Goal: Task Accomplishment & Management: Use online tool/utility

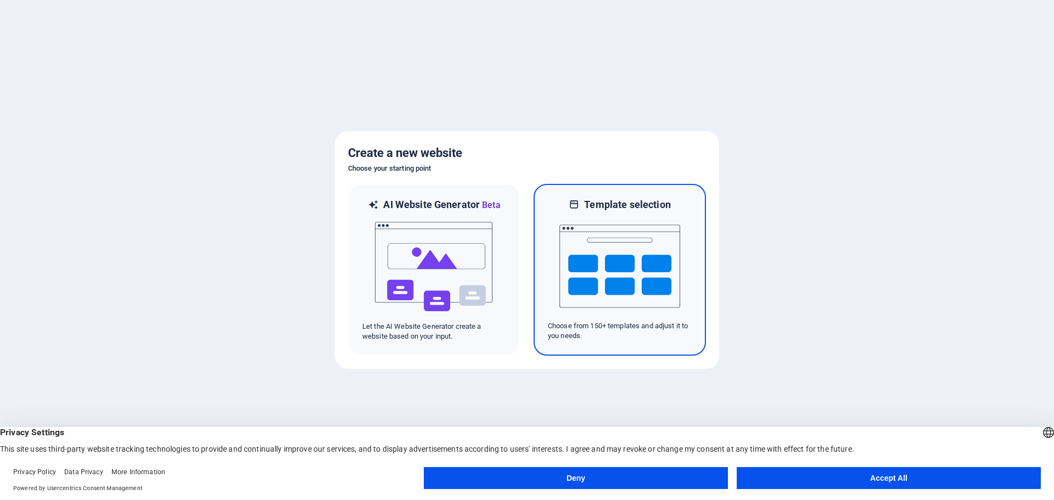
click at [628, 272] on img at bounding box center [620, 266] width 121 height 110
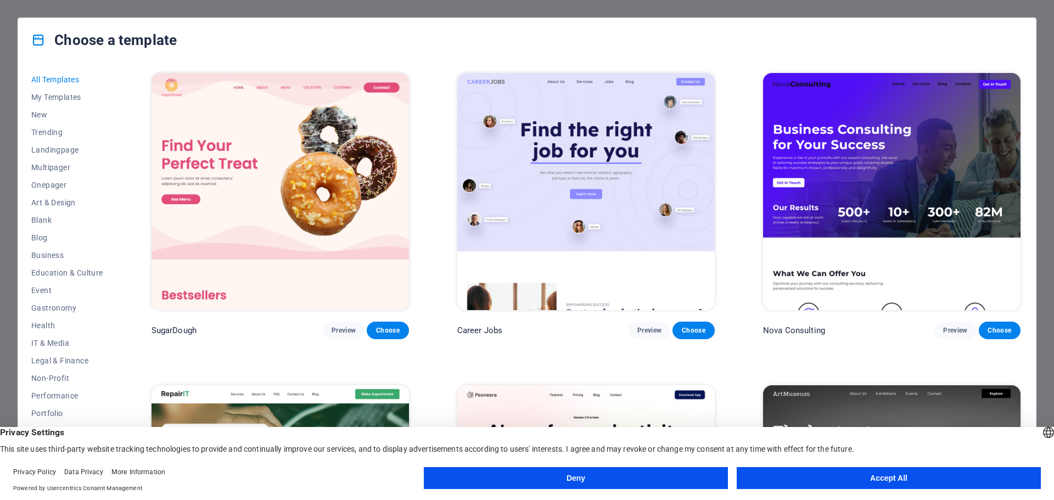
click at [913, 170] on img at bounding box center [892, 191] width 258 height 237
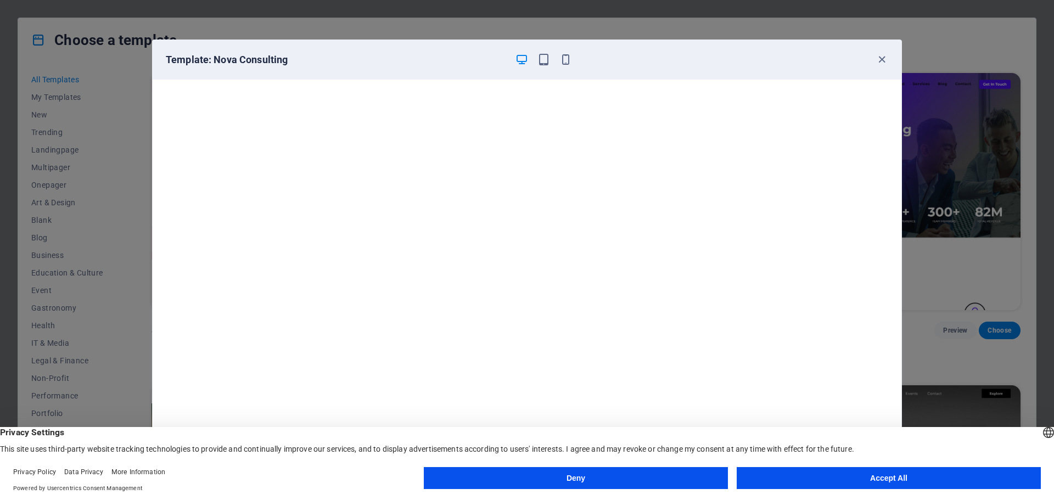
click at [850, 485] on button "Accept All" at bounding box center [889, 478] width 304 height 22
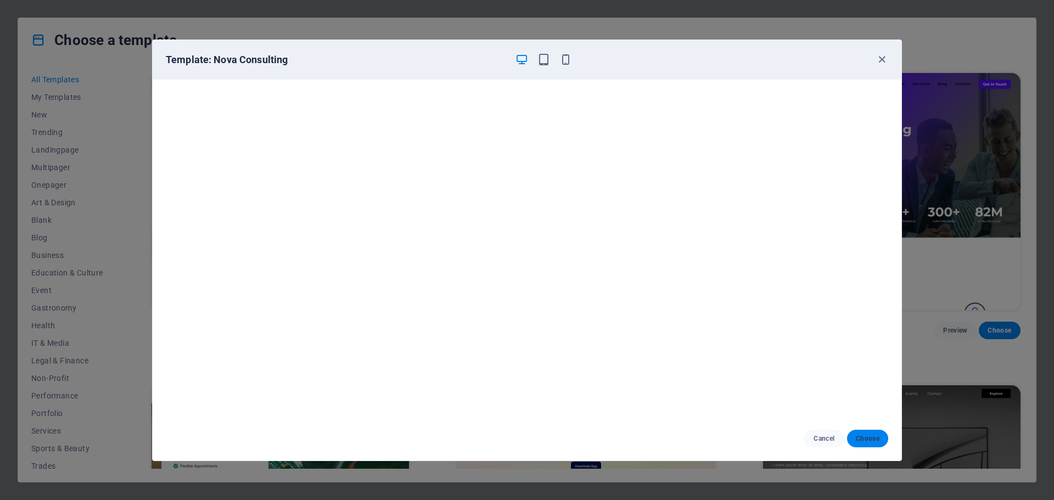
click at [875, 442] on span "Choose" at bounding box center [868, 438] width 24 height 9
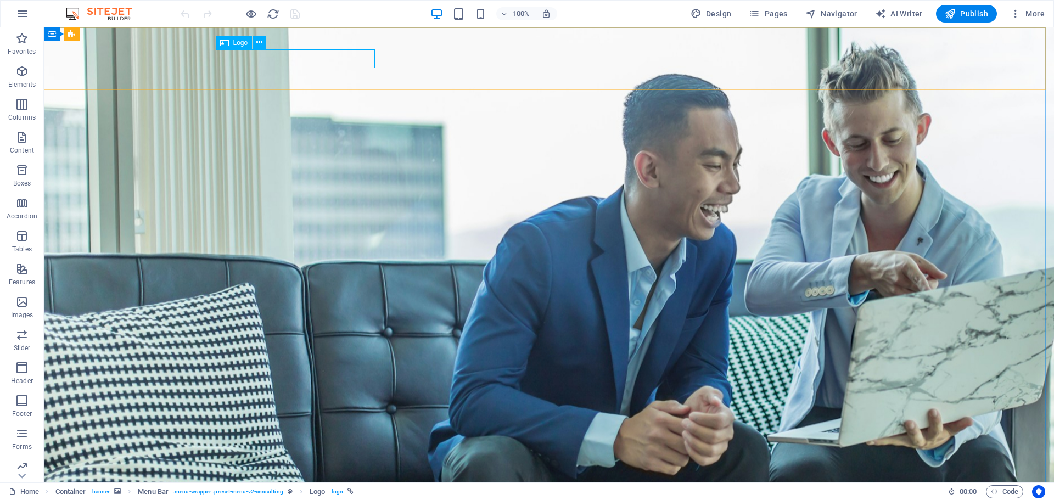
click at [228, 43] on icon at bounding box center [224, 42] width 9 height 13
click at [235, 41] on span "Logo" at bounding box center [240, 43] width 15 height 7
click at [263, 42] on button at bounding box center [259, 42] width 13 height 13
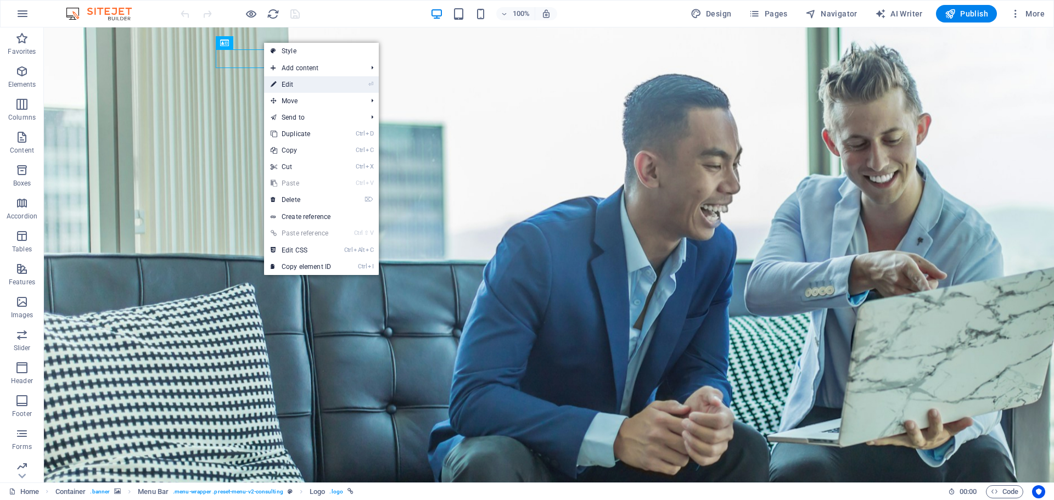
click at [308, 86] on link "⏎ Edit" at bounding box center [301, 84] width 74 height 16
select select "px"
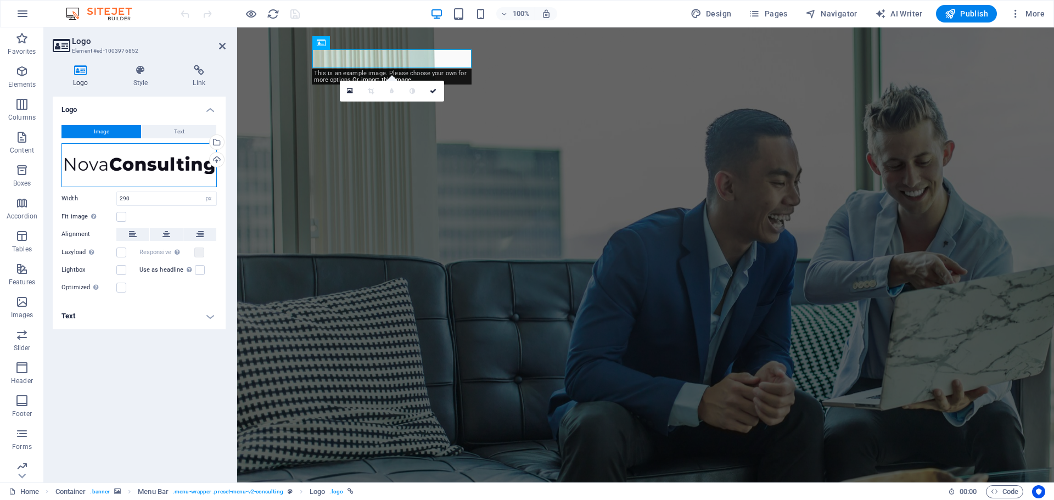
click at [115, 166] on div "Drag files here, click to choose files or select files from Files or our free s…" at bounding box center [139, 165] width 155 height 44
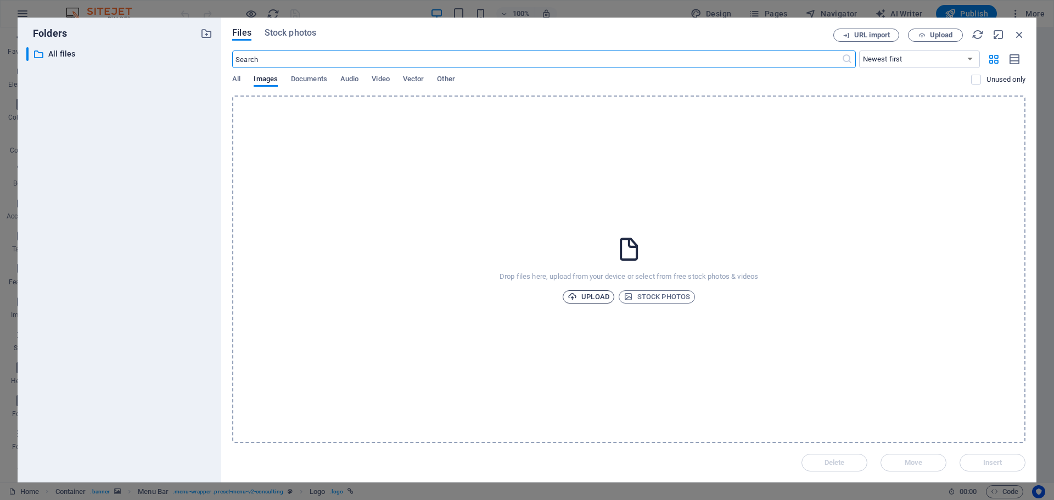
click at [586, 297] on span "Upload" at bounding box center [589, 297] width 42 height 13
click at [609, 297] on span "Upload" at bounding box center [589, 297] width 42 height 13
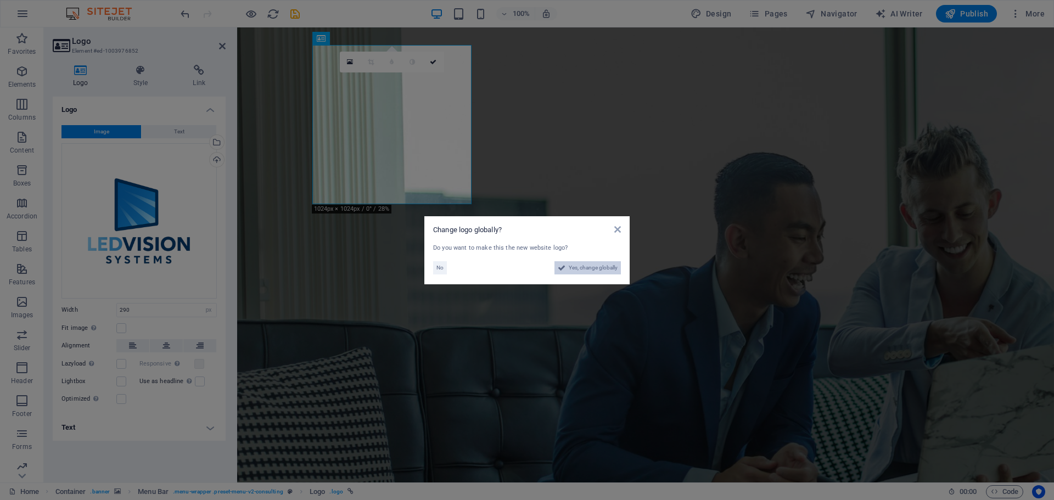
click at [587, 271] on span "Yes, change globally" at bounding box center [593, 267] width 49 height 13
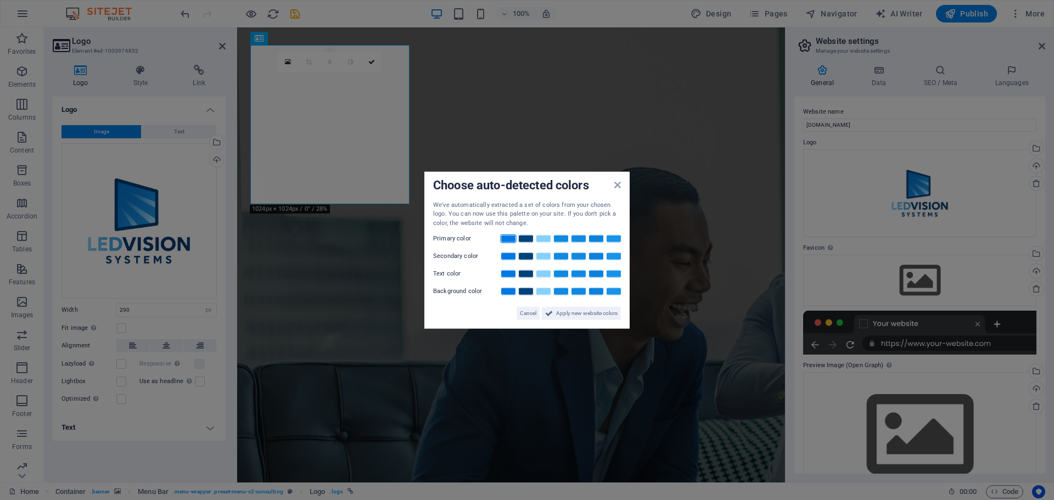
click at [510, 237] on link at bounding box center [508, 239] width 16 height 9
click at [581, 315] on span "Apply new website colors" at bounding box center [587, 313] width 62 height 13
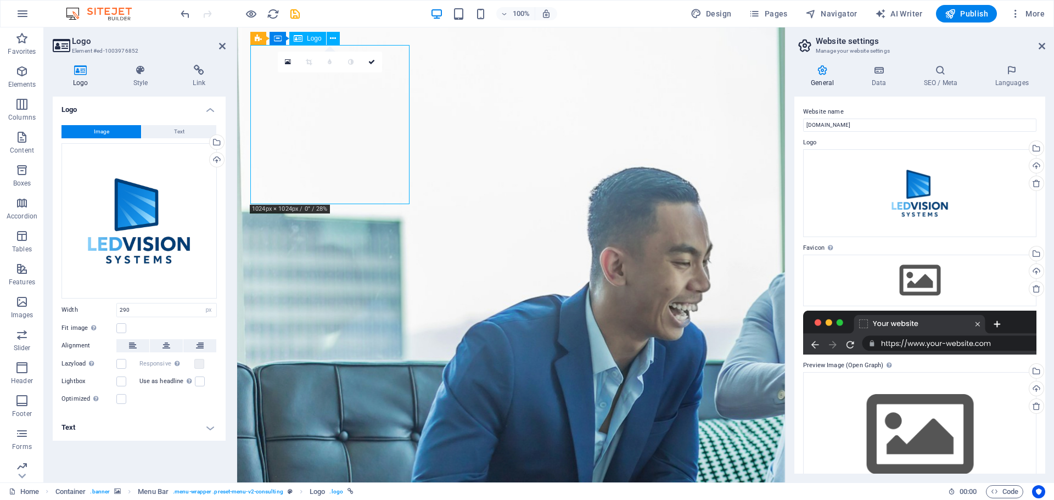
drag, startPoint x: 353, startPoint y: 115, endPoint x: 384, endPoint y: 127, distance: 34.1
click at [373, 60] on icon at bounding box center [372, 62] width 7 height 7
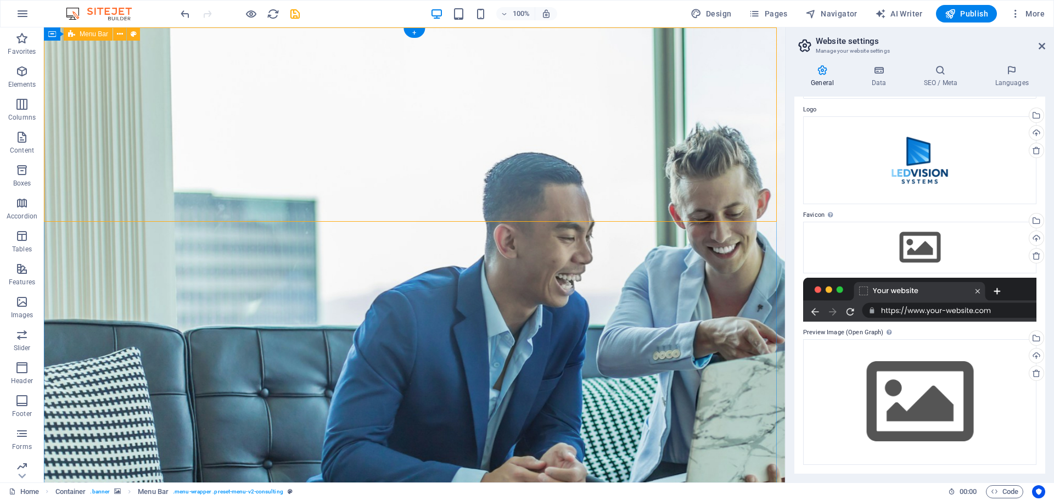
click at [16, 10] on icon "button" at bounding box center [22, 13] width 13 height 13
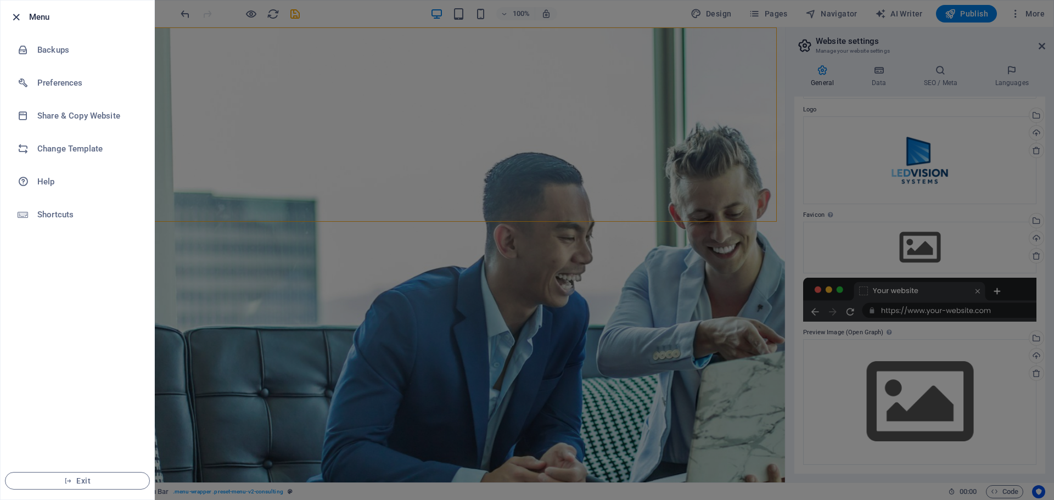
click at [14, 17] on icon "button" at bounding box center [16, 17] width 13 height 13
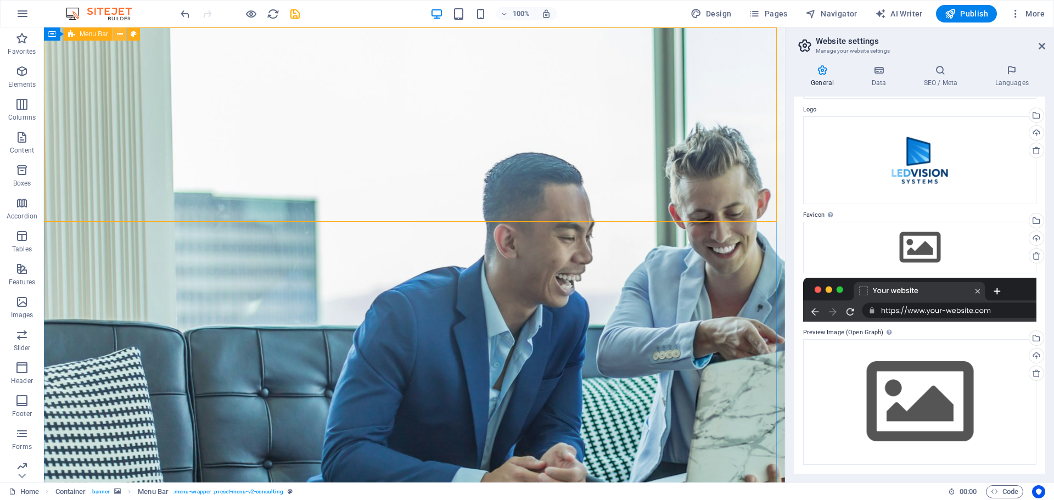
click at [120, 35] on icon at bounding box center [120, 35] width 6 height 12
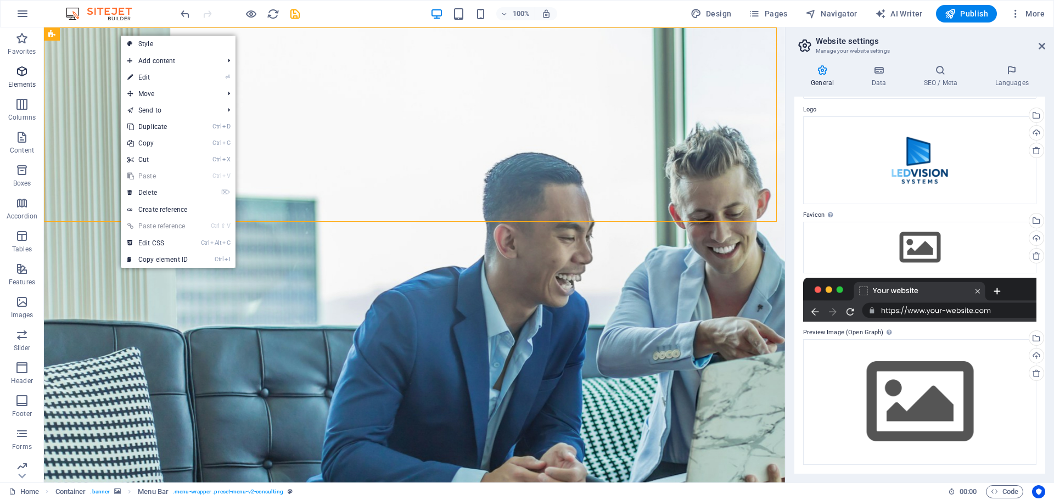
click at [25, 77] on icon "button" at bounding box center [21, 71] width 13 height 13
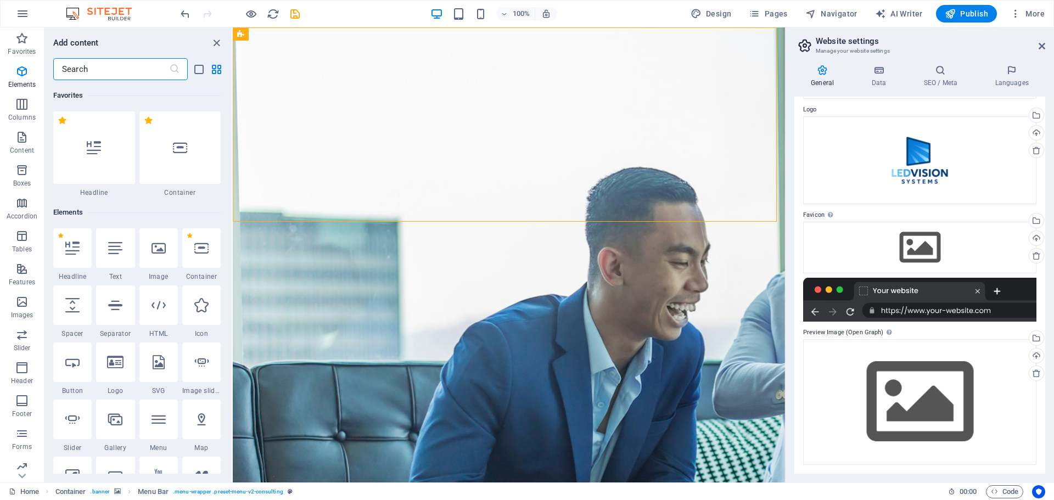
scroll to position [117, 0]
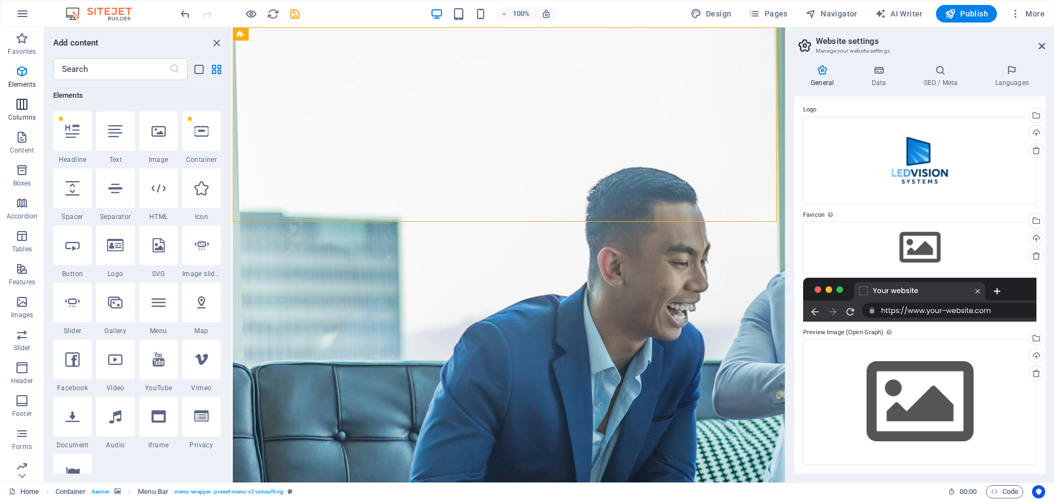
click at [27, 110] on icon "button" at bounding box center [21, 104] width 13 height 13
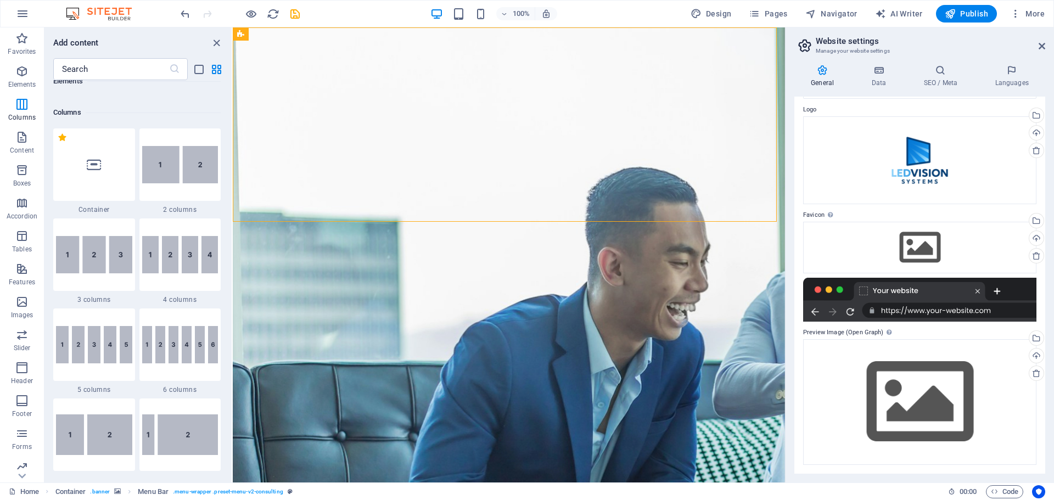
scroll to position [544, 0]
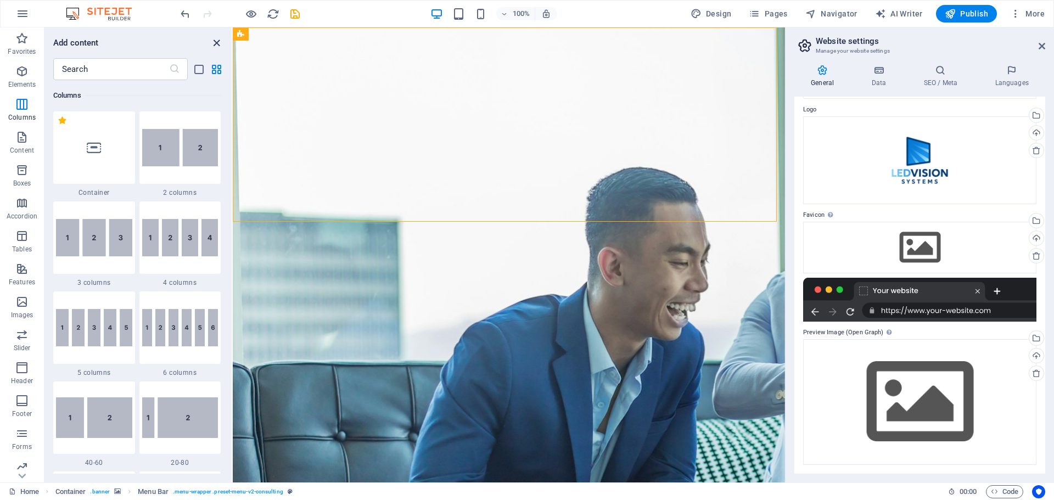
click at [215, 41] on icon "close panel" at bounding box center [216, 43] width 13 height 13
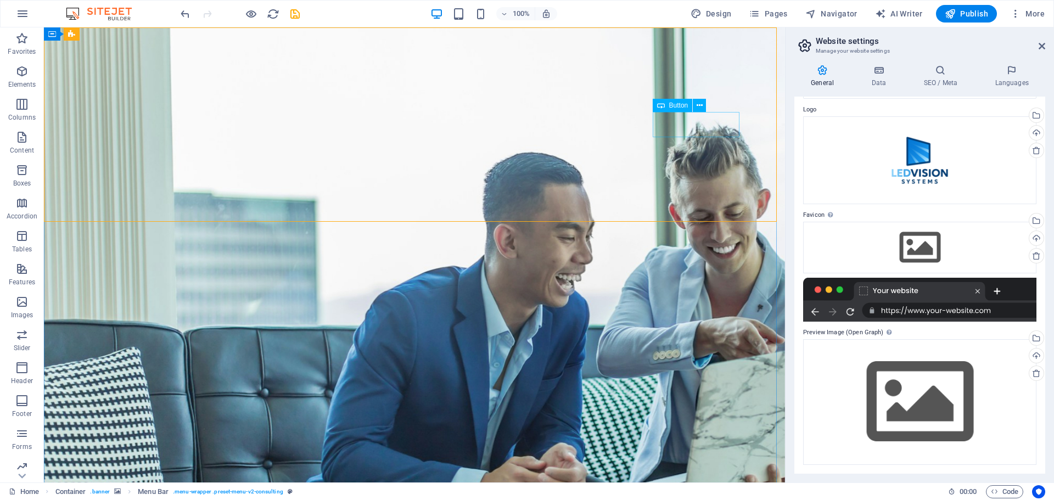
click at [679, 106] on span "Button" at bounding box center [678, 105] width 19 height 7
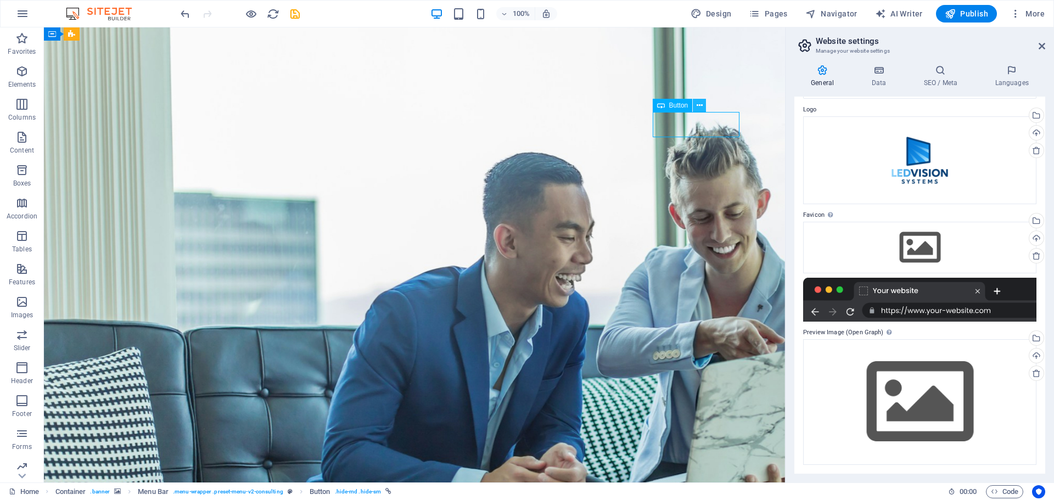
click at [702, 103] on icon at bounding box center [700, 106] width 6 height 12
click at [414, 31] on div "+" at bounding box center [414, 33] width 21 height 10
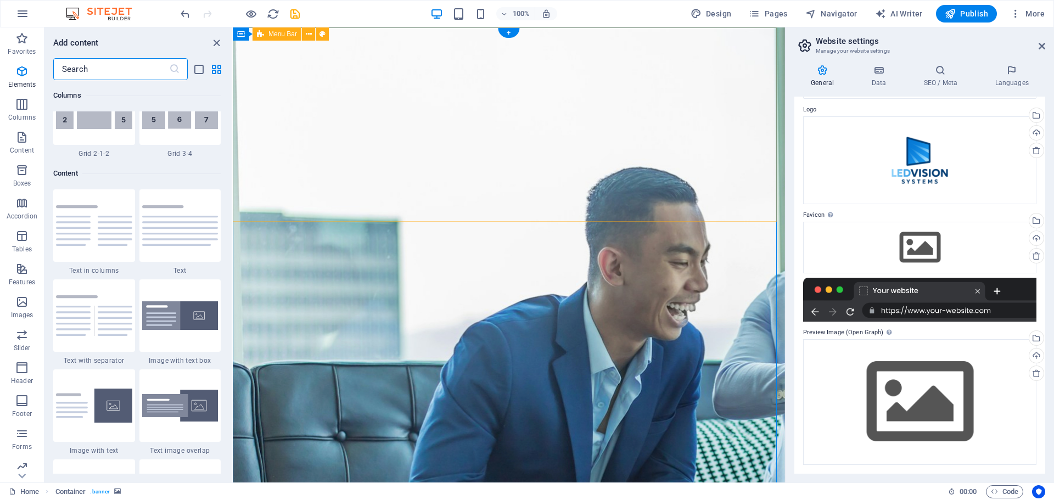
scroll to position [1922, 0]
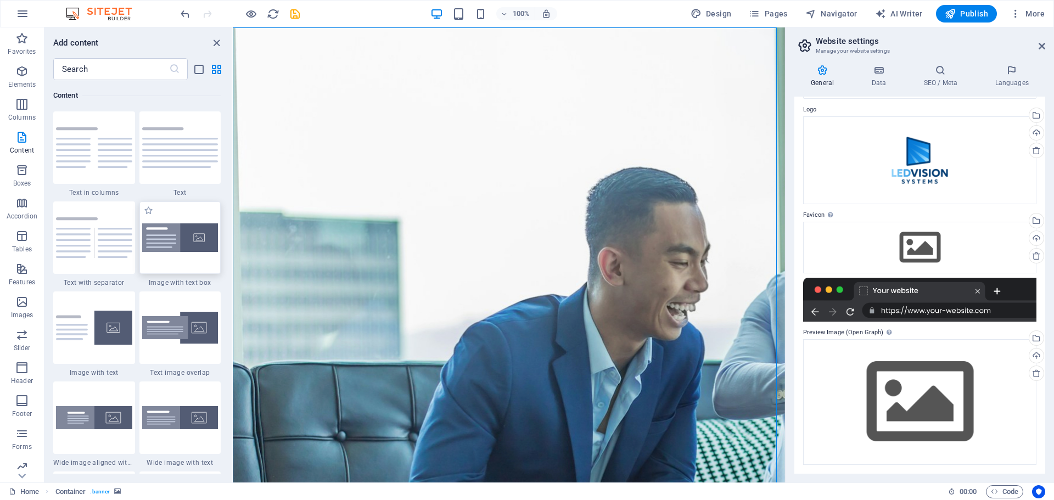
click at [174, 227] on img at bounding box center [180, 238] width 76 height 29
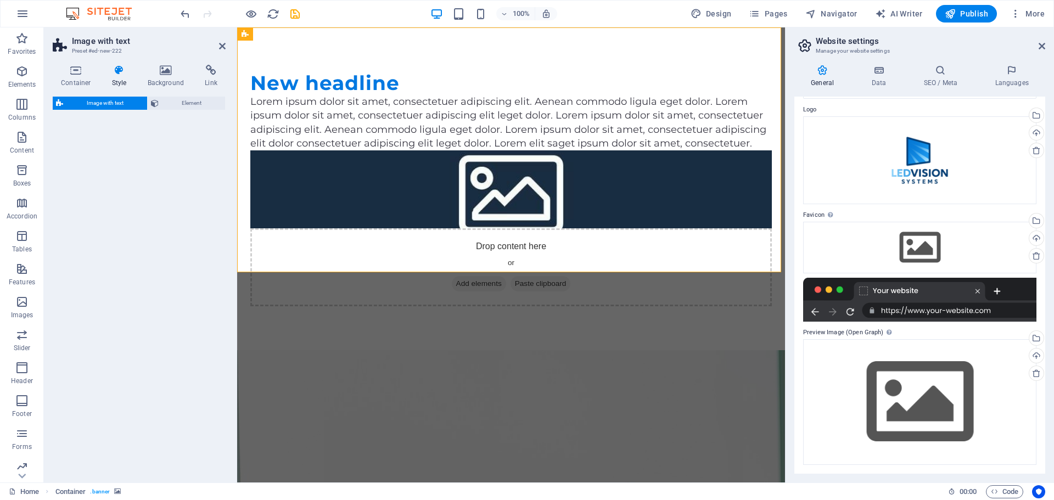
select select "rem"
select select "px"
select select "preset-text-with-image-v4-boxed"
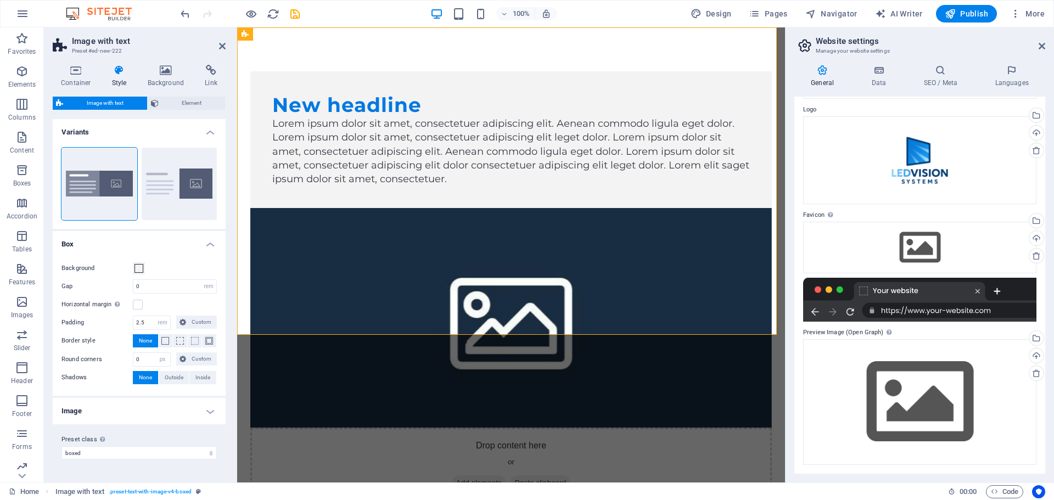
click at [221, 41] on h2 "Image with text" at bounding box center [149, 41] width 154 height 10
click at [312, 33] on icon at bounding box center [309, 35] width 6 height 12
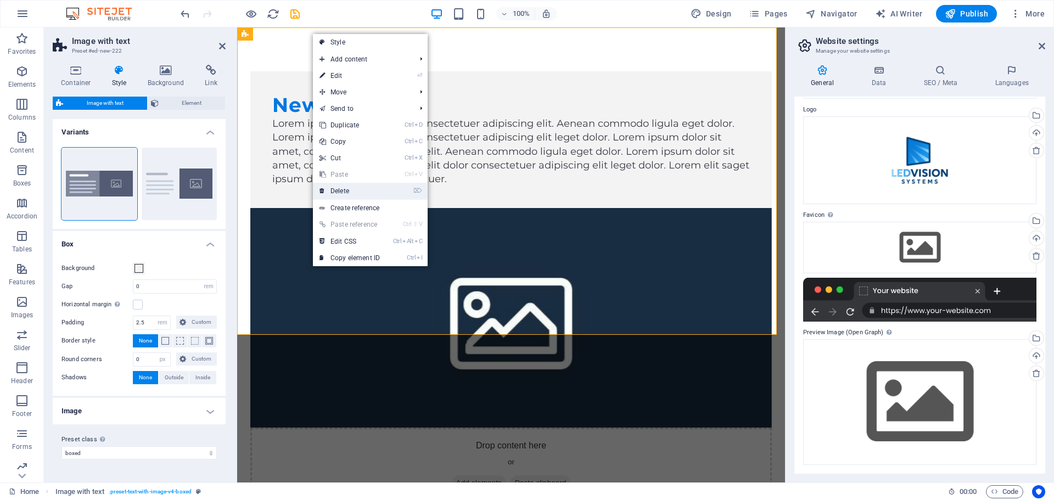
click at [351, 188] on link "⌦ Delete" at bounding box center [350, 191] width 74 height 16
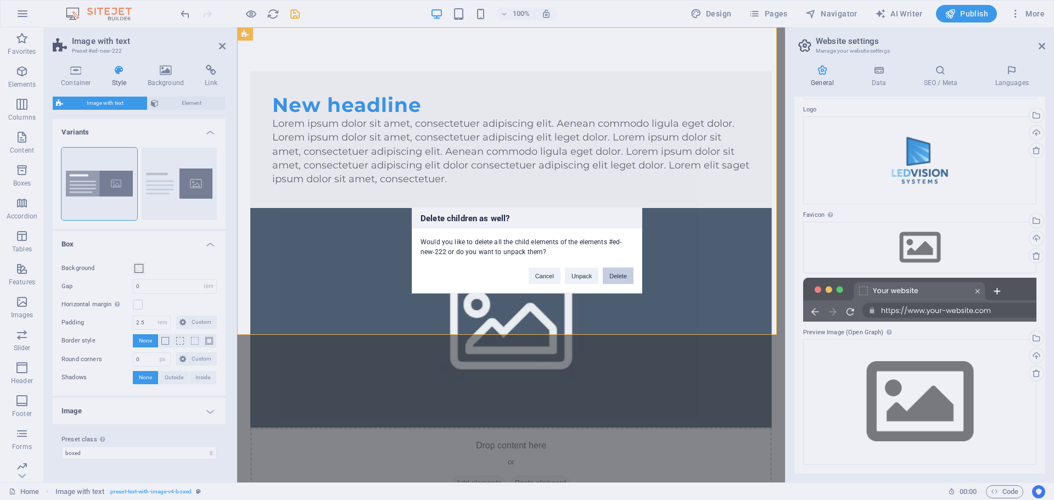
click at [627, 276] on button "Delete" at bounding box center [618, 275] width 31 height 16
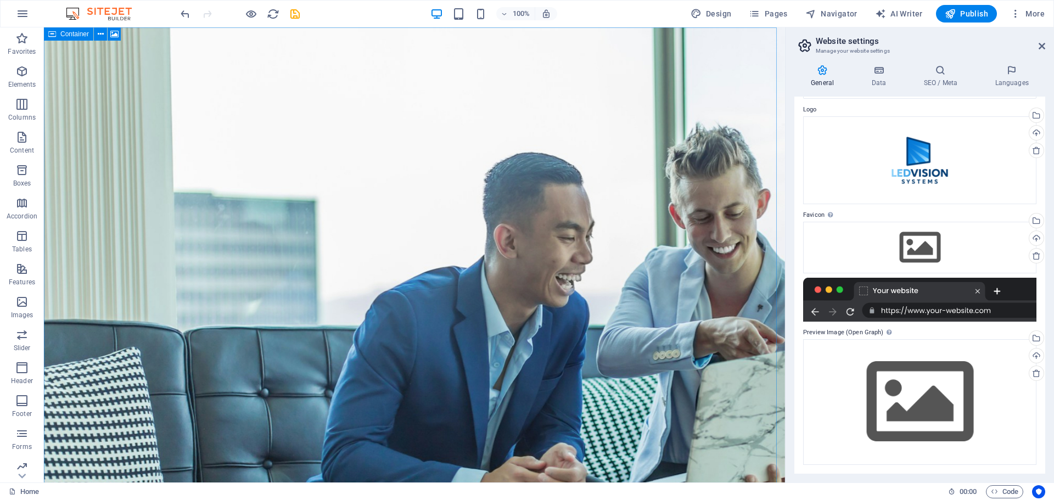
click at [58, 34] on div "Container" at bounding box center [68, 33] width 49 height 13
click at [102, 35] on icon at bounding box center [101, 35] width 6 height 12
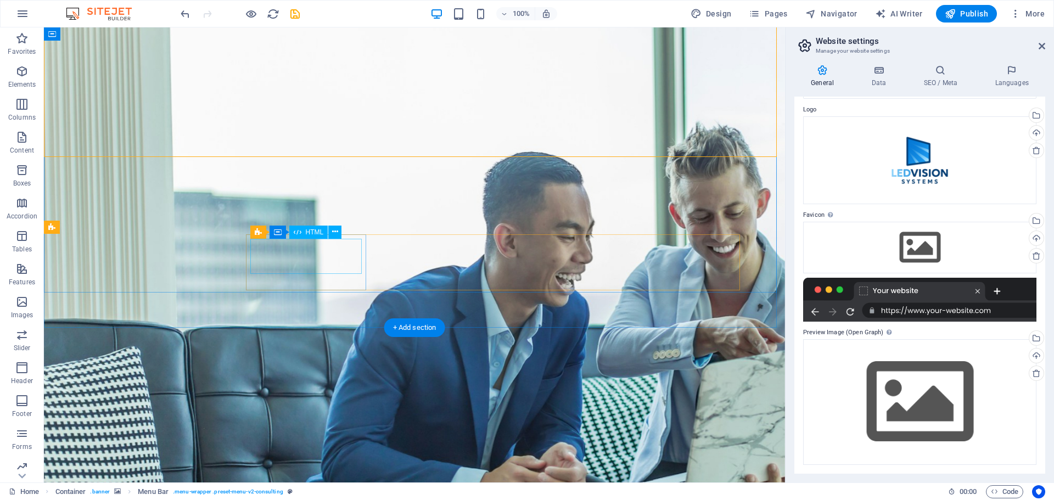
scroll to position [0, 0]
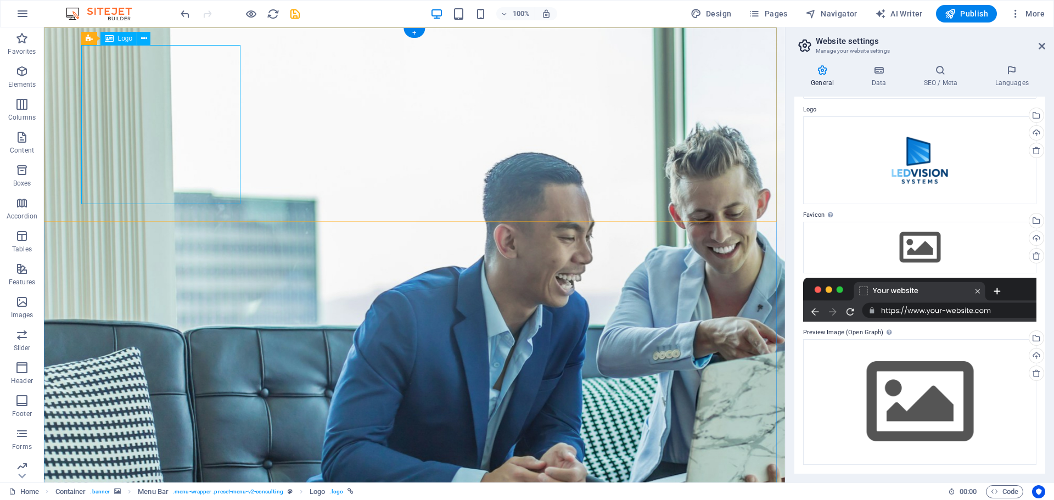
select select "px"
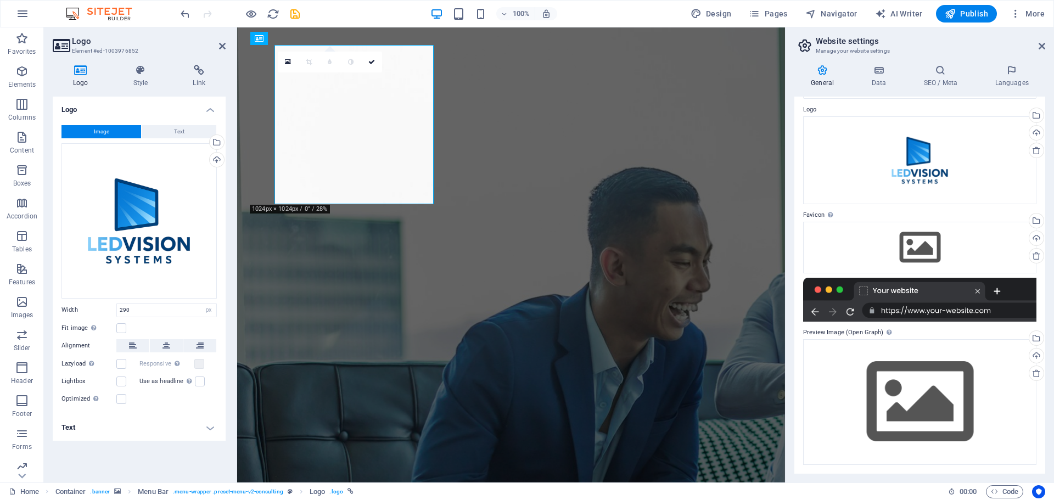
click at [226, 192] on div "Logo Style Link Logo Image Text Drag files here, click to choose files or selec…" at bounding box center [139, 269] width 191 height 427
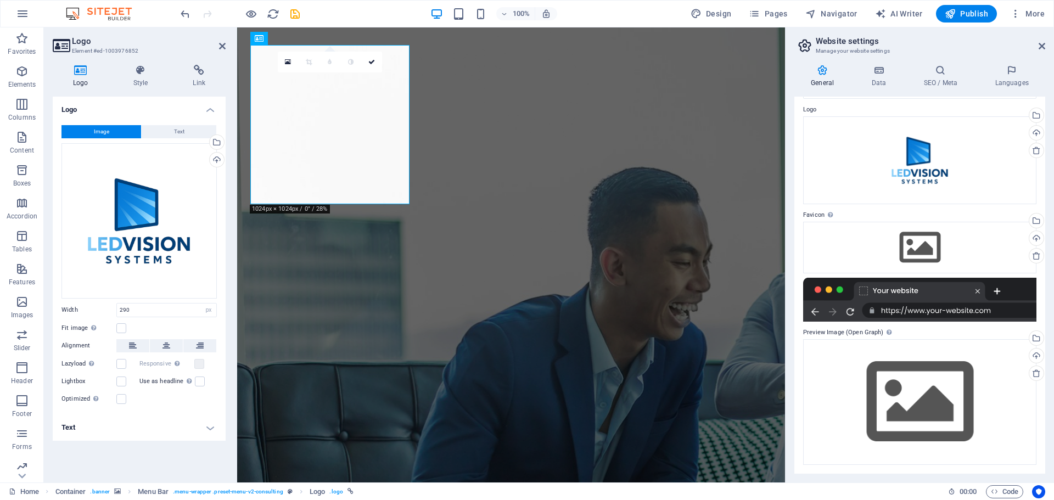
click at [306, 64] on icon at bounding box center [309, 62] width 6 height 7
click at [287, 64] on icon at bounding box center [288, 62] width 6 height 8
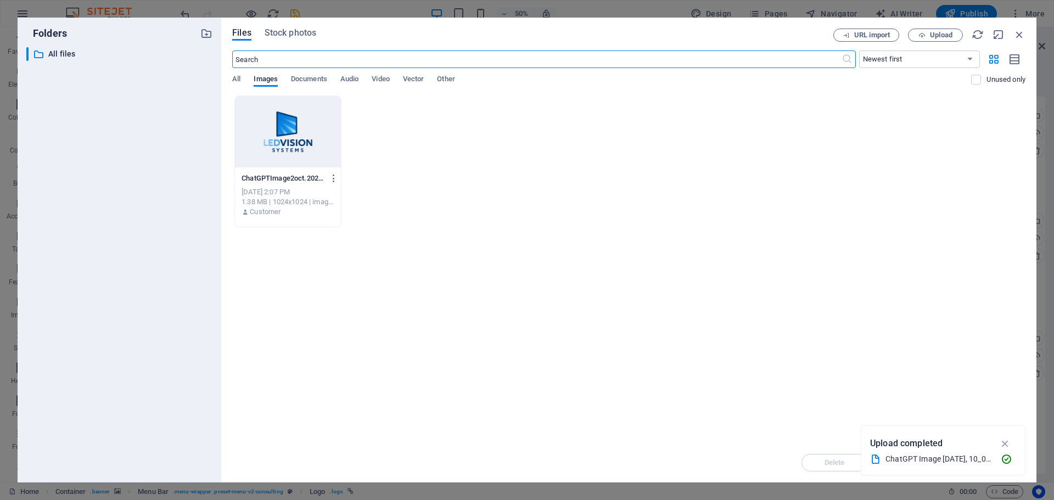
click at [312, 159] on div at bounding box center [288, 131] width 106 height 71
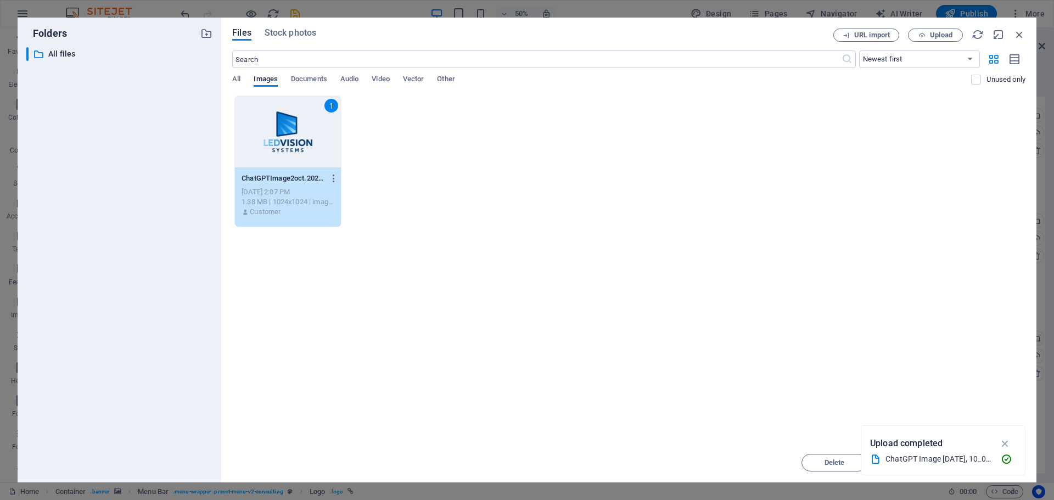
click at [298, 118] on div "1" at bounding box center [288, 131] width 106 height 71
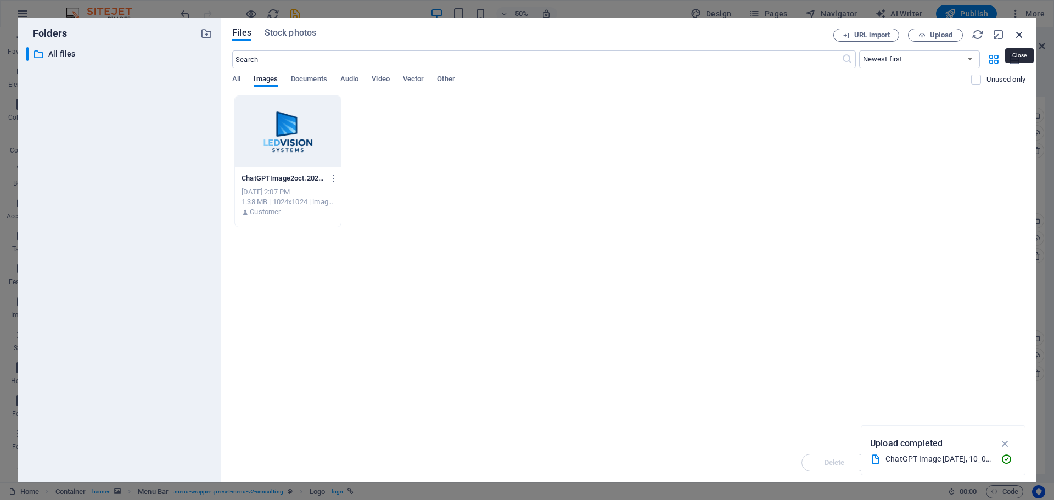
click at [1020, 31] on icon "button" at bounding box center [1020, 35] width 12 height 12
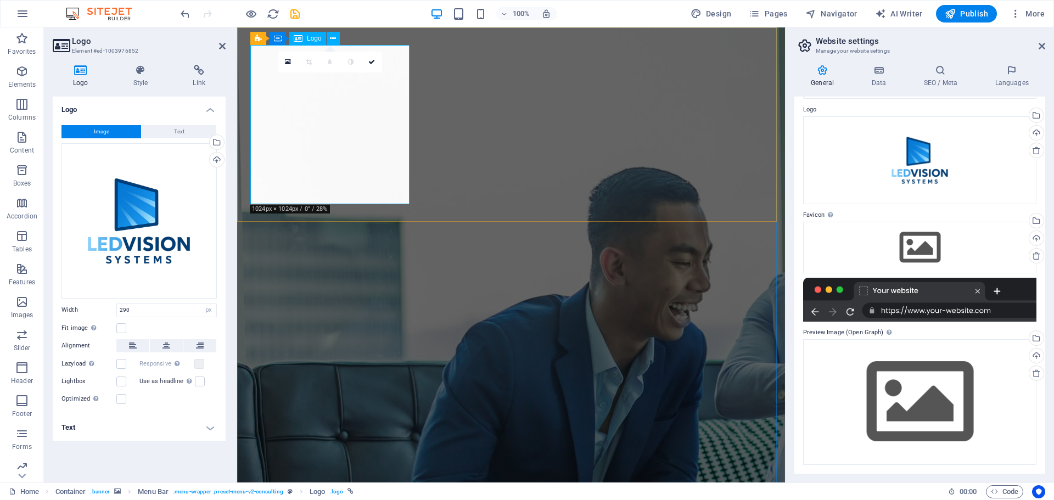
click at [163, 310] on input "290" at bounding box center [166, 310] width 99 height 13
drag, startPoint x: 155, startPoint y: 312, endPoint x: 101, endPoint y: 310, distance: 54.9
click at [101, 310] on div "Width 290 Default auto px rem % em vh vw" at bounding box center [139, 310] width 155 height 14
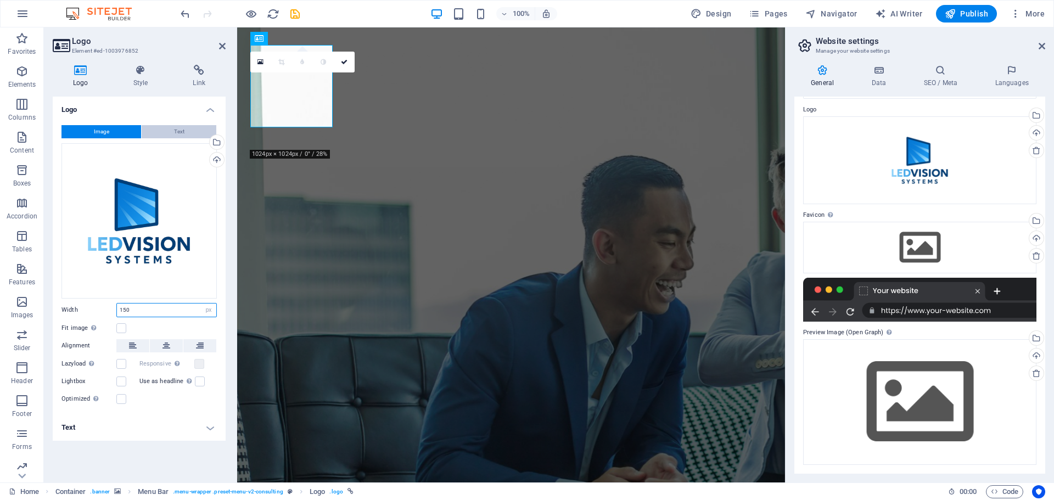
type input "150"
click at [170, 132] on button "Text" at bounding box center [179, 131] width 75 height 13
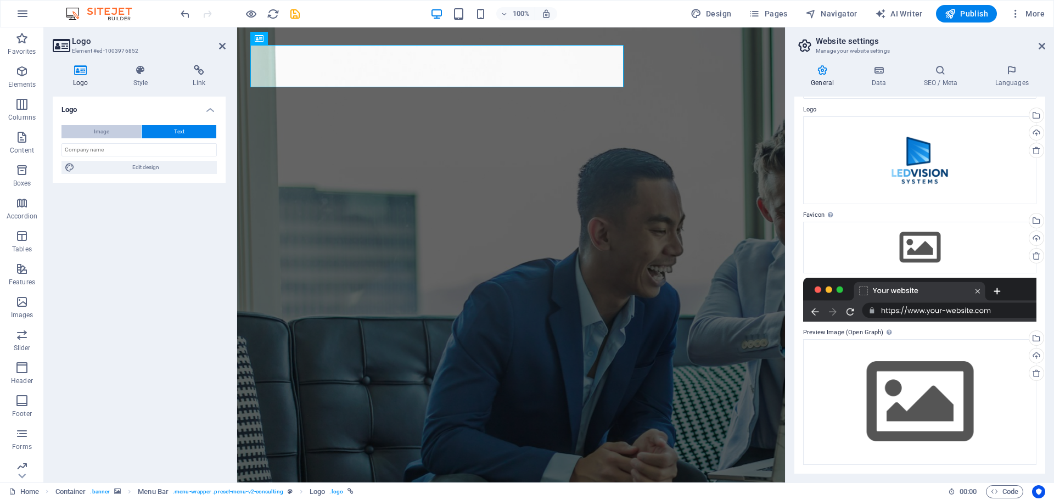
click at [122, 129] on button "Image" at bounding box center [102, 131] width 80 height 13
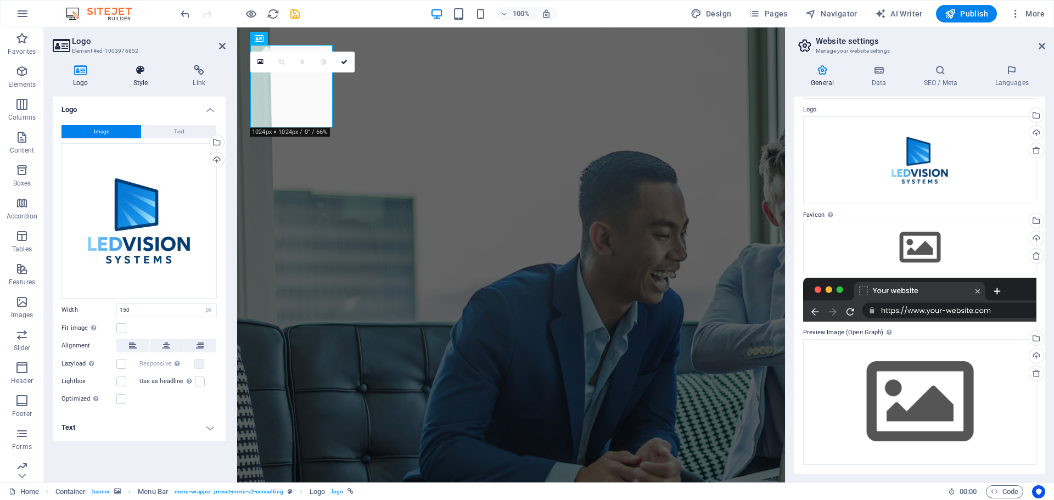
click at [145, 75] on icon at bounding box center [140, 70] width 55 height 11
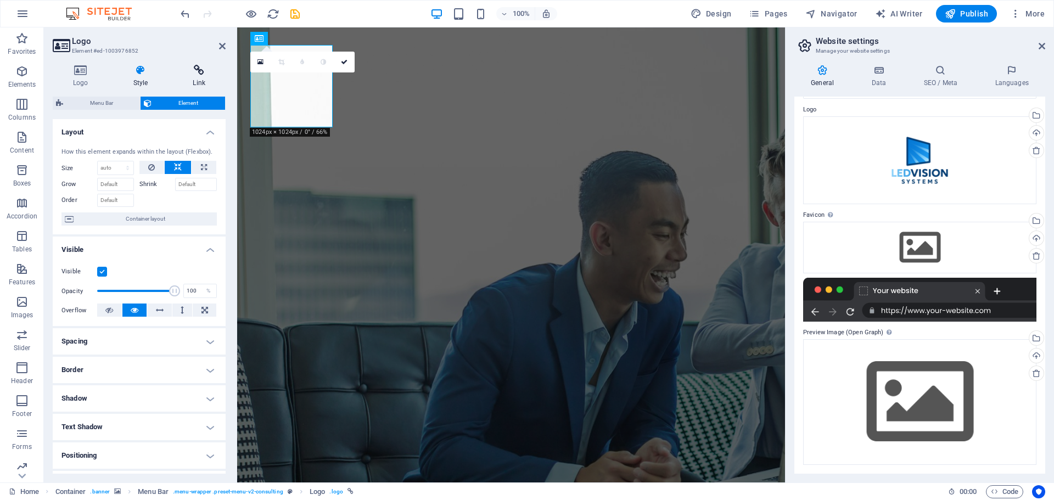
click at [200, 76] on h4 "Link" at bounding box center [198, 76] width 53 height 23
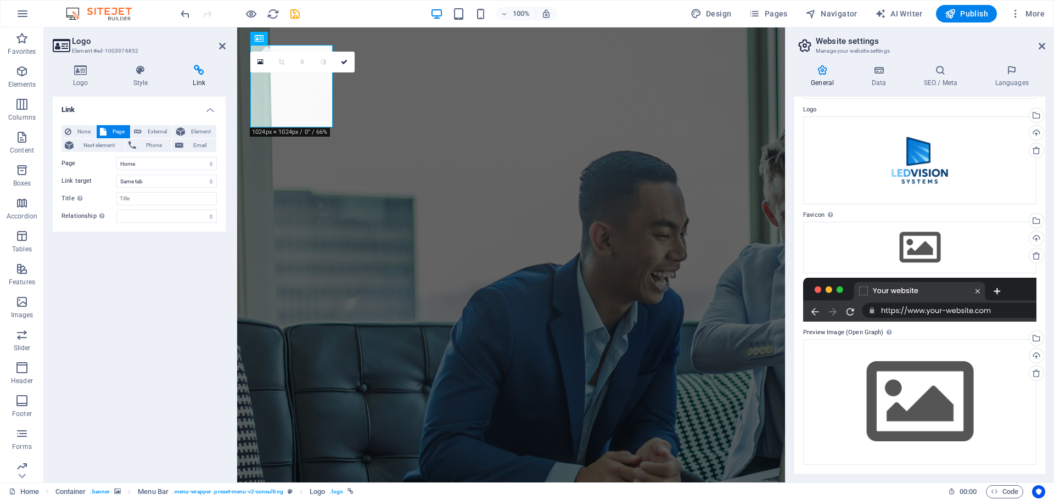
click at [222, 41] on h2 "Logo" at bounding box center [149, 41] width 154 height 10
click at [220, 47] on icon at bounding box center [222, 46] width 7 height 9
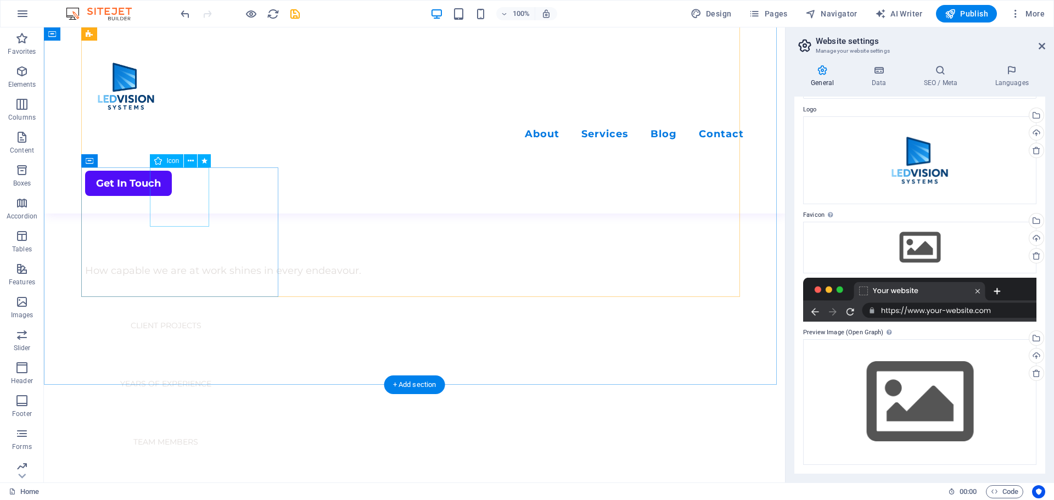
scroll to position [714, 0]
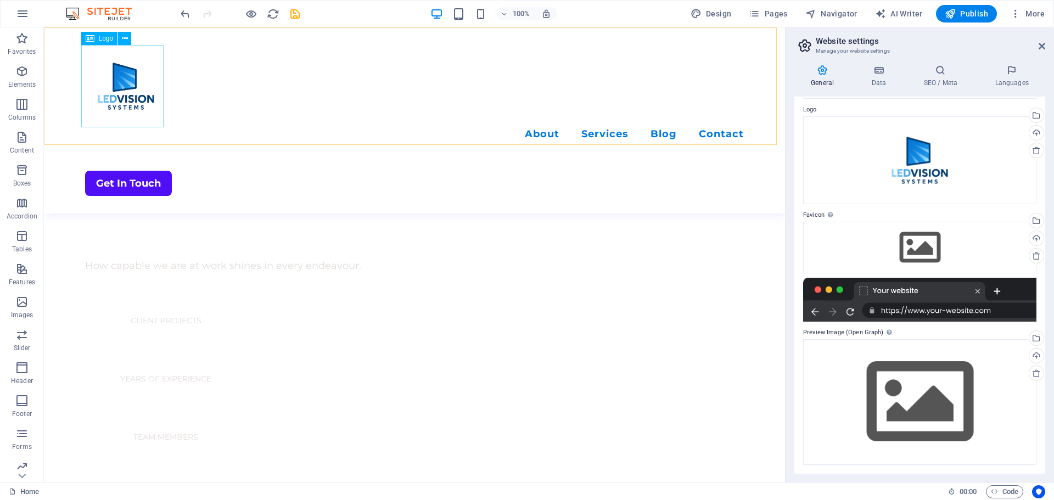
click at [137, 97] on div at bounding box center [414, 86] width 659 height 82
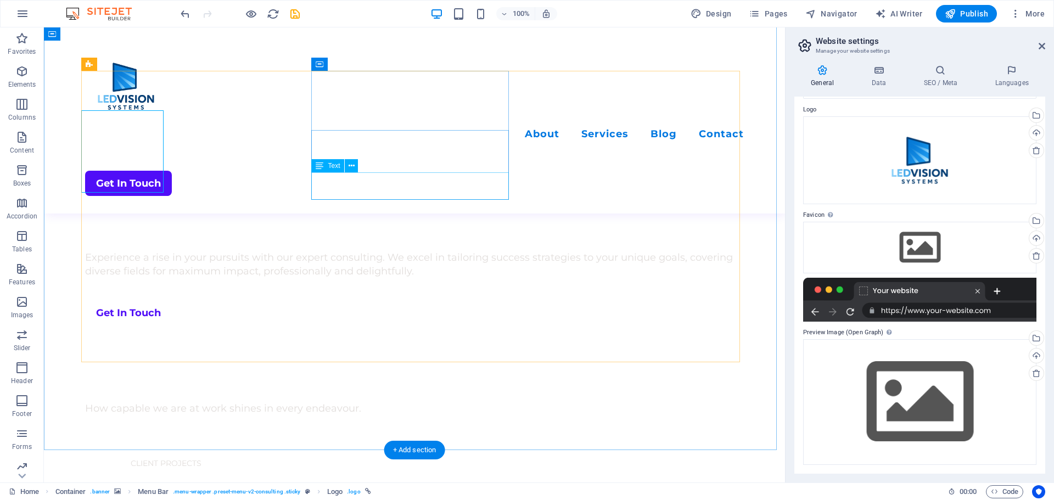
scroll to position [659, 0]
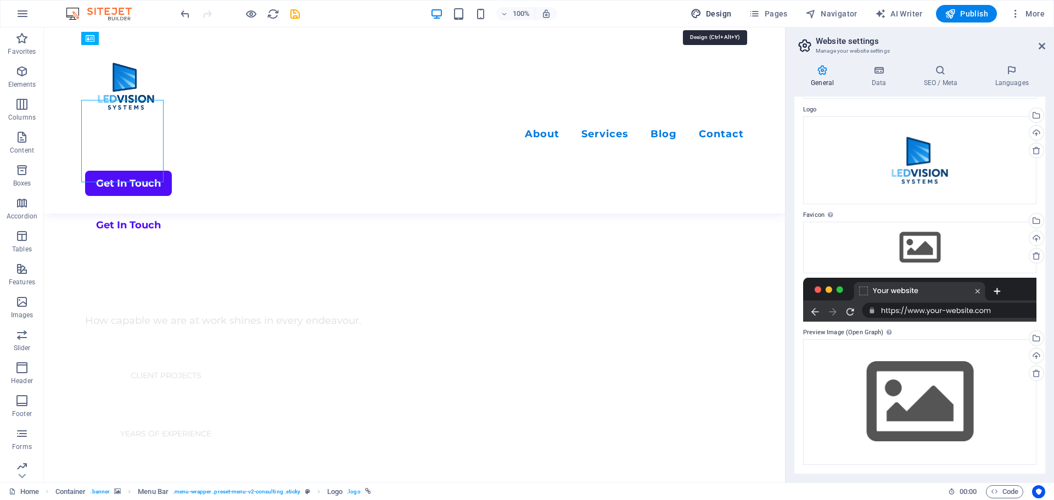
click at [707, 15] on span "Design" at bounding box center [711, 13] width 41 height 11
select select "700"
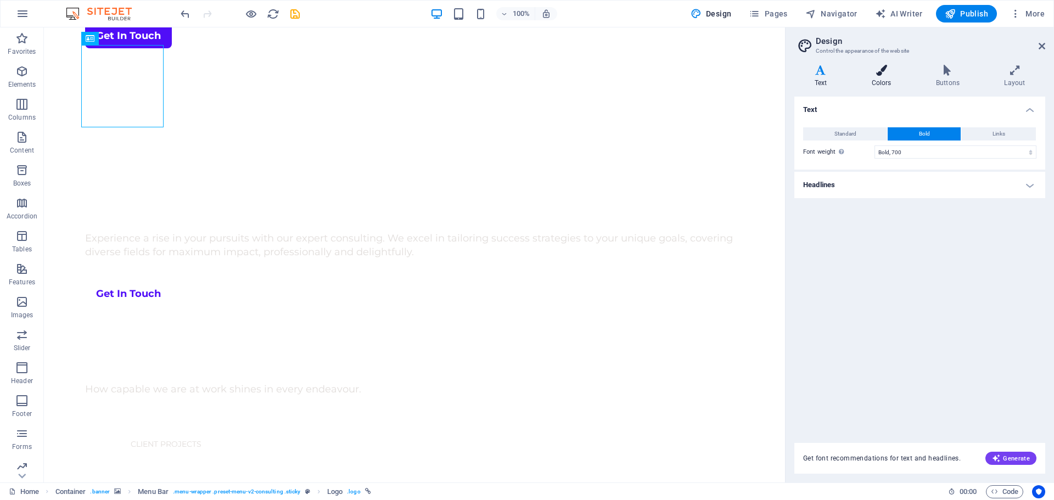
scroll to position [0, 0]
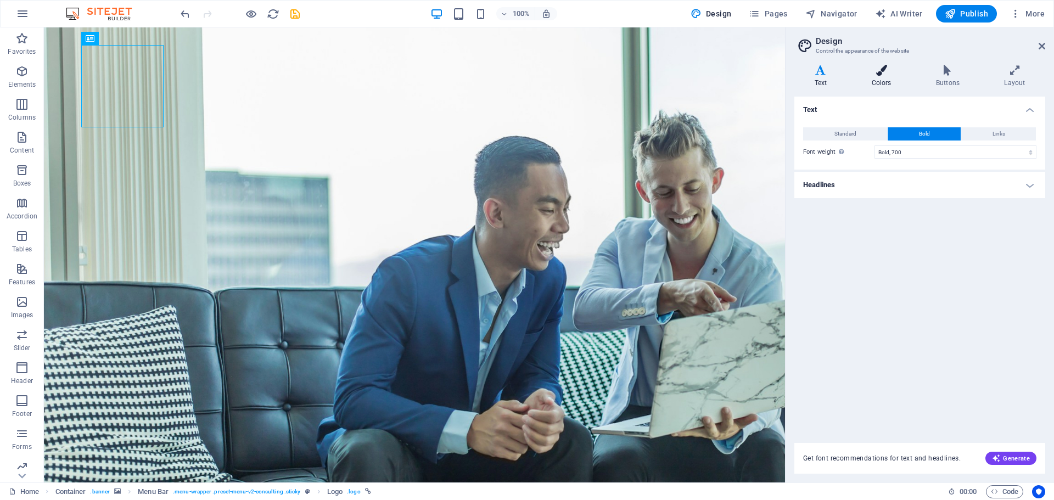
click at [875, 74] on icon at bounding box center [882, 70] width 60 height 11
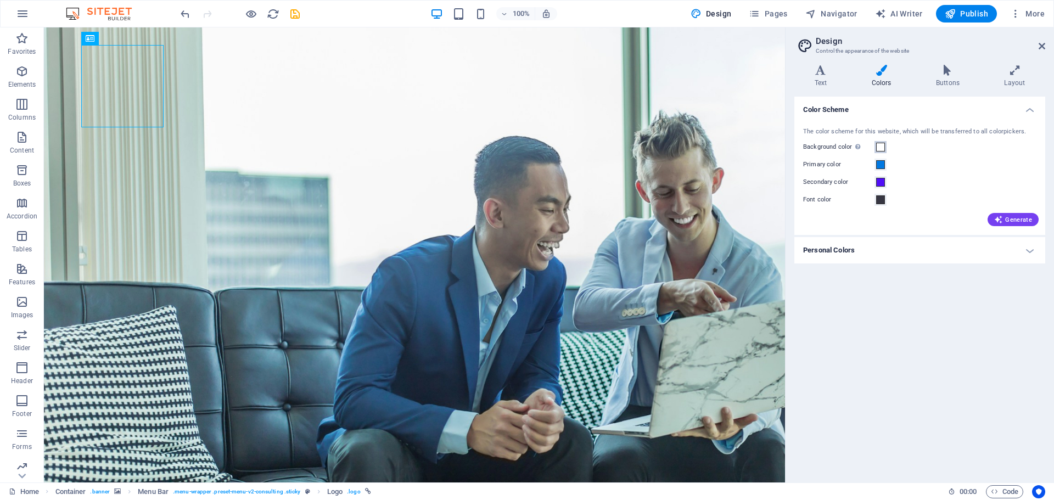
click at [875, 148] on button "Background color Only visible if it is not covered by other backgrounds." at bounding box center [881, 147] width 12 height 12
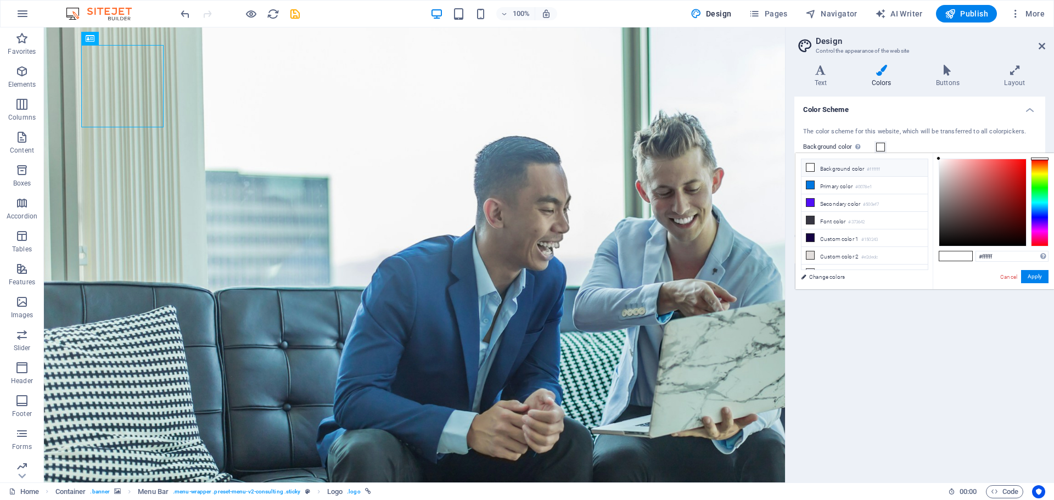
click at [806, 168] on span at bounding box center [810, 167] width 9 height 9
click at [811, 168] on icon at bounding box center [811, 168] width 8 height 8
click at [813, 169] on icon at bounding box center [811, 168] width 8 height 8
click at [814, 169] on span at bounding box center [810, 167] width 9 height 9
click at [1032, 277] on button "Apply" at bounding box center [1035, 276] width 27 height 13
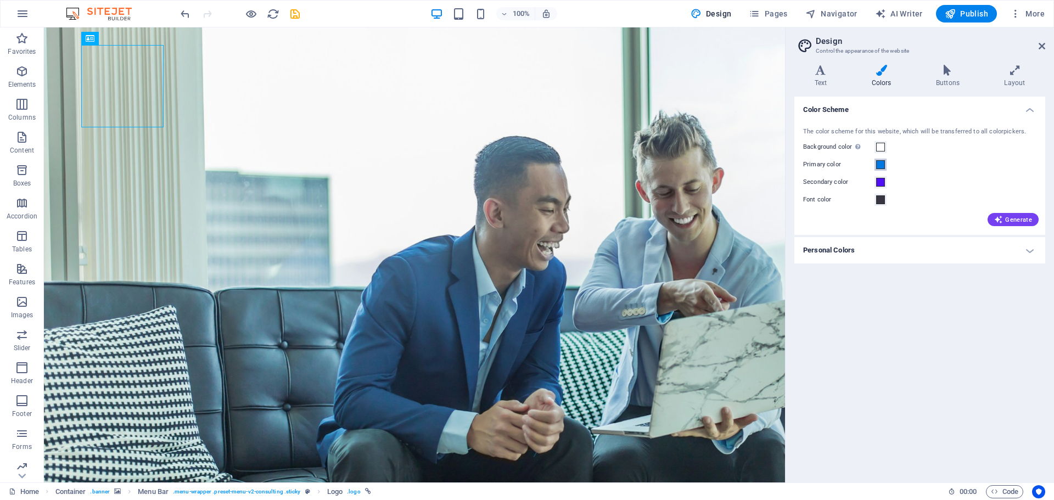
click at [879, 166] on span at bounding box center [881, 164] width 9 height 9
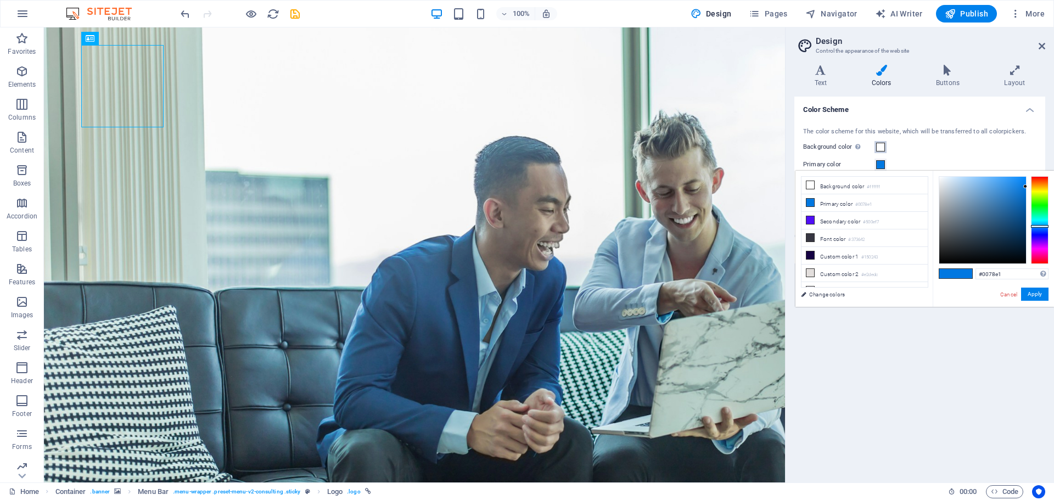
click at [881, 147] on span at bounding box center [881, 147] width 9 height 9
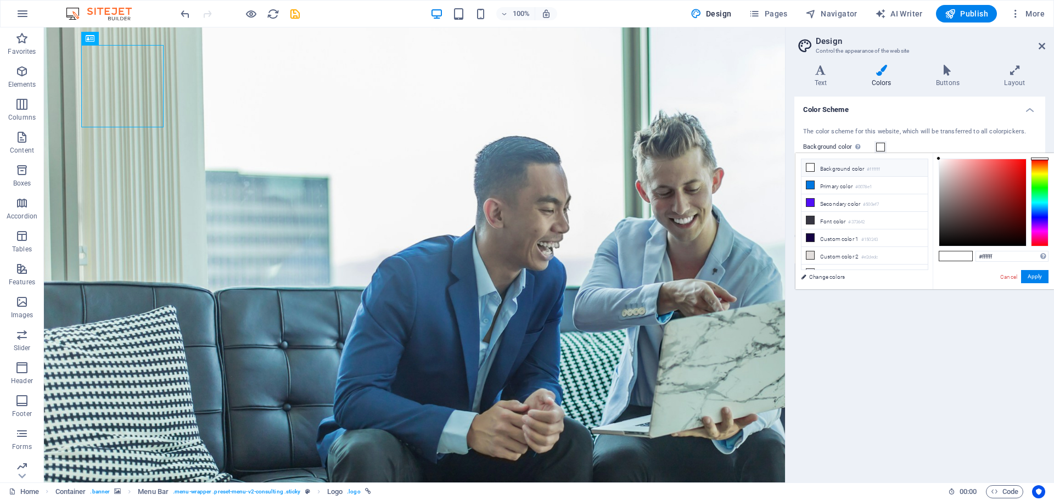
click at [835, 170] on li "Background color #ffffff" at bounding box center [865, 168] width 126 height 18
click at [812, 166] on icon at bounding box center [811, 168] width 8 height 8
click at [1031, 7] on button "More" at bounding box center [1027, 14] width 43 height 18
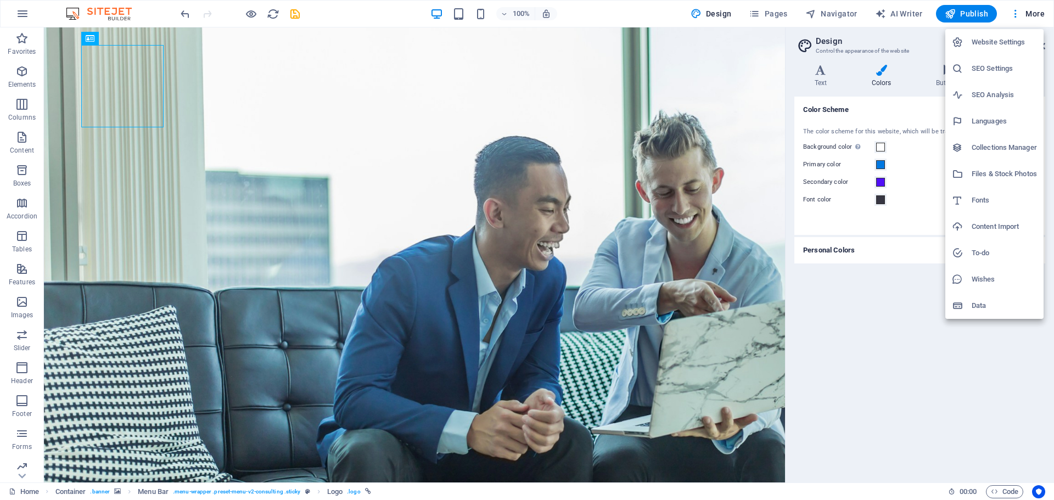
click at [1032, 9] on div at bounding box center [527, 250] width 1054 height 500
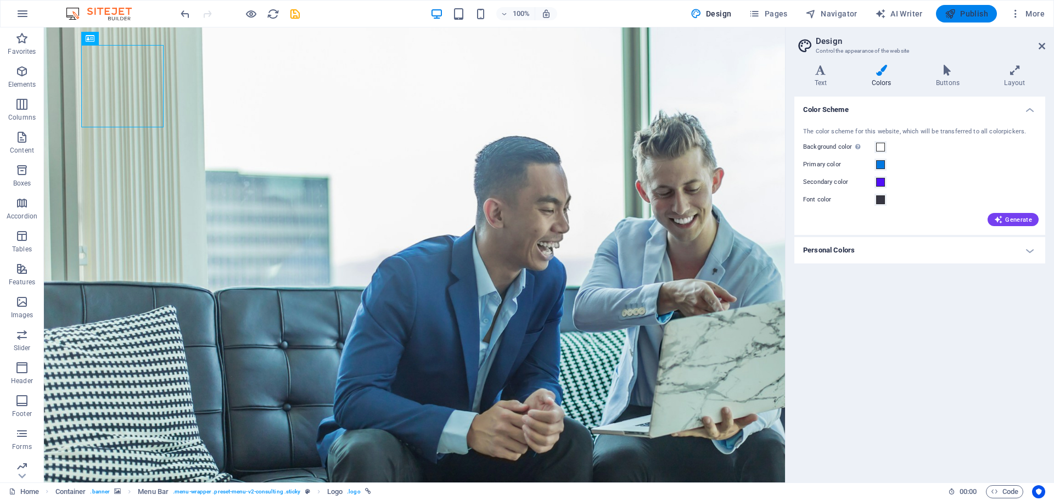
click at [956, 10] on icon "button" at bounding box center [950, 13] width 11 height 11
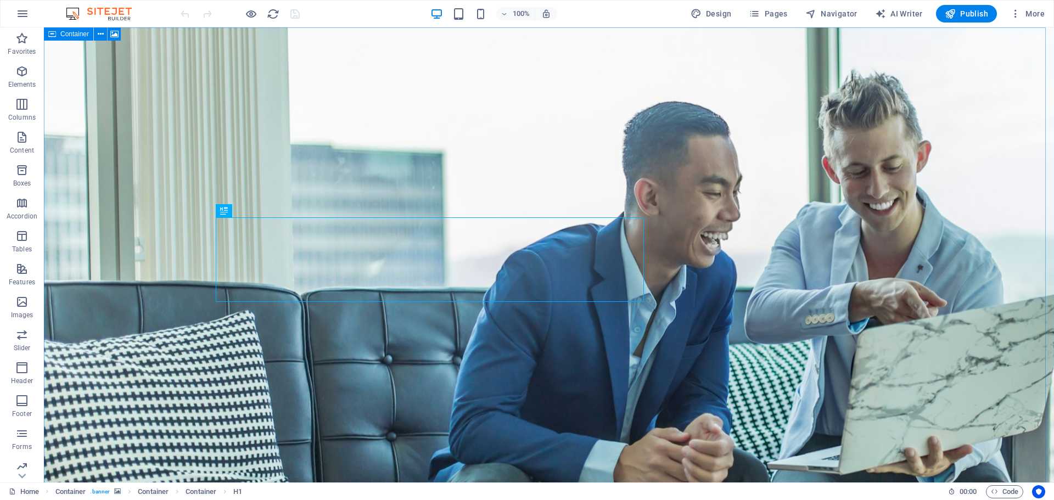
click at [54, 36] on icon at bounding box center [52, 33] width 8 height 13
click at [66, 35] on span "Container" at bounding box center [74, 34] width 29 height 7
click at [98, 36] on icon at bounding box center [101, 35] width 6 height 12
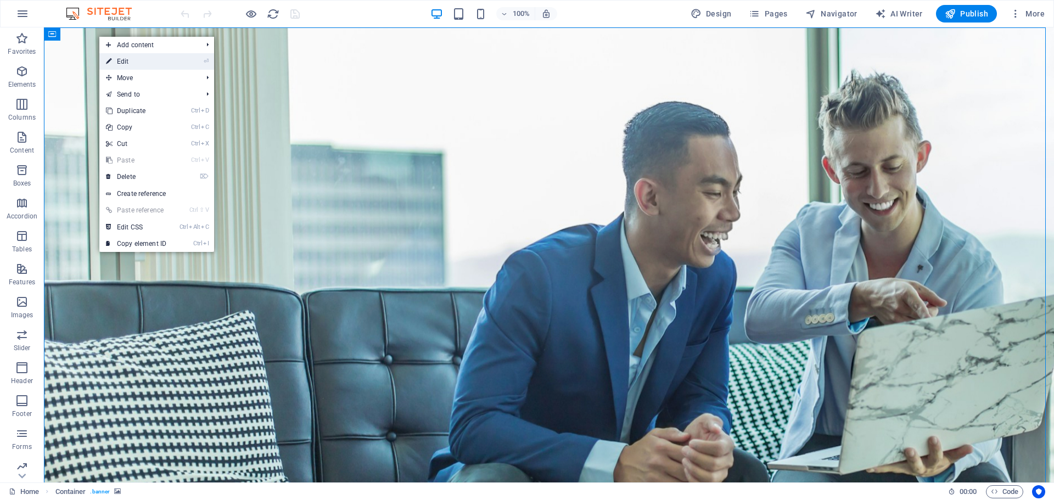
click at [120, 57] on link "⏎ Edit" at bounding box center [136, 61] width 74 height 16
select select "vh"
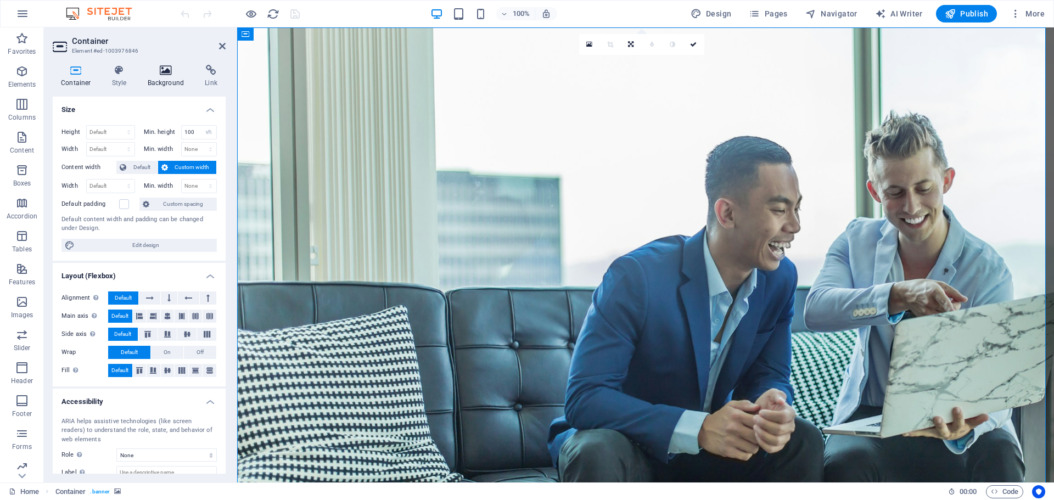
click at [169, 73] on icon at bounding box center [166, 70] width 53 height 11
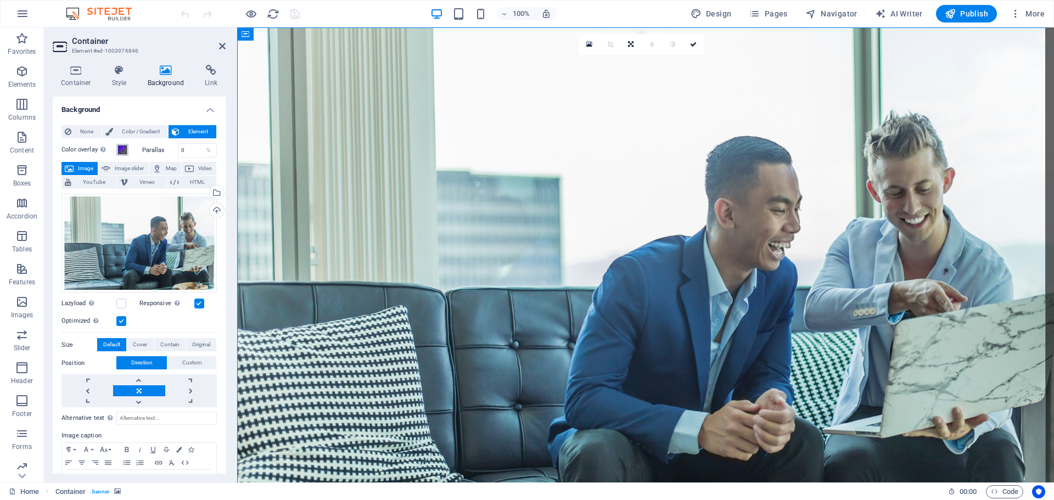
click at [124, 151] on span at bounding box center [122, 150] width 9 height 9
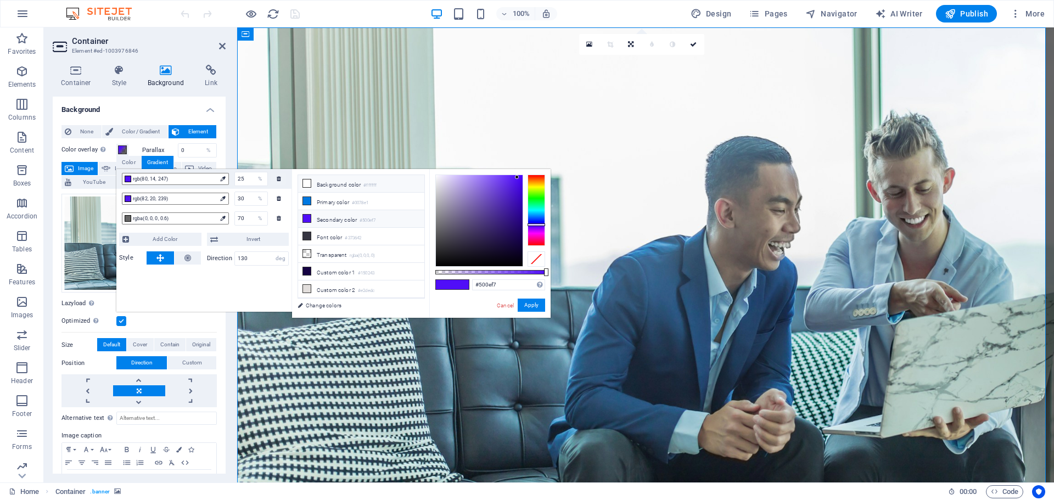
click at [314, 186] on li "Background color #ffffff" at bounding box center [361, 184] width 126 height 18
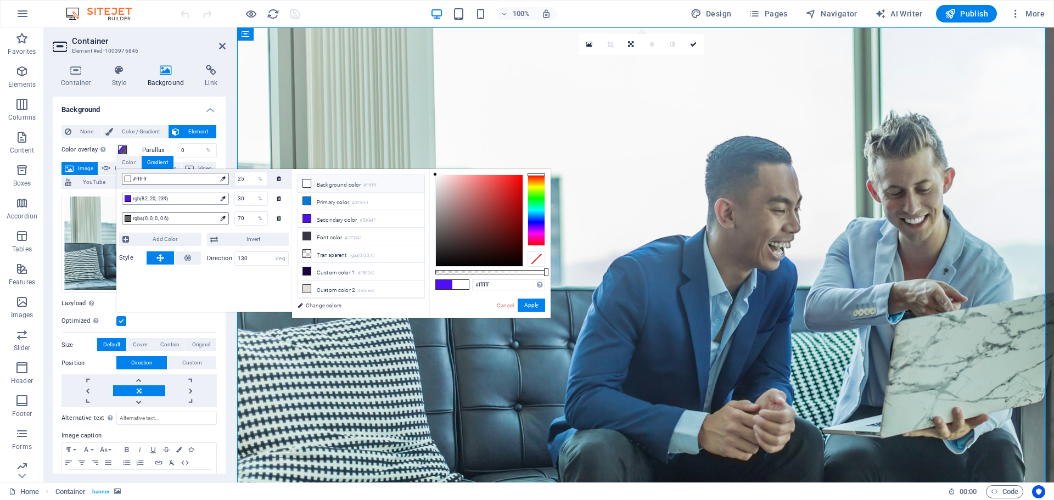
click at [179, 198] on span "rgb(82, 20, 239)" at bounding box center [174, 199] width 83 height 10
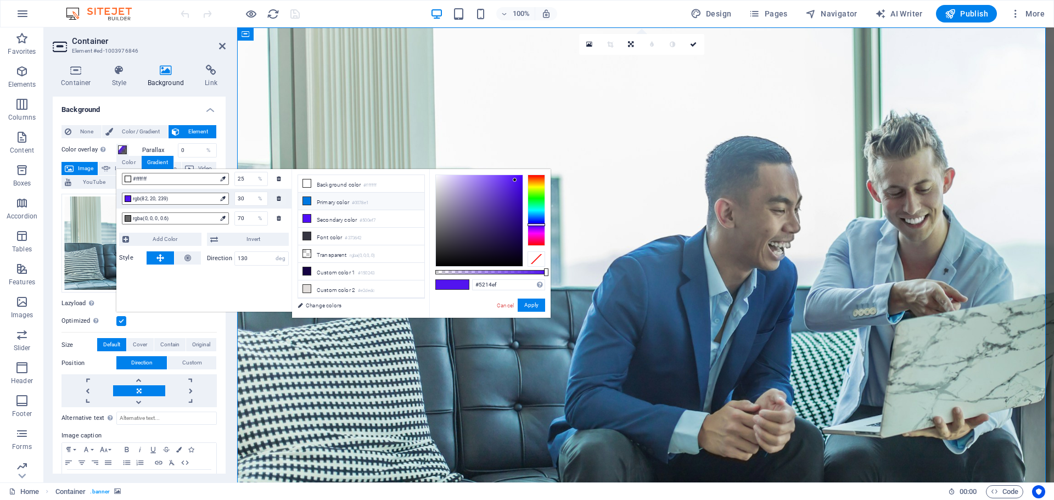
click at [323, 200] on li "Primary color #0078e1" at bounding box center [361, 202] width 126 height 18
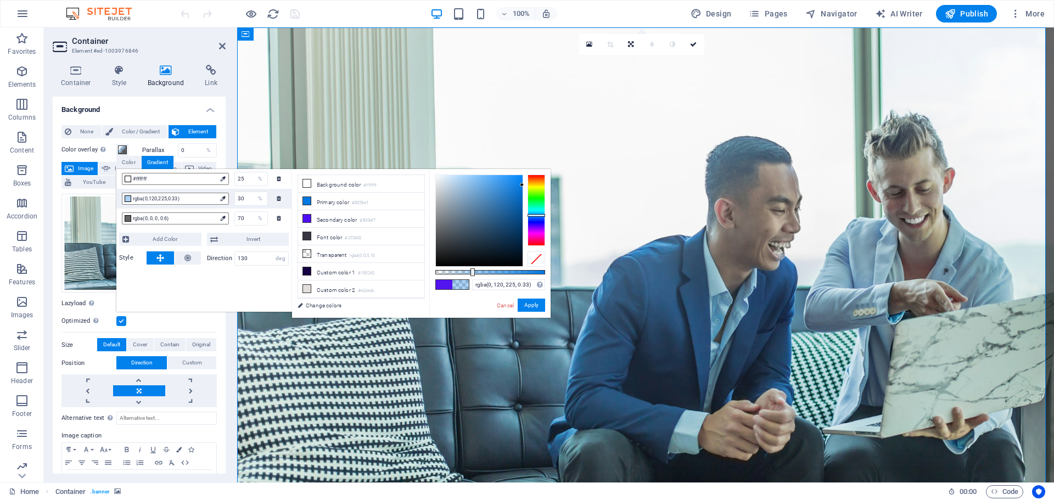
drag, startPoint x: 545, startPoint y: 271, endPoint x: 472, endPoint y: 269, distance: 73.1
click at [472, 269] on div at bounding box center [473, 273] width 4 height 8
click at [166, 218] on span "rgba(0, 0, 0, 0.6)" at bounding box center [174, 219] width 83 height 10
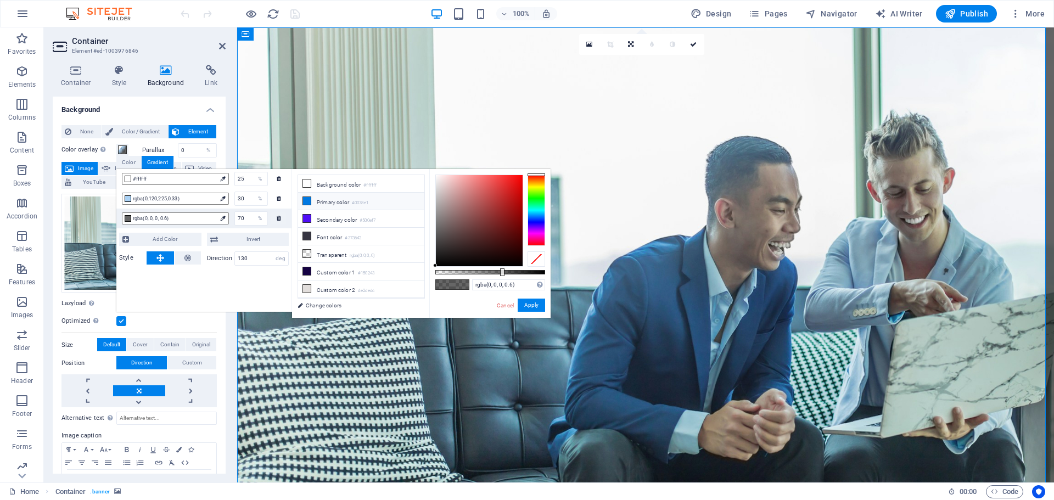
click at [306, 200] on icon at bounding box center [307, 201] width 8 height 8
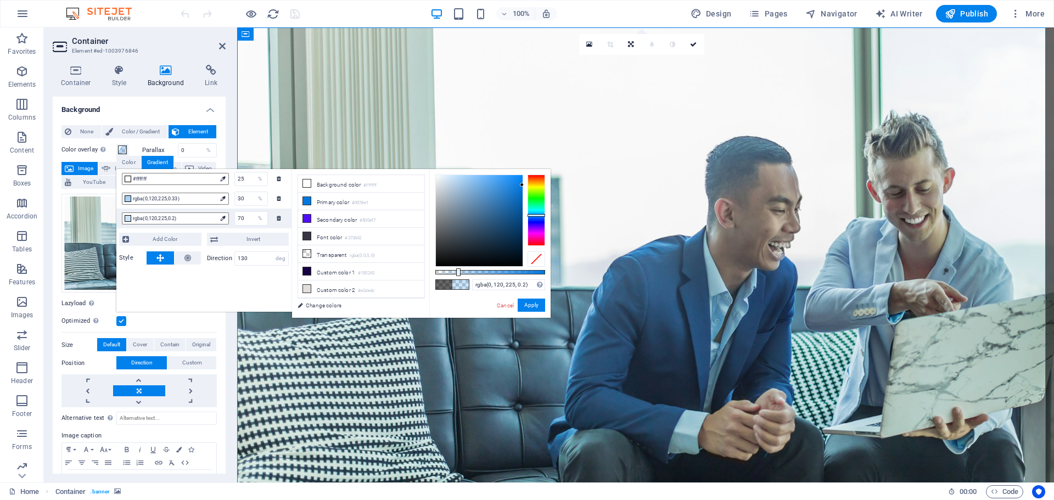
drag, startPoint x: 501, startPoint y: 271, endPoint x: 457, endPoint y: 272, distance: 43.4
click at [457, 272] on div at bounding box center [458, 273] width 4 height 8
click at [161, 200] on span "rgba(0,120,225,0.33)" at bounding box center [174, 199] width 83 height 10
type input "rgba(0, 120, 225, 0.14)"
drag, startPoint x: 472, startPoint y: 268, endPoint x: 451, endPoint y: 269, distance: 21.4
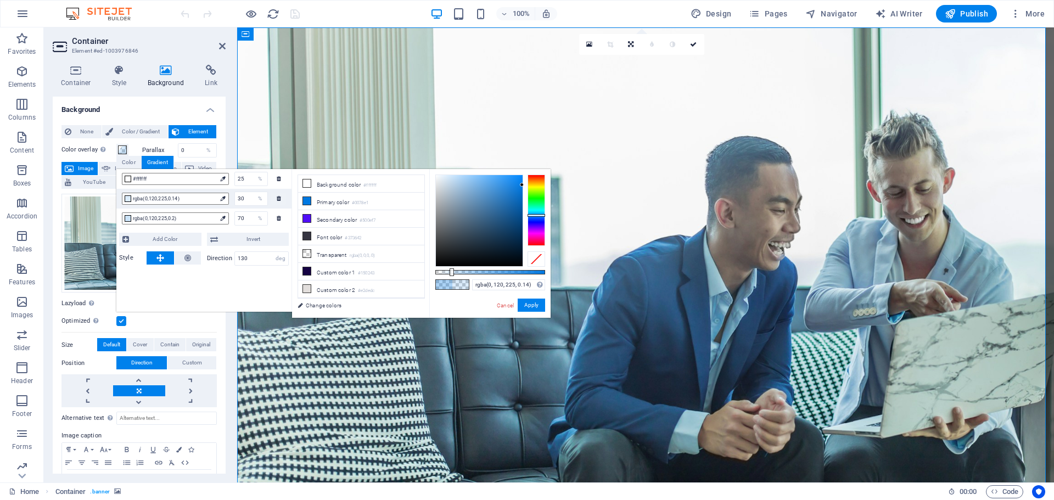
click at [451, 269] on div at bounding box center [452, 273] width 4 height 8
click at [535, 306] on button "Apply" at bounding box center [531, 305] width 27 height 13
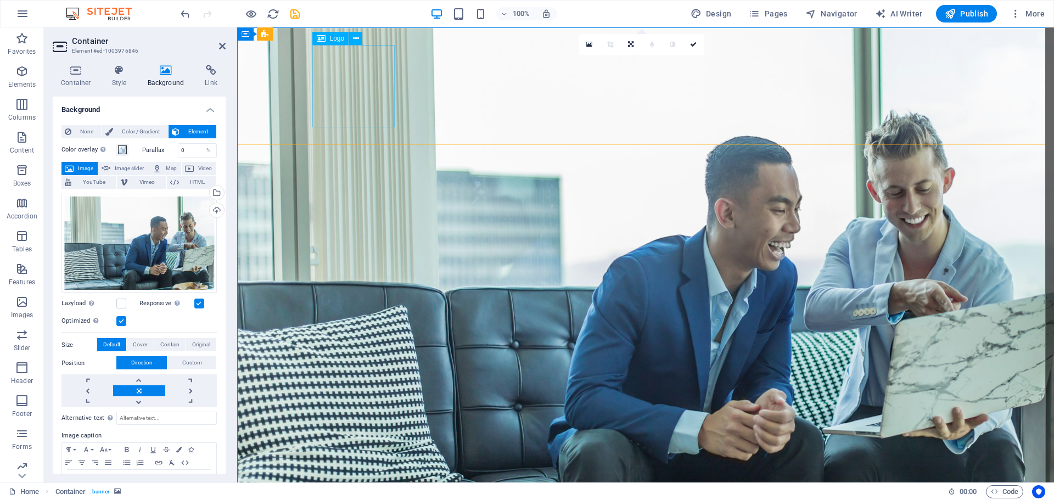
select select "px"
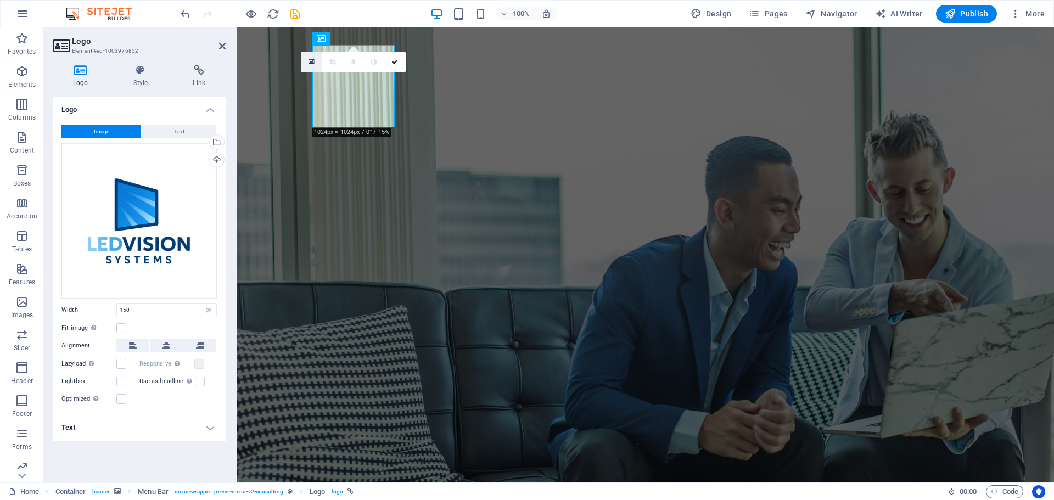
click at [311, 59] on icon at bounding box center [312, 62] width 6 height 8
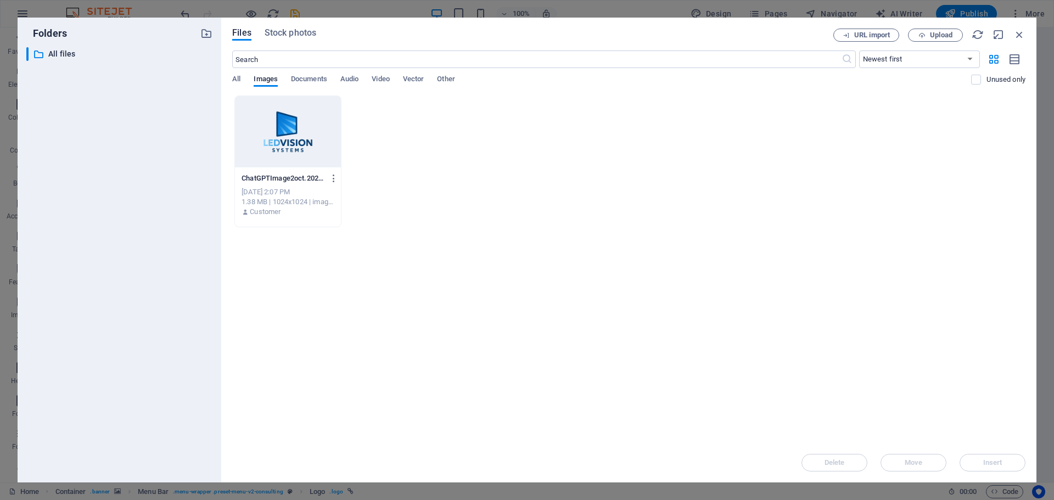
click at [293, 135] on div at bounding box center [288, 131] width 106 height 71
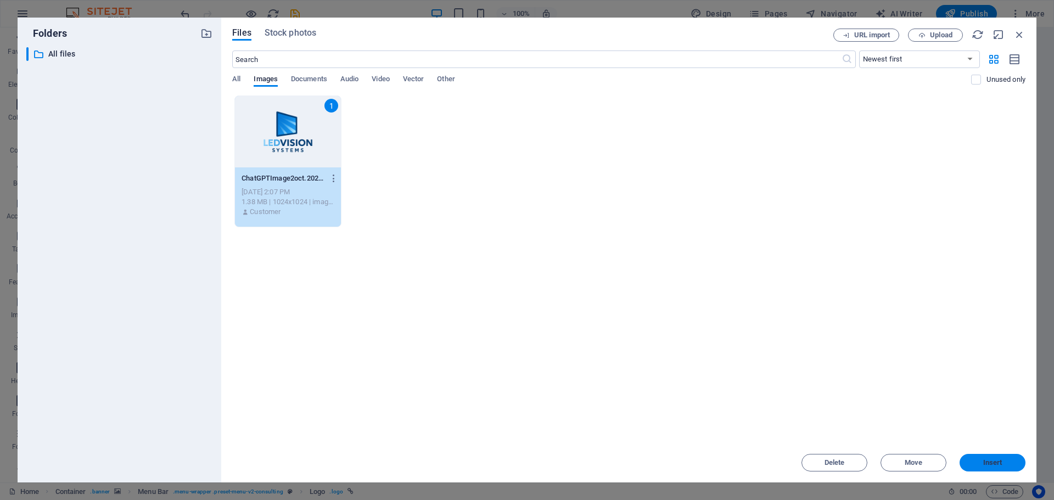
click at [979, 462] on span "Insert" at bounding box center [992, 463] width 57 height 7
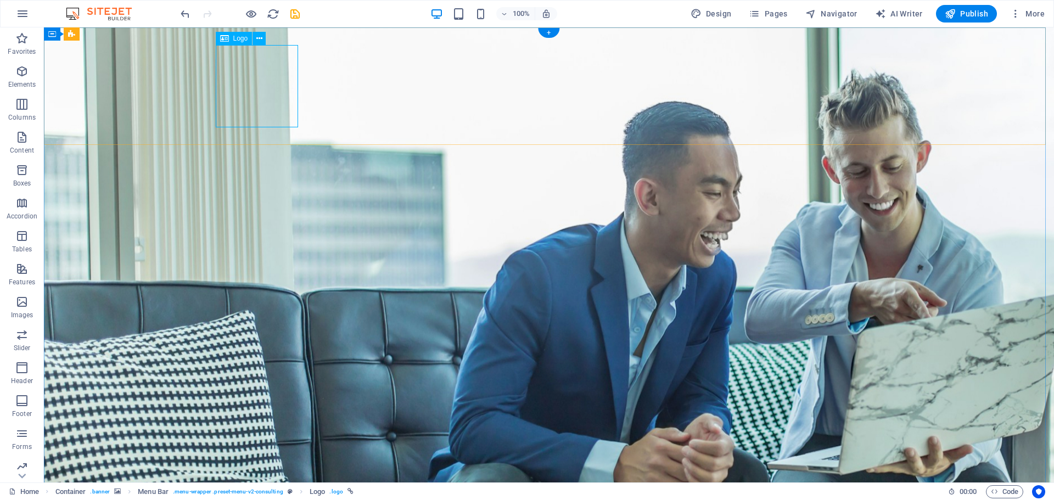
select select "px"
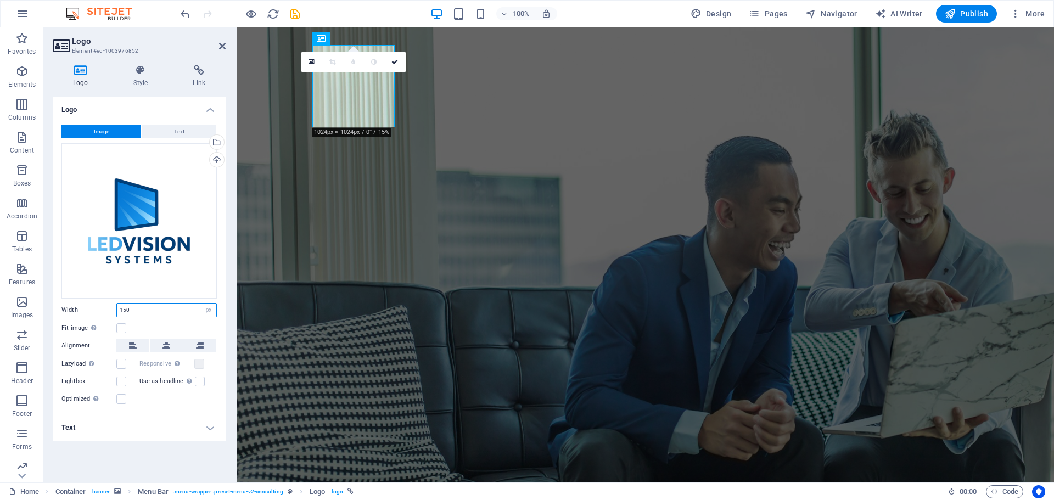
click at [137, 309] on input "150" at bounding box center [166, 310] width 99 height 13
type input "1"
type input "190"
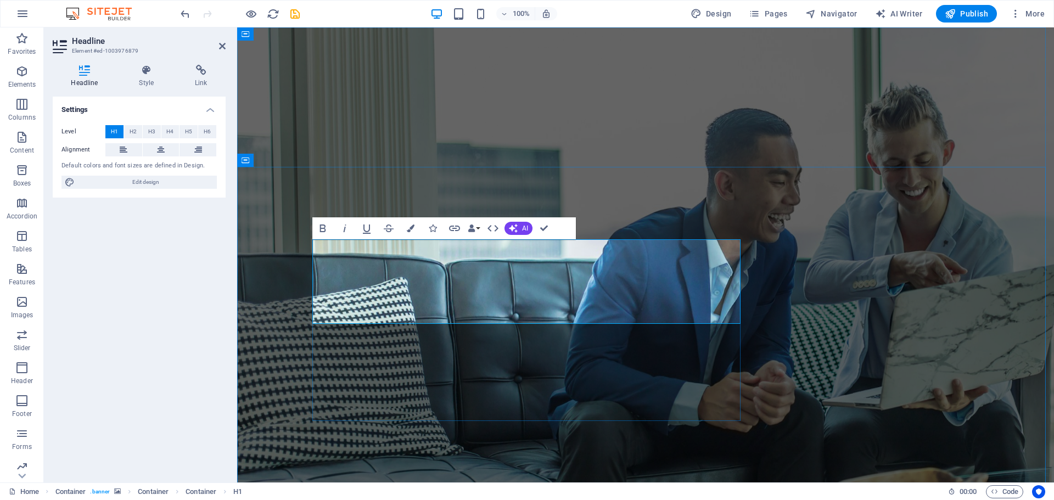
drag, startPoint x: 621, startPoint y: 309, endPoint x: 317, endPoint y: 261, distance: 307.9
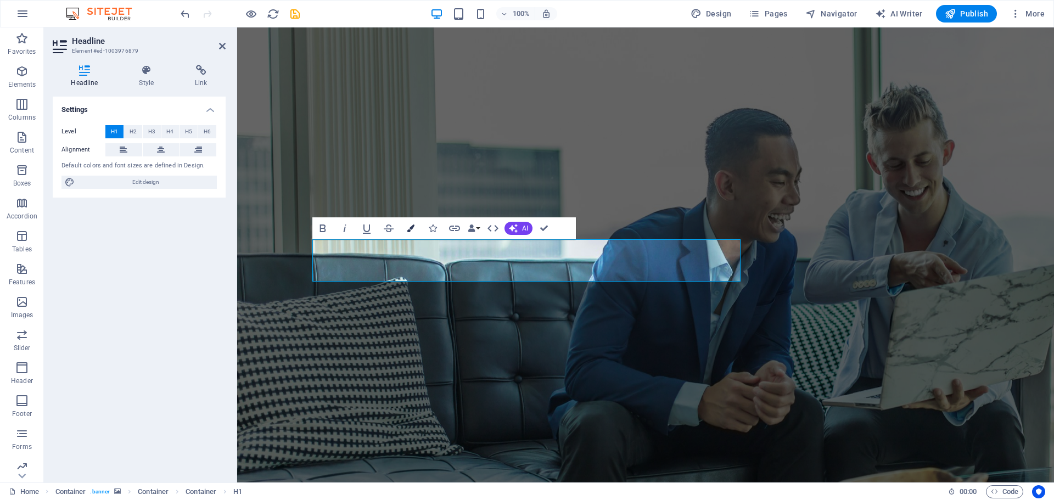
click at [410, 228] on icon "button" at bounding box center [411, 229] width 8 height 8
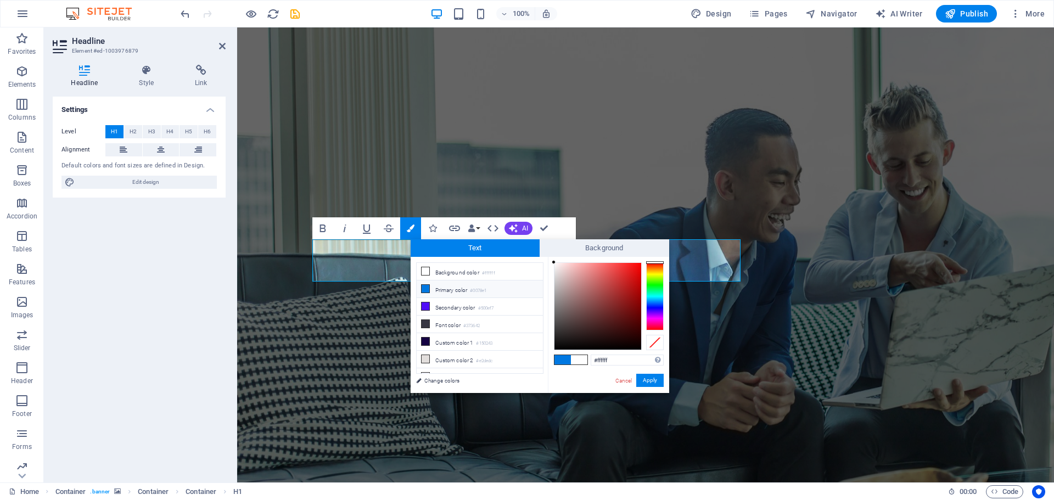
click at [439, 289] on li "Primary color #0078e1" at bounding box center [480, 290] width 126 height 18
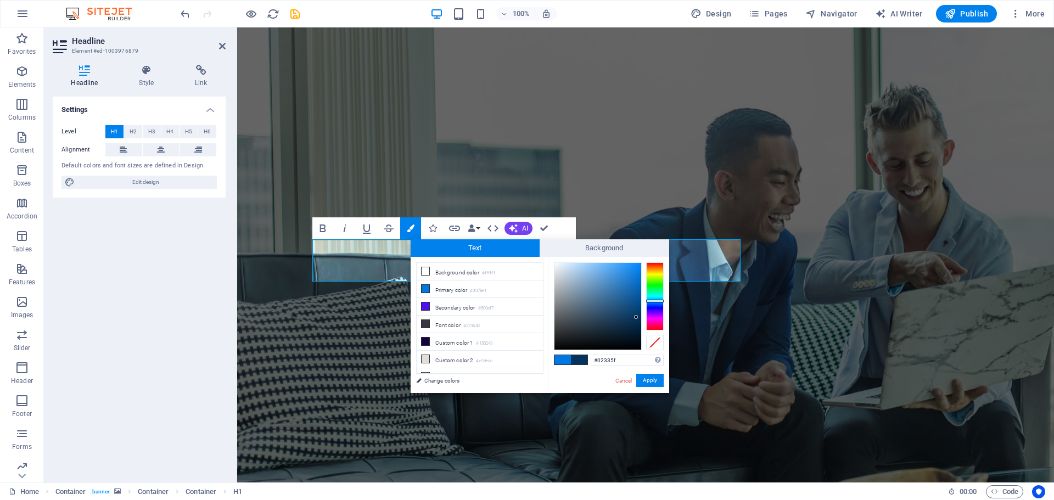
type input "#00335f"
drag, startPoint x: 639, startPoint y: 272, endPoint x: 641, endPoint y: 317, distance: 45.1
click at [641, 317] on div at bounding box center [598, 306] width 87 height 87
drag, startPoint x: 647, startPoint y: 381, endPoint x: 410, endPoint y: 353, distance: 238.4
click at [647, 381] on button "Apply" at bounding box center [650, 380] width 27 height 13
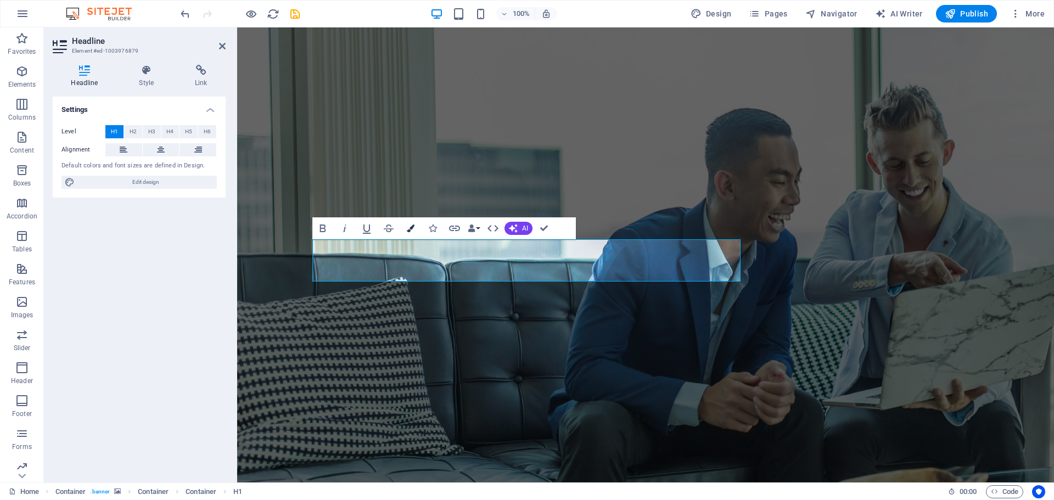
click at [409, 228] on icon "button" at bounding box center [411, 229] width 8 height 8
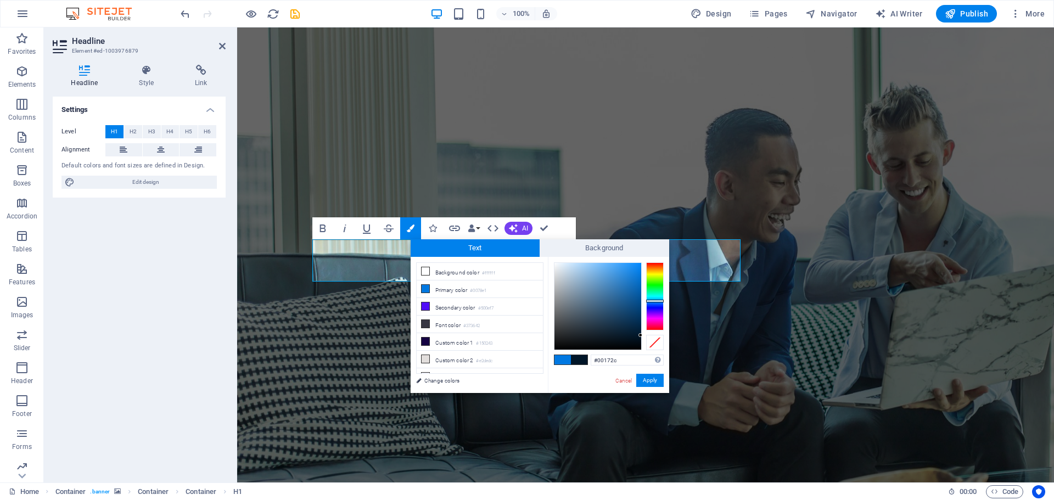
type input "#00182d"
drag, startPoint x: 641, startPoint y: 315, endPoint x: 641, endPoint y: 334, distance: 18.7
click at [641, 334] on div at bounding box center [641, 334] width 4 height 4
click at [651, 382] on button "Apply" at bounding box center [650, 380] width 27 height 13
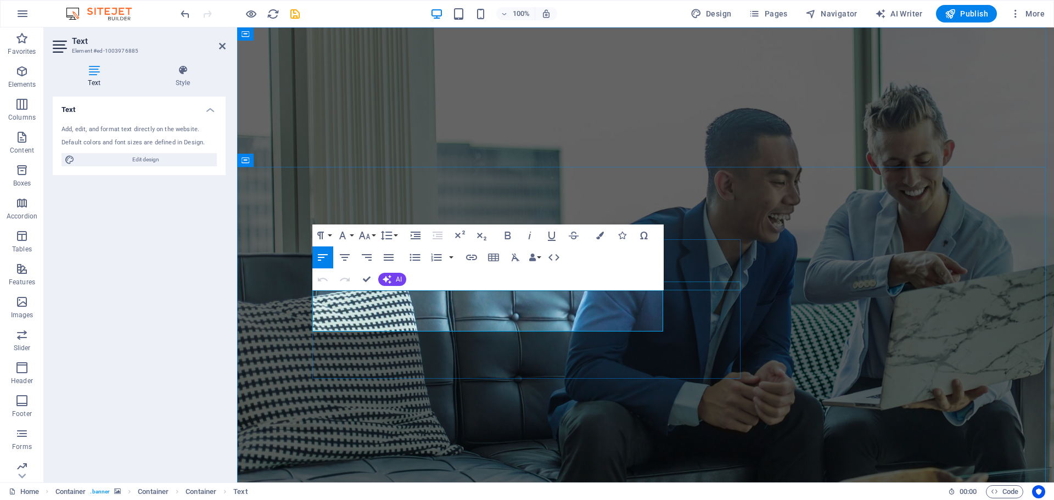
drag, startPoint x: 603, startPoint y: 322, endPoint x: 313, endPoint y: 289, distance: 291.9
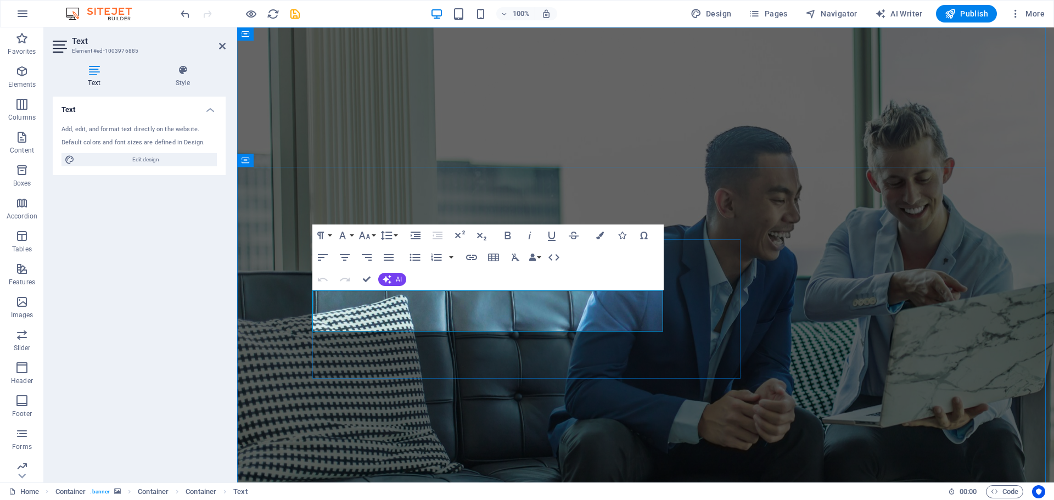
drag, startPoint x: 605, startPoint y: 323, endPoint x: 303, endPoint y: 294, distance: 304.1
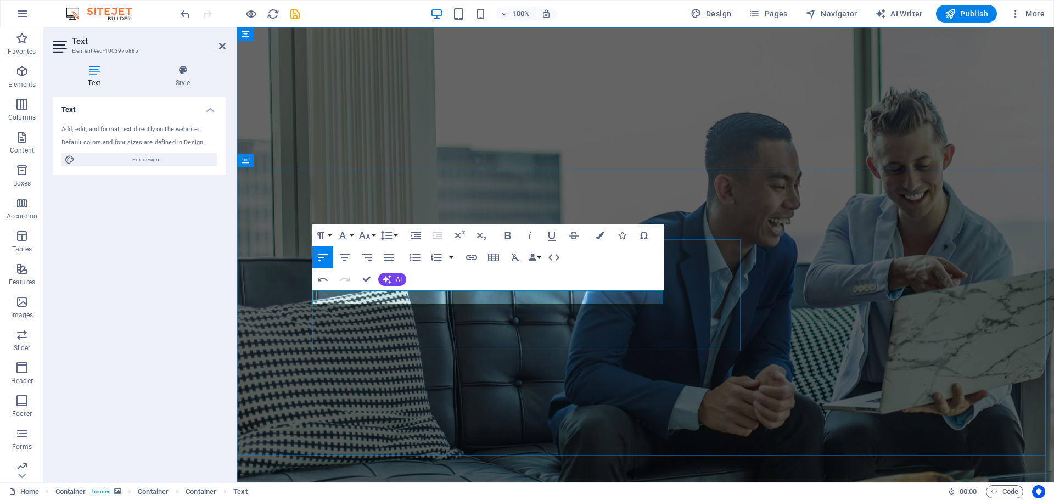
drag, startPoint x: 600, startPoint y: 297, endPoint x: 314, endPoint y: 290, distance: 285.7
click at [597, 235] on icon "button" at bounding box center [600, 236] width 8 height 8
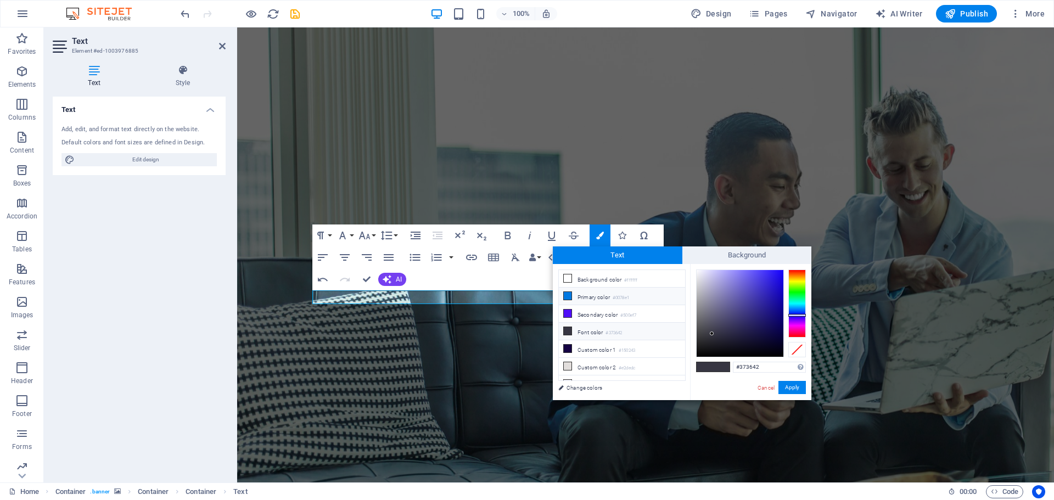
click at [597, 295] on li "Primary color #0078e1" at bounding box center [622, 297] width 126 height 18
drag, startPoint x: 783, startPoint y: 278, endPoint x: 785, endPoint y: 339, distance: 60.5
click at [785, 339] on div at bounding box center [751, 314] width 110 height 88
type input "#000000"
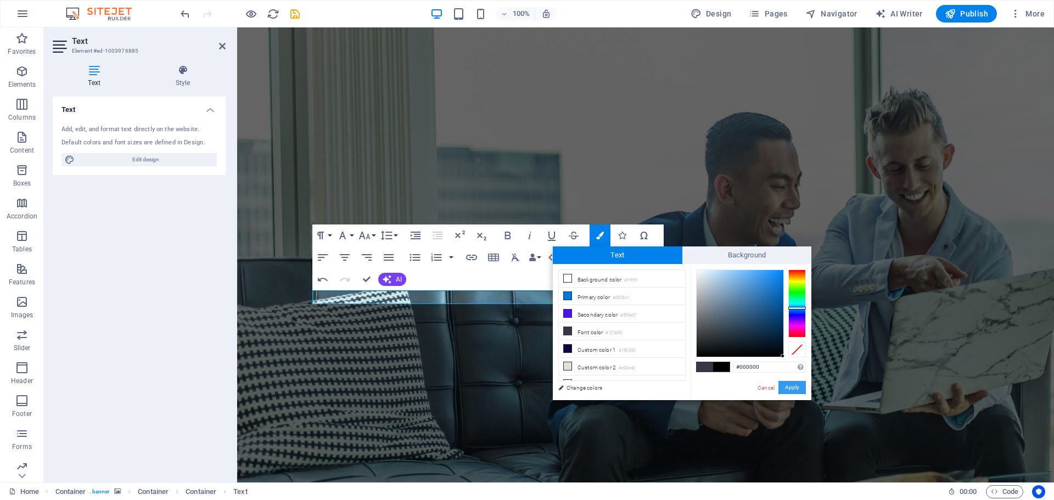
click at [793, 387] on button "Apply" at bounding box center [792, 387] width 27 height 13
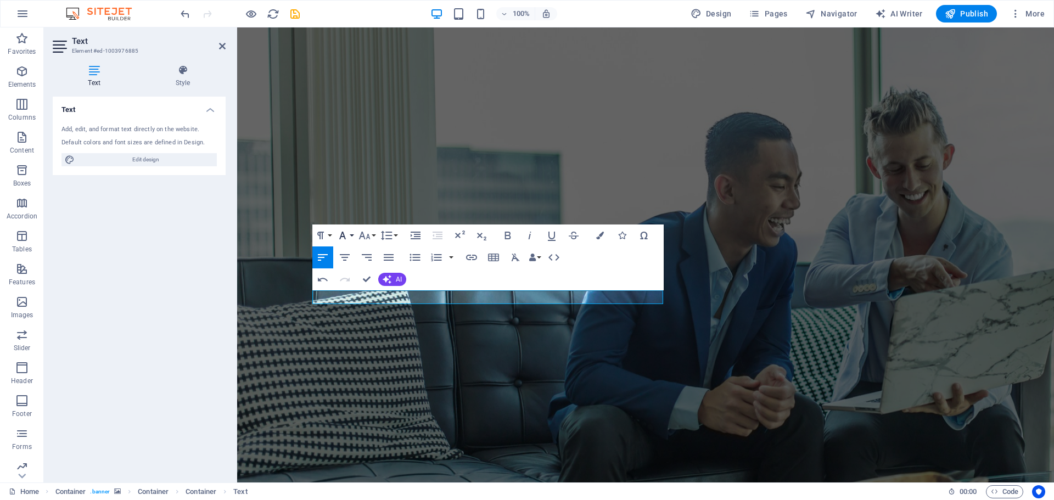
click at [349, 236] on icon "button" at bounding box center [342, 235] width 13 height 13
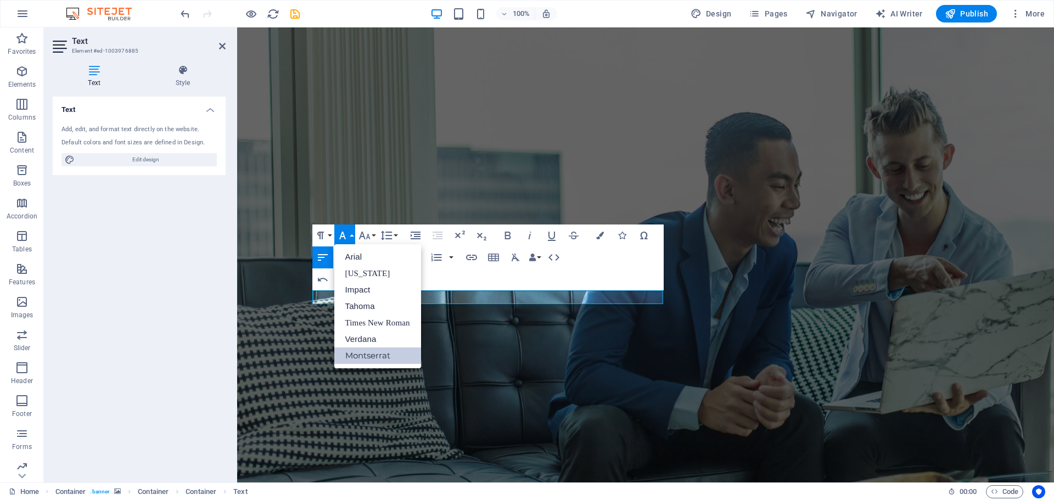
click at [349, 236] on button "Font Family" at bounding box center [344, 236] width 21 height 22
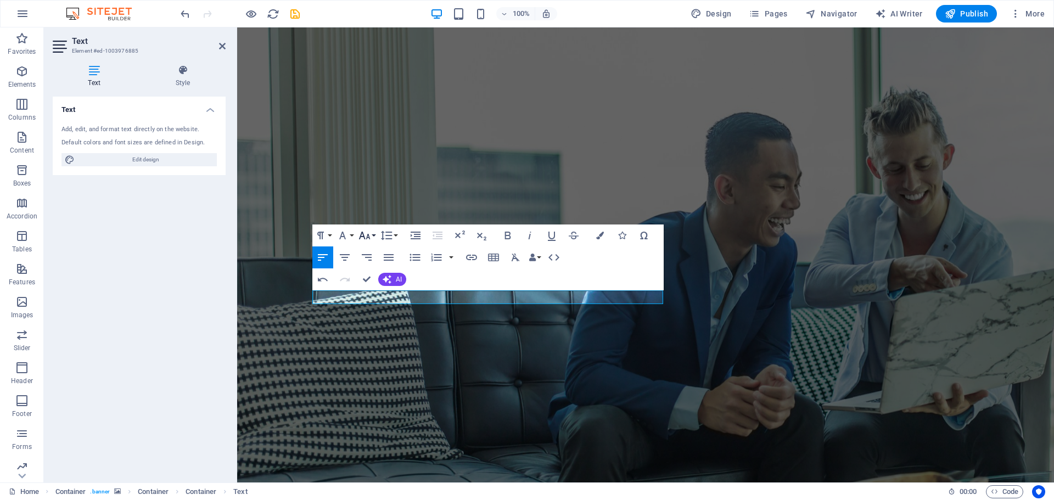
click at [366, 233] on icon "button" at bounding box center [364, 235] width 13 height 13
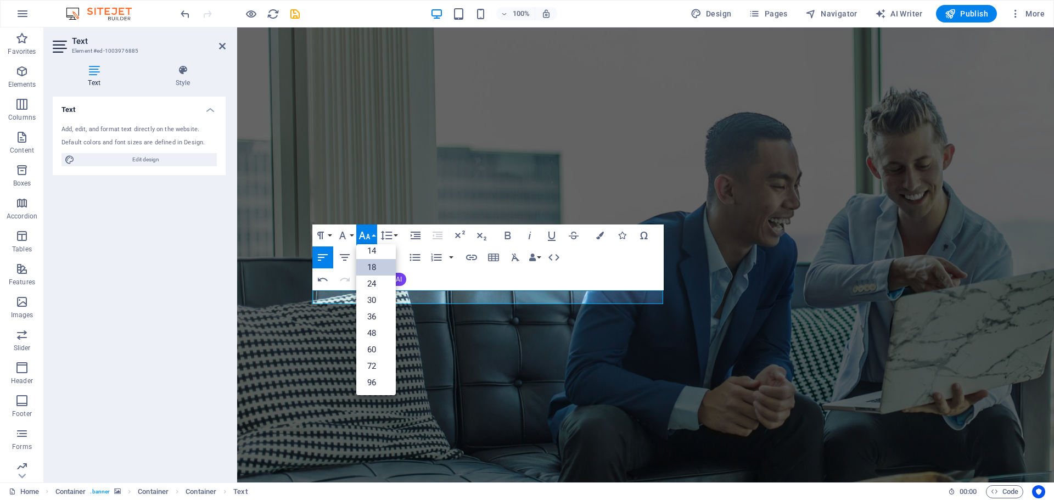
scroll to position [88, 0]
click at [376, 283] on link "24" at bounding box center [376, 284] width 40 height 16
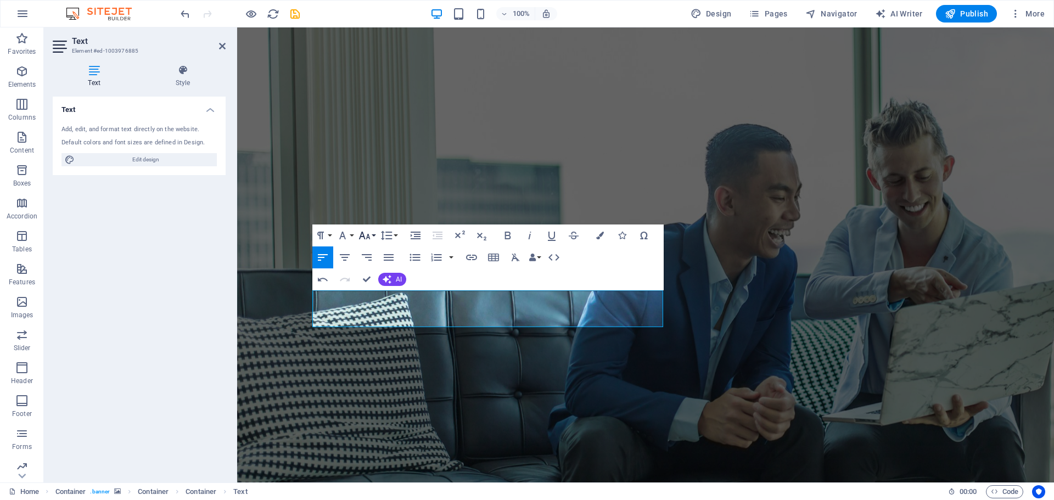
click at [372, 236] on button "Font Size" at bounding box center [366, 236] width 21 height 22
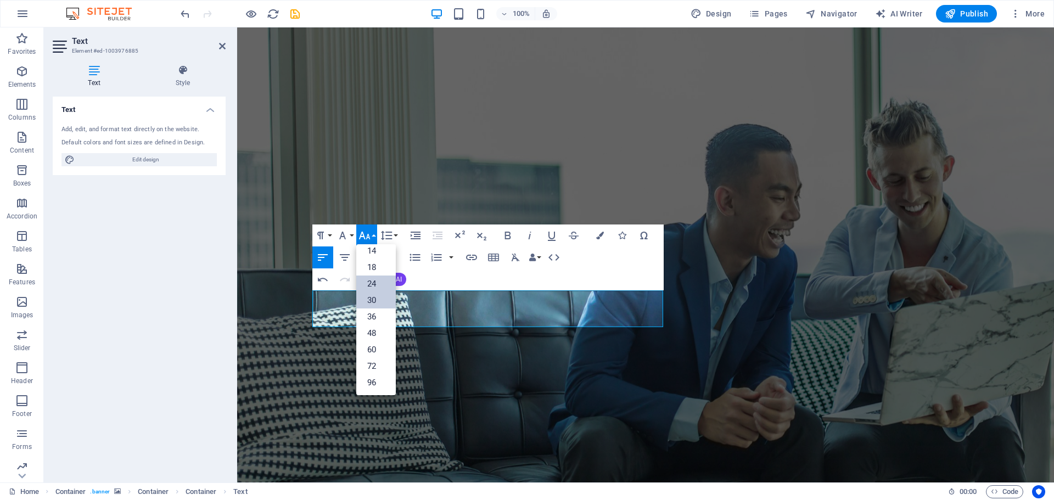
click at [380, 298] on link "30" at bounding box center [376, 300] width 40 height 16
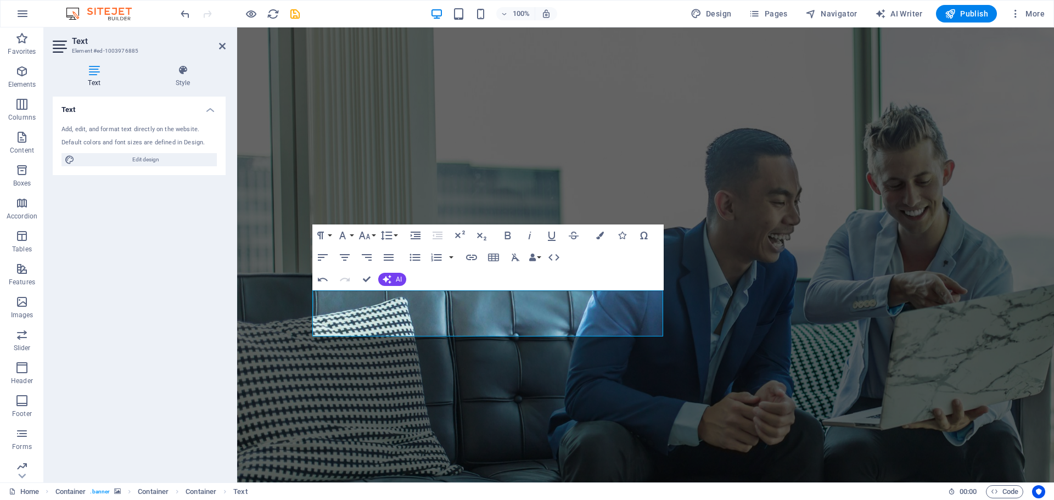
click at [512, 328] on div "Container H1 Container Container Container Container Menu Bar Logo Menu Spacer …" at bounding box center [645, 254] width 817 height 455
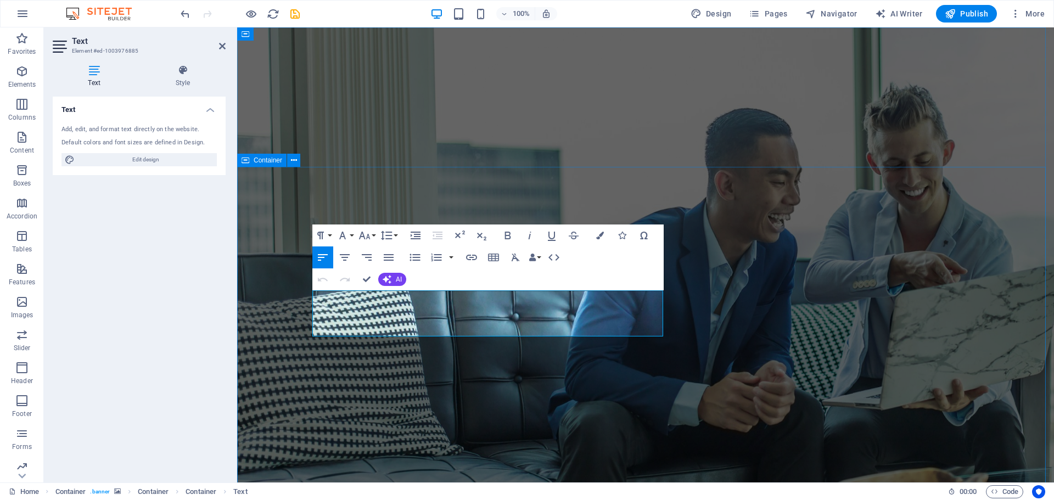
drag, startPoint x: 492, startPoint y: 327, endPoint x: 310, endPoint y: 305, distance: 183.2
click at [595, 235] on button "Colors" at bounding box center [600, 236] width 21 height 22
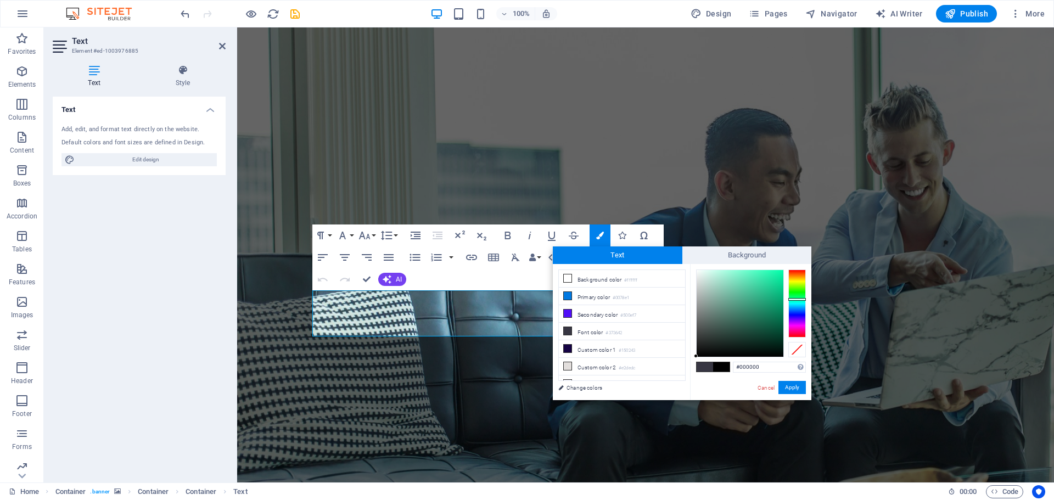
click at [796, 299] on div at bounding box center [798, 304] width 18 height 68
drag, startPoint x: 695, startPoint y: 355, endPoint x: 785, endPoint y: 331, distance: 93.6
click at [785, 331] on div at bounding box center [751, 314] width 110 height 88
type input "#005d3e"
click at [784, 325] on div at bounding box center [783, 324] width 4 height 4
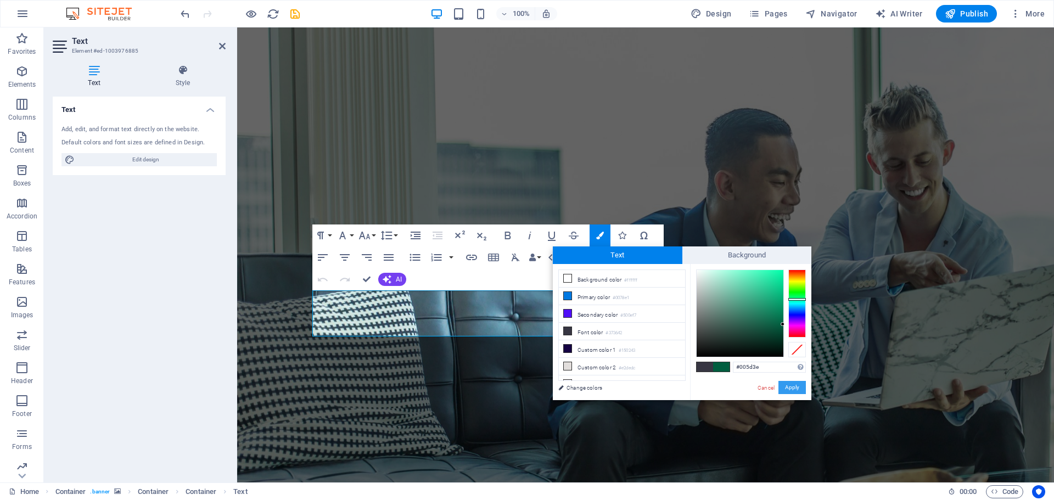
click at [793, 389] on button "Apply" at bounding box center [792, 387] width 27 height 13
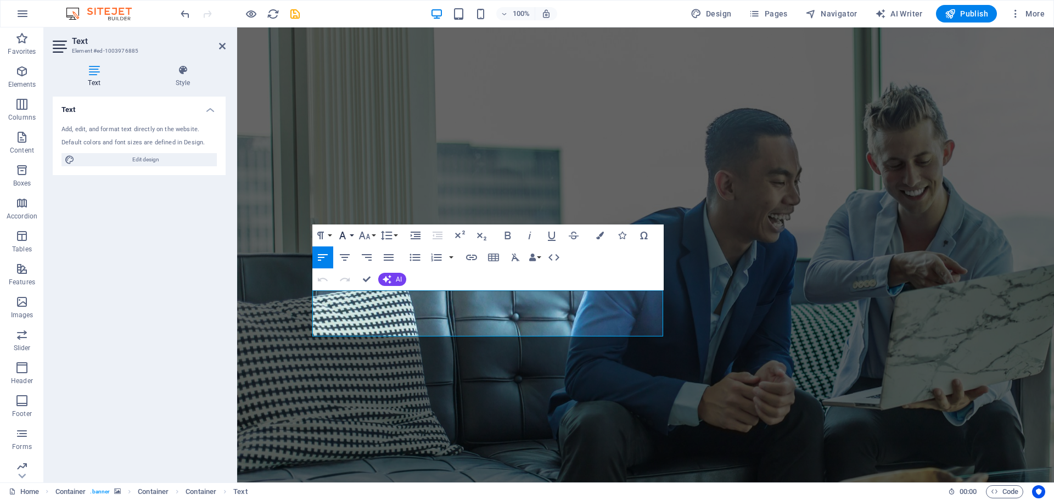
click at [349, 235] on icon "button" at bounding box center [342, 235] width 13 height 13
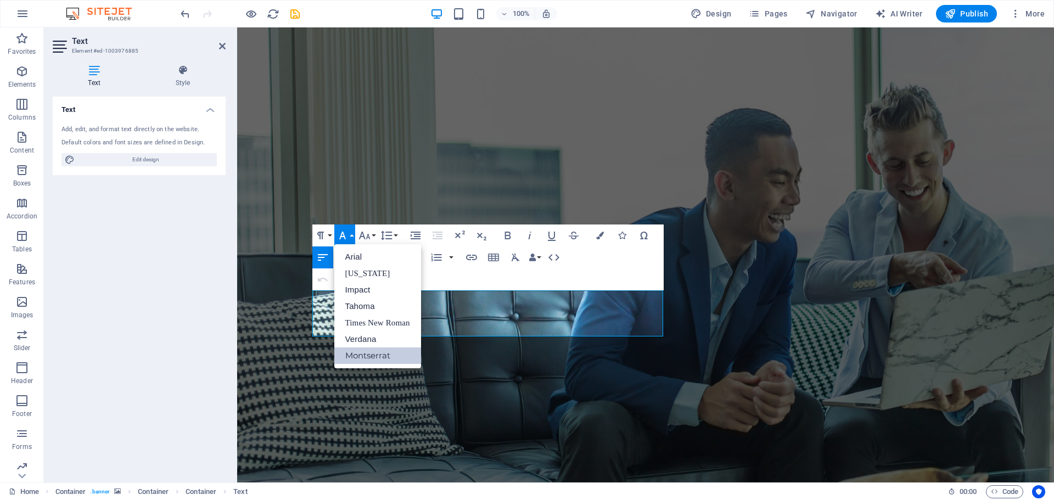
scroll to position [0, 0]
click at [363, 291] on link "Impact" at bounding box center [377, 290] width 87 height 16
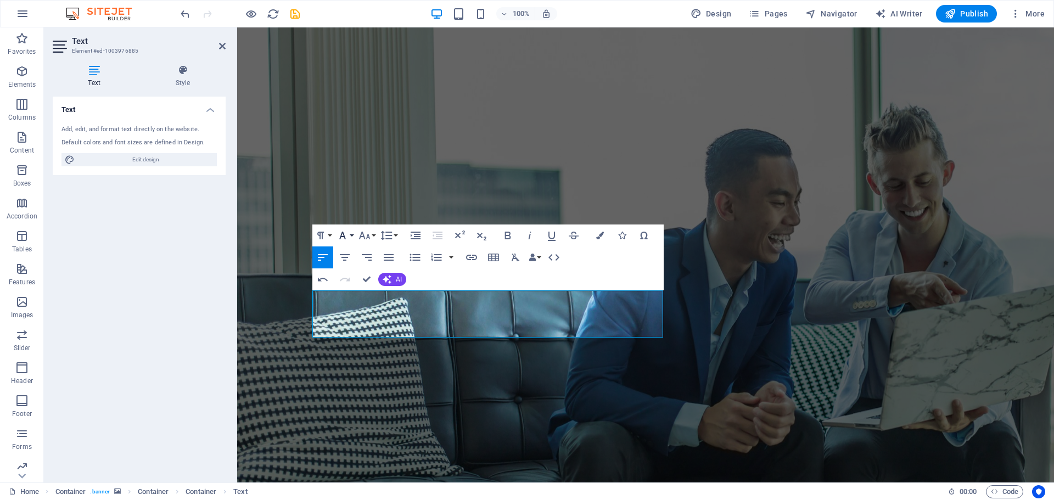
click at [351, 235] on button "Font Family" at bounding box center [344, 236] width 21 height 22
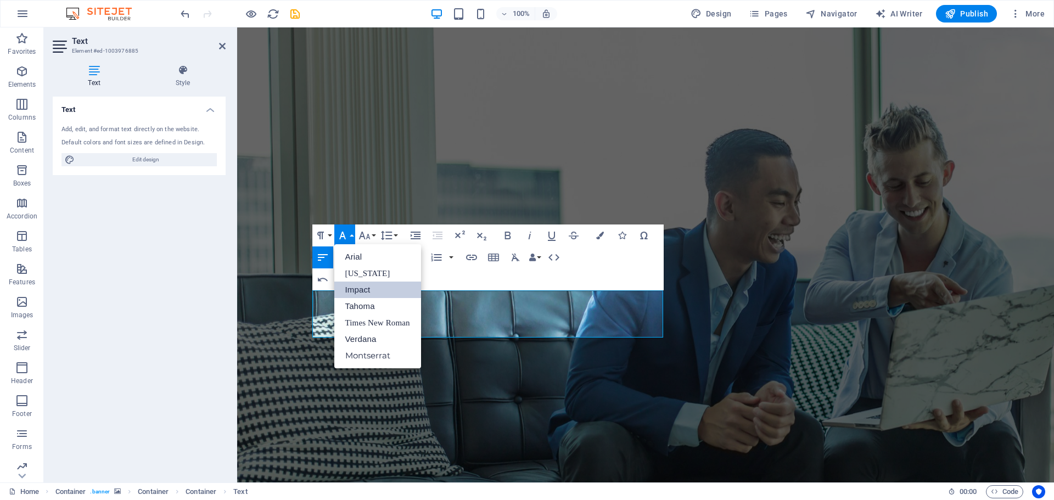
click at [351, 235] on button "Font Family" at bounding box center [344, 236] width 21 height 22
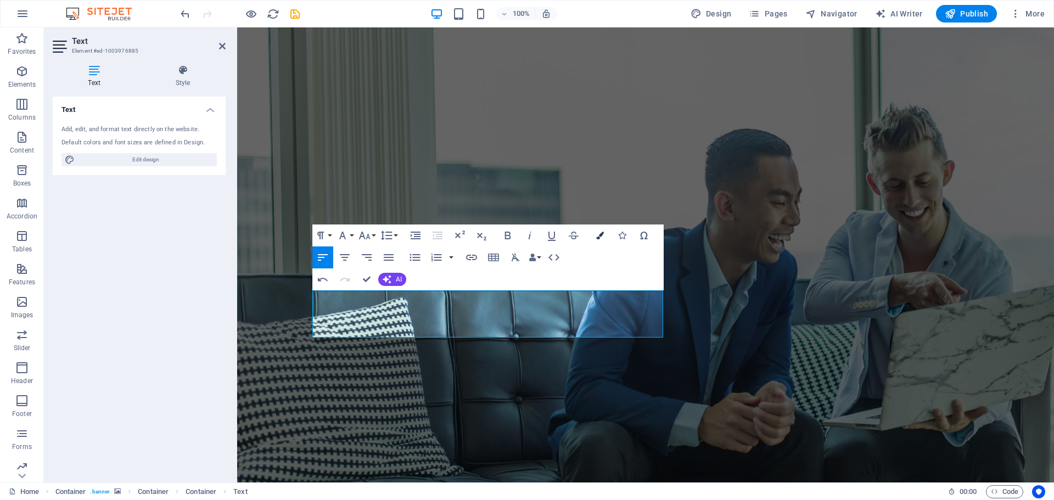
click at [597, 238] on icon "button" at bounding box center [600, 236] width 8 height 8
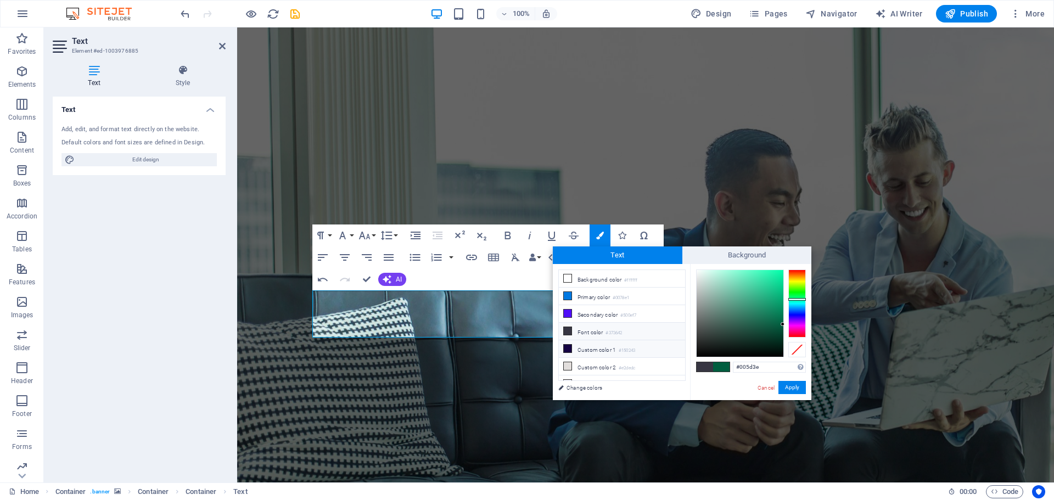
click at [595, 347] on li "Custom color 1 #150243" at bounding box center [622, 350] width 126 height 18
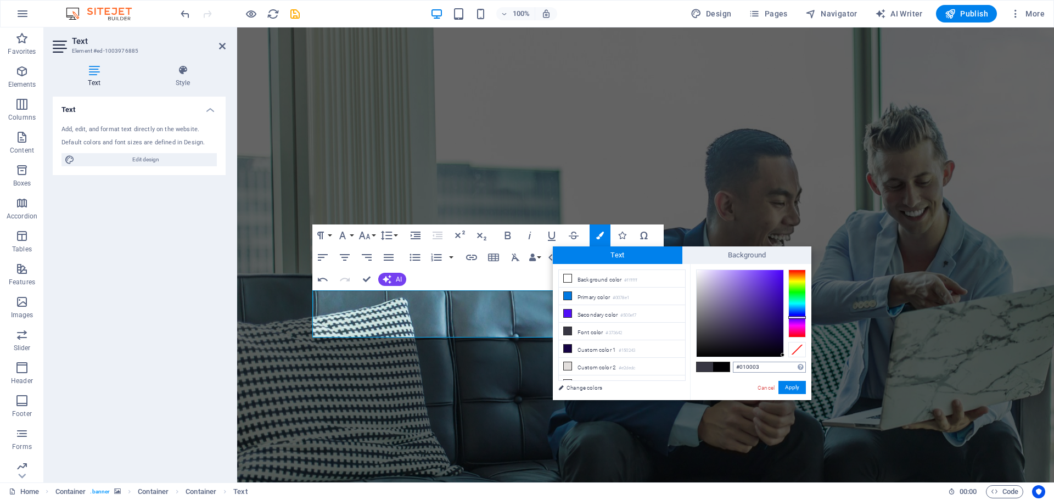
drag, startPoint x: 780, startPoint y: 333, endPoint x: 778, endPoint y: 364, distance: 30.8
click at [784, 356] on div at bounding box center [783, 355] width 4 height 4
type input "#000001"
click at [792, 383] on button "Apply" at bounding box center [792, 387] width 27 height 13
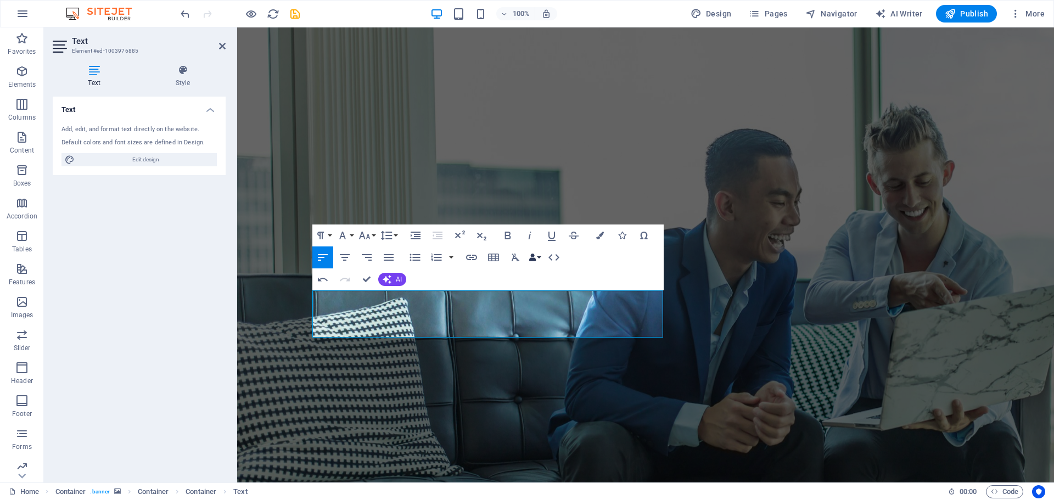
click at [542, 254] on button "Data Bindings" at bounding box center [534, 258] width 15 height 22
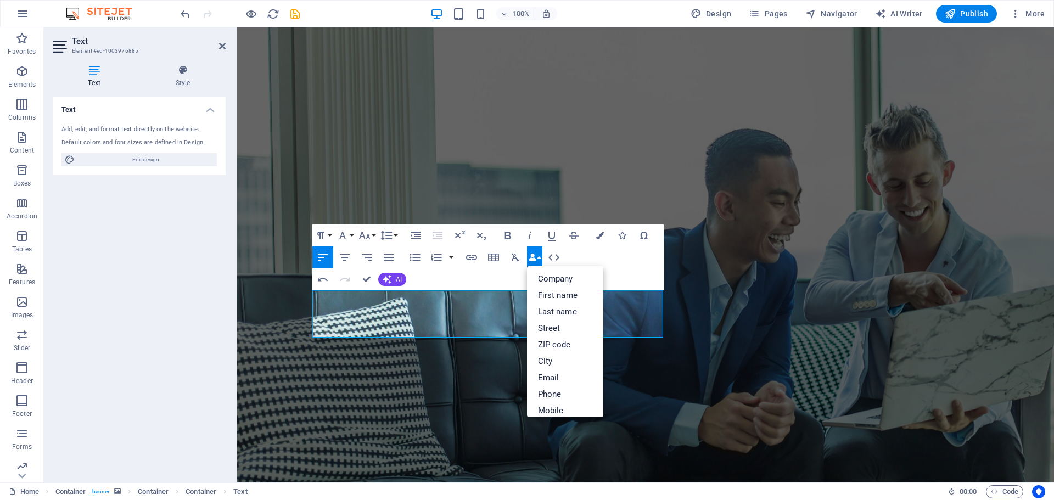
click at [542, 254] on button "Data Bindings" at bounding box center [534, 258] width 15 height 22
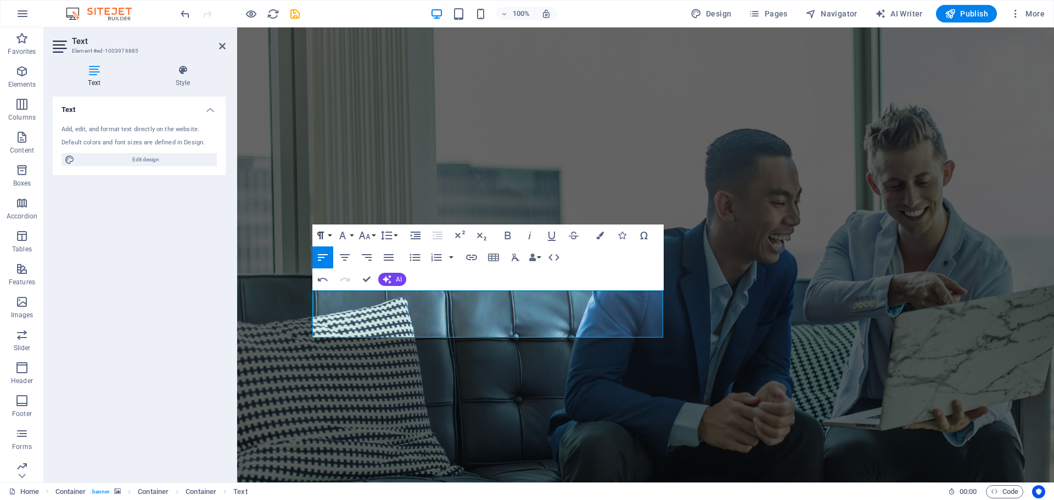
click at [324, 235] on icon "button" at bounding box center [320, 235] width 13 height 13
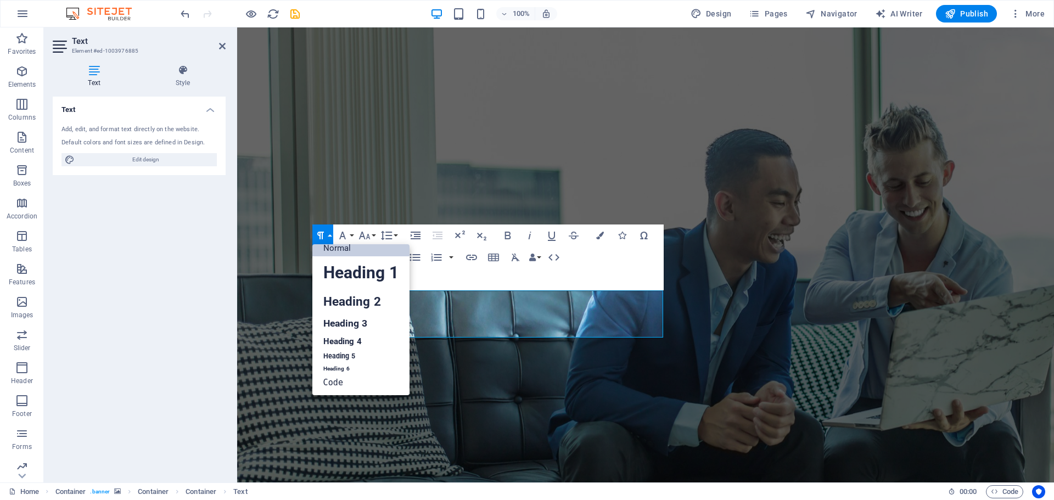
scroll to position [9, 0]
click at [350, 233] on button "Font Family" at bounding box center [344, 236] width 21 height 22
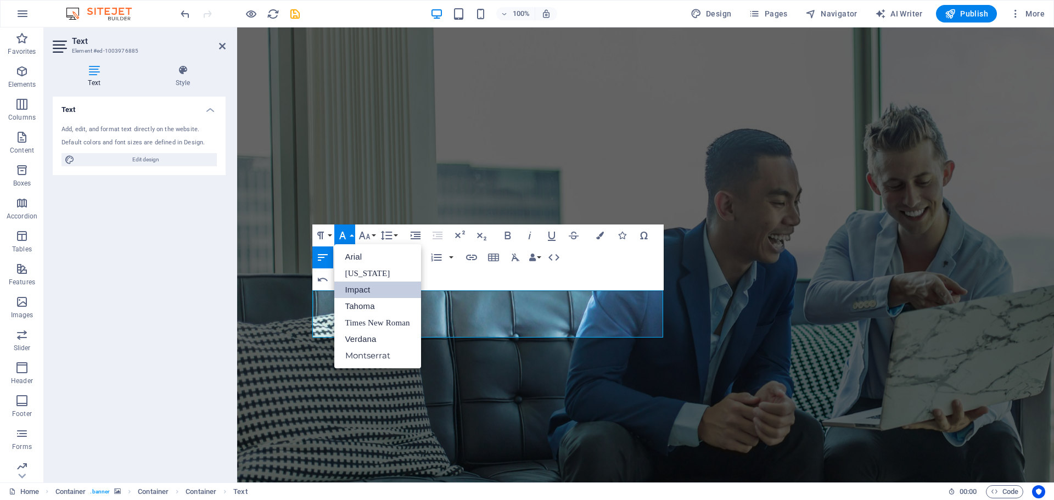
scroll to position [0, 0]
click at [366, 286] on link "Impact" at bounding box center [377, 290] width 87 height 16
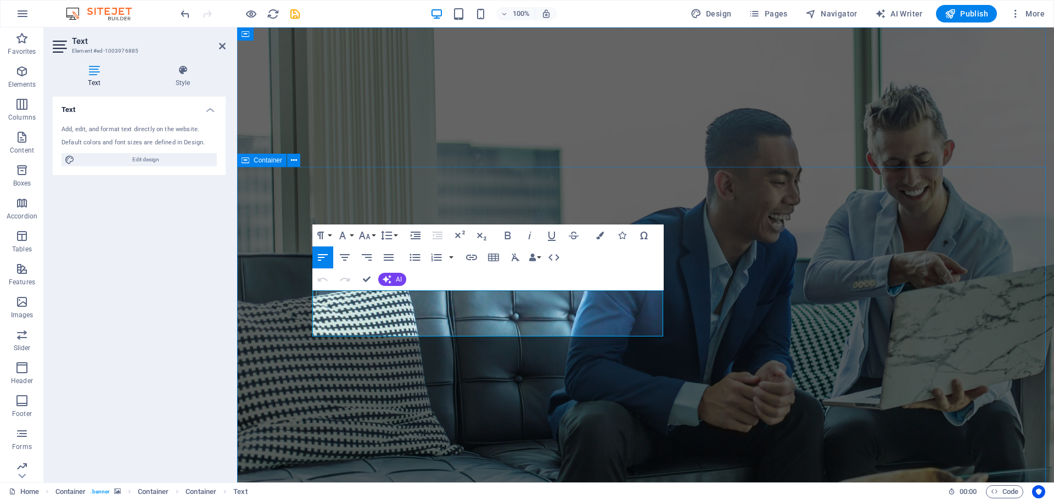
drag, startPoint x: 429, startPoint y: 320, endPoint x: 306, endPoint y: 299, distance: 124.8
click at [510, 236] on icon "button" at bounding box center [508, 236] width 6 height 8
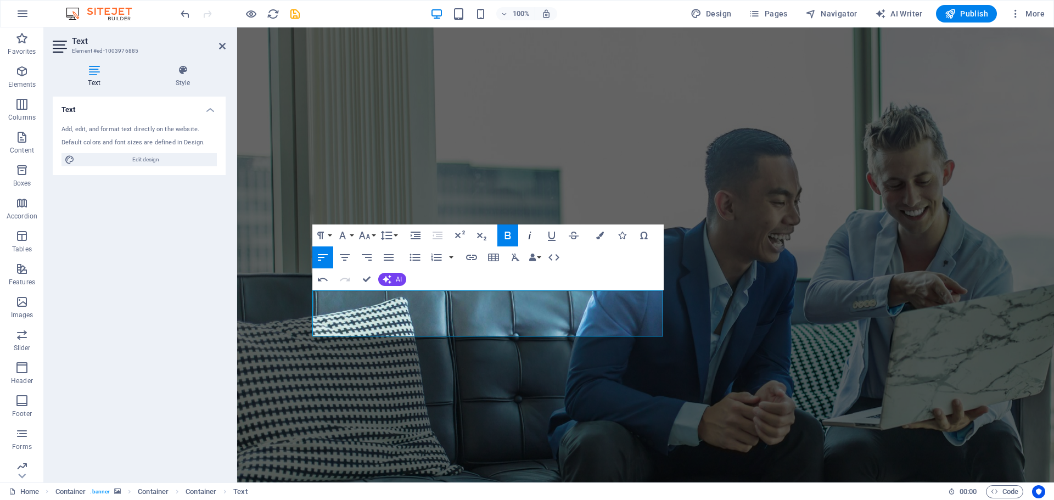
click at [530, 233] on icon "button" at bounding box center [529, 235] width 13 height 13
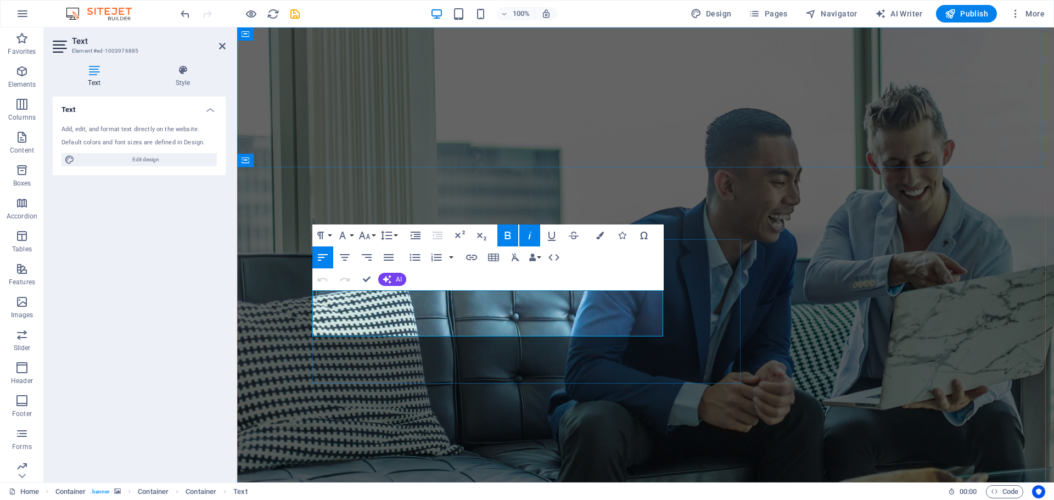
drag, startPoint x: 514, startPoint y: 327, endPoint x: 313, endPoint y: 302, distance: 202.7
click at [599, 238] on icon "button" at bounding box center [600, 236] width 8 height 8
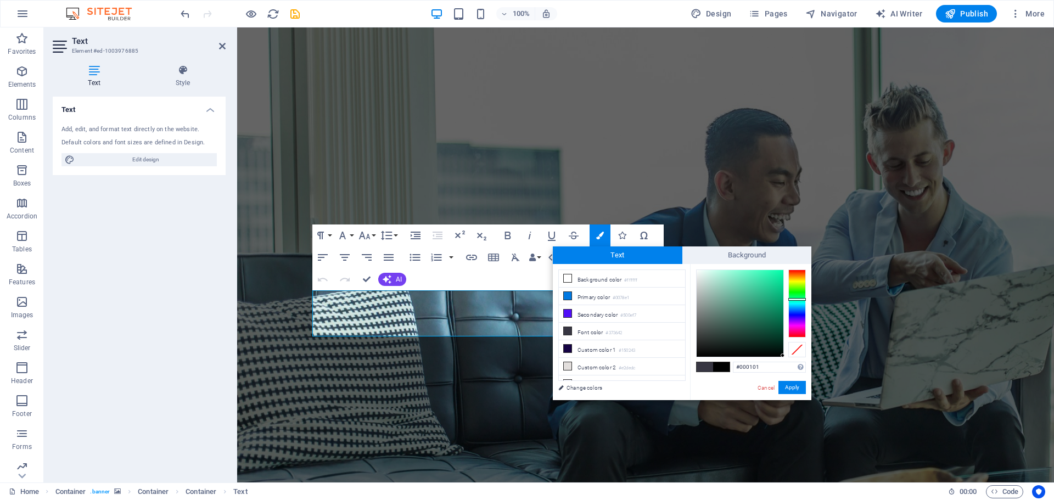
drag, startPoint x: 782, startPoint y: 323, endPoint x: 786, endPoint y: 356, distance: 32.7
click at [786, 356] on div at bounding box center [751, 314] width 110 height 88
type input "#000000"
click at [798, 384] on button "Apply" at bounding box center [792, 387] width 27 height 13
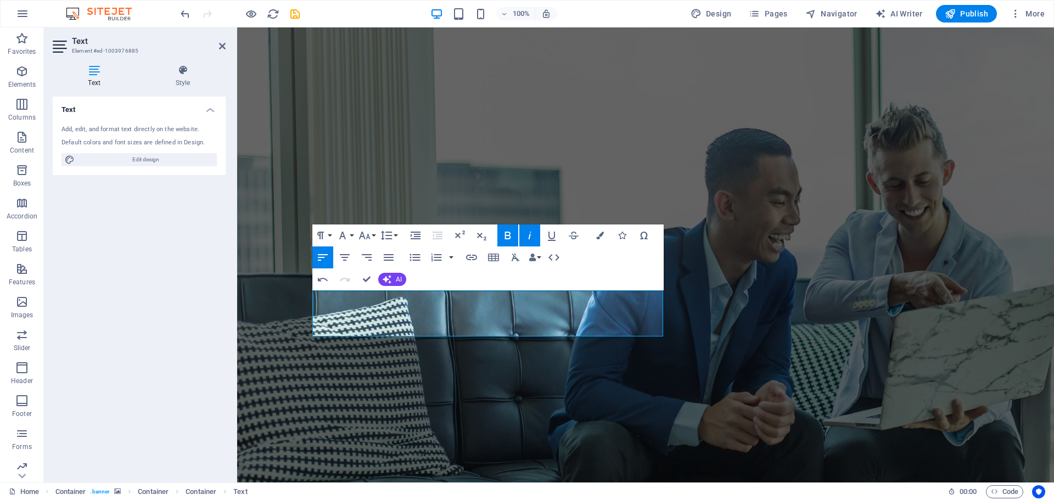
click at [512, 317] on div "Container H1 Container Container Container Container Menu Bar Logo Menu Spacer …" at bounding box center [645, 254] width 817 height 455
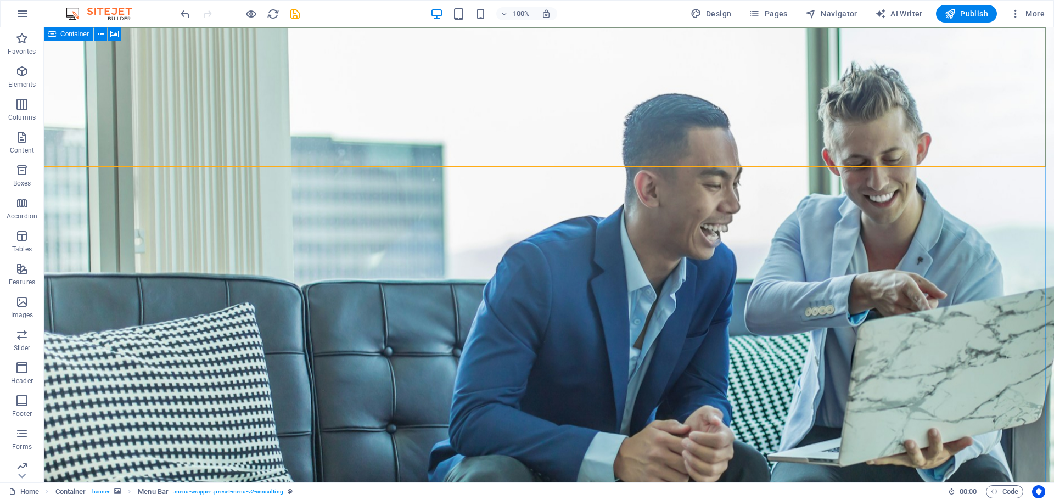
click at [52, 35] on icon at bounding box center [52, 33] width 8 height 13
click at [57, 34] on div "Container" at bounding box center [68, 33] width 49 height 13
click at [104, 33] on button at bounding box center [100, 33] width 13 height 13
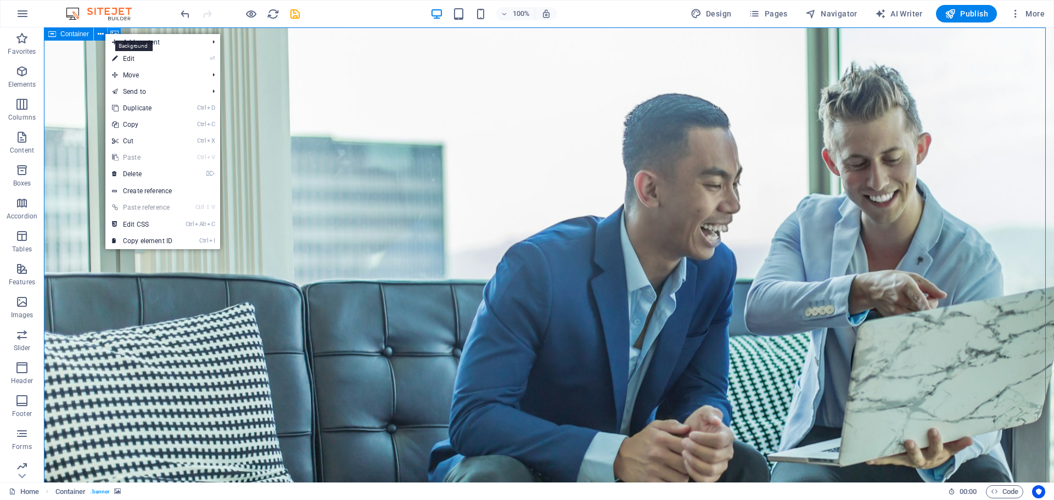
click at [116, 31] on icon at bounding box center [114, 35] width 8 height 12
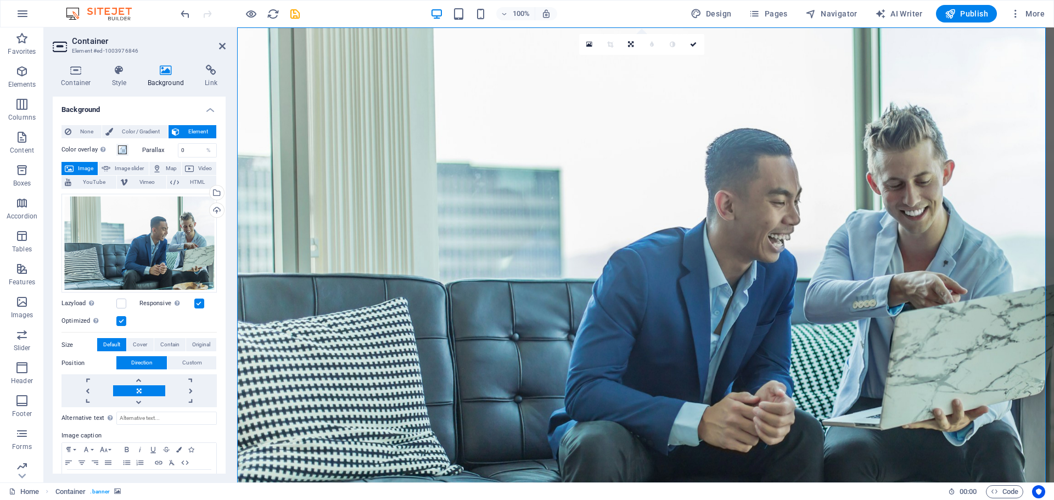
scroll to position [38, 0]
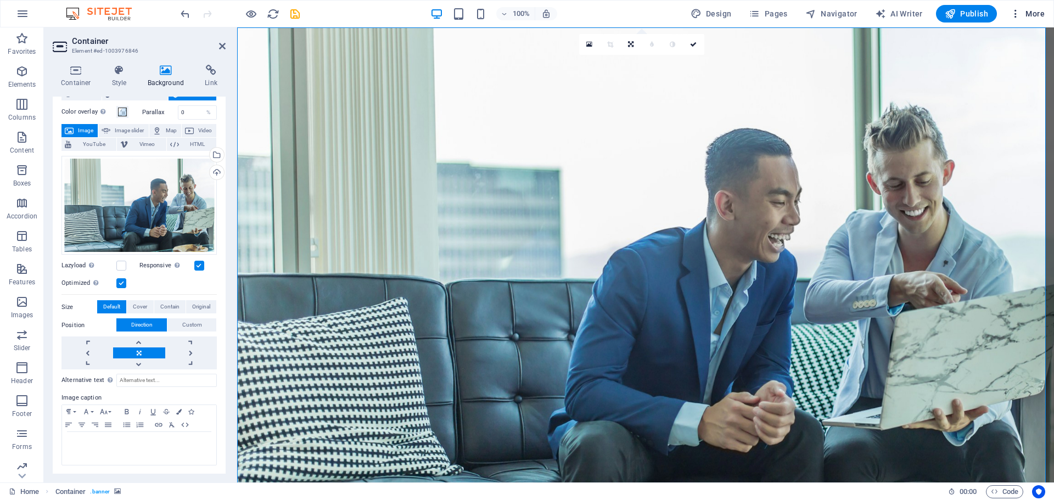
click at [1031, 14] on span "More" at bounding box center [1028, 13] width 35 height 11
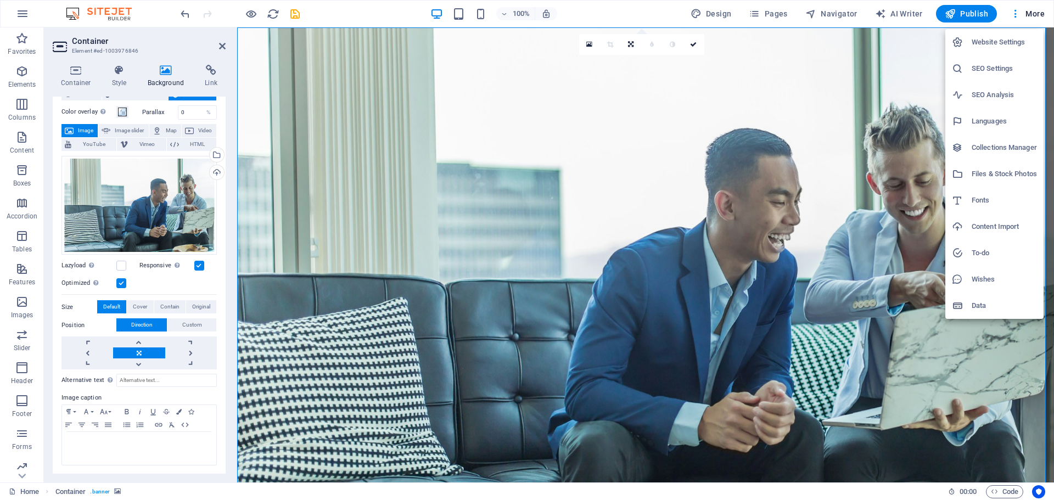
click at [633, 16] on div at bounding box center [527, 250] width 1054 height 500
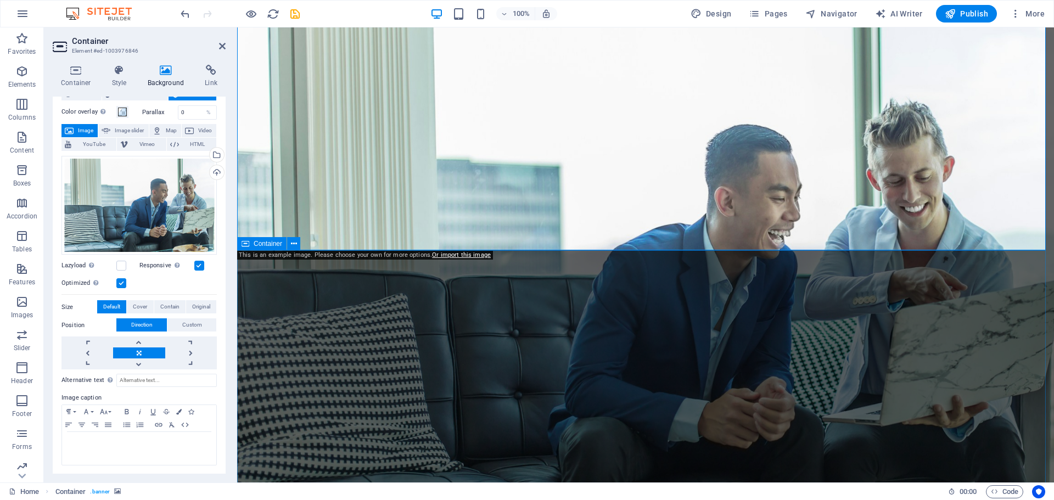
scroll to position [0, 0]
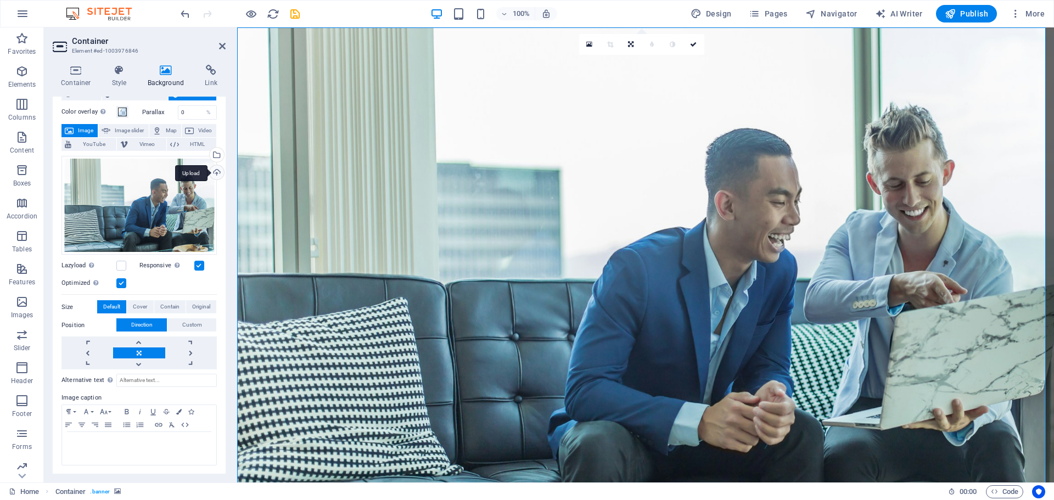
click at [217, 174] on div "Upload" at bounding box center [216, 173] width 16 height 16
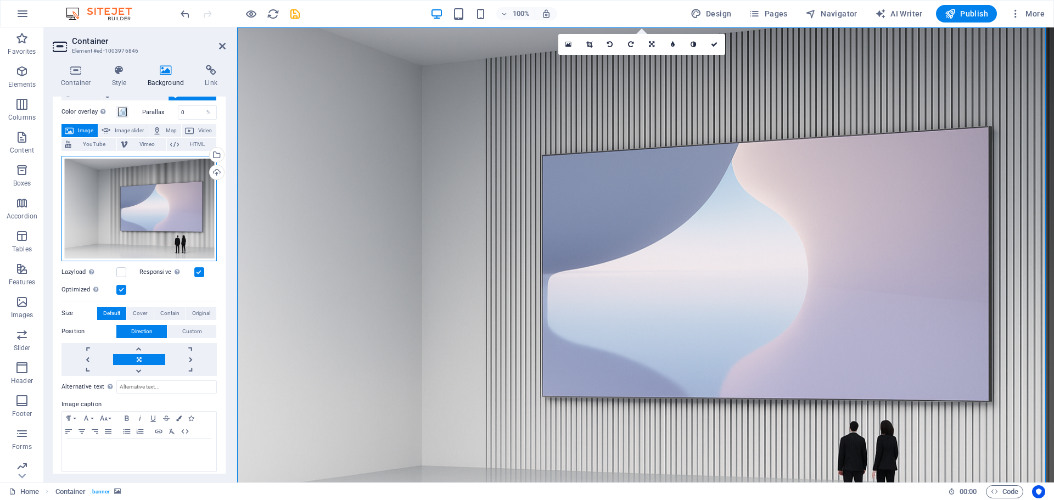
click at [166, 211] on div "Drag files here, click to choose files or select files from Files or our free s…" at bounding box center [139, 208] width 155 height 105
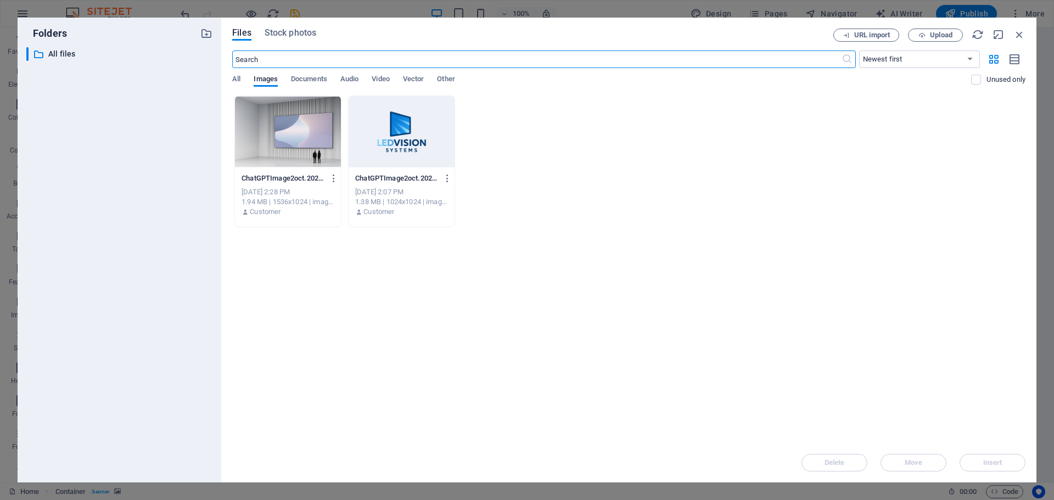
click at [301, 131] on div at bounding box center [288, 131] width 106 height 71
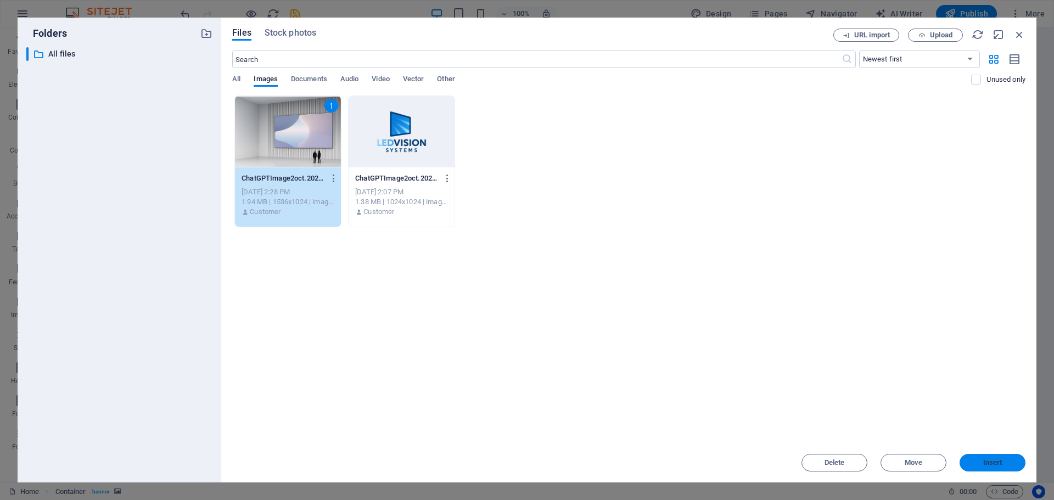
click at [997, 464] on span "Insert" at bounding box center [993, 463] width 19 height 7
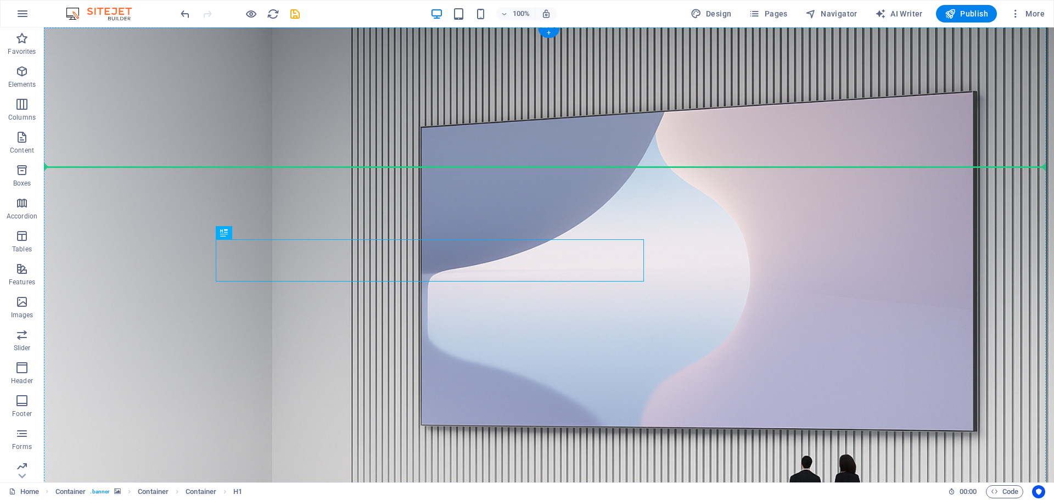
drag, startPoint x: 232, startPoint y: 243, endPoint x: 414, endPoint y: 235, distance: 182.5
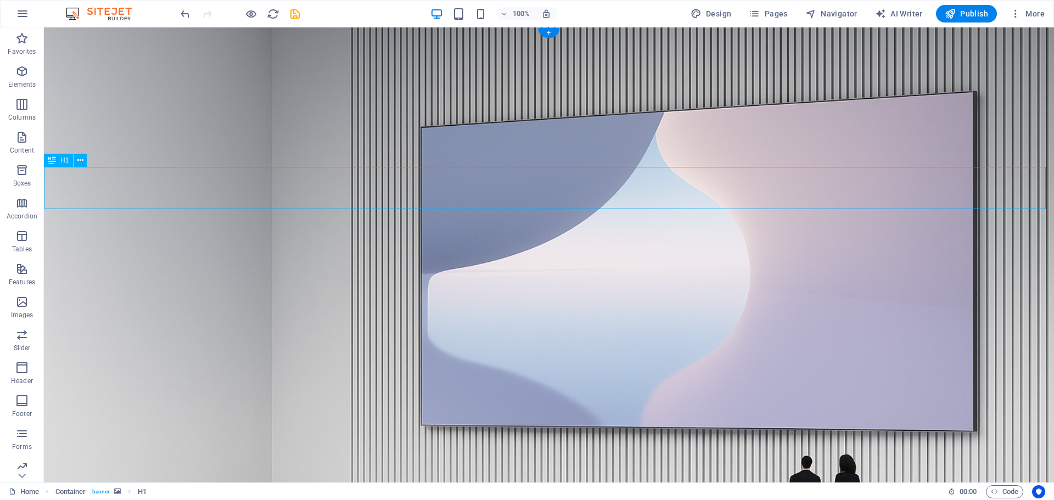
drag, startPoint x: 147, startPoint y: 167, endPoint x: 159, endPoint y: 189, distance: 25.6
drag, startPoint x: 156, startPoint y: 165, endPoint x: 163, endPoint y: 229, distance: 64.1
drag, startPoint x: 183, startPoint y: 7, endPoint x: 184, endPoint y: 12, distance: 5.6
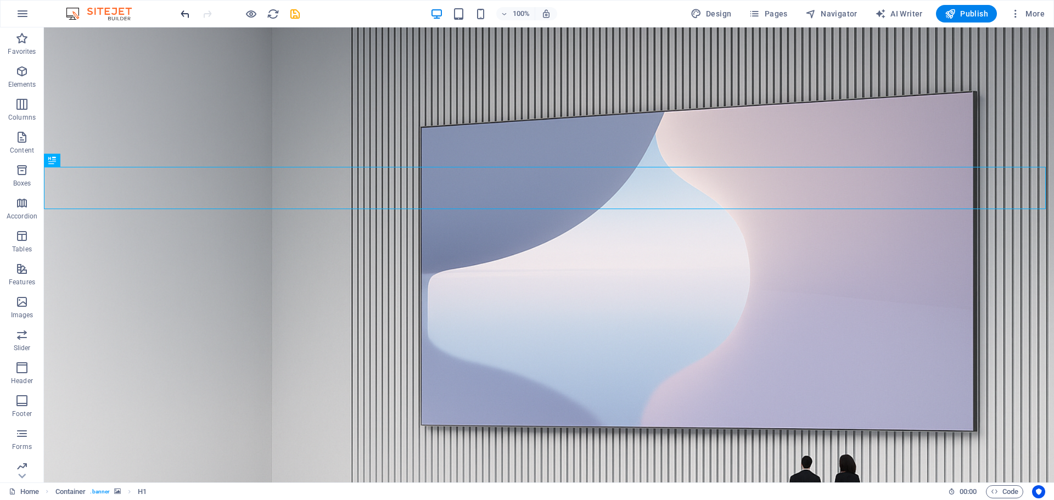
click at [182, 7] on div at bounding box center [239, 14] width 123 height 18
click at [185, 13] on icon "undo" at bounding box center [185, 14] width 13 height 13
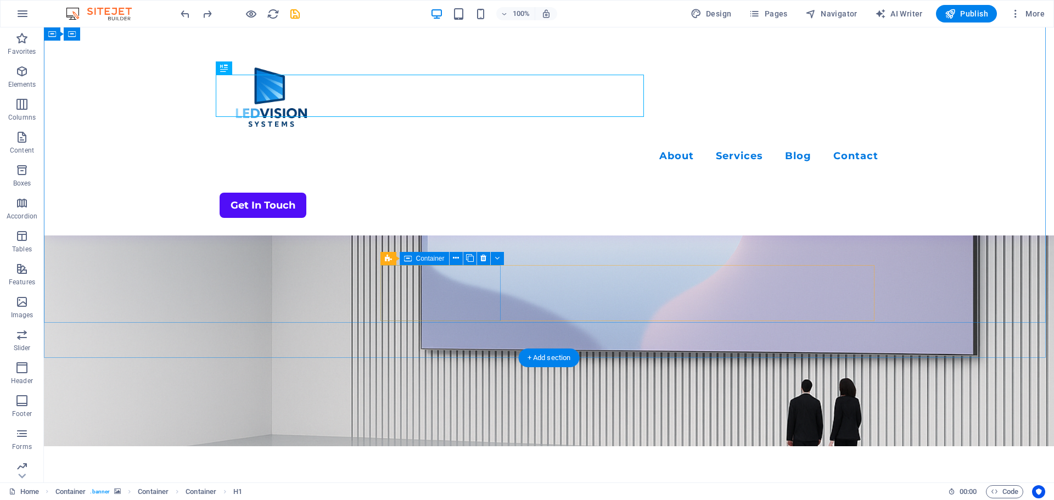
scroll to position [55, 0]
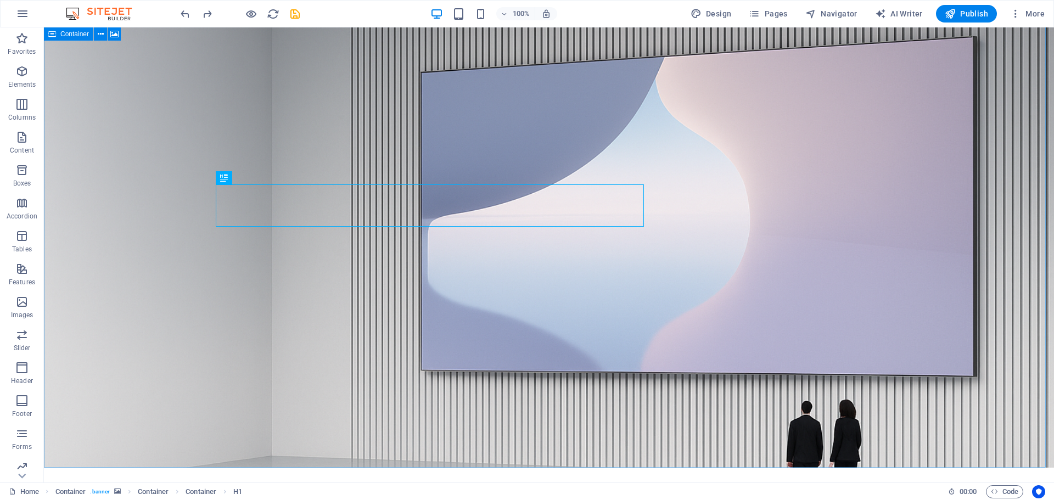
click at [51, 35] on icon at bounding box center [52, 33] width 8 height 13
click at [58, 34] on div "Container" at bounding box center [68, 33] width 49 height 13
click at [65, 34] on span "Container" at bounding box center [74, 34] width 29 height 7
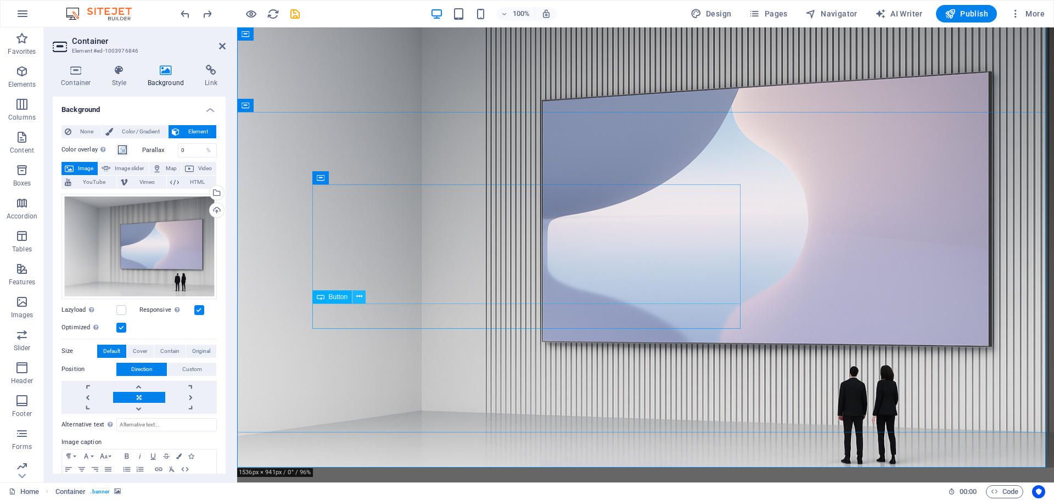
click at [359, 293] on icon at bounding box center [359, 297] width 6 height 12
click at [359, 296] on icon at bounding box center [359, 297] width 6 height 12
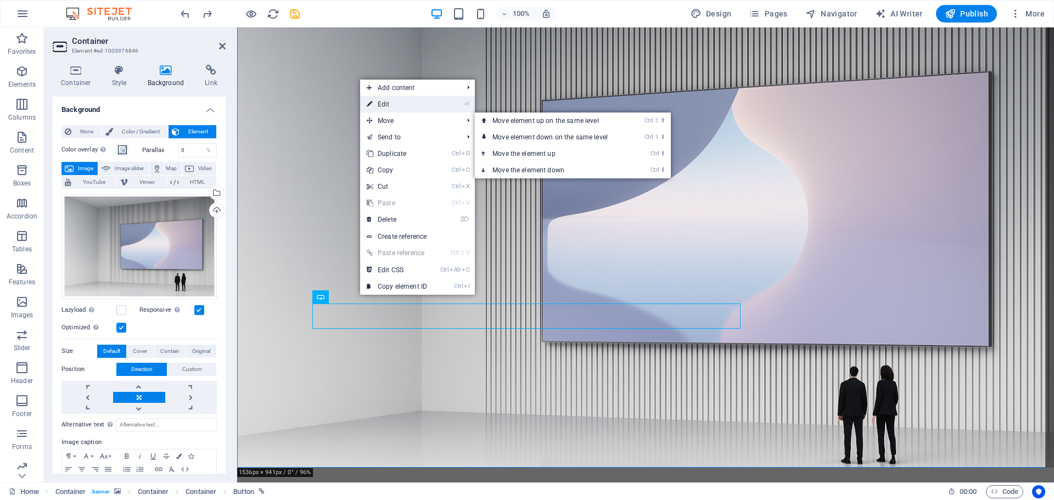
click at [390, 107] on link "⏎ Edit" at bounding box center [397, 104] width 74 height 16
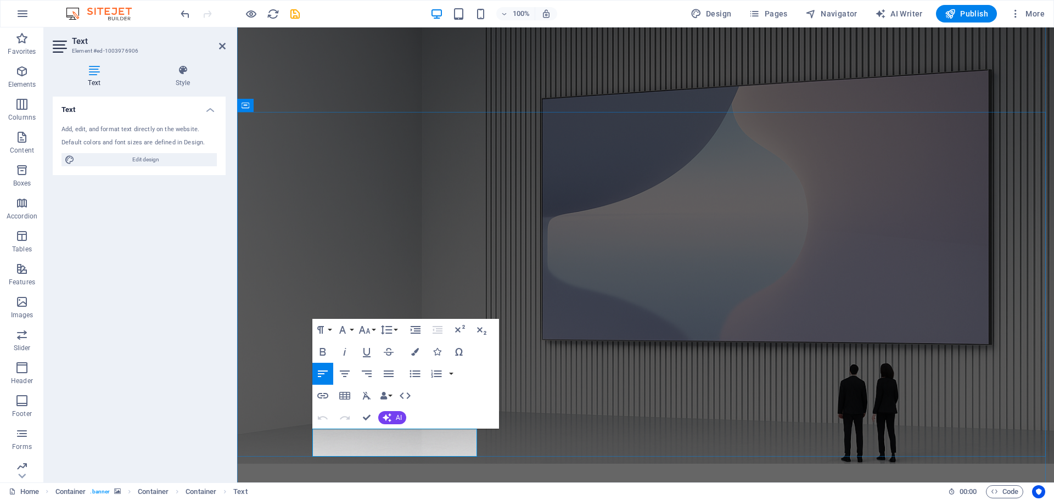
drag, startPoint x: 446, startPoint y: 449, endPoint x: 314, endPoint y: 437, distance: 133.0
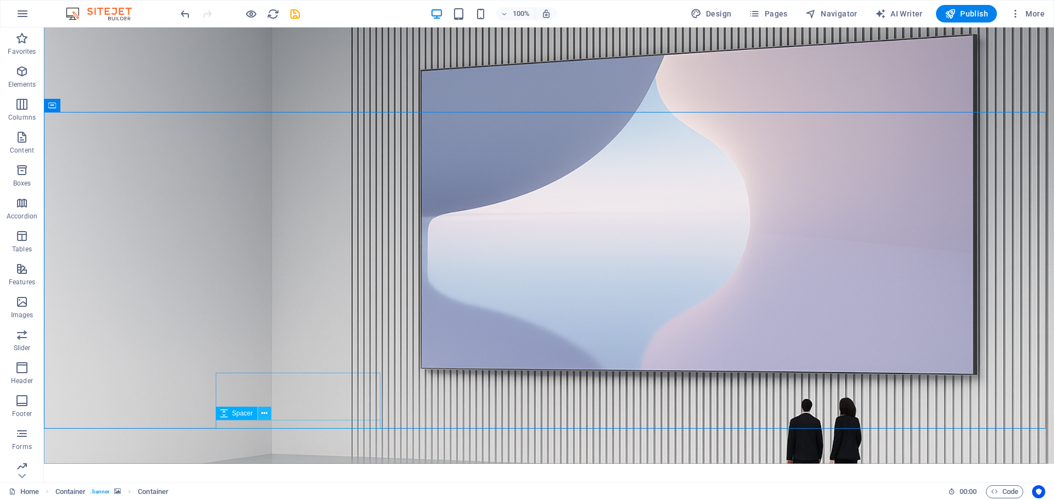
click at [264, 416] on icon at bounding box center [264, 414] width 6 height 12
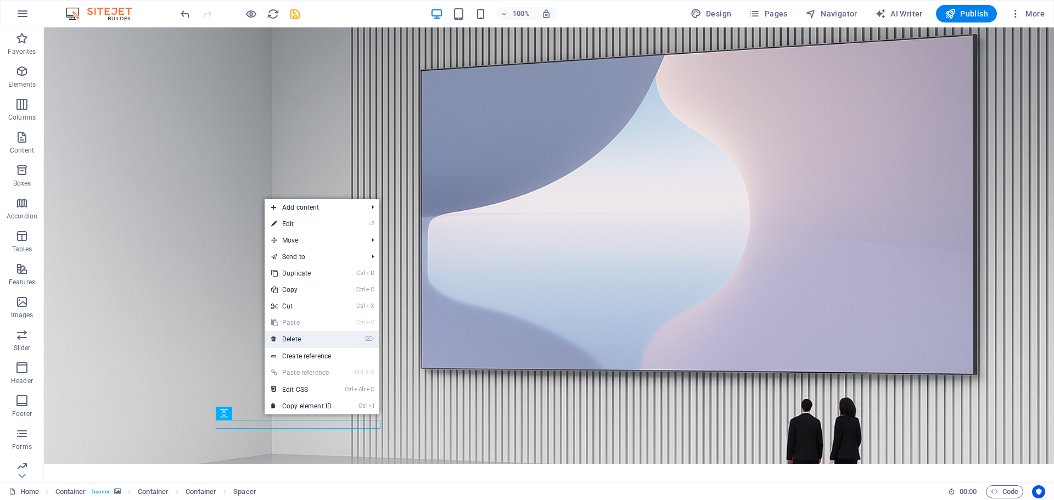
click at [296, 334] on link "⌦ Delete" at bounding box center [302, 339] width 74 height 16
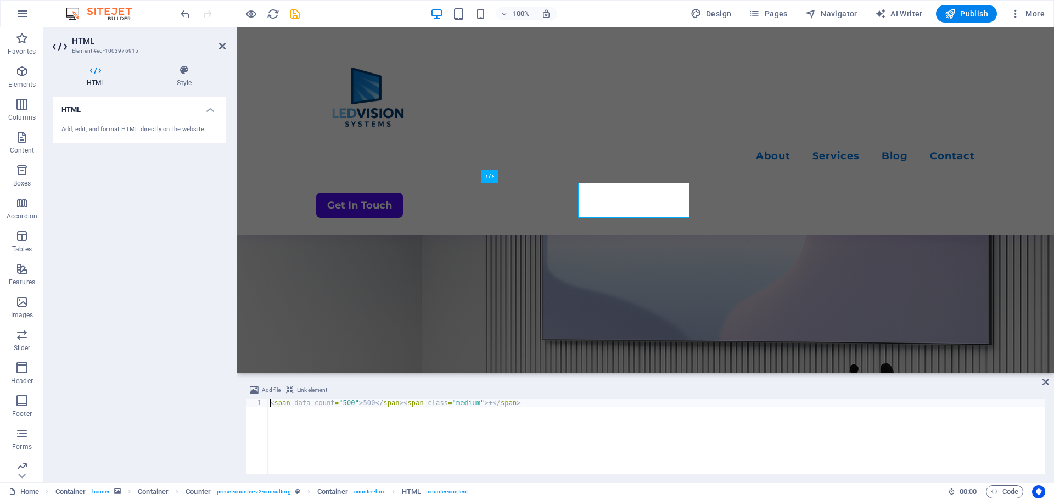
scroll to position [249, 0]
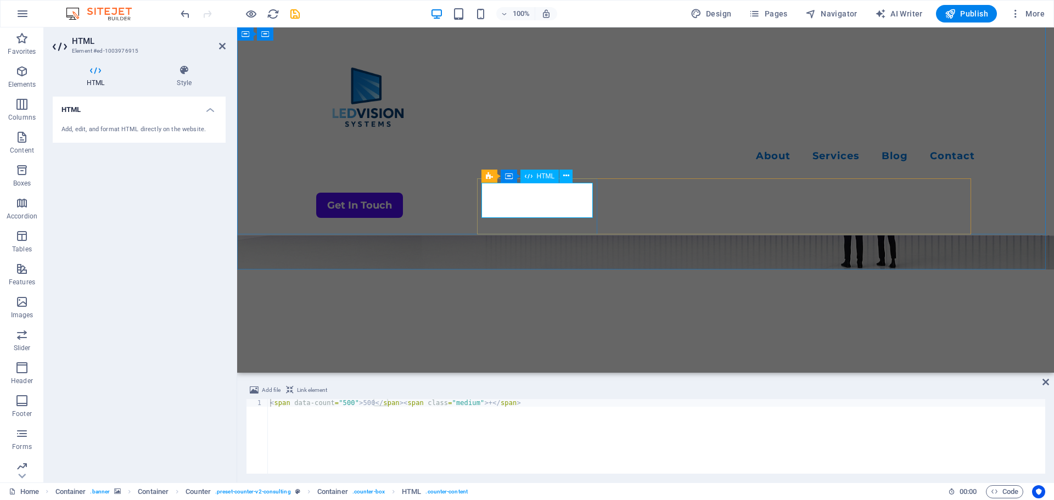
click at [348, 404] on div "< span data-count = "500" > 500 </ span > < span class = "medium" > + </ span >" at bounding box center [657, 444] width 778 height 90
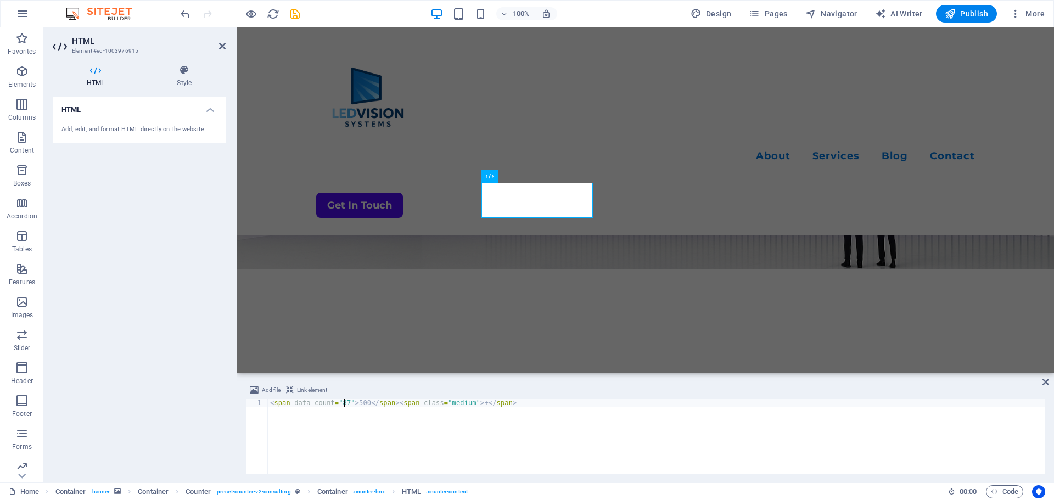
click at [361, 405] on div "< span data-count = "87" > 500 </ span > < span class = "medium" > + </ span >" at bounding box center [657, 444] width 778 height 90
type textarea "<span data-count="87">87</span><span class="medium">+</span>"
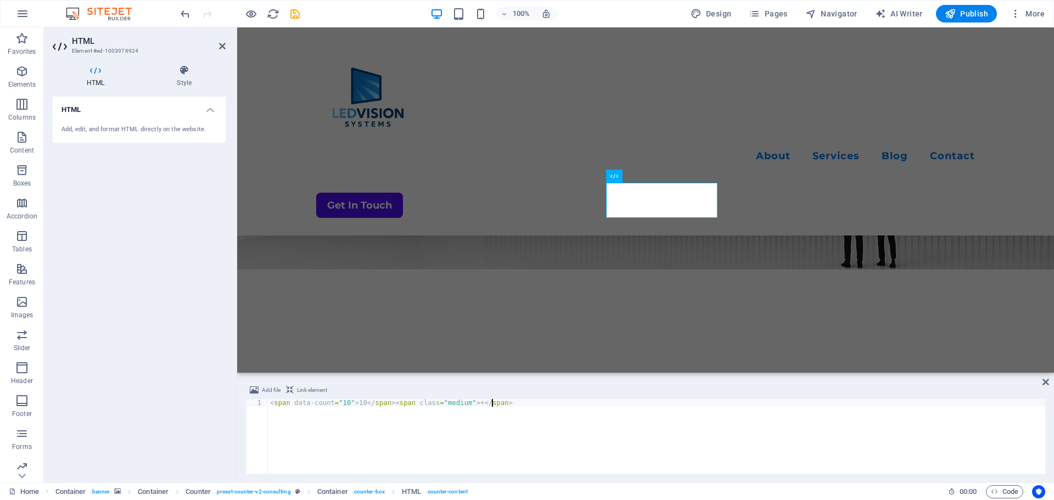
click at [344, 407] on div "< span data-count = "10" > 10 </ span > < span class = "medium" > + </ span >" at bounding box center [657, 444] width 778 height 90
click at [345, 407] on div "< span data-count = "10" > 10 </ span > < span class = "medium" > + </ span >" at bounding box center [657, 444] width 778 height 90
click at [344, 406] on div "< span data-count = "10" > 10 </ span > < span class = "medium" > + </ span >" at bounding box center [657, 444] width 778 height 90
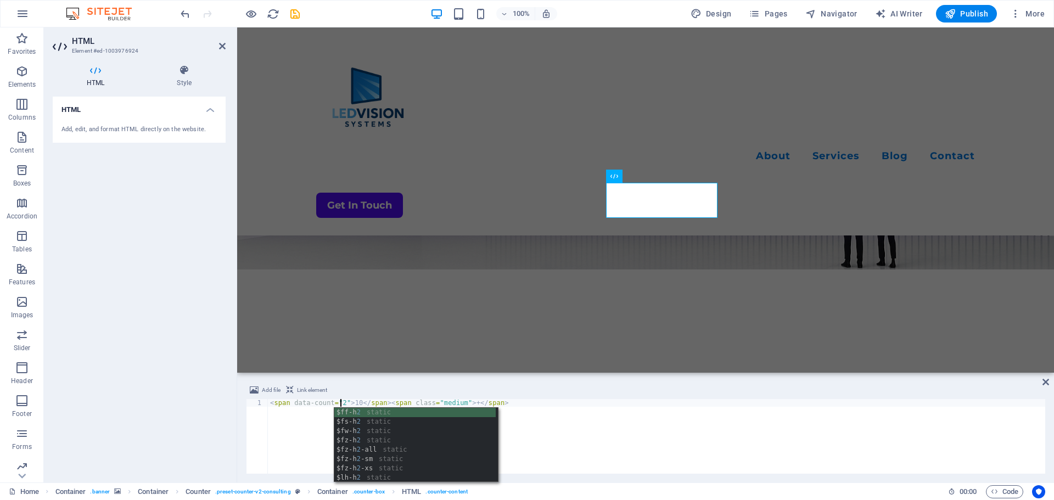
scroll to position [0, 5]
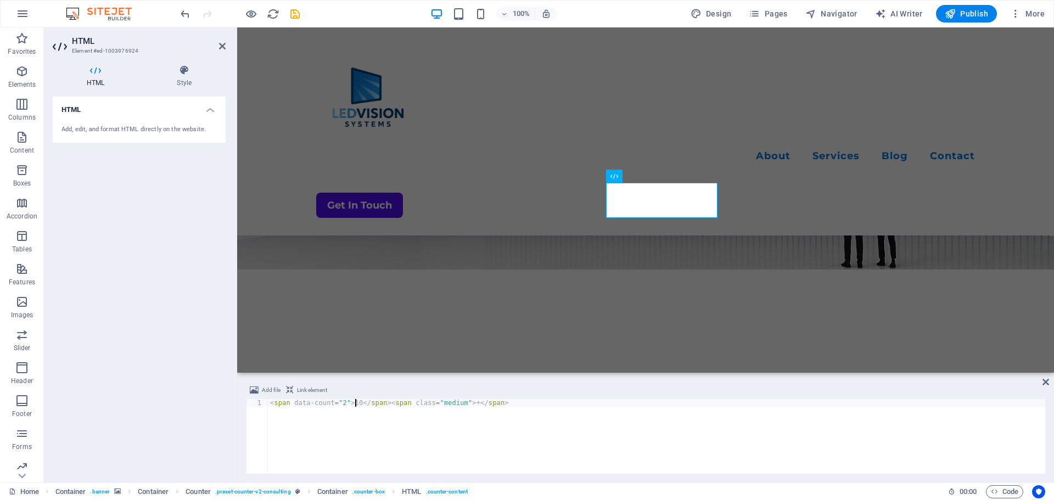
click at [355, 403] on div "< span data-count = "2" > 10 </ span > < span class = "medium" > + </ span >" at bounding box center [657, 444] width 778 height 90
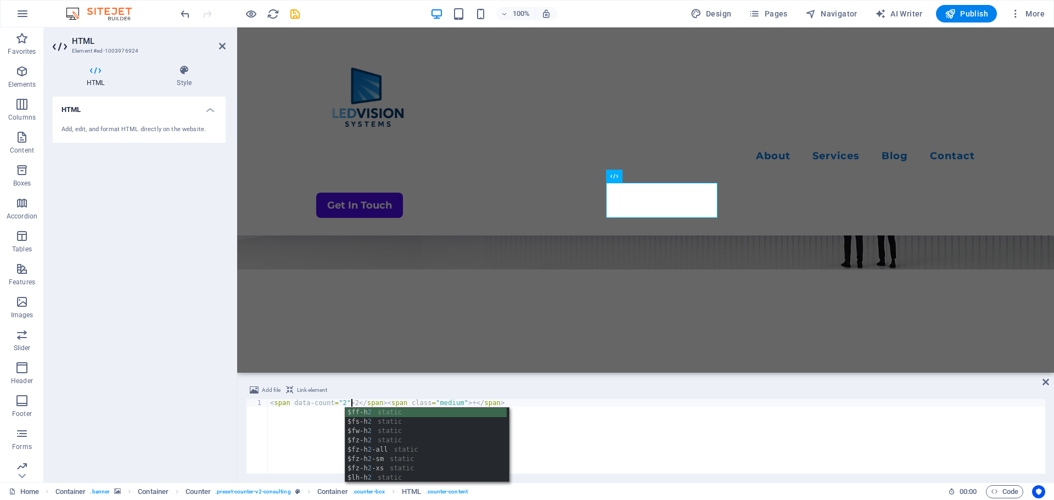
scroll to position [0, 7]
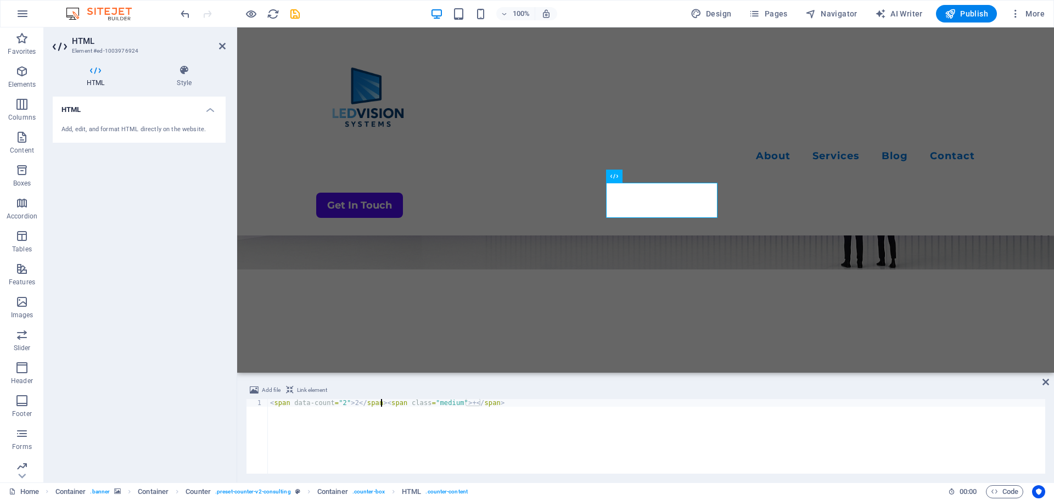
click at [380, 404] on div "< span data-count = "2" > 2 </ span > < span class = "medium" > + </ span >" at bounding box center [657, 444] width 778 height 90
type textarea "<span data-count="2">2</span><span class="medium">+</span>"
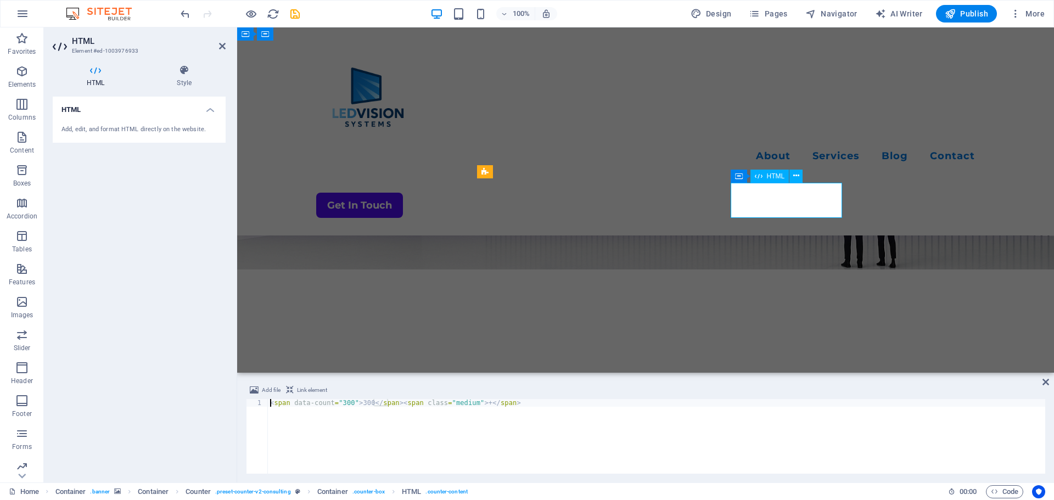
click at [347, 405] on div "< span data-count = "300" > 300 </ span > < span class = "medium" > + </ span >" at bounding box center [657, 444] width 778 height 90
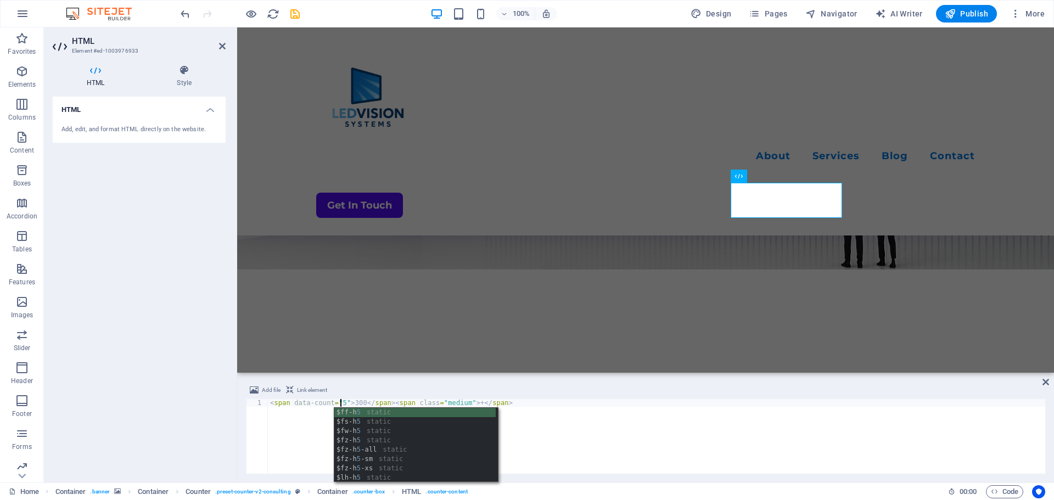
scroll to position [0, 5]
click at [359, 403] on div "< span data-count = "5" > 300 </ span > < span class = "medium" > + </ span >" at bounding box center [657, 444] width 778 height 90
type textarea "<span data-count="5">5</span><span class="medium">+</span>"
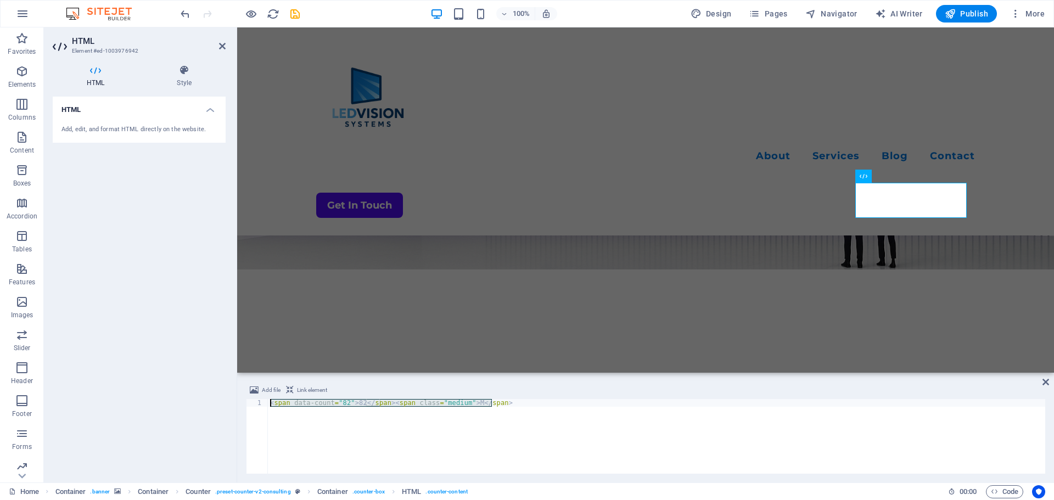
drag, startPoint x: 521, startPoint y: 404, endPoint x: 275, endPoint y: 398, distance: 246.1
click at [275, 398] on div "Add file Link element <span data-count="82">82</span><span class="medium">M</sp…" at bounding box center [646, 429] width 800 height 90
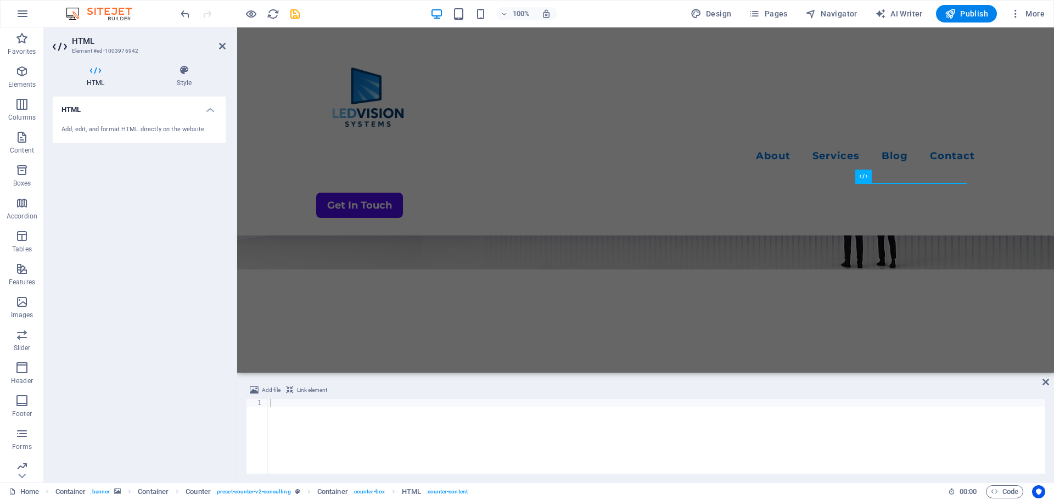
click at [194, 350] on div "HTML Add, edit, and format HTML directly on the website." at bounding box center [139, 285] width 173 height 377
drag, startPoint x: 1042, startPoint y: 383, endPoint x: 1000, endPoint y: 355, distance: 50.9
click at [1043, 383] on icon at bounding box center [1046, 382] width 7 height 9
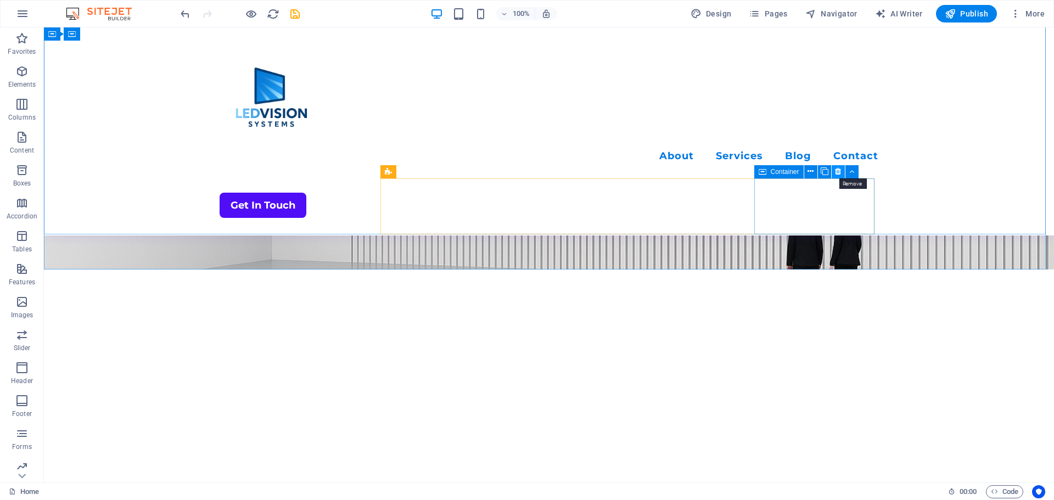
click at [839, 170] on icon at bounding box center [838, 172] width 6 height 12
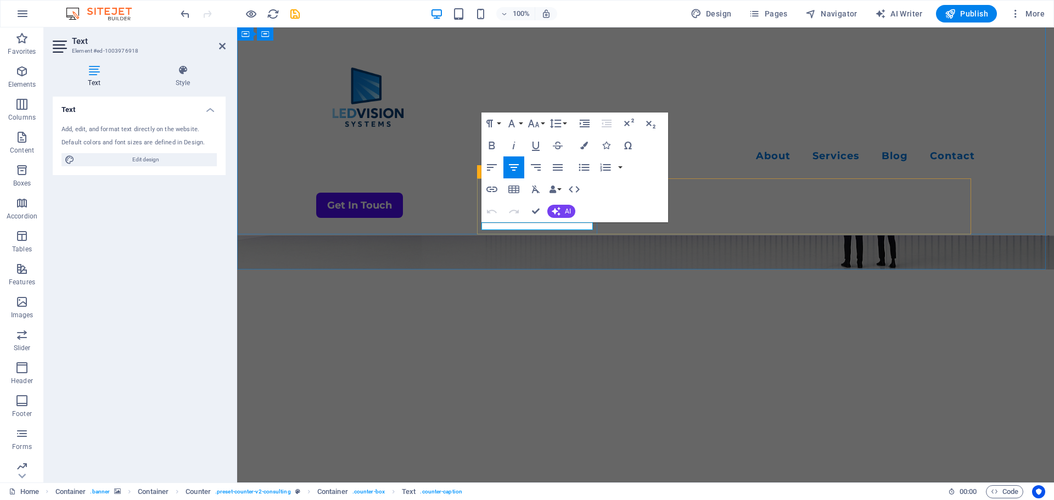
drag, startPoint x: 576, startPoint y: 226, endPoint x: 500, endPoint y: 224, distance: 75.8
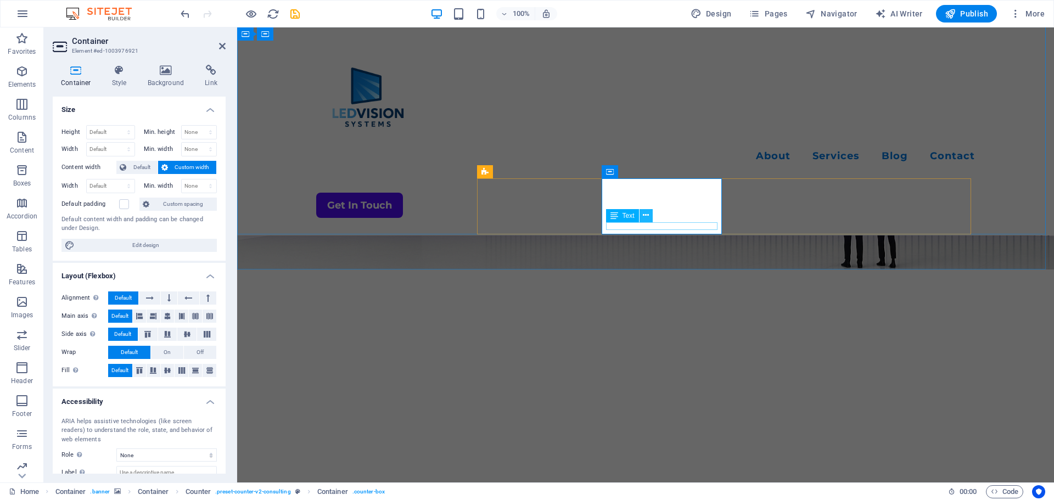
click at [648, 222] on button at bounding box center [646, 215] width 13 height 13
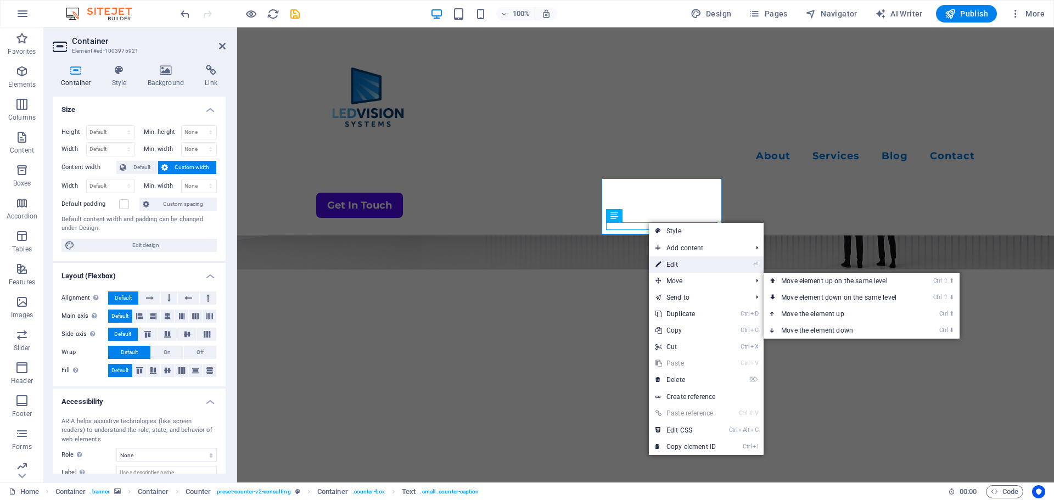
click at [682, 260] on link "⏎ Edit" at bounding box center [686, 264] width 74 height 16
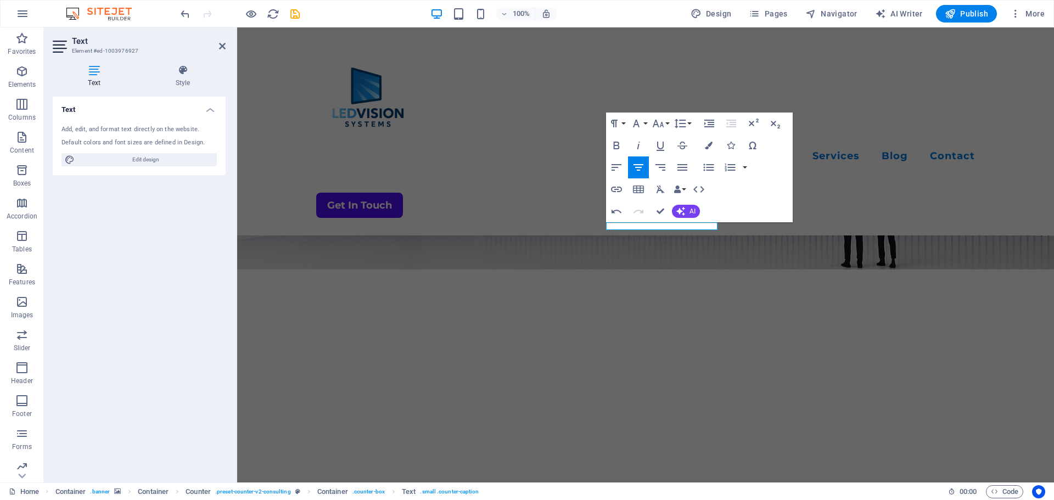
click at [751, 253] on figure at bounding box center [645, 24] width 817 height 492
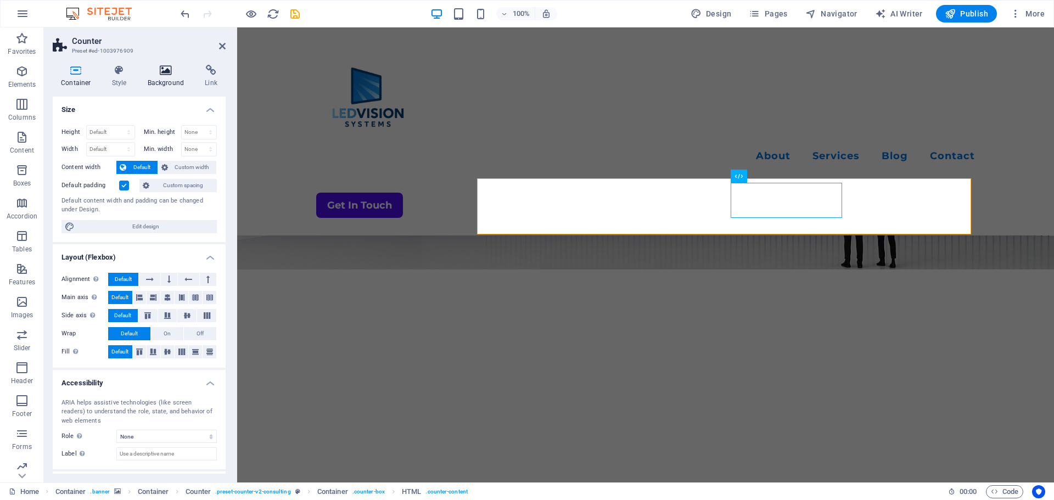
click at [169, 81] on h4 "Background" at bounding box center [169, 76] width 58 height 23
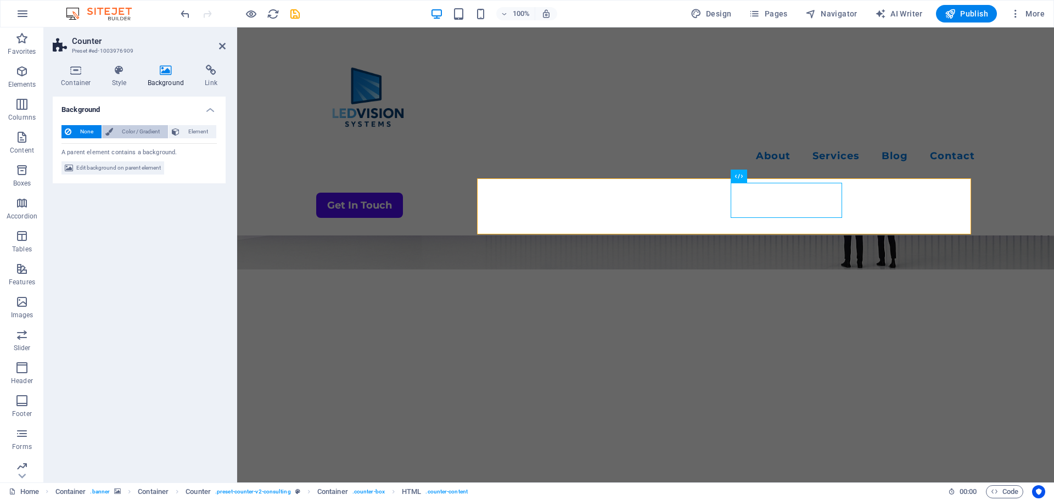
click at [146, 134] on span "Color / Gradient" at bounding box center [140, 131] width 48 height 13
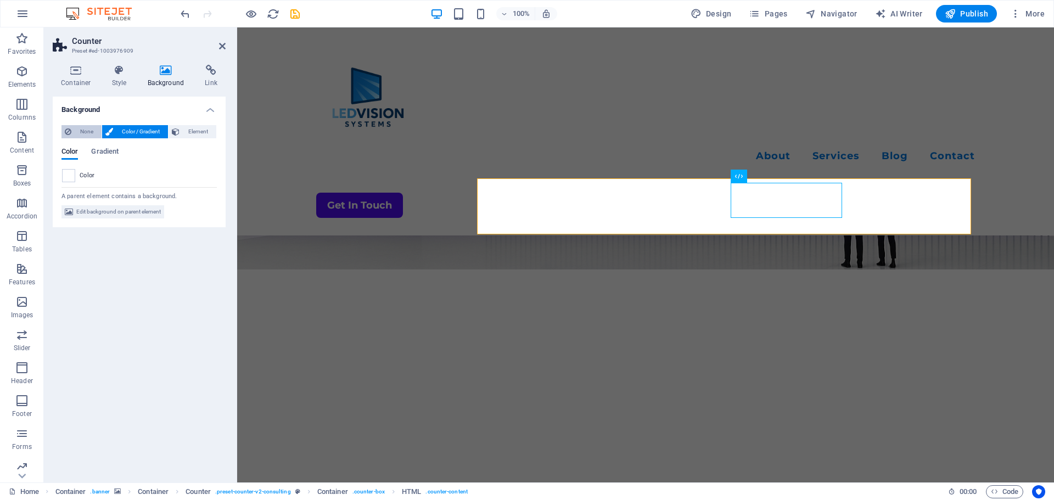
click at [81, 131] on span "None" at bounding box center [87, 131] width 24 height 13
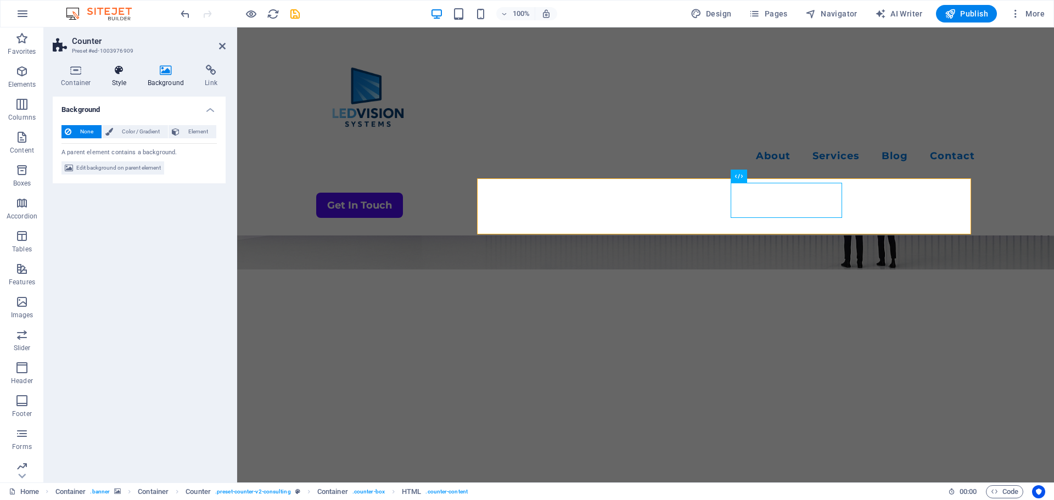
click at [115, 77] on h4 "Style" at bounding box center [122, 76] width 36 height 23
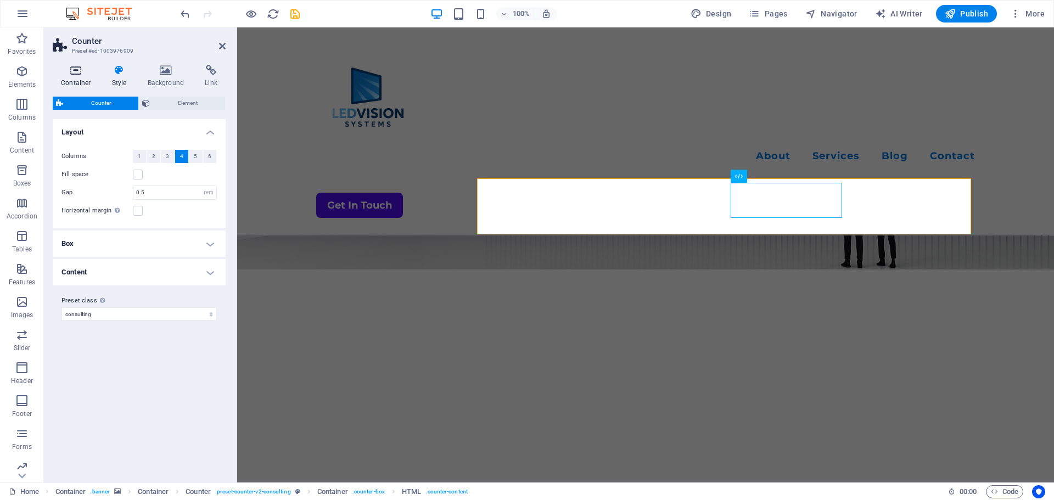
click at [85, 77] on h4 "Container" at bounding box center [78, 76] width 51 height 23
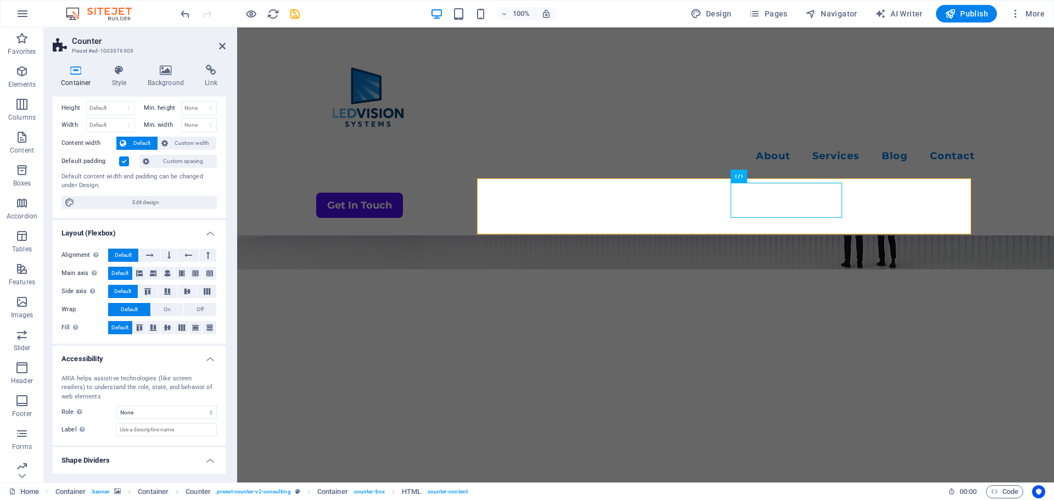
scroll to position [0, 0]
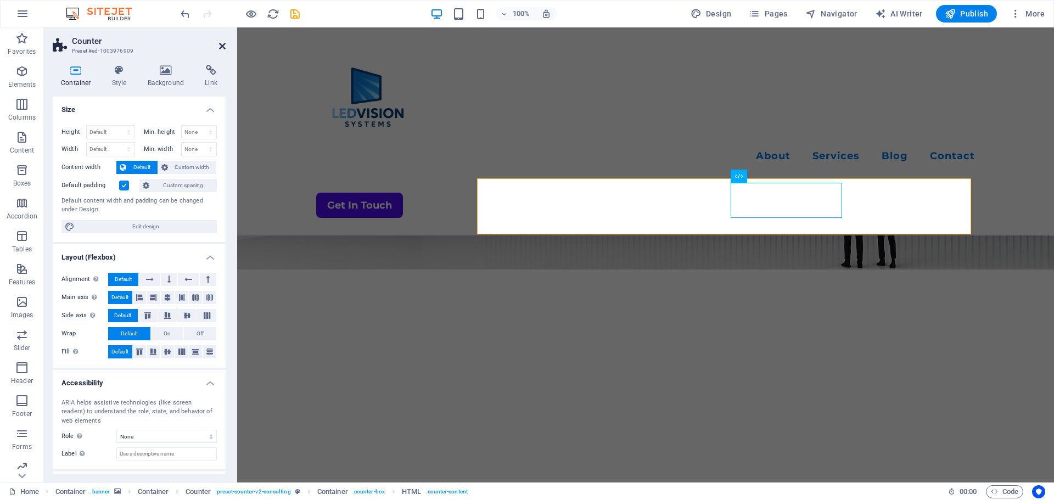
click at [222, 44] on icon at bounding box center [222, 46] width 7 height 9
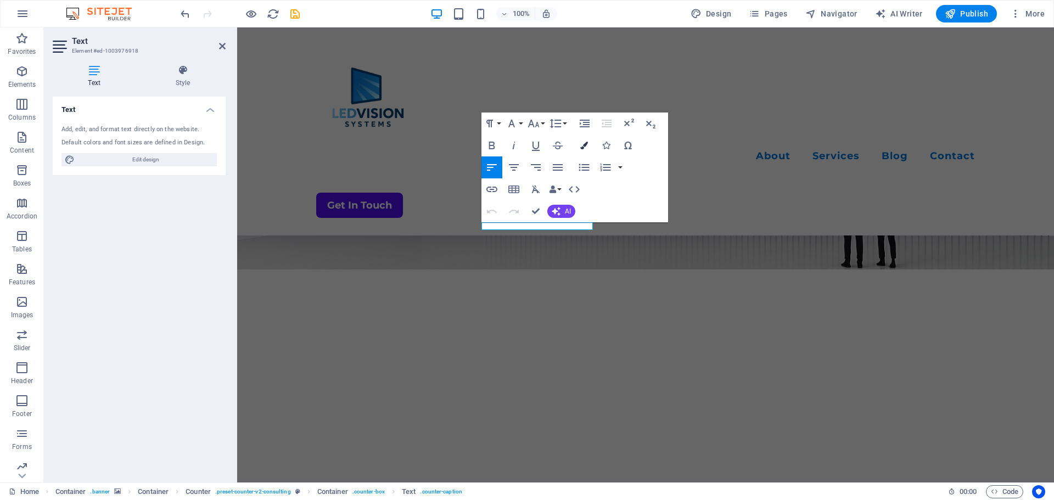
click at [589, 144] on button "Colors" at bounding box center [584, 146] width 21 height 22
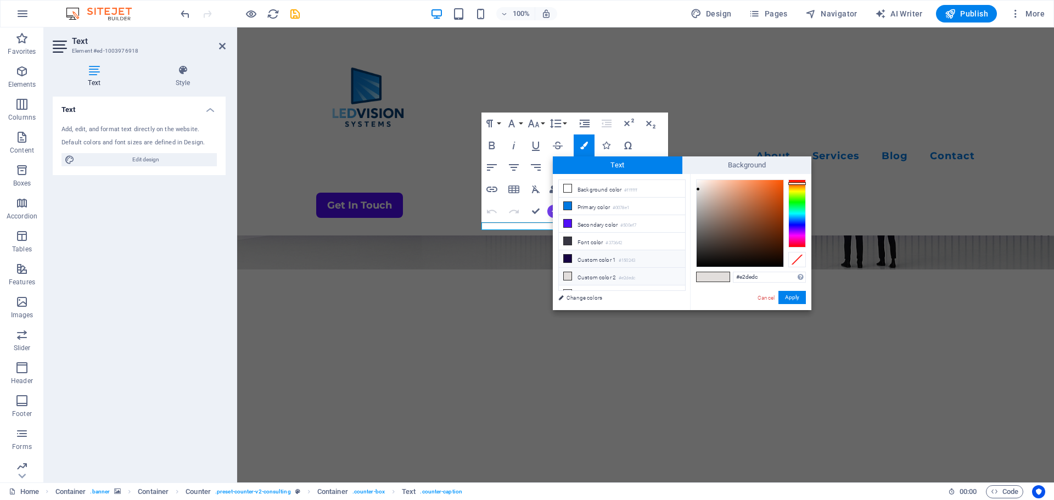
click at [586, 260] on li "Custom color 1 #150243" at bounding box center [622, 259] width 126 height 18
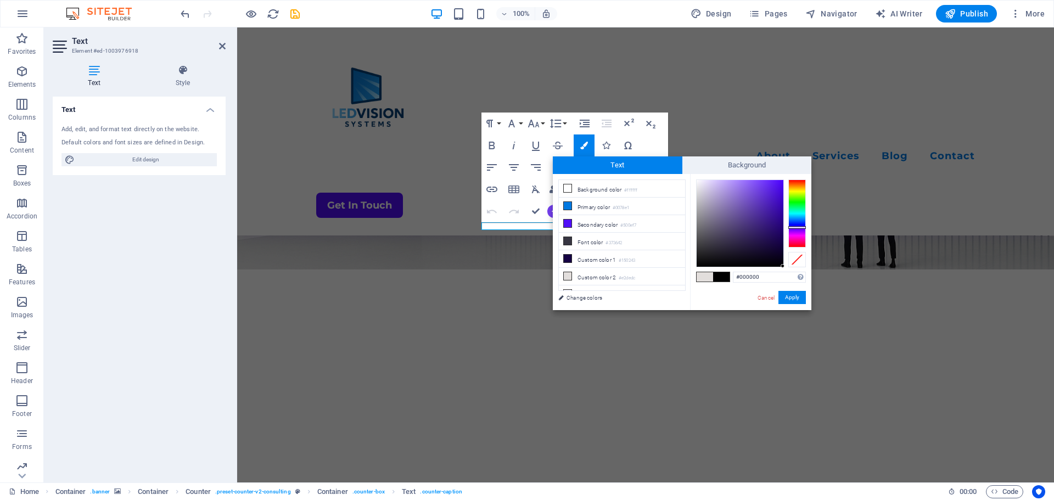
drag, startPoint x: 780, startPoint y: 243, endPoint x: 785, endPoint y: 268, distance: 25.7
click at [785, 268] on div "#000000 Supported formats #0852ed rgb(8, 82, 237) rgba(8, 82, 237, 90%) hsv(221…" at bounding box center [750, 321] width 121 height 295
click at [790, 299] on button "Apply" at bounding box center [792, 297] width 27 height 13
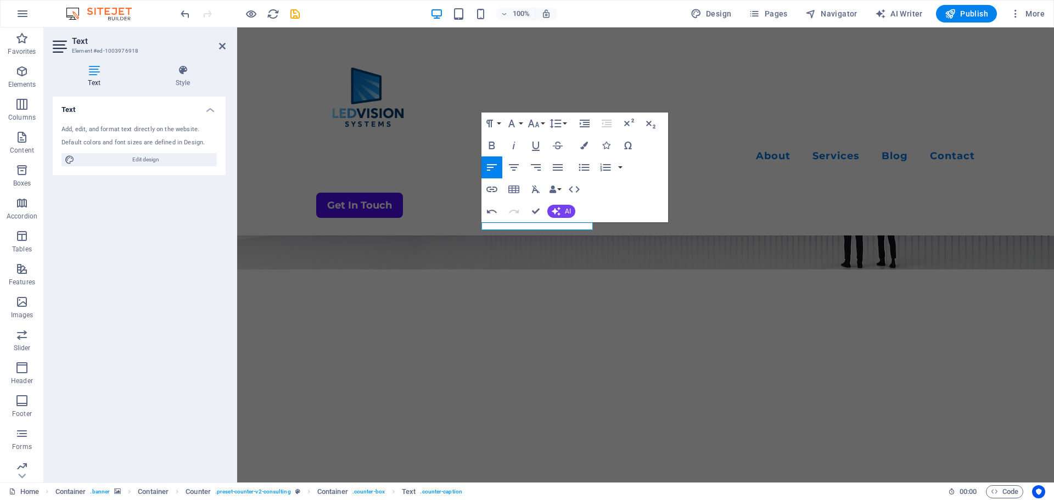
click at [525, 226] on div "Container H1 Container Container Container Container Menu Bar Logo Menu Spacer …" at bounding box center [645, 254] width 817 height 455
drag, startPoint x: 516, startPoint y: 226, endPoint x: 475, endPoint y: 204, distance: 46.2
click at [582, 142] on icon "button" at bounding box center [585, 146] width 8 height 8
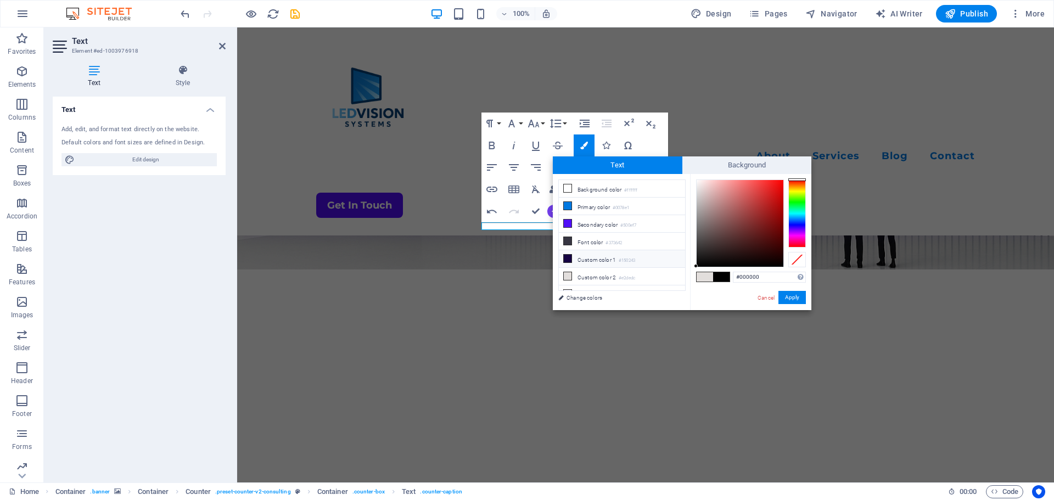
click at [577, 259] on li "Custom color 1 #150243" at bounding box center [622, 259] width 126 height 18
type input "#150243"
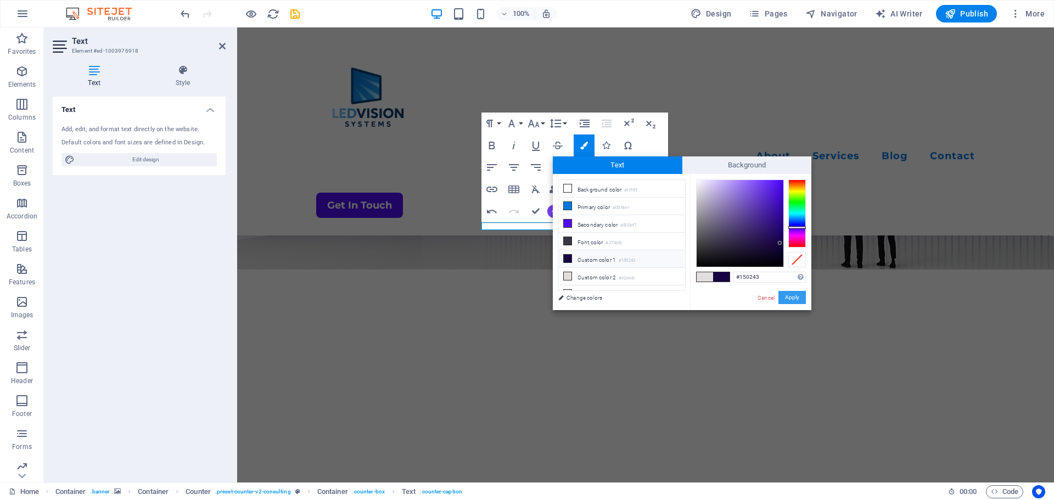
click at [787, 298] on button "Apply" at bounding box center [792, 297] width 27 height 13
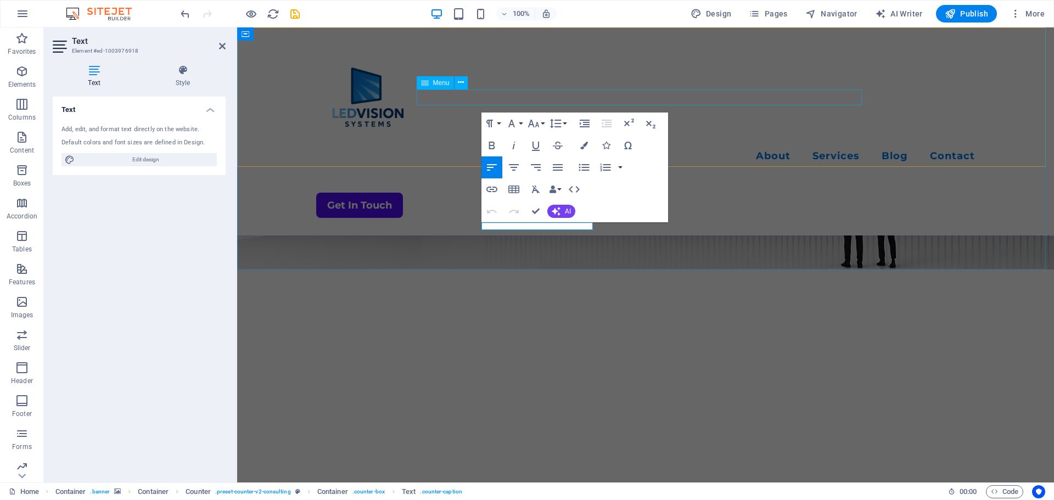
drag, startPoint x: 849, startPoint y: 140, endPoint x: 455, endPoint y: 95, distance: 396.4
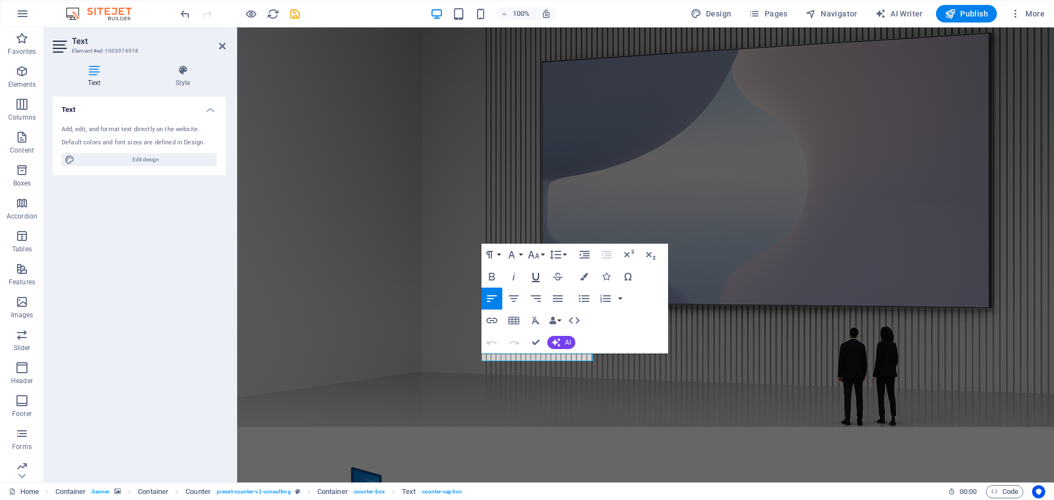
scroll to position [85, 0]
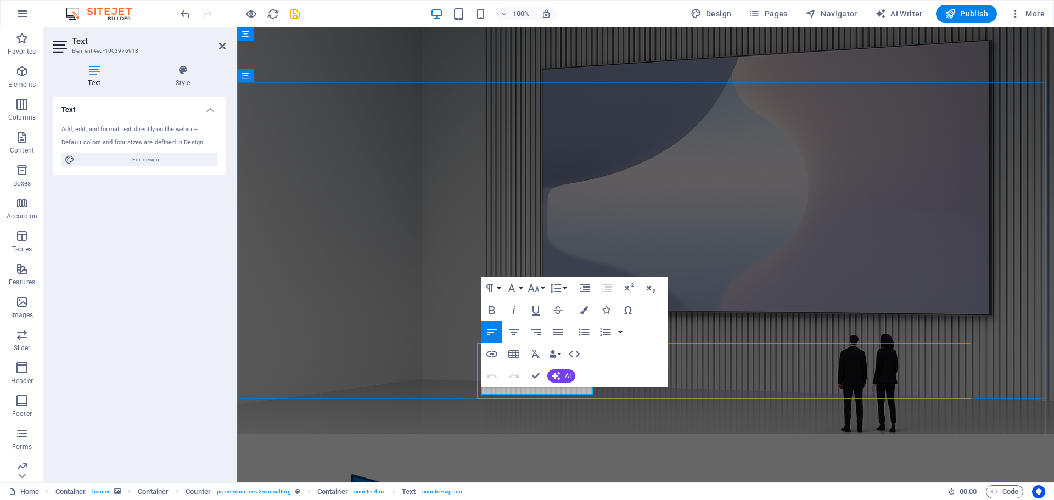
drag, startPoint x: 482, startPoint y: 389, endPoint x: 578, endPoint y: 392, distance: 95.6
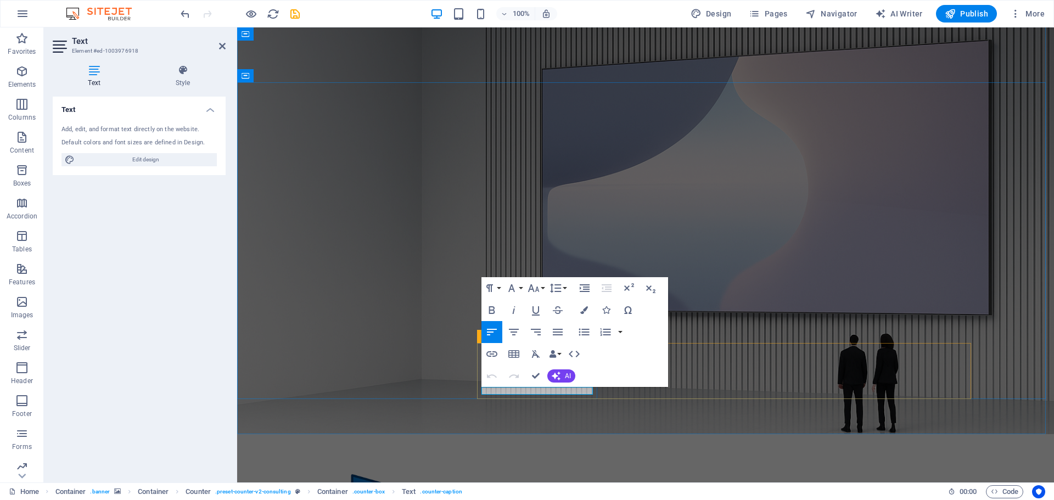
drag, startPoint x: 515, startPoint y: 389, endPoint x: 481, endPoint y: 360, distance: 45.2
click at [583, 310] on icon "button" at bounding box center [585, 310] width 8 height 8
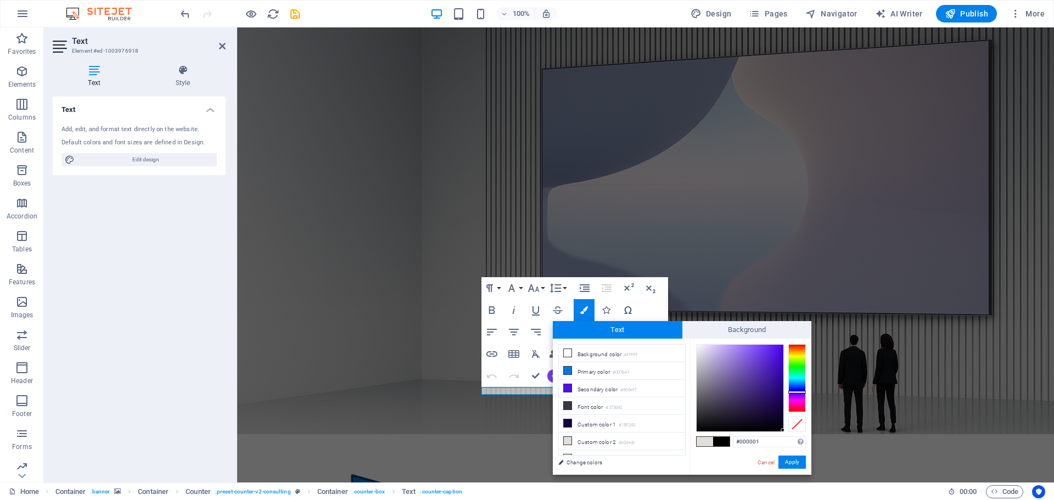
drag, startPoint x: 781, startPoint y: 405, endPoint x: 718, endPoint y: 425, distance: 65.5
click at [785, 431] on div at bounding box center [751, 388] width 110 height 88
type input "#000000"
click at [799, 461] on button "Apply" at bounding box center [792, 462] width 27 height 13
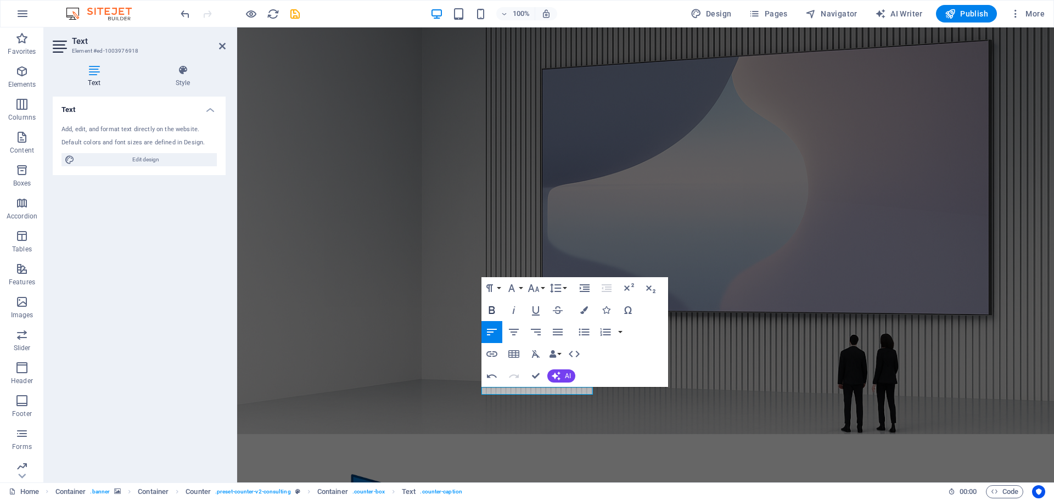
click at [494, 307] on icon "button" at bounding box center [492, 310] width 13 height 13
click at [654, 433] on div "Container H1 Container Container Container Menu Bar Logo Menu Spacer Text Butto…" at bounding box center [645, 254] width 817 height 455
click at [639, 419] on figure at bounding box center [645, 189] width 817 height 492
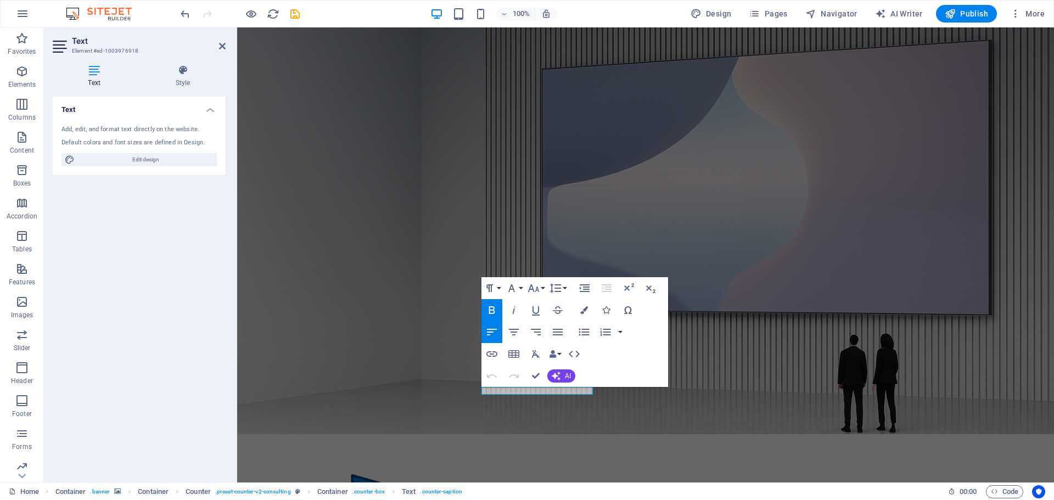
click at [542, 412] on figure at bounding box center [645, 189] width 817 height 492
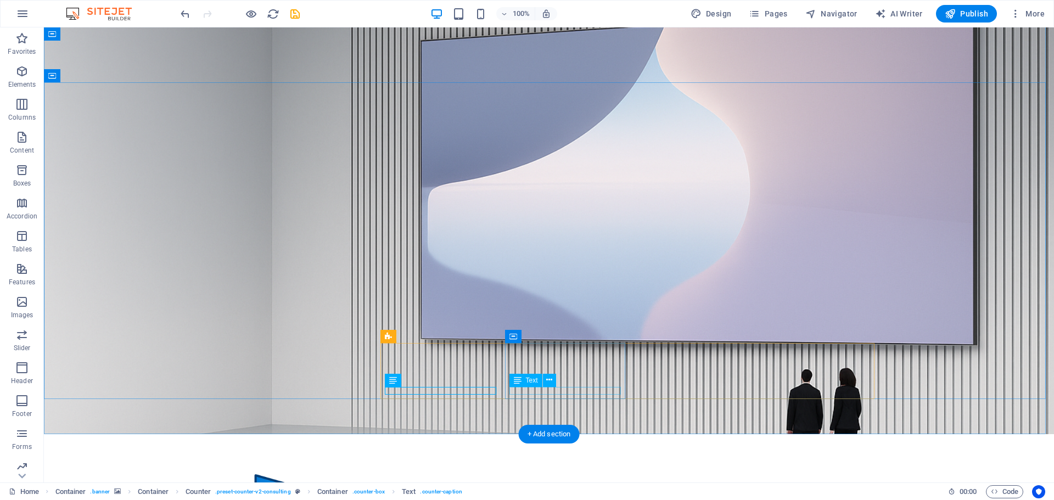
drag, startPoint x: 582, startPoint y: 390, endPoint x: 389, endPoint y: 390, distance: 193.3
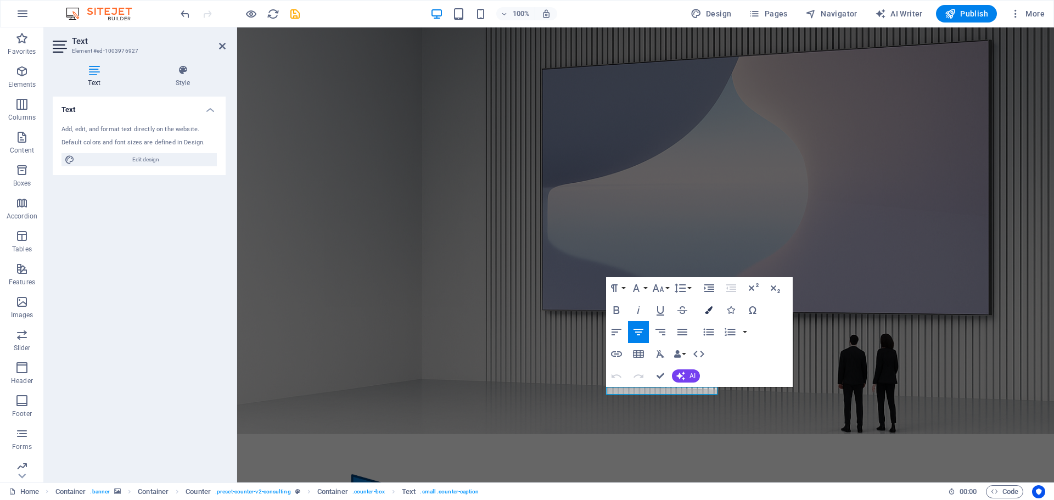
click at [707, 308] on icon "button" at bounding box center [709, 310] width 8 height 8
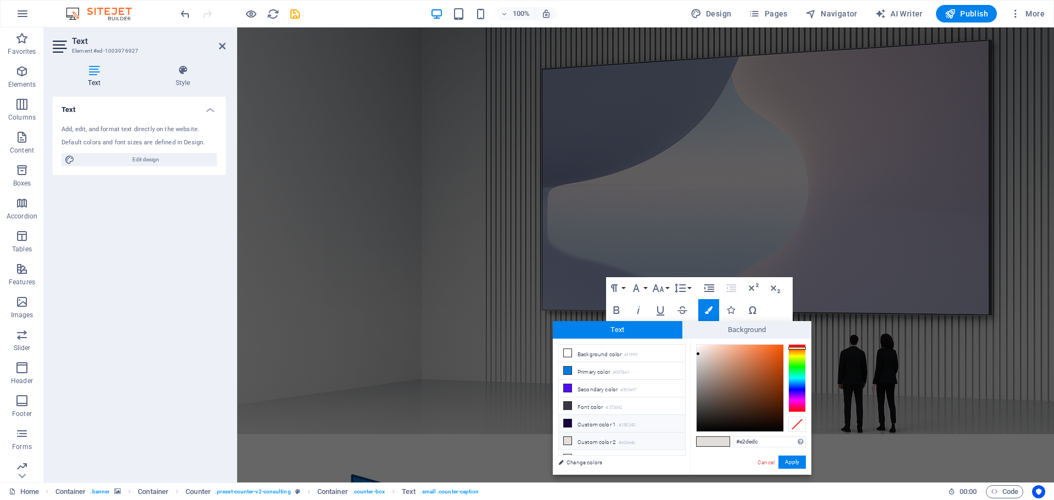
click at [578, 419] on li "Custom color 1 #150243" at bounding box center [622, 424] width 126 height 18
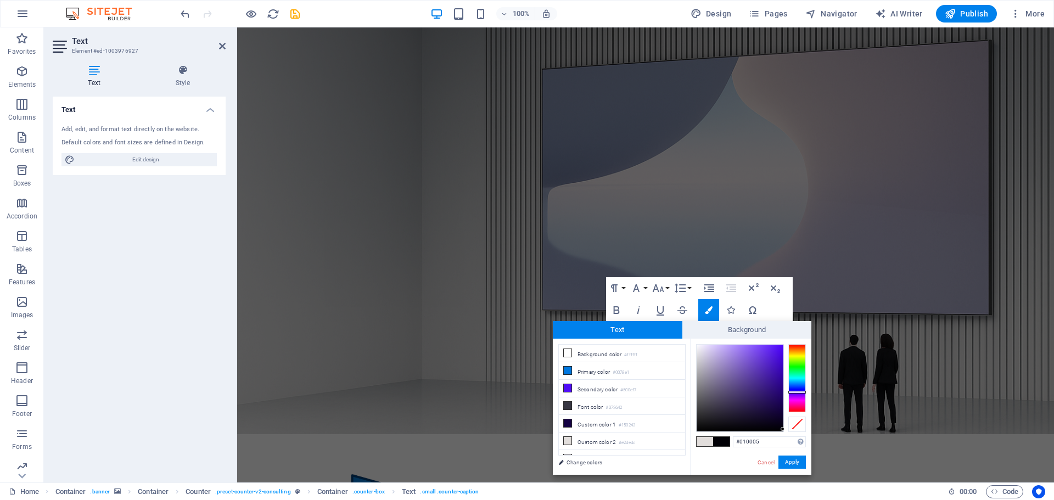
drag, startPoint x: 780, startPoint y: 408, endPoint x: 788, endPoint y: 429, distance: 22.8
click at [788, 429] on div at bounding box center [751, 388] width 110 height 88
type input "#000000"
click at [796, 462] on button "Apply" at bounding box center [792, 462] width 27 height 13
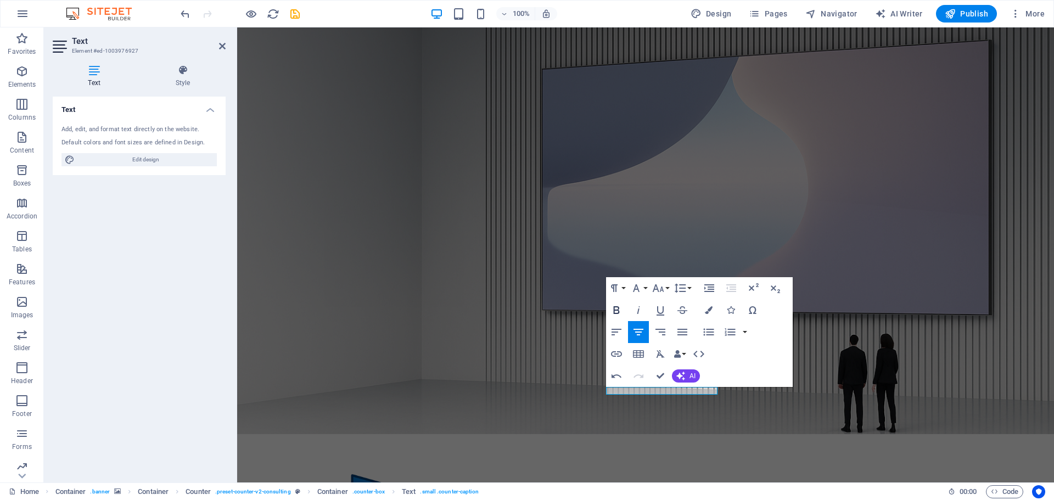
click at [622, 309] on icon "button" at bounding box center [616, 310] width 13 height 13
click at [676, 430] on div "Container H1 Container Container Container Menu Bar Logo Menu Spacer Text Butto…" at bounding box center [645, 254] width 817 height 455
click at [676, 430] on figure at bounding box center [645, 189] width 817 height 492
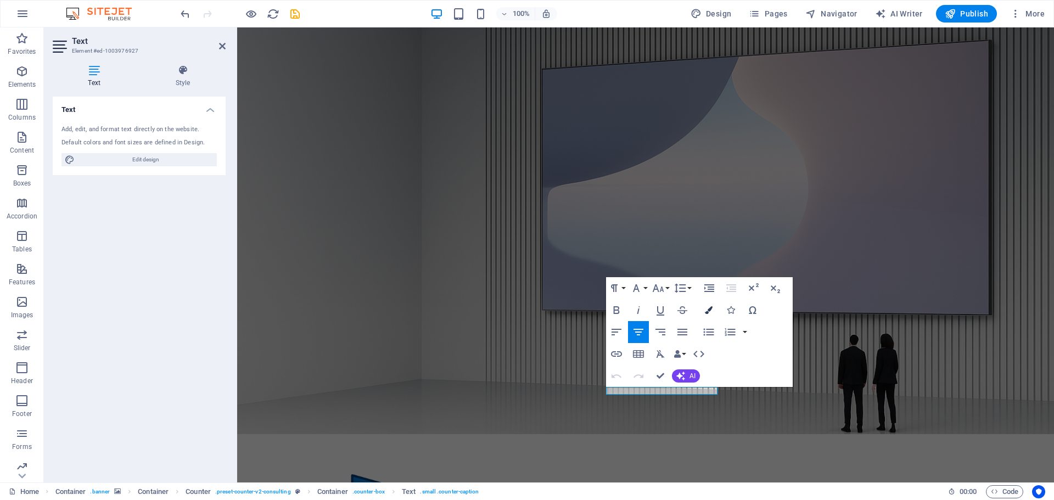
click at [711, 300] on button "Colors" at bounding box center [709, 310] width 21 height 22
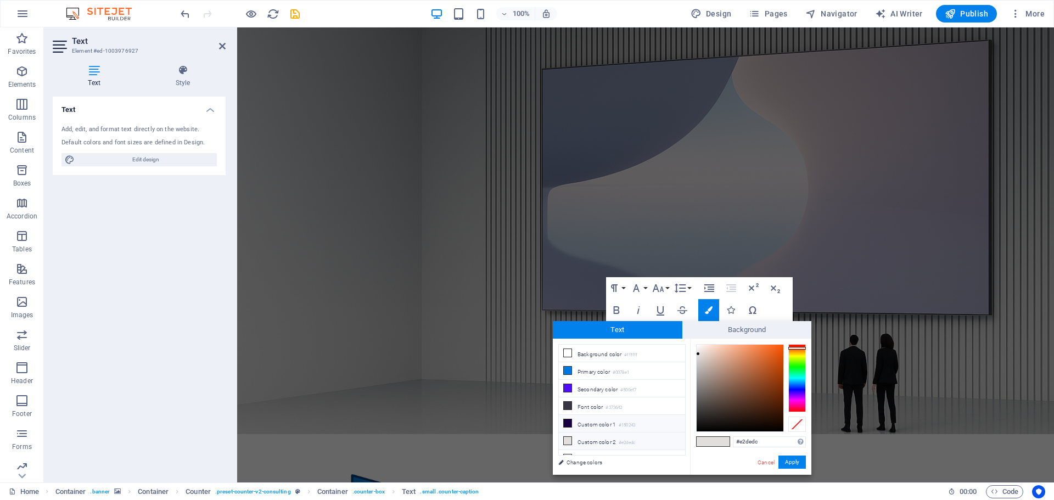
click at [590, 425] on li "Custom color 1 #150243" at bounding box center [622, 424] width 126 height 18
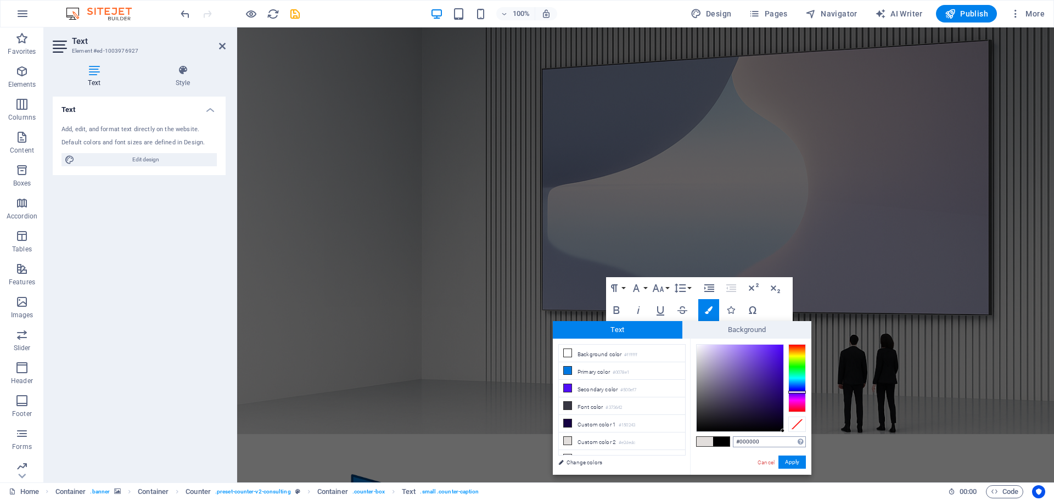
drag, startPoint x: 780, startPoint y: 408, endPoint x: 786, endPoint y: 439, distance: 31.9
click at [786, 439] on div "#000000 Supported formats #0852ed rgb(8, 82, 237) rgba(8, 82, 237, 90%) hsv(221…" at bounding box center [750, 486] width 121 height 295
click at [797, 462] on button "Apply" at bounding box center [792, 462] width 27 height 13
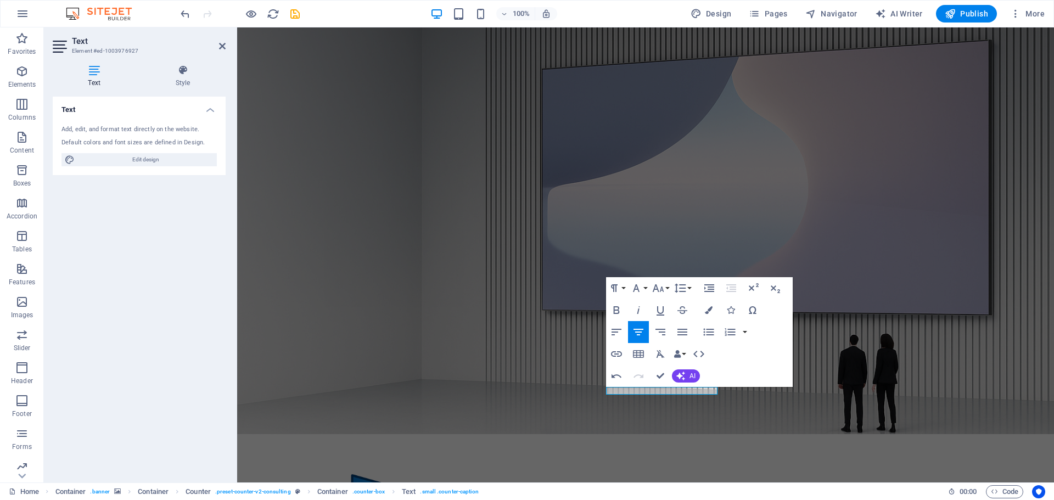
drag, startPoint x: 705, startPoint y: 389, endPoint x: 387, endPoint y: 364, distance: 318.5
click at [626, 390] on div "Container H1 Container Container Container Menu Bar Logo Menu Spacer Text Butto…" at bounding box center [645, 254] width 817 height 455
drag, startPoint x: 624, startPoint y: 392, endPoint x: 713, endPoint y: 388, distance: 88.5
click at [708, 310] on icon "button" at bounding box center [709, 310] width 8 height 8
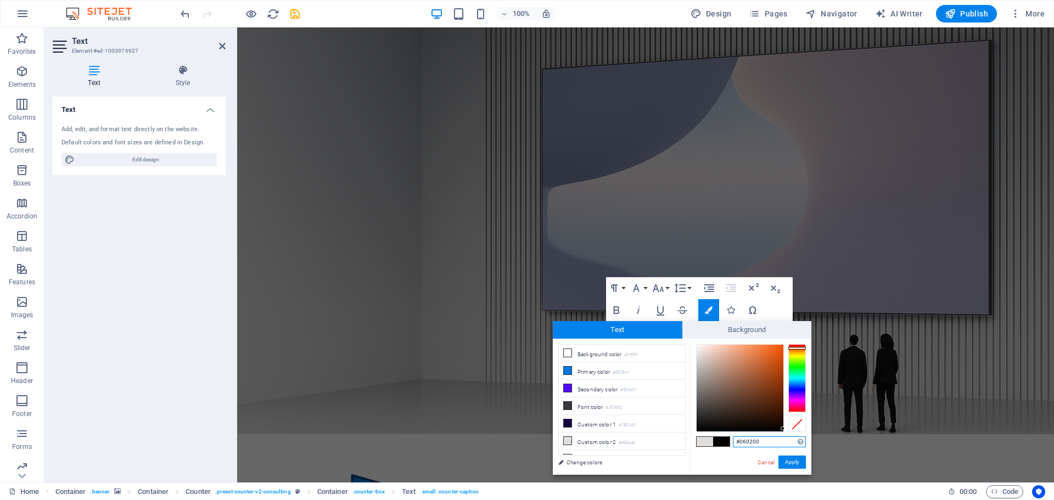
drag, startPoint x: 698, startPoint y: 353, endPoint x: 784, endPoint y: 429, distance: 115.2
click at [784, 429] on div at bounding box center [783, 429] width 4 height 4
click at [595, 419] on li "Custom color 1 #150243" at bounding box center [622, 424] width 126 height 18
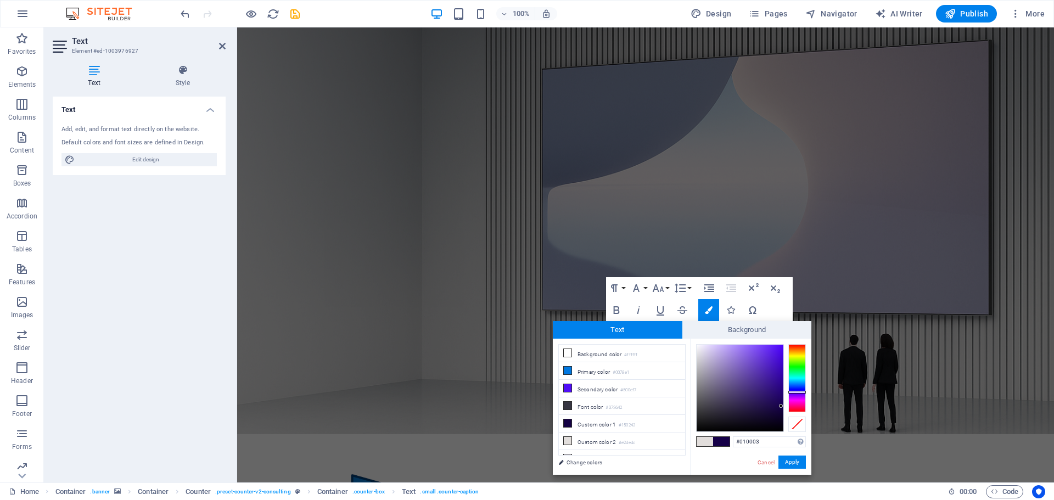
type input "#000000"
drag, startPoint x: 782, startPoint y: 406, endPoint x: 790, endPoint y: 440, distance: 35.0
click at [789, 438] on div "#000000 Supported formats #0852ed rgb(8, 82, 237) rgba(8, 82, 237, 90%) hsv(221…" at bounding box center [750, 486] width 121 height 295
click at [792, 462] on button "Apply" at bounding box center [792, 462] width 27 height 13
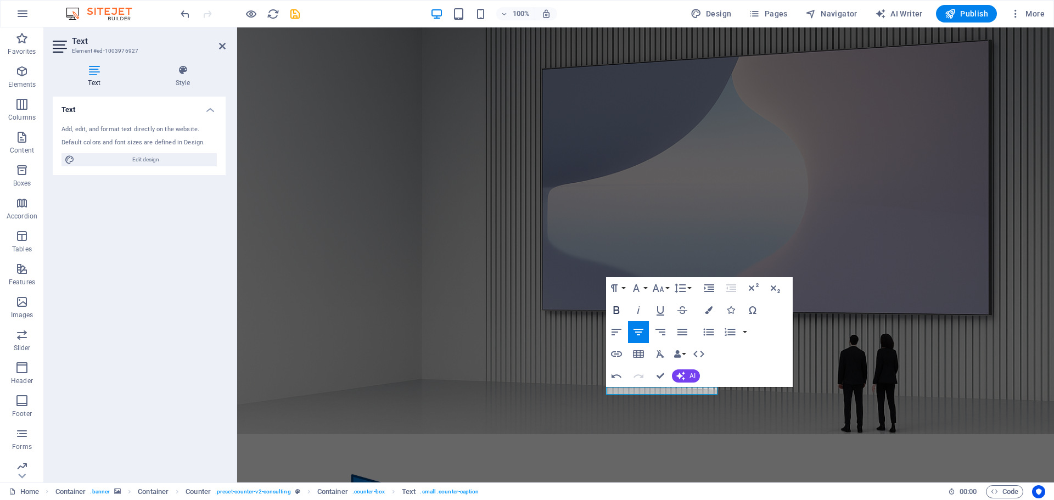
click at [617, 309] on icon "button" at bounding box center [616, 310] width 13 height 13
click at [705, 412] on div "Container H1 Container Container Container Menu Bar Logo Menu Spacer Text Butto…" at bounding box center [645, 254] width 817 height 455
click at [705, 412] on figure at bounding box center [645, 189] width 817 height 492
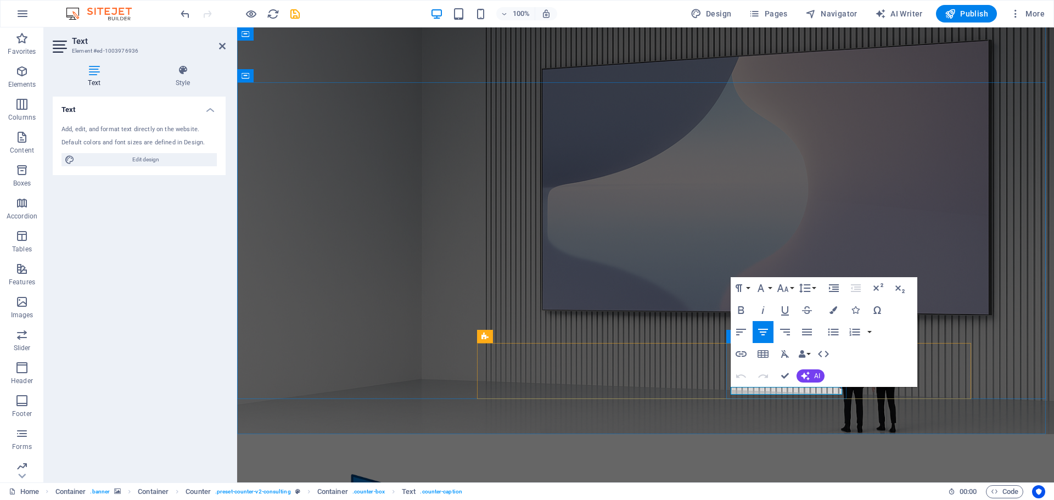
drag, startPoint x: 750, startPoint y: 390, endPoint x: 845, endPoint y: 386, distance: 94.6
click at [744, 309] on icon "button" at bounding box center [741, 310] width 13 height 13
click at [834, 308] on icon "button" at bounding box center [834, 310] width 8 height 8
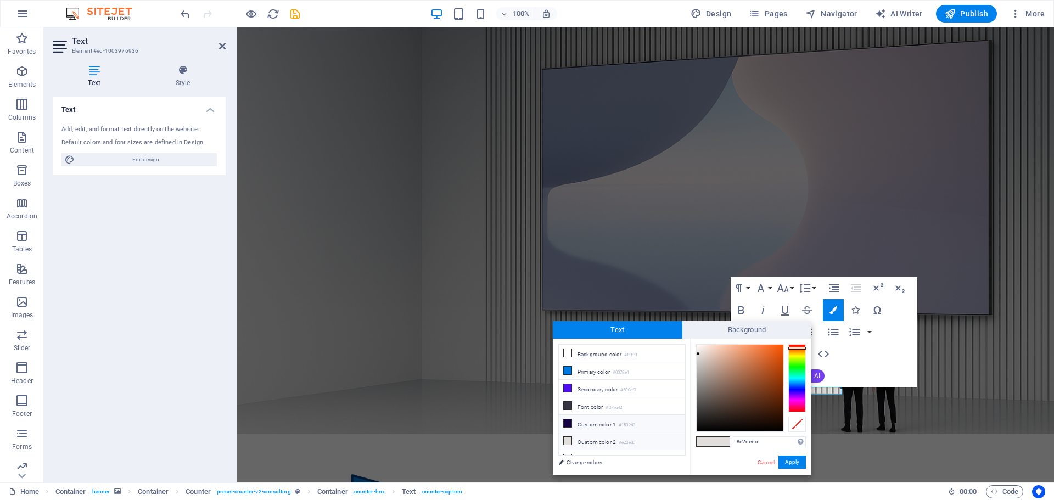
click at [606, 424] on li "Custom color 1 #150243" at bounding box center [622, 424] width 126 height 18
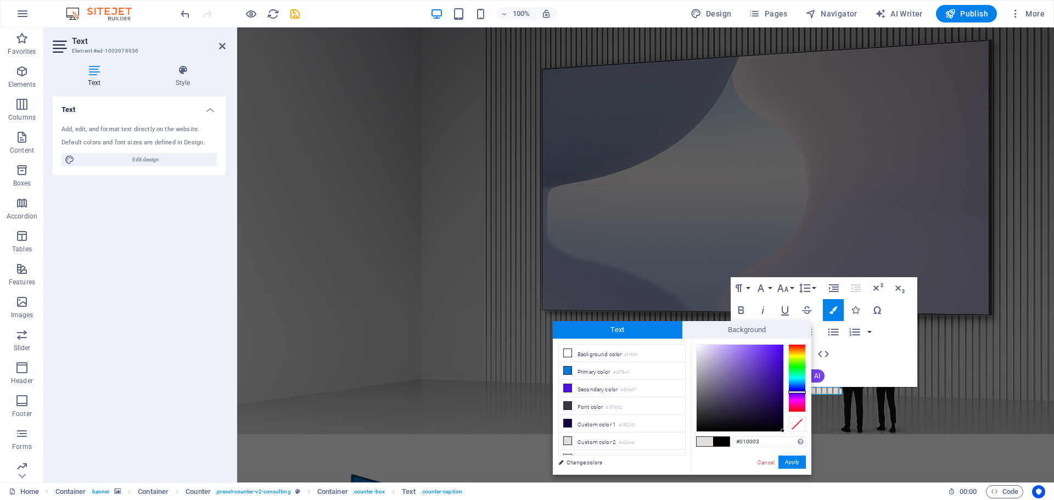
type input "#000000"
drag, startPoint x: 782, startPoint y: 407, endPoint x: 788, endPoint y: 434, distance: 28.1
click at [788, 434] on div "#000000 Supported formats #0852ed rgb(8, 82, 237) rgba(8, 82, 237, 90%) hsv(221…" at bounding box center [750, 486] width 121 height 295
click at [797, 462] on button "Apply" at bounding box center [792, 462] width 27 height 13
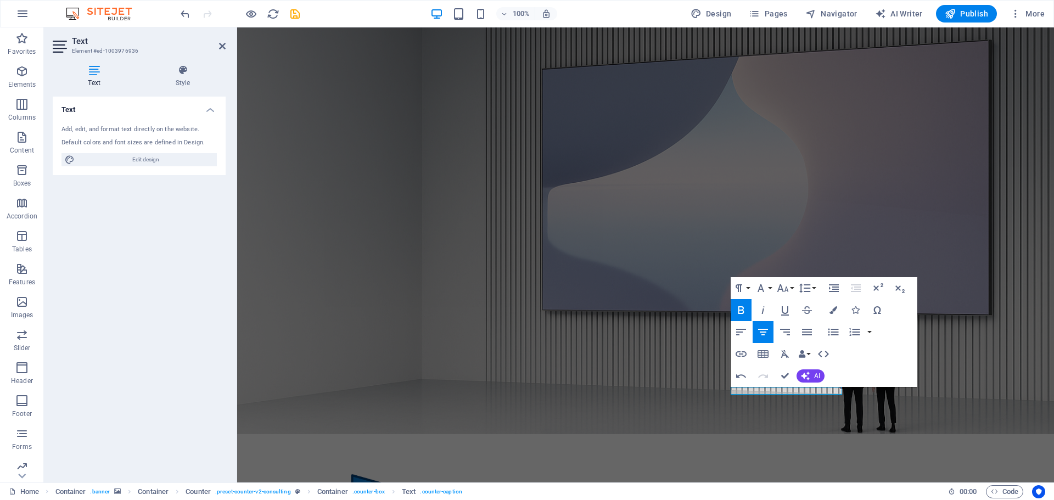
drag, startPoint x: 549, startPoint y: 416, endPoint x: 786, endPoint y: 443, distance: 238.8
click at [786, 443] on div "Container H1 Container Container Container Menu Bar Logo Menu Spacer Text Butto…" at bounding box center [645, 254] width 817 height 455
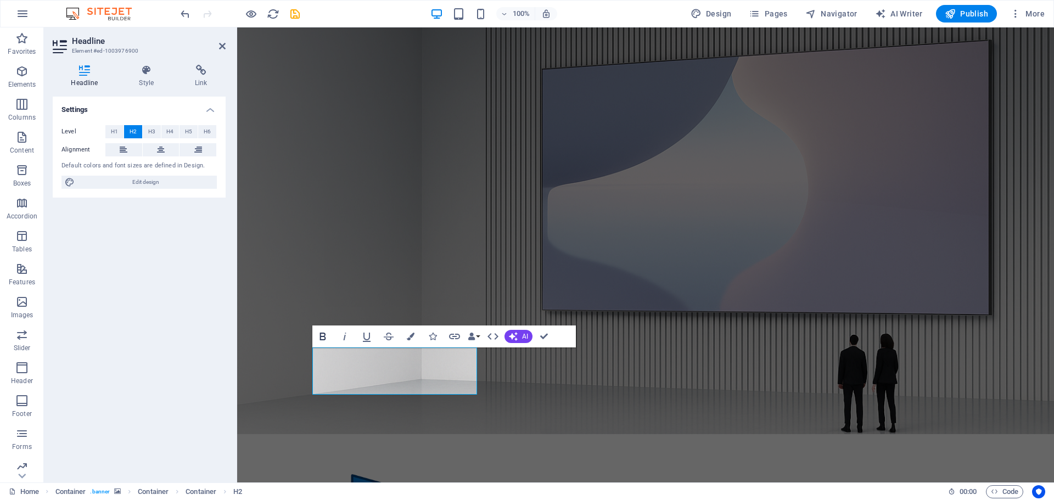
click at [320, 335] on icon "button" at bounding box center [323, 337] width 6 height 8
click at [407, 338] on icon "button" at bounding box center [411, 337] width 8 height 8
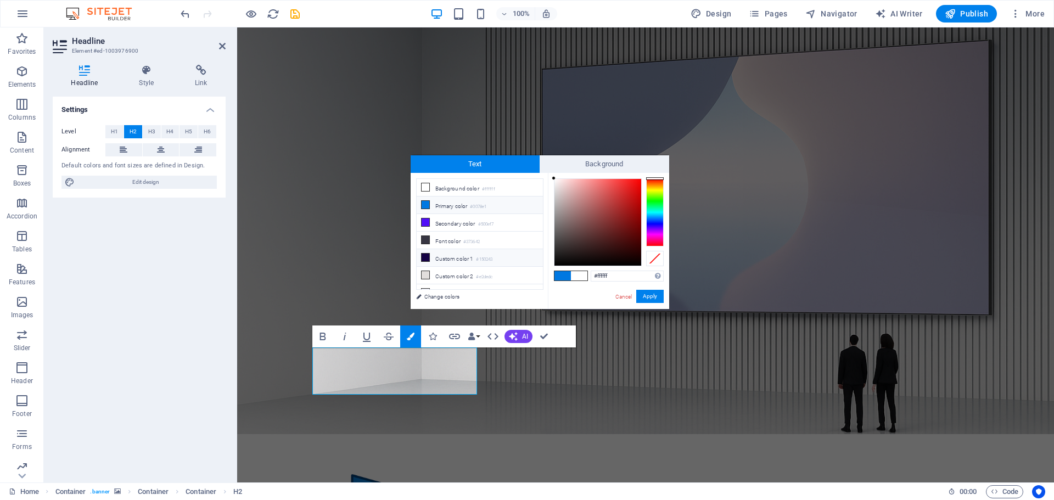
click at [438, 256] on li "Custom color 1 #150243" at bounding box center [480, 258] width 126 height 18
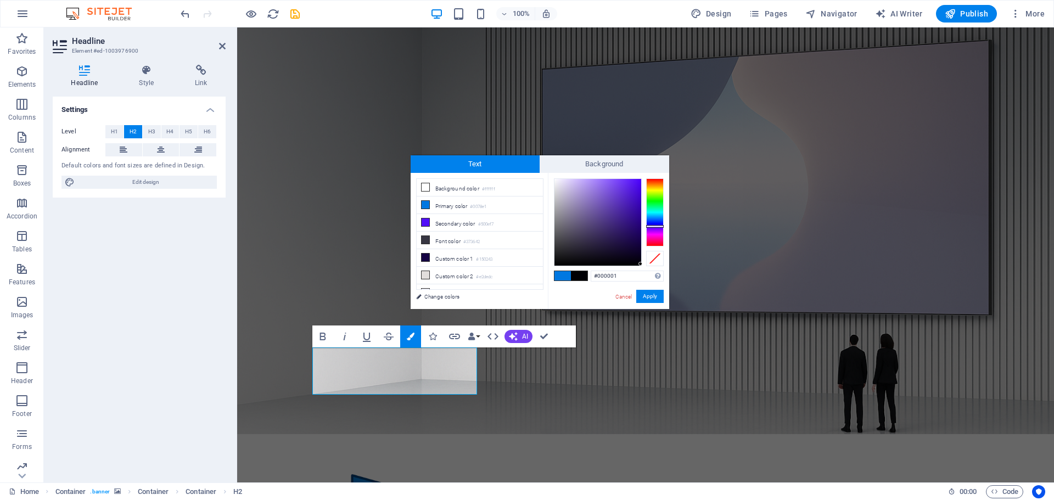
type input "#000000"
drag, startPoint x: 638, startPoint y: 241, endPoint x: 646, endPoint y: 268, distance: 28.0
click at [646, 267] on div "#000000 Supported formats #0852ed rgb(8, 82, 237) rgba(8, 82, 237, 90%) hsv(221…" at bounding box center [608, 320] width 121 height 295
click at [658, 301] on button "Apply" at bounding box center [650, 296] width 27 height 13
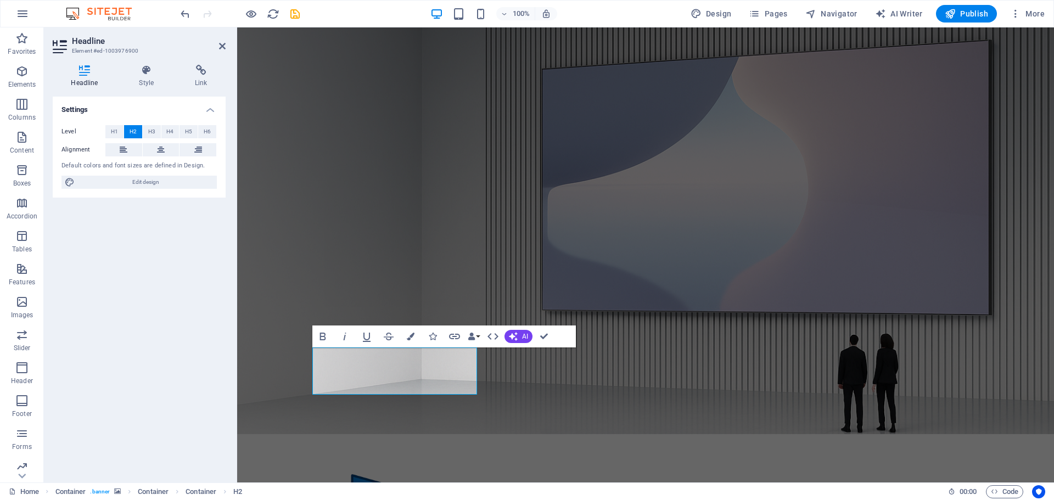
click at [468, 440] on div "Container H1 Container Container Container Menu Bar Logo Menu Spacer Text Butto…" at bounding box center [645, 254] width 817 height 455
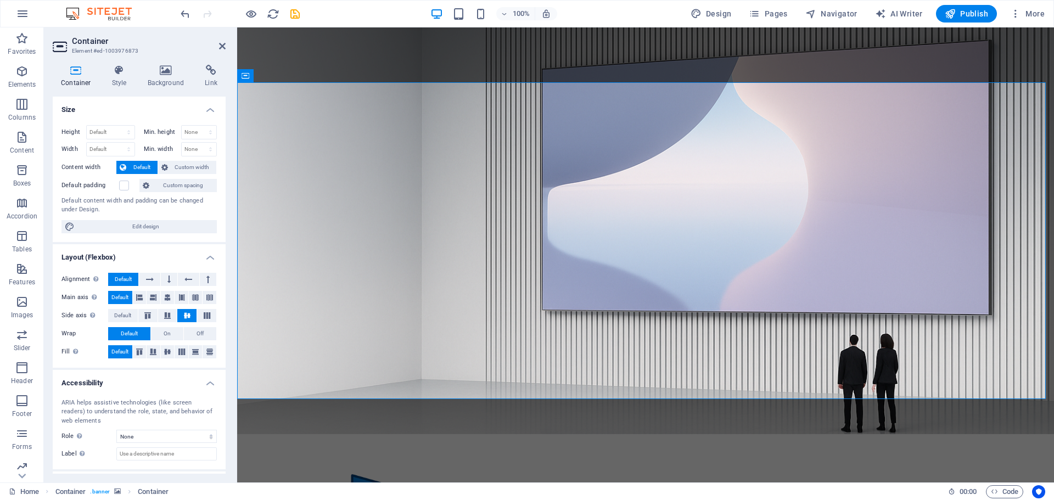
click at [226, 43] on aside "Container Element #ed-1003976873 Container Style Background Link Size Height De…" at bounding box center [140, 254] width 193 height 455
click at [224, 44] on icon at bounding box center [222, 46] width 7 height 9
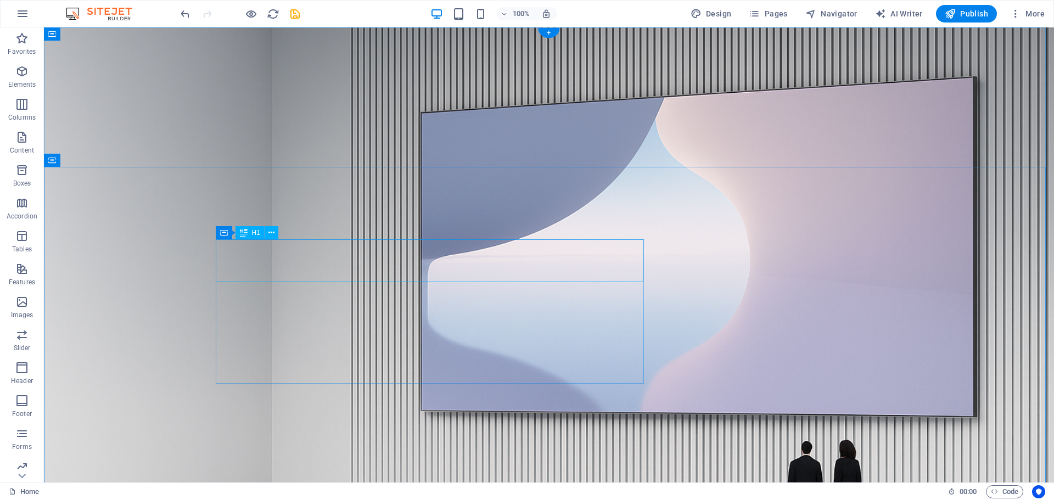
scroll to position [0, 0]
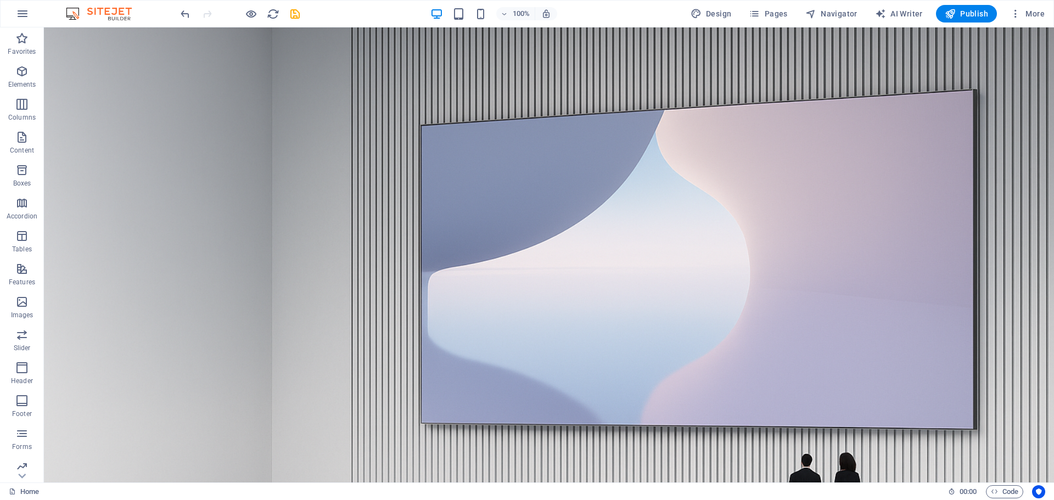
click at [336, 13] on div "100% Design Pages Navigator AI Writer Publish More" at bounding box center [613, 14] width 871 height 18
click at [970, 15] on span "Publish" at bounding box center [966, 13] width 43 height 11
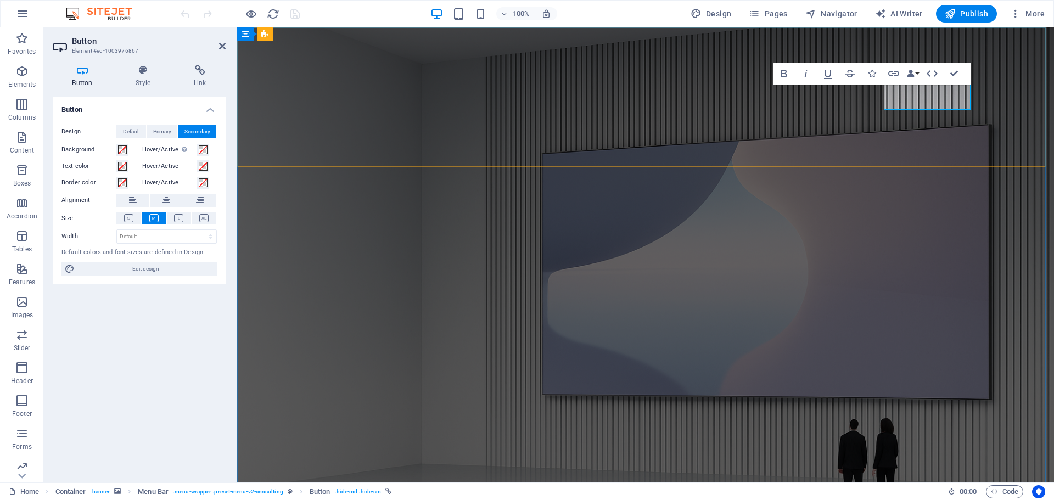
click at [784, 74] on icon "button" at bounding box center [784, 74] width 6 height 8
drag, startPoint x: 876, startPoint y: 95, endPoint x: 963, endPoint y: 98, distance: 87.4
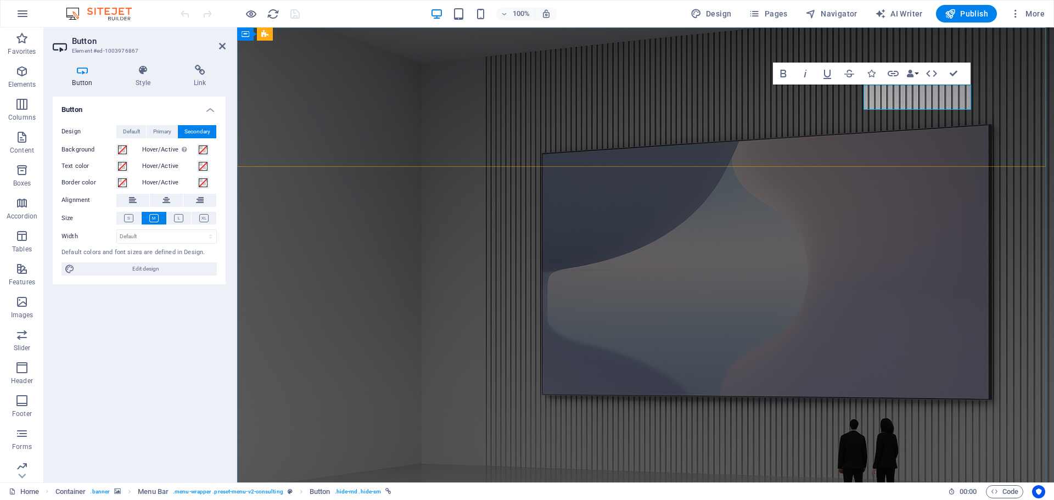
click at [786, 70] on icon "button" at bounding box center [783, 73] width 13 height 13
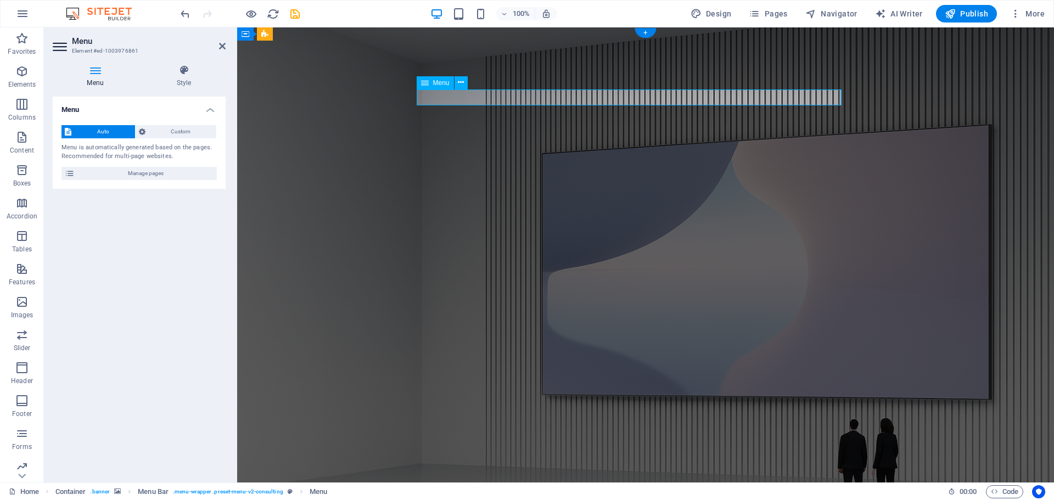
click at [425, 83] on icon at bounding box center [425, 82] width 8 height 13
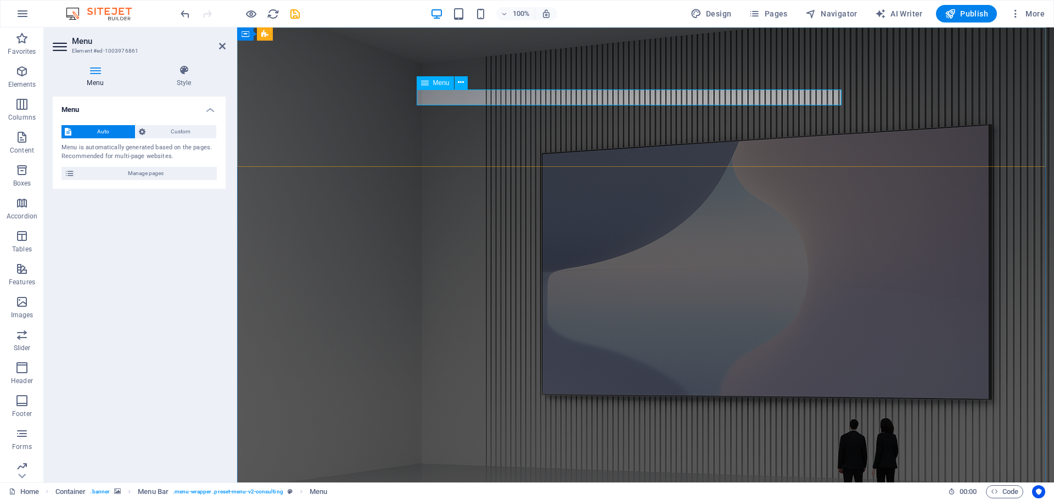
click at [165, 129] on span "Custom" at bounding box center [181, 131] width 65 height 13
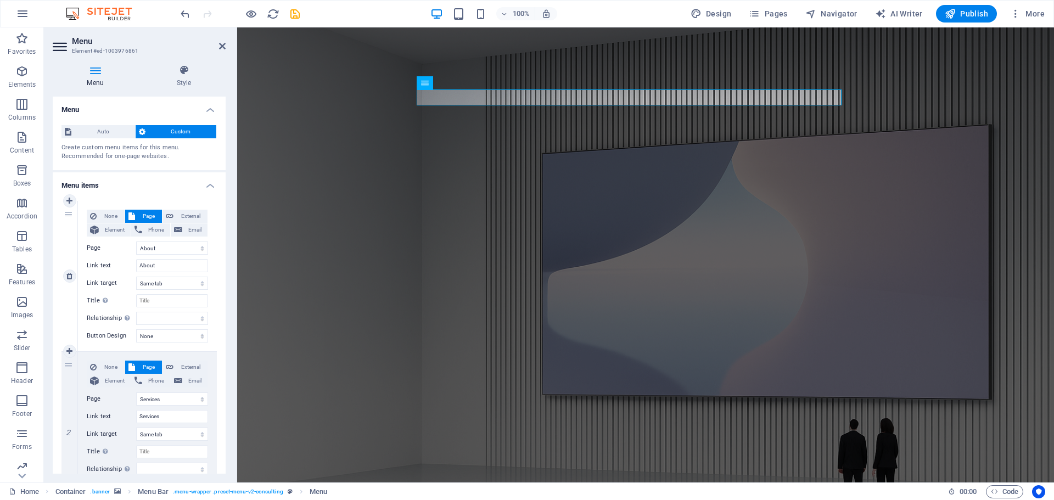
scroll to position [55, 0]
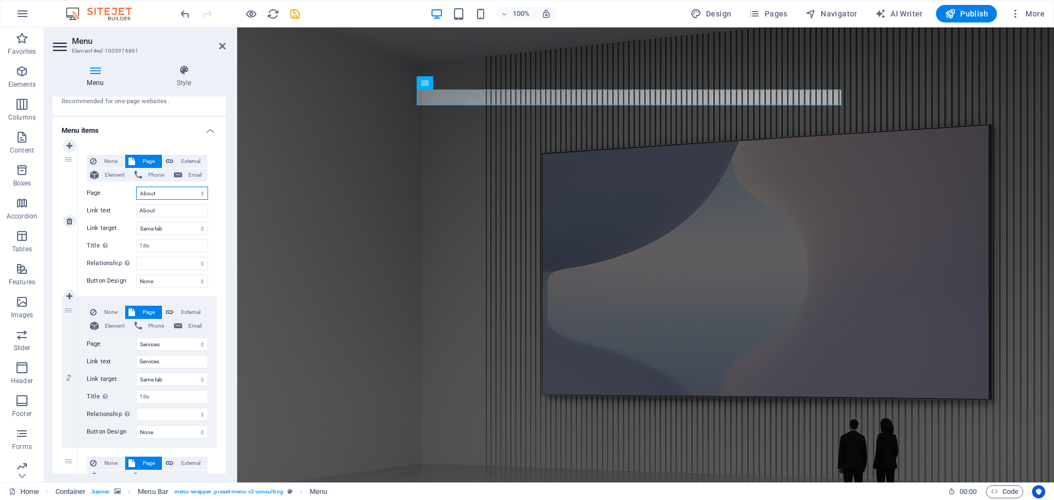
click at [162, 196] on select "Home About Services Blog Contact Legal Notice Privacy" at bounding box center [172, 193] width 72 height 13
click at [154, 191] on select "Home About Services Blog Contact Legal Notice Privacy" at bounding box center [172, 193] width 72 height 13
click at [219, 227] on div "1 None Page External Element Phone Email Page Home About Services Blog Contact …" at bounding box center [139, 447] width 173 height 621
click at [157, 245] on input "Title Additional link description, should not be the same as the link text. The…" at bounding box center [172, 245] width 72 height 13
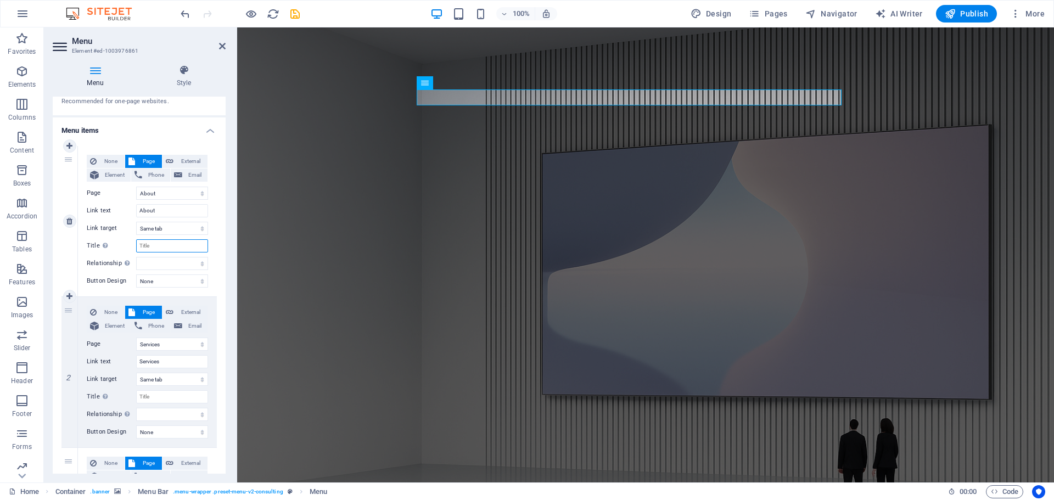
select select
type input "Acasă"
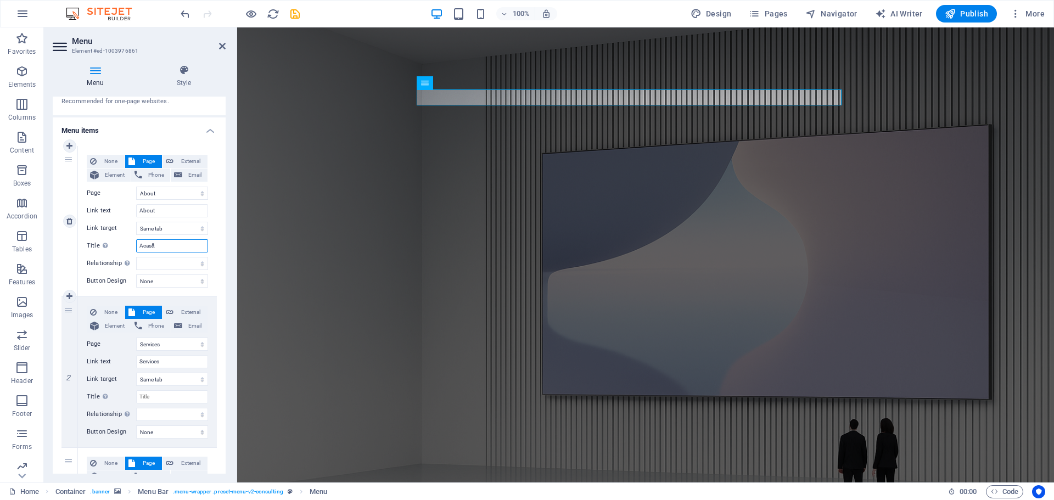
select select
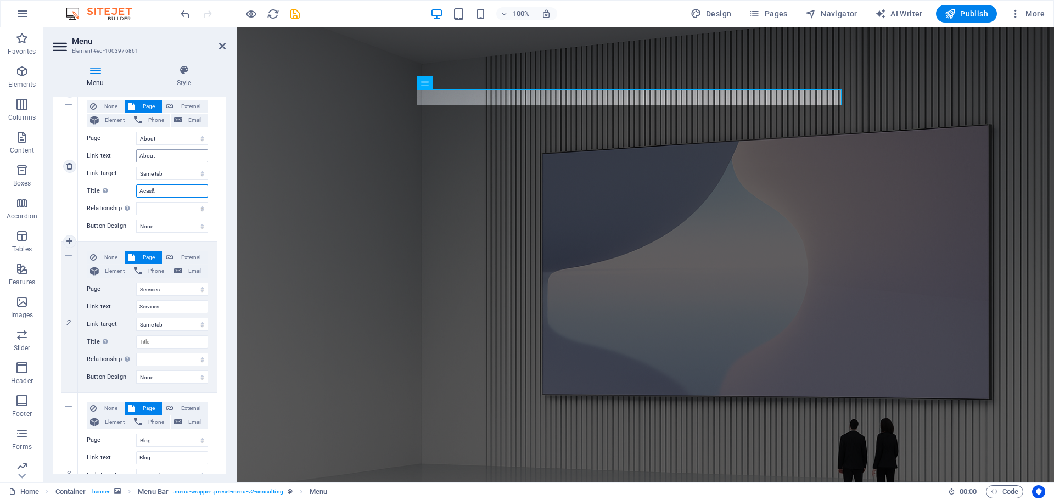
type input "Acasă"
drag, startPoint x: 160, startPoint y: 156, endPoint x: 132, endPoint y: 156, distance: 28.6
click at [132, 156] on div "Link text About" at bounding box center [147, 155] width 121 height 13
type input "Acasă"
select select
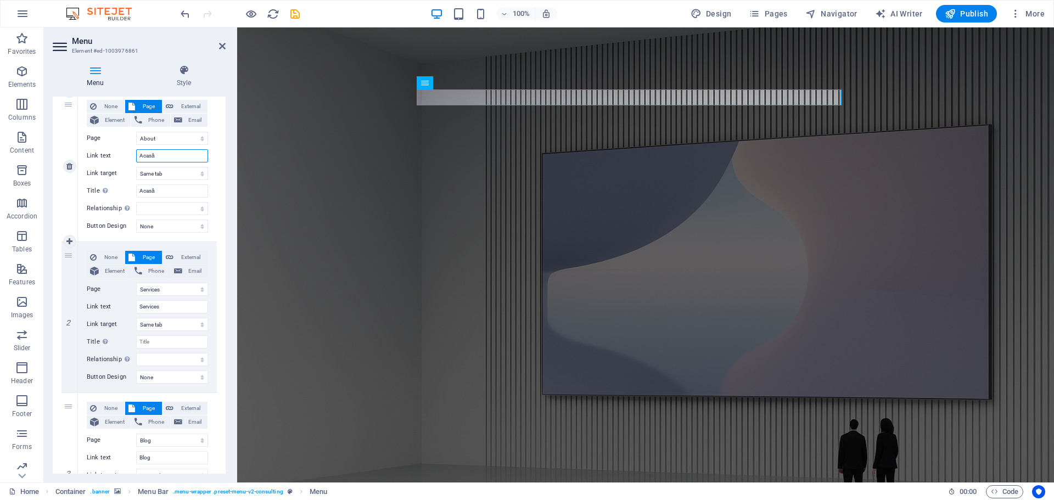
select select
type input "Acasă"
drag, startPoint x: 165, startPoint y: 305, endPoint x: 131, endPoint y: 306, distance: 34.1
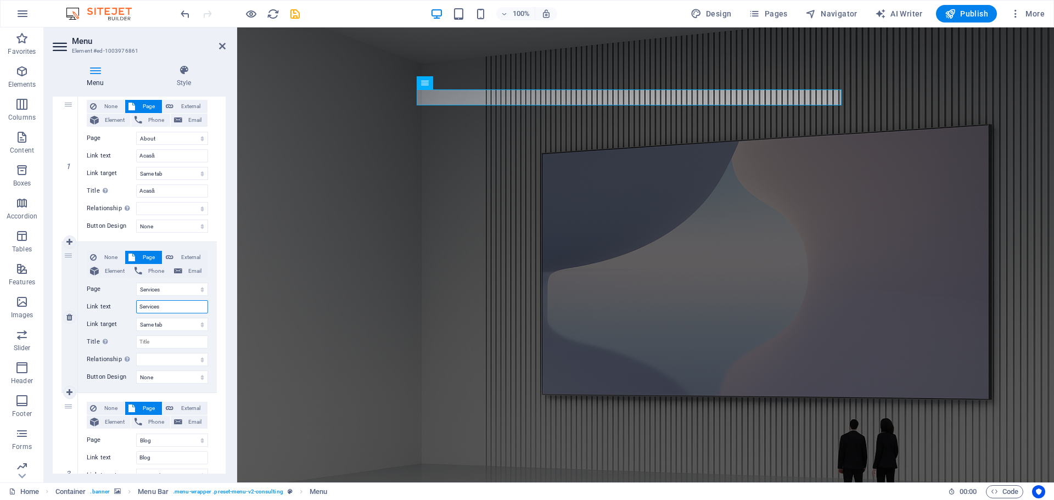
click at [131, 306] on div "Link text Services" at bounding box center [147, 306] width 121 height 13
type input "Servicii"
select select
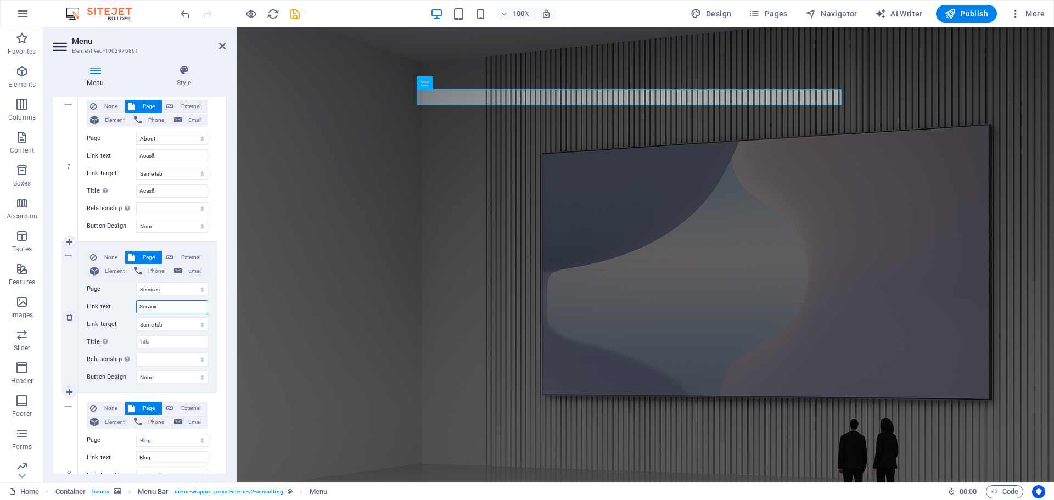
select select
type input "Servicii"
click at [154, 343] on input "Title Additional link description, should not be the same as the link text. The…" at bounding box center [172, 342] width 72 height 13
type input "Servicii"
select select
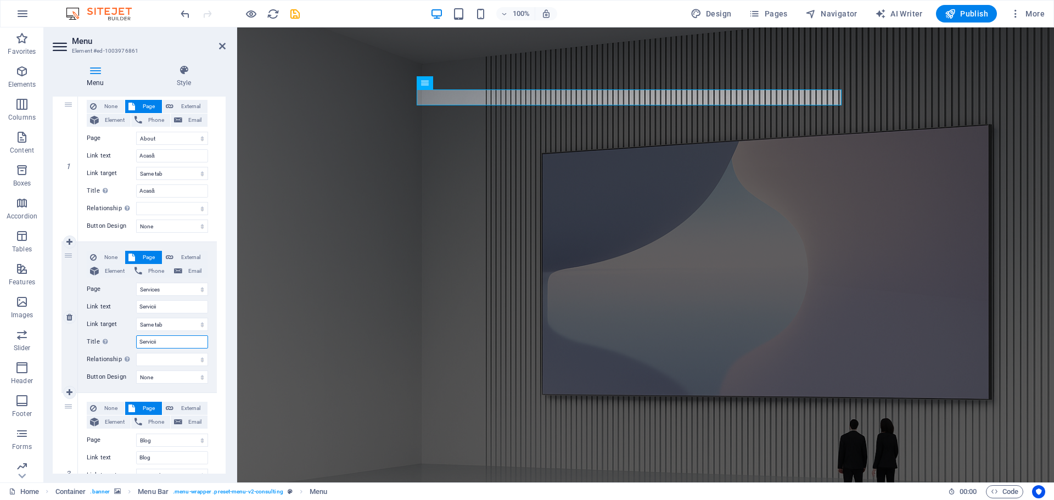
select select
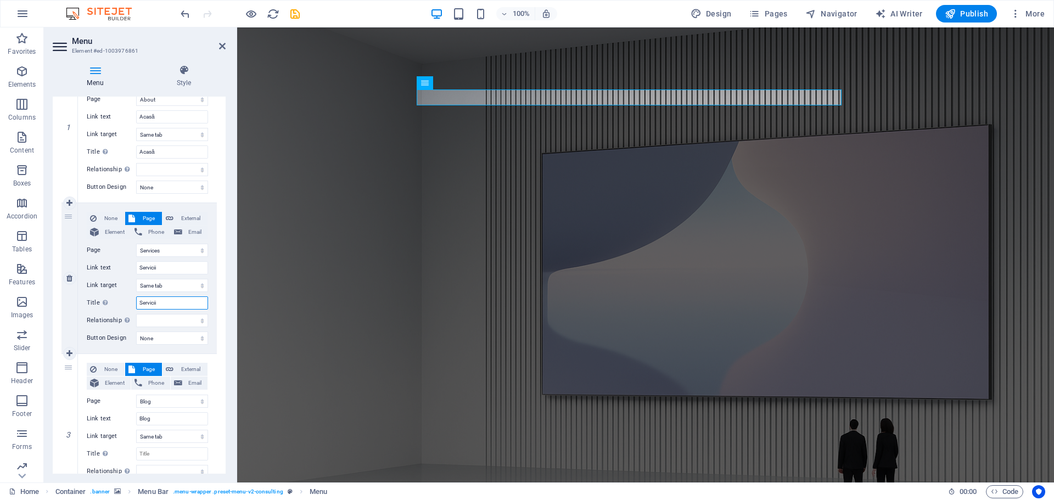
scroll to position [142, 0]
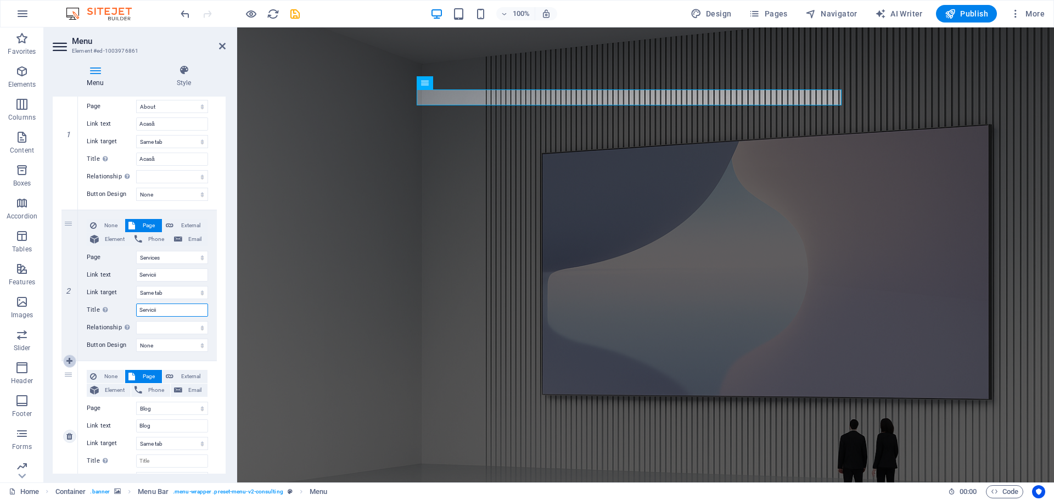
type input "Servicii"
click at [70, 359] on icon at bounding box center [69, 362] width 6 height 8
select select
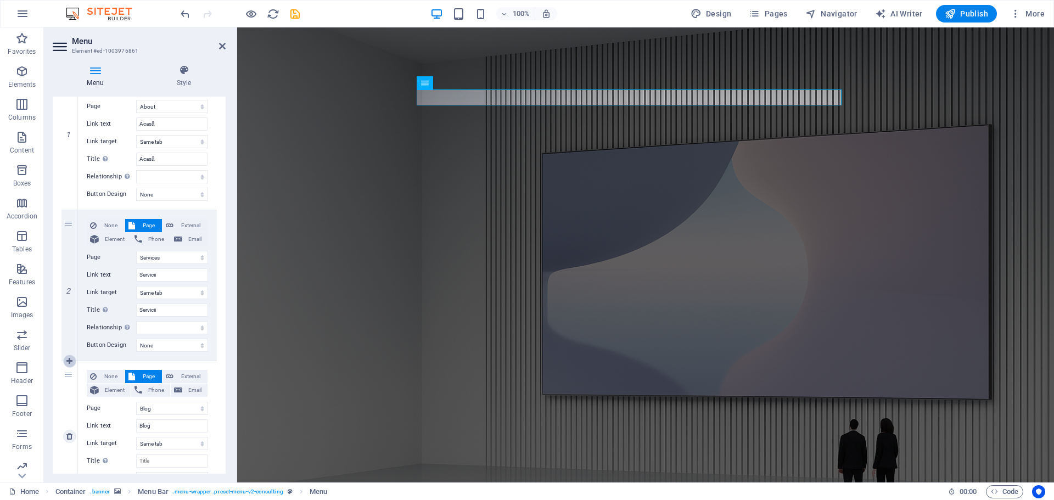
select select "3"
type input "Blog"
select select
select select "4"
select select
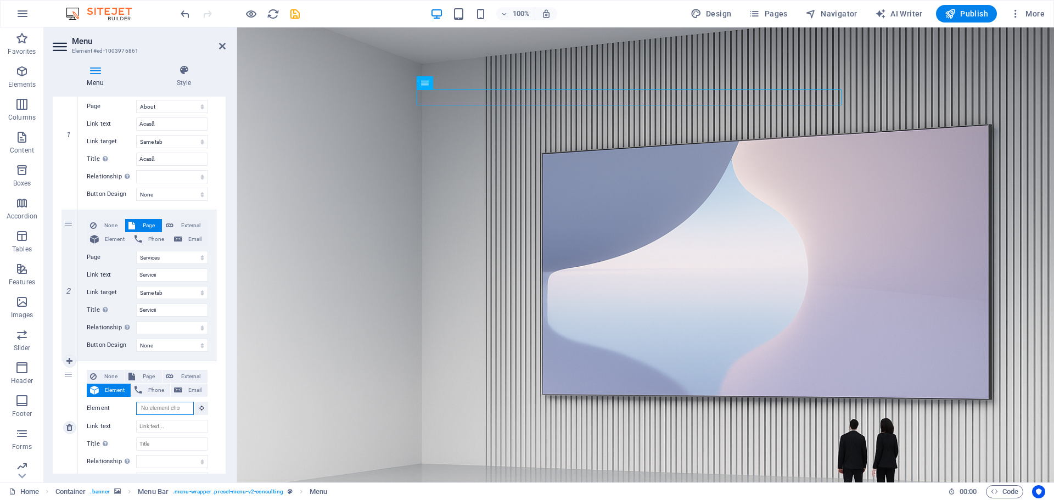
click at [160, 411] on input "Element" at bounding box center [165, 408] width 58 height 13
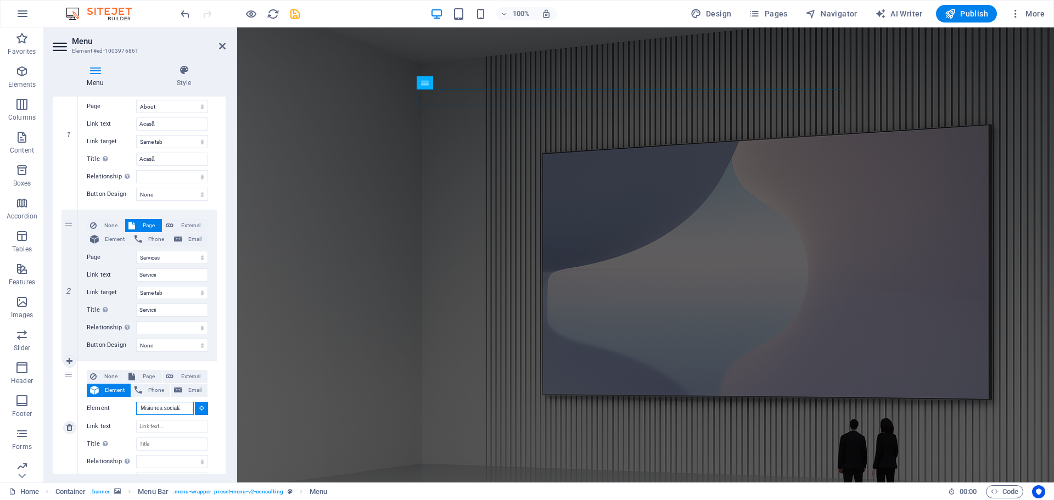
scroll to position [0, 3]
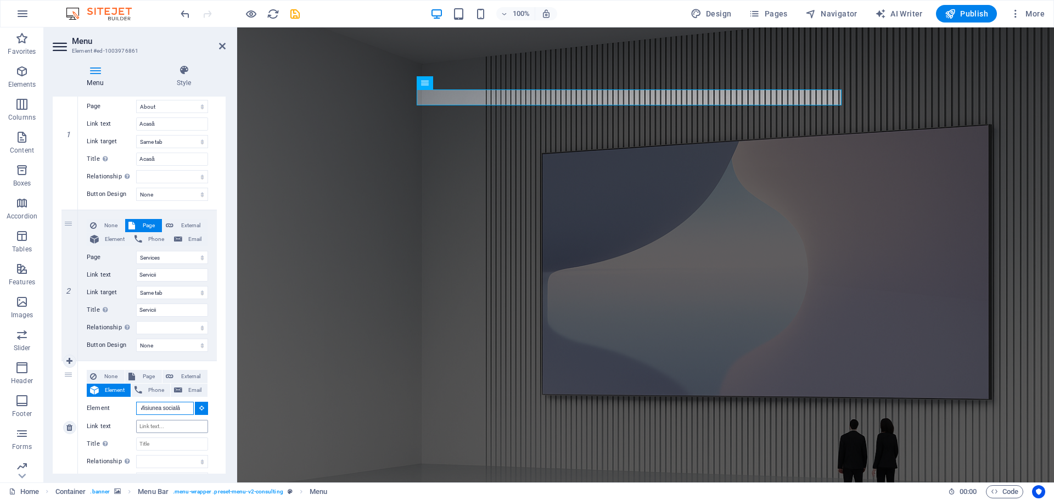
type input "Misiunea socială"
click at [157, 429] on input "Link text" at bounding box center [172, 426] width 72 height 13
type input "Misiunea socială"
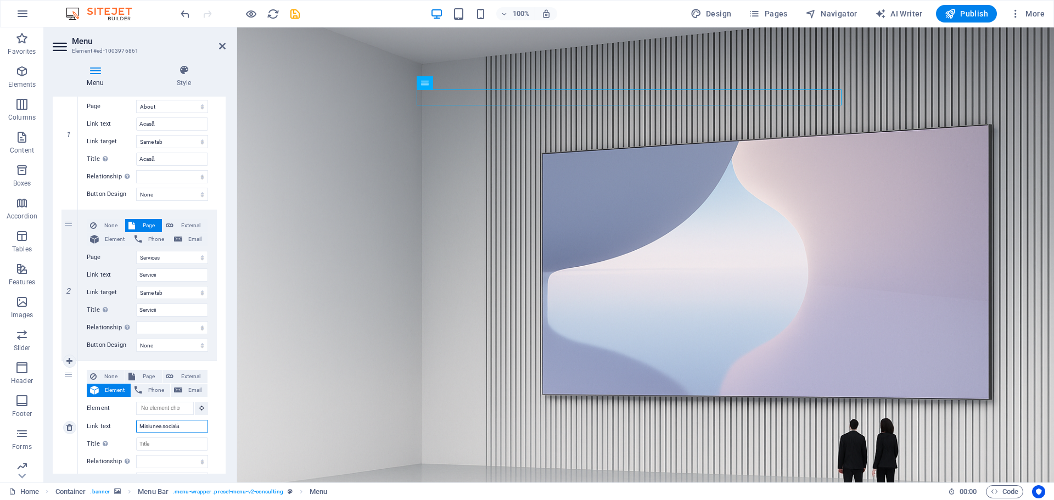
select select
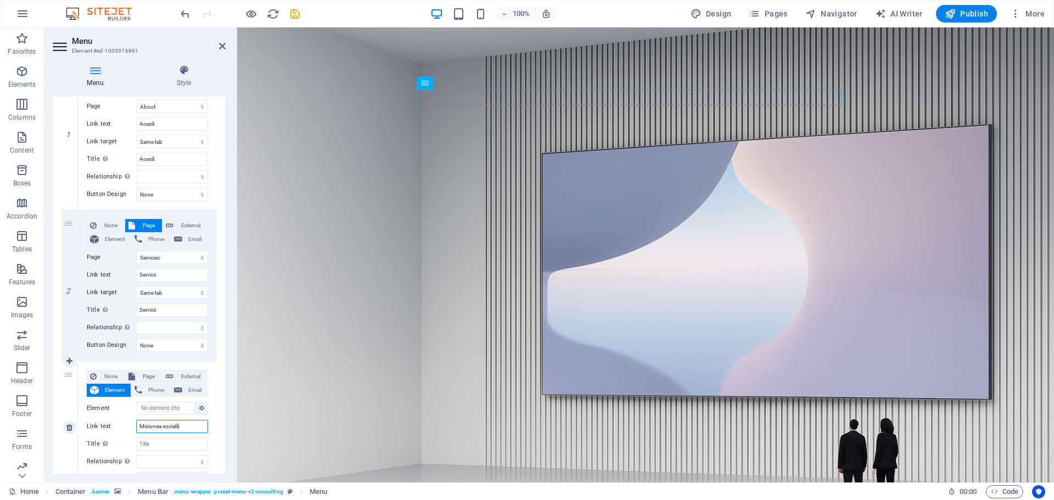
scroll to position [197, 0]
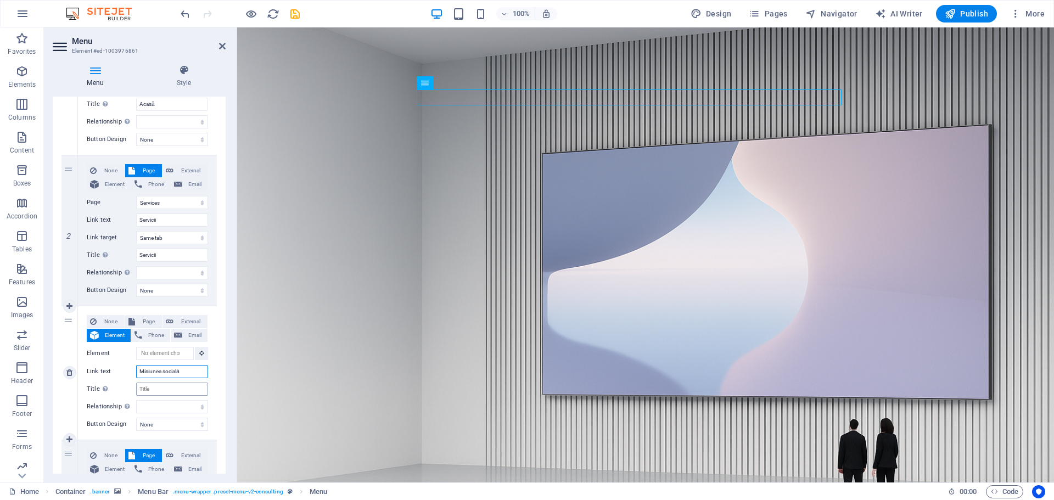
type input "Misiunea socială"
click at [161, 390] on input "Title Additional link description, should not be the same as the link text. The…" at bounding box center [172, 389] width 72 height 13
select select
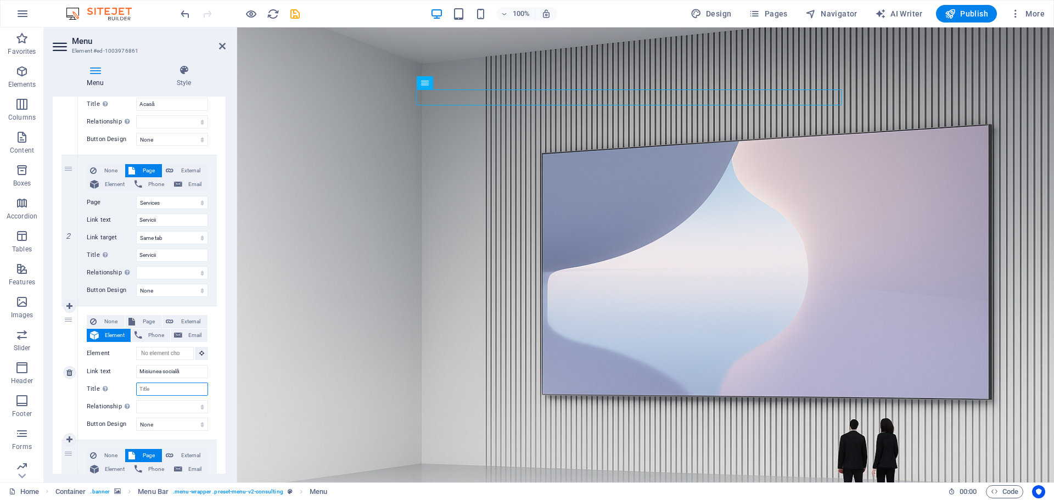
select select
type input "Misiunea socială"
select select
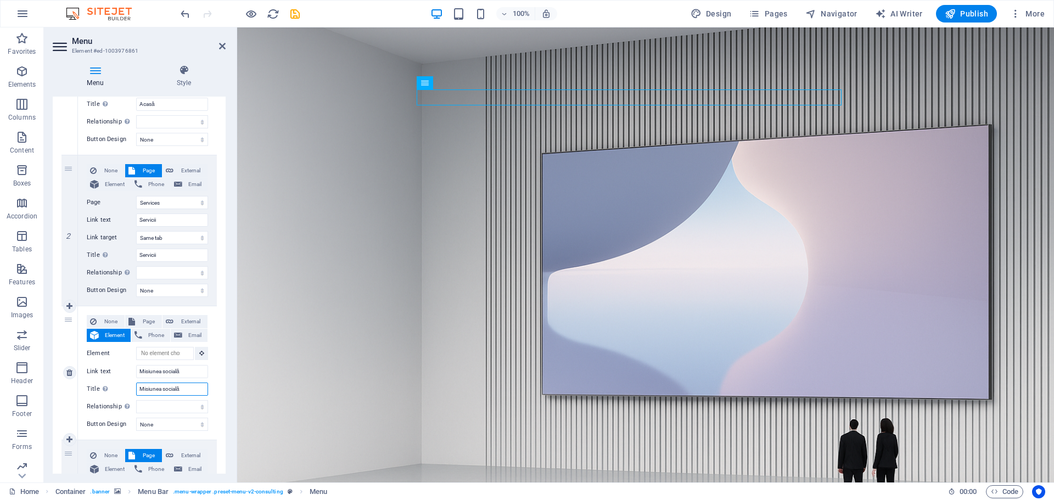
select select
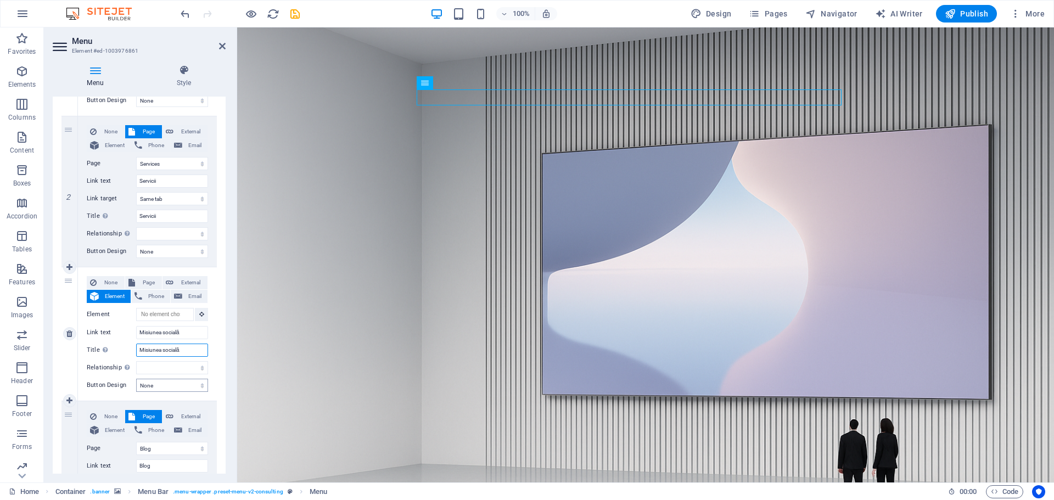
scroll to position [252, 0]
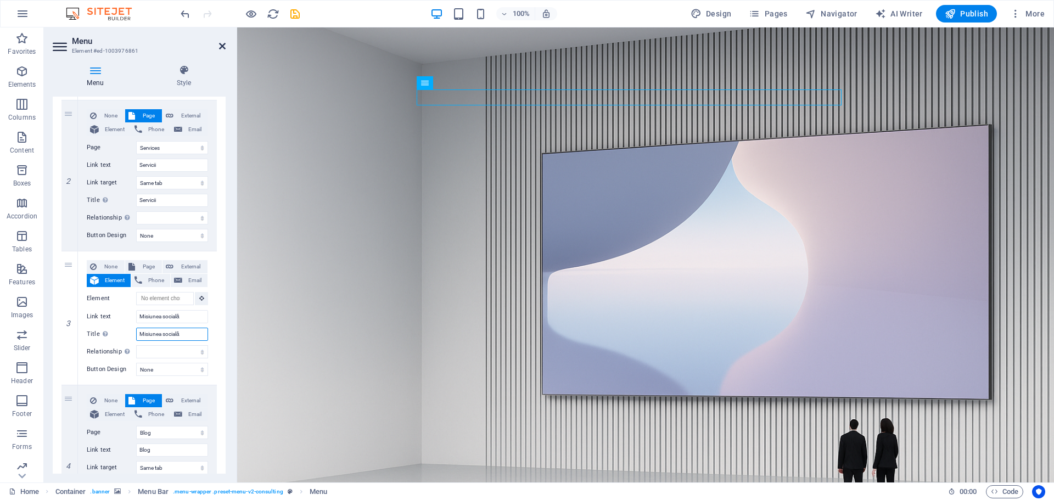
type input "Misiunea socială"
click at [220, 44] on icon at bounding box center [222, 46] width 7 height 9
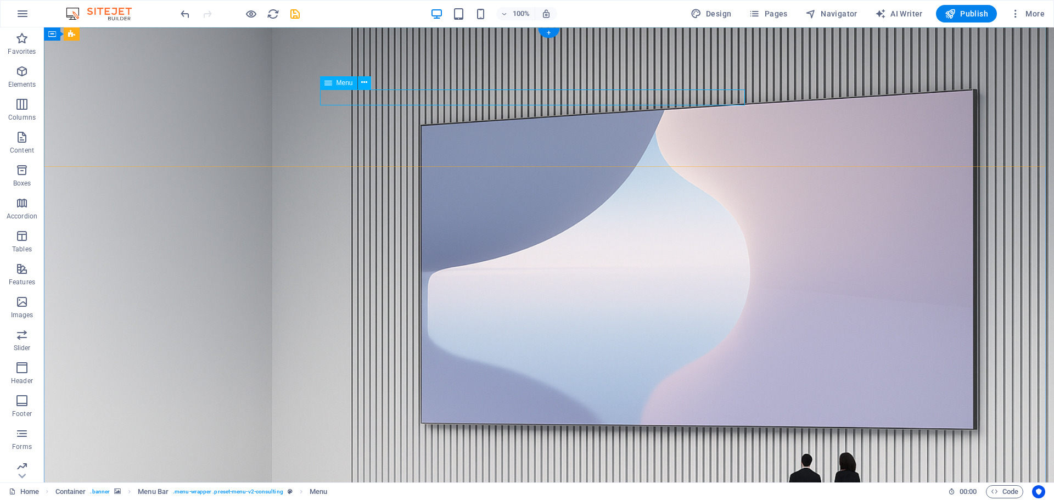
select select "1"
select select
select select "2"
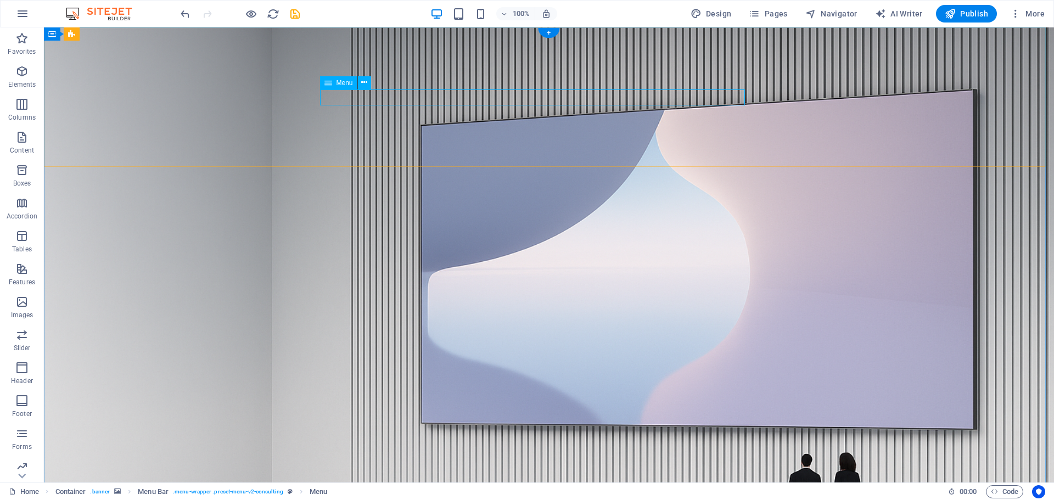
select select
select select "3"
select select
select select "4"
select select
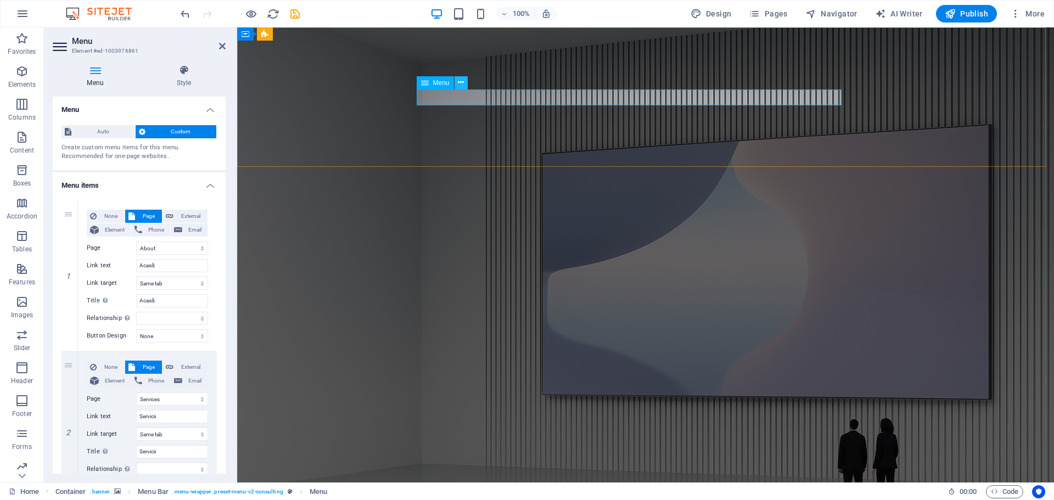
click at [461, 80] on icon at bounding box center [461, 83] width 6 height 12
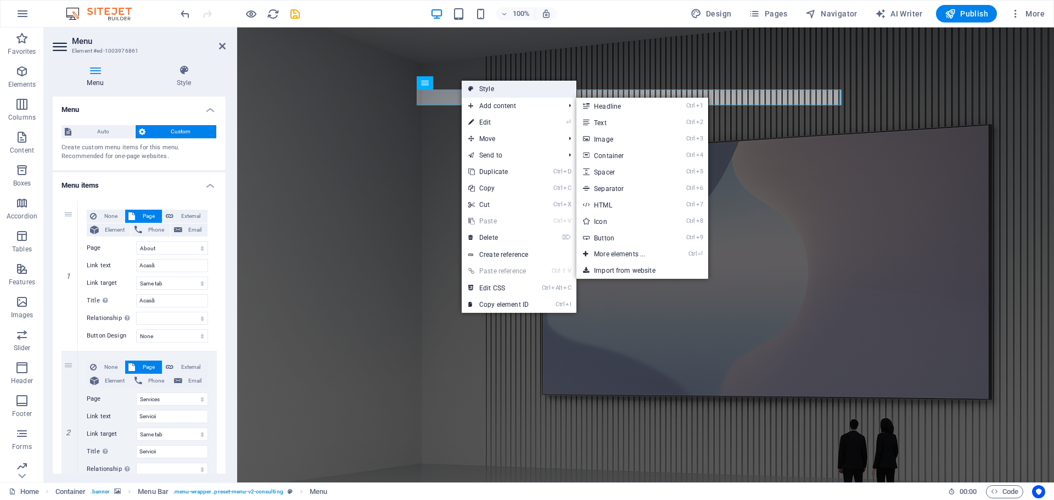
click at [493, 87] on link "Style" at bounding box center [519, 89] width 115 height 16
select select "rem"
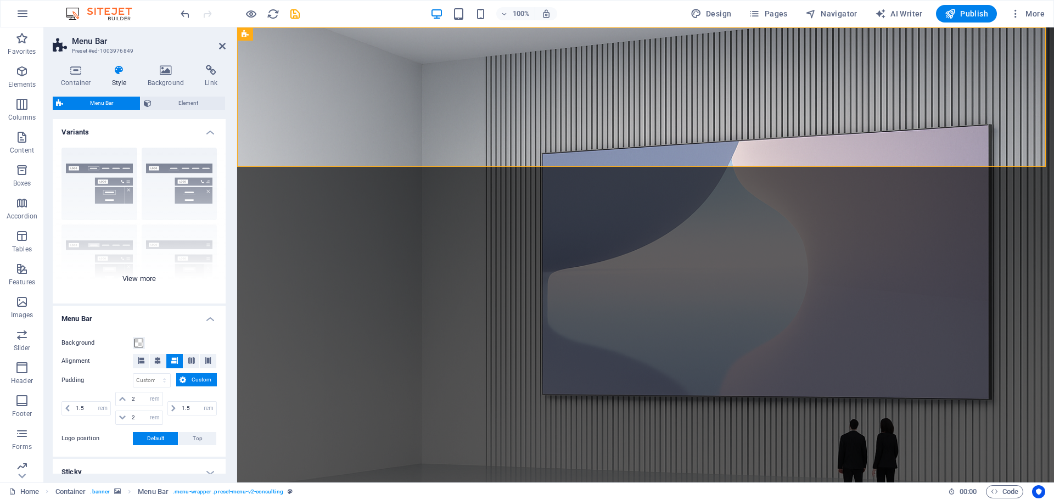
click at [169, 184] on div "Border Centered Default Fixed Loki Trigger Wide XXL" at bounding box center [139, 221] width 173 height 165
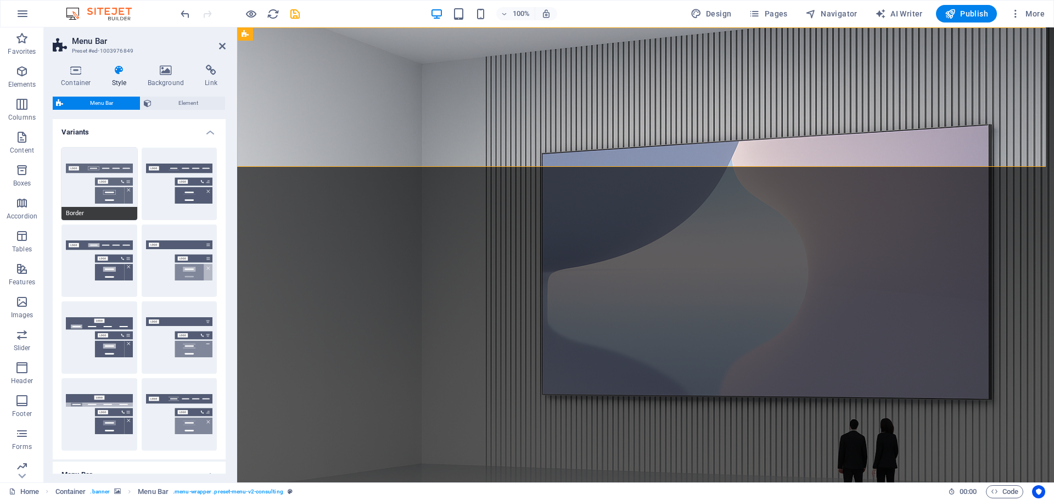
click at [101, 180] on button "Border" at bounding box center [100, 184] width 76 height 72
type input "1"
select select "rem"
type input "1"
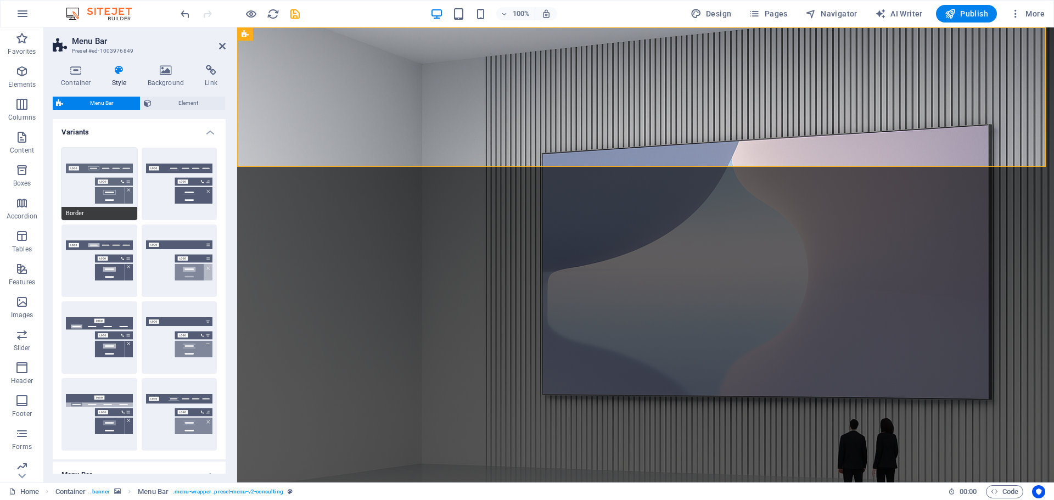
type input "1"
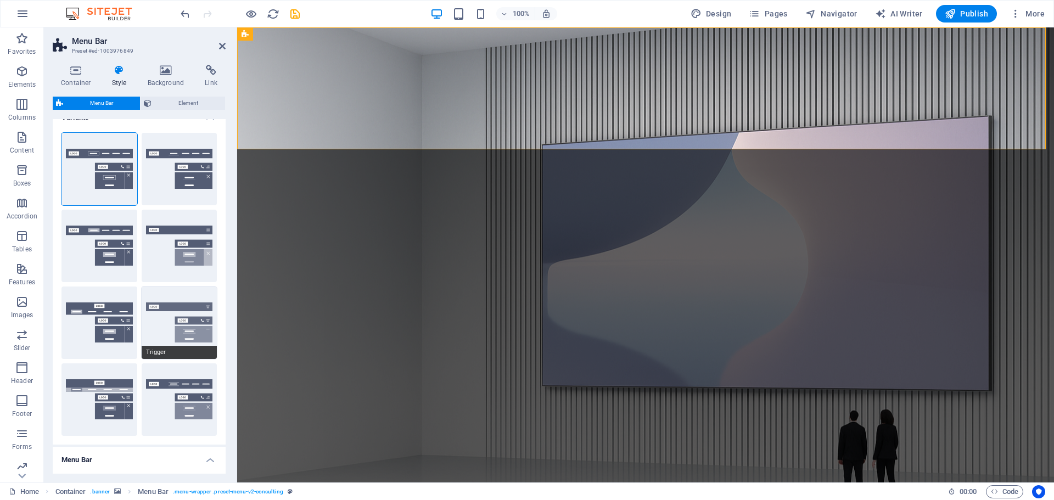
scroll to position [0, 0]
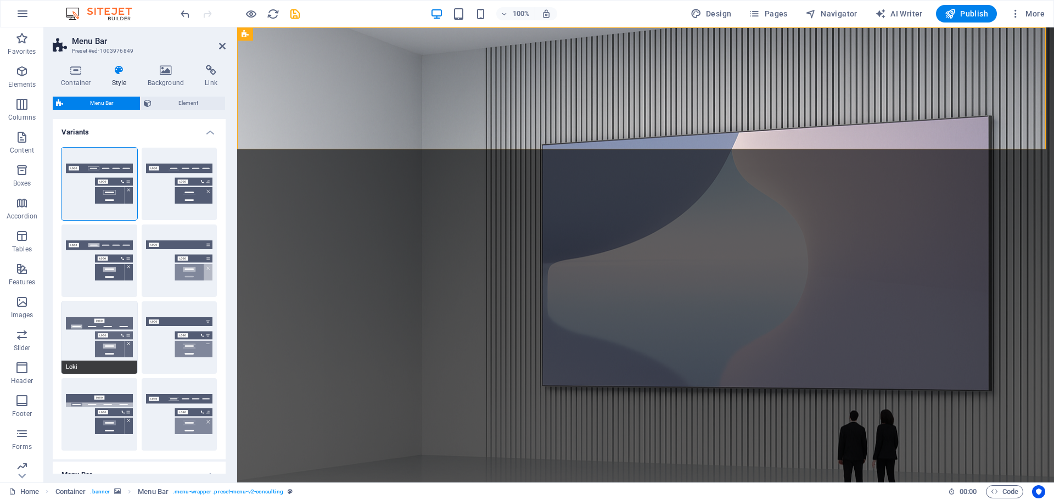
click at [99, 333] on button "Loki" at bounding box center [100, 338] width 76 height 72
type input "0"
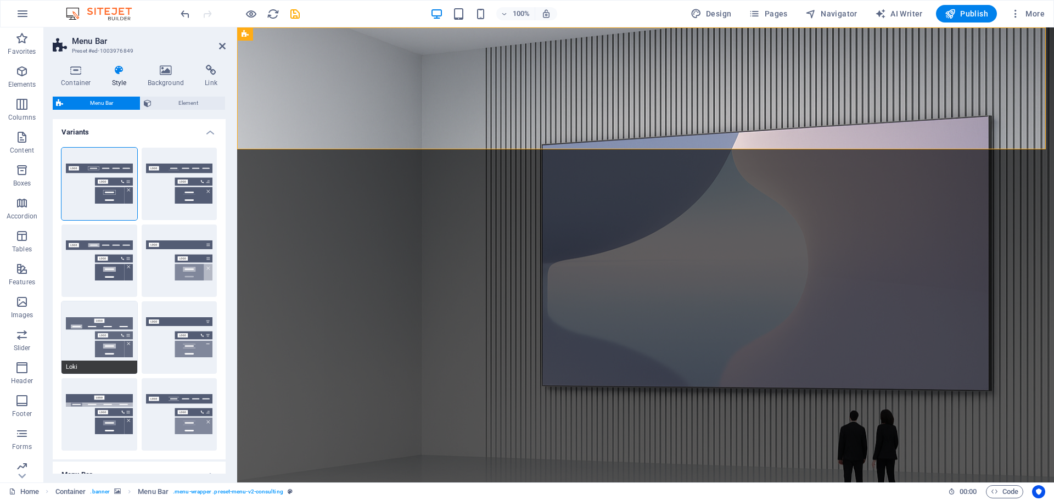
type input "0"
select select "DISABLED_OPTION_VALUE"
type input "2"
type input "1"
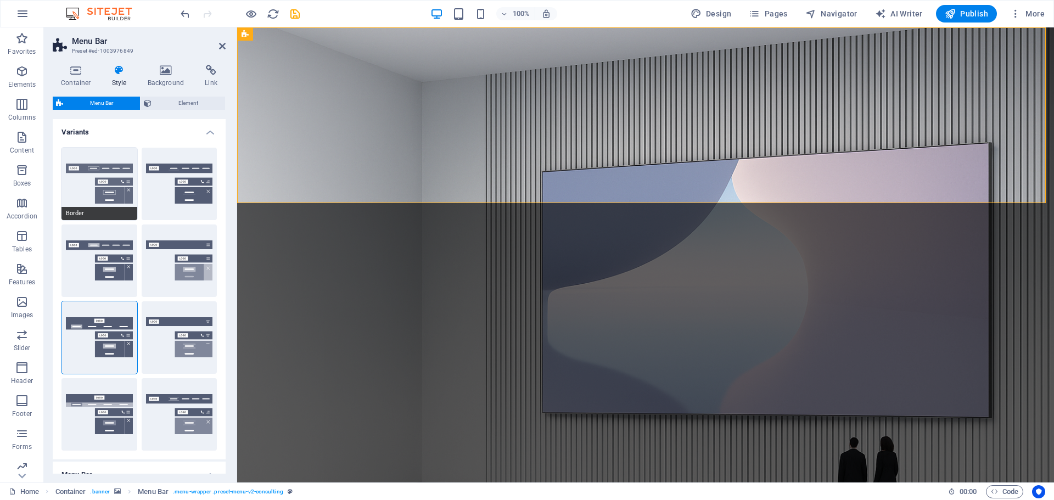
click at [117, 174] on button "Border" at bounding box center [100, 184] width 76 height 72
type input "1"
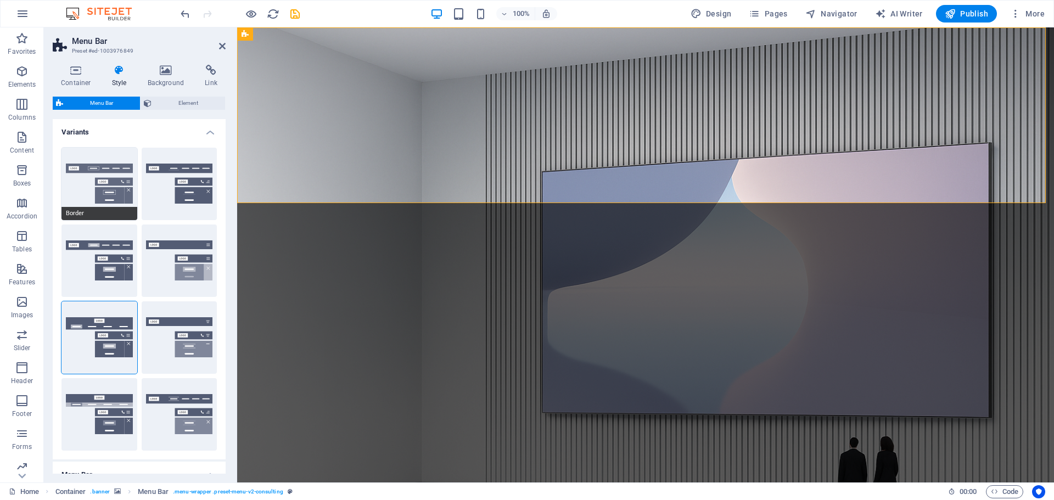
type input "1"
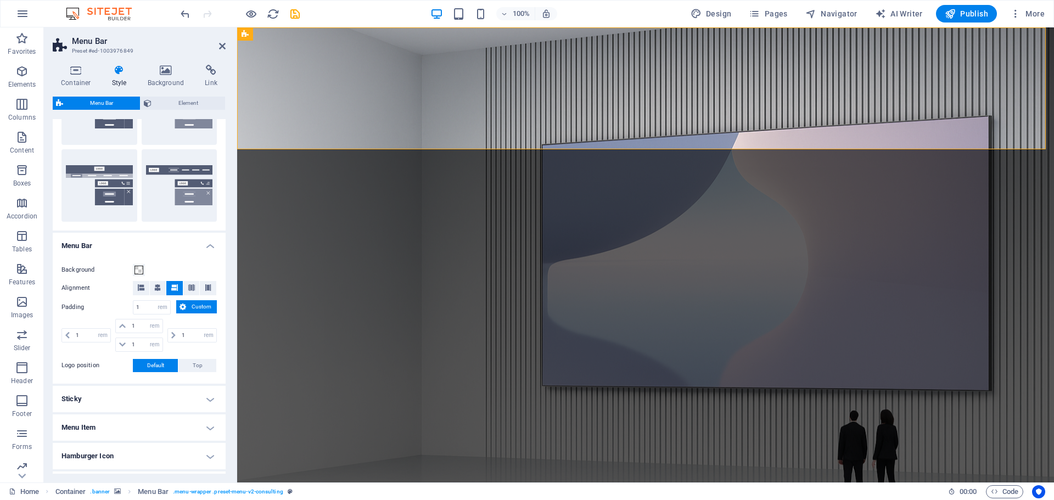
scroll to position [275, 0]
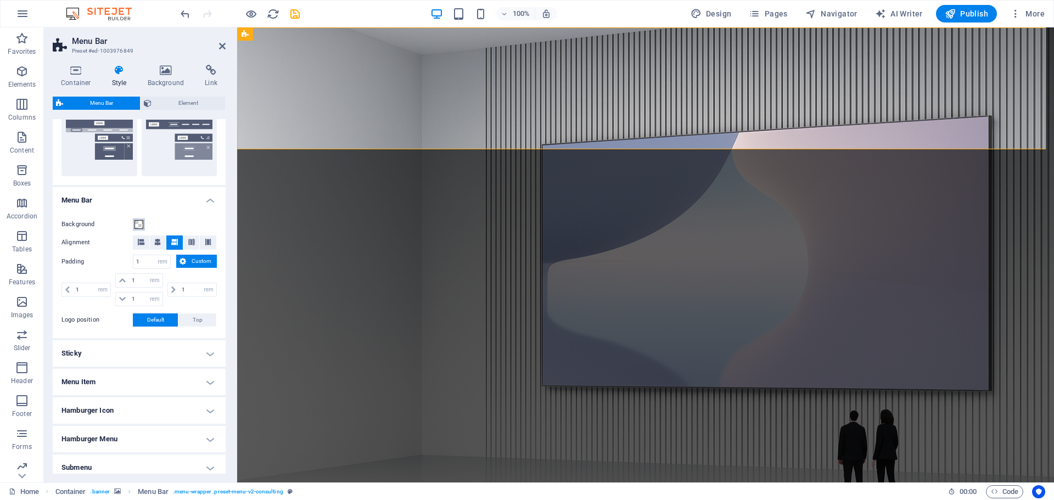
click at [137, 225] on span at bounding box center [139, 224] width 9 height 9
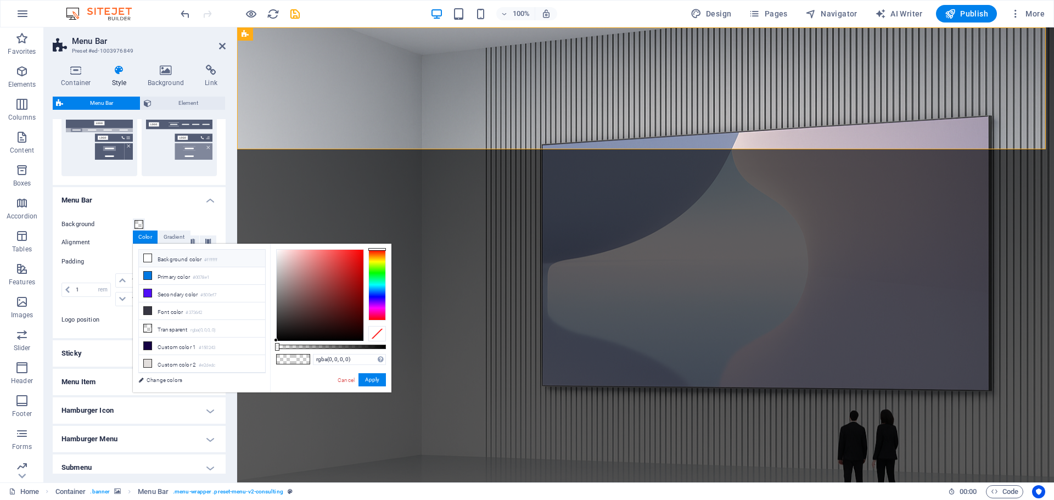
click at [168, 259] on li "Background color #ffffff" at bounding box center [202, 259] width 126 height 18
drag, startPoint x: 277, startPoint y: 249, endPoint x: 268, endPoint y: 245, distance: 10.1
click at [268, 245] on div "less Background color #ffffff Primary color #0078e1 Secondary color #500ef7 Fon…" at bounding box center [262, 318] width 259 height 149
click at [367, 381] on button "Apply" at bounding box center [372, 379] width 27 height 13
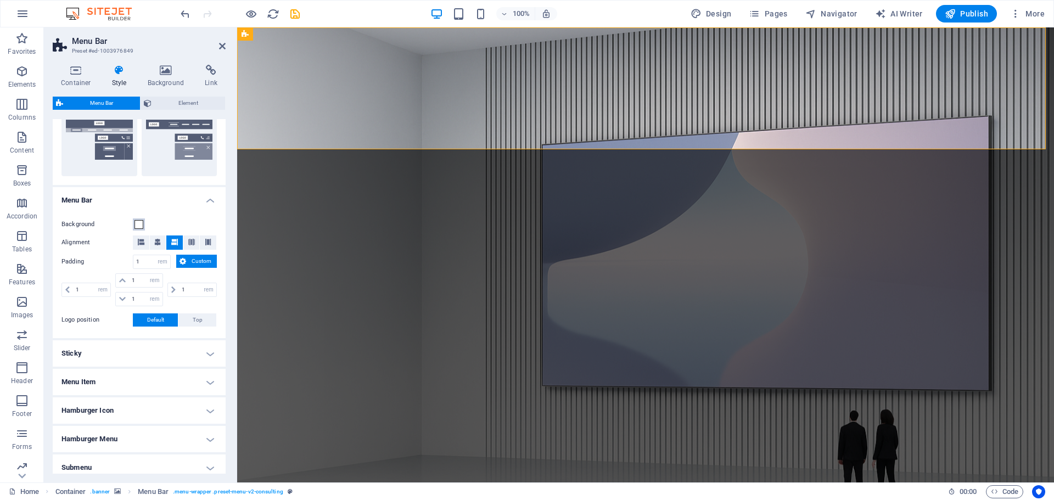
click at [135, 222] on span at bounding box center [139, 224] width 9 height 9
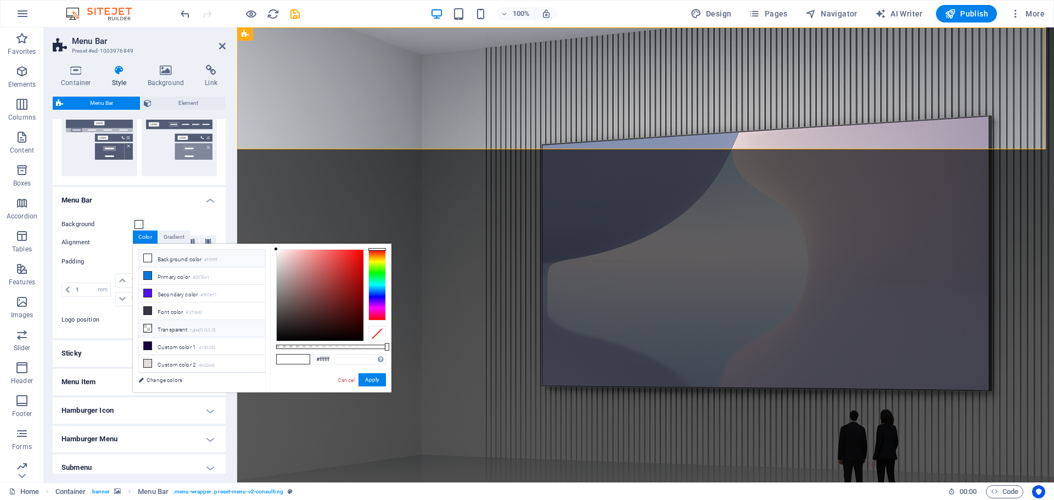
click at [166, 323] on li "Transparent rgba(0,0,0,.0)" at bounding box center [202, 329] width 126 height 18
type input "rgba(0, 0, 0, 0)"
click at [377, 378] on button "Apply" at bounding box center [372, 379] width 27 height 13
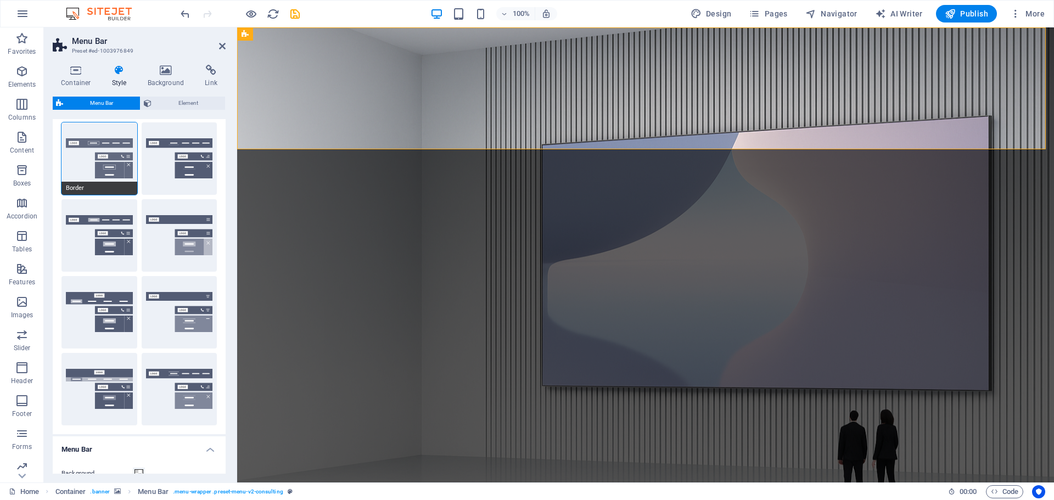
scroll to position [0, 0]
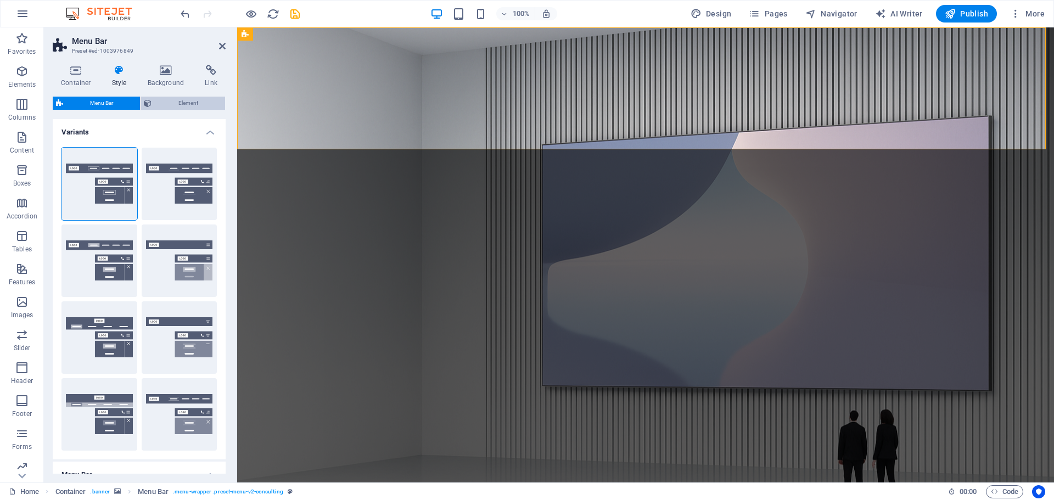
click at [169, 103] on span "Element" at bounding box center [188, 103] width 67 height 13
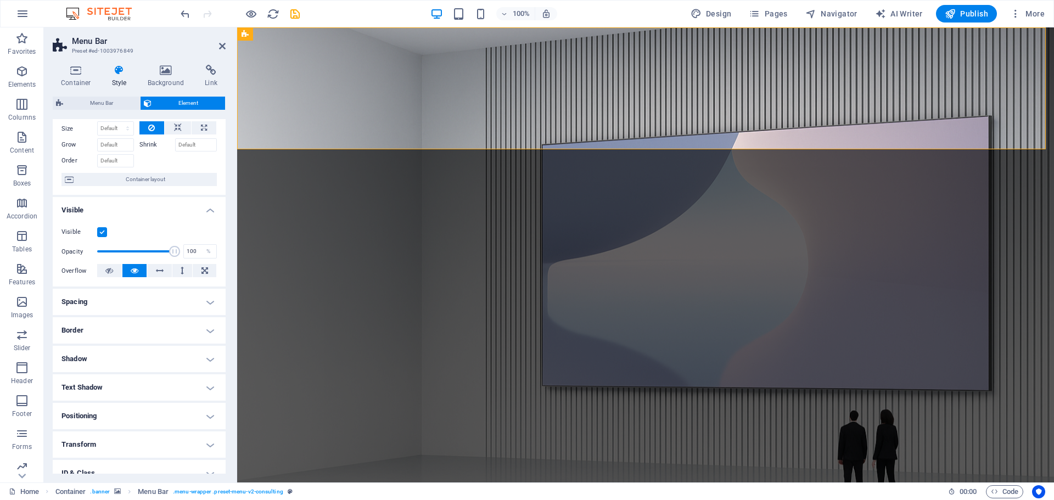
scroll to position [55, 0]
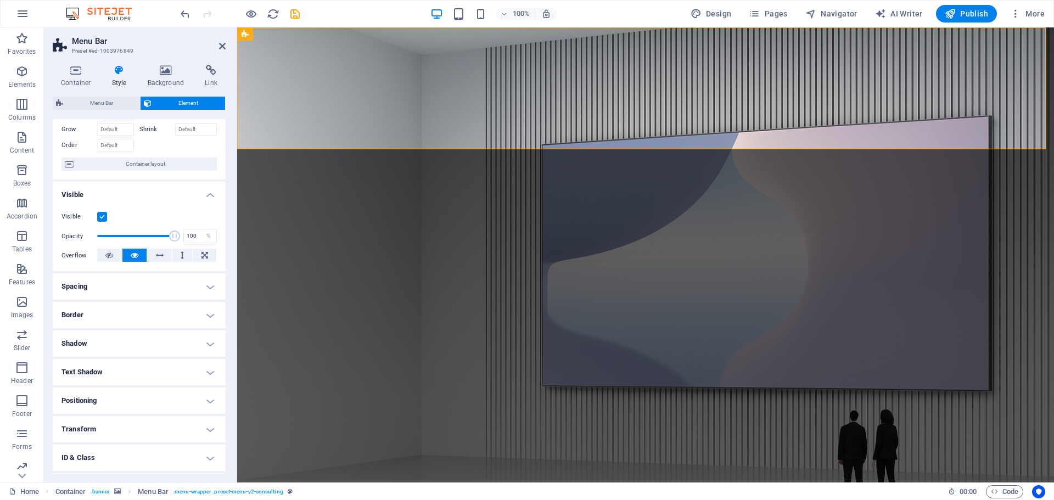
click at [114, 370] on h4 "Text Shadow" at bounding box center [139, 372] width 173 height 26
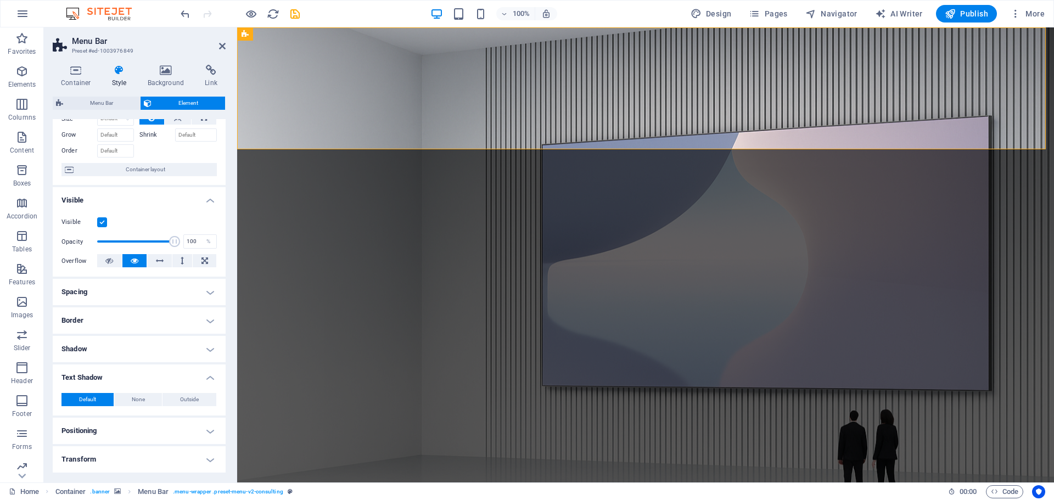
scroll to position [0, 0]
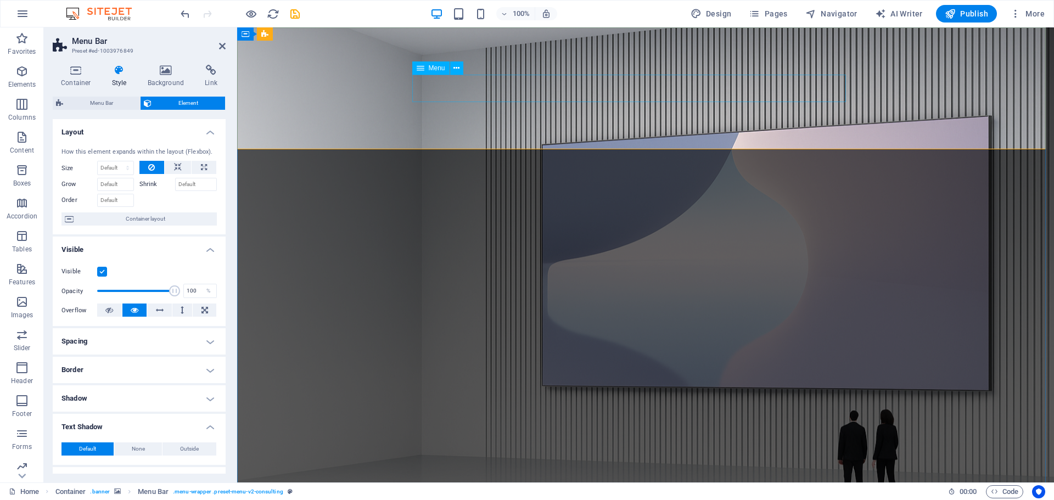
select select "1"
select select
select select "2"
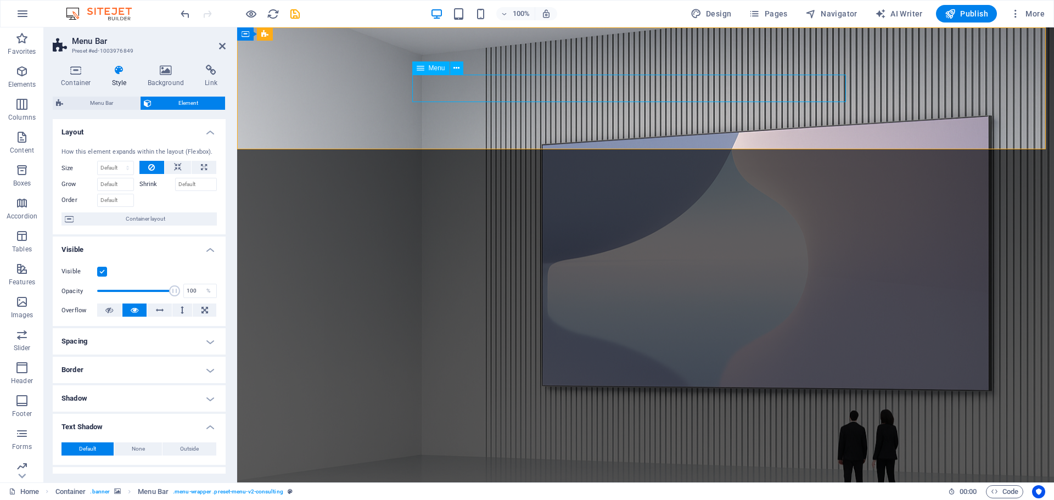
select select
select select "3"
select select
select select "4"
select select
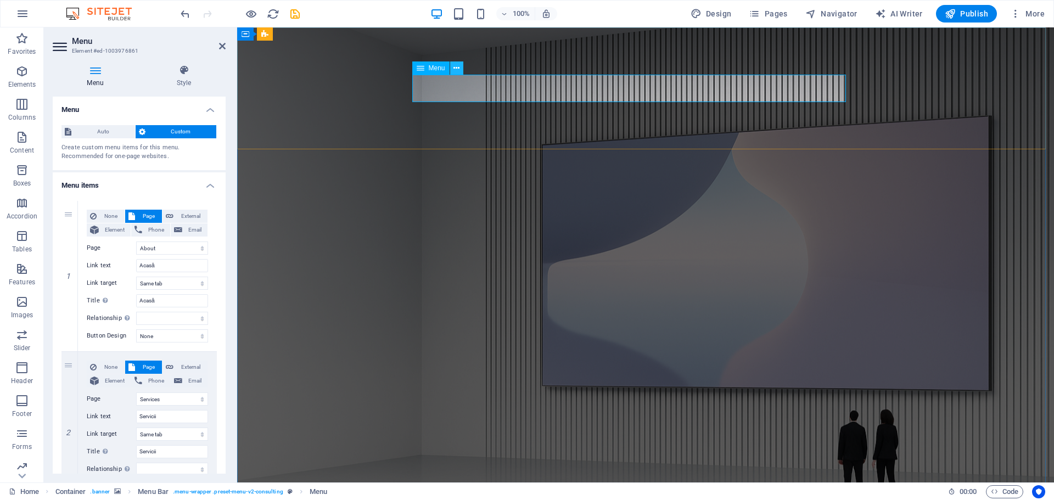
click at [455, 68] on icon at bounding box center [457, 69] width 6 height 12
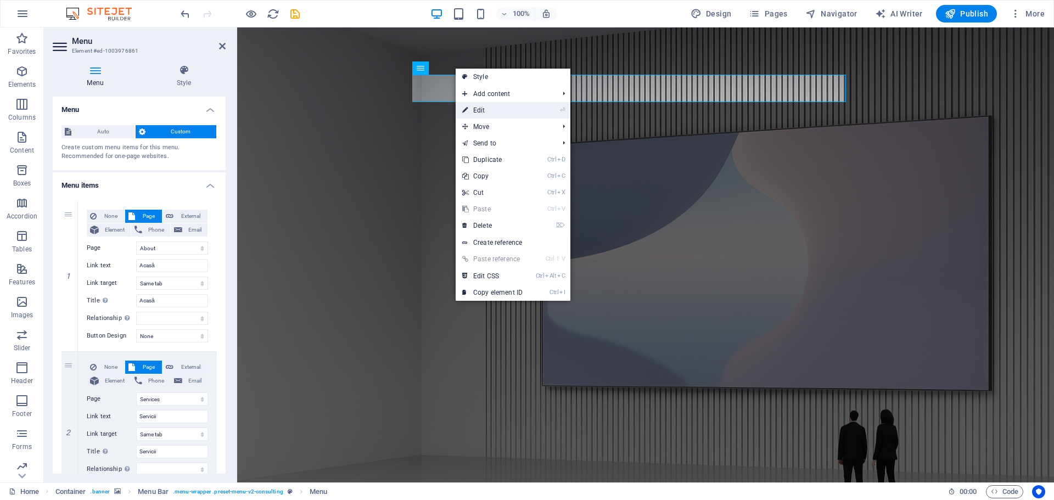
click at [484, 109] on link "⏎ Edit" at bounding box center [493, 110] width 74 height 16
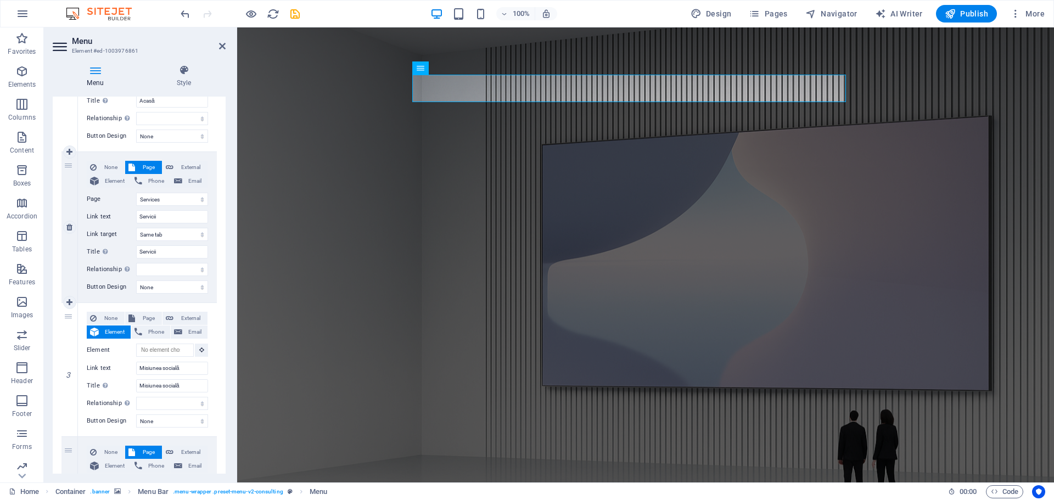
scroll to position [220, 0]
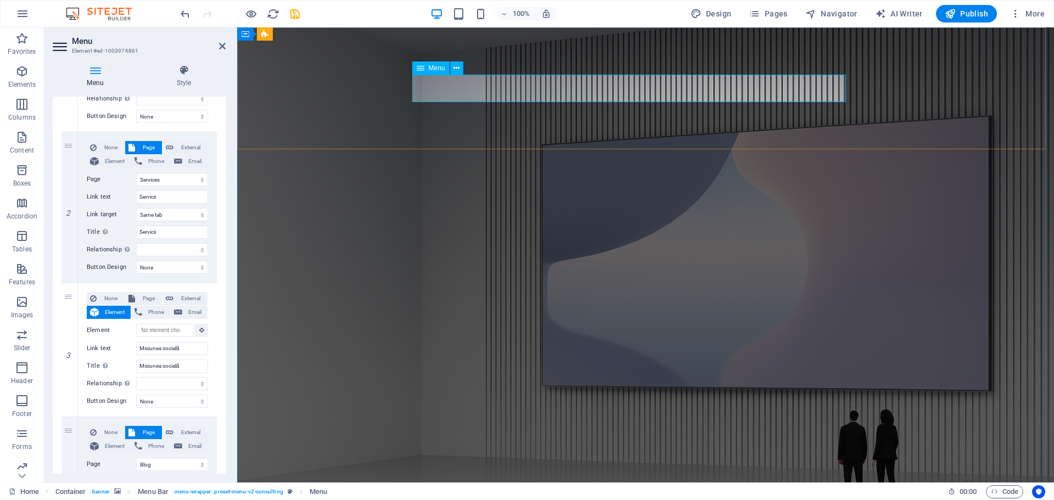
click at [429, 66] on span "Menu" at bounding box center [437, 68] width 16 height 7
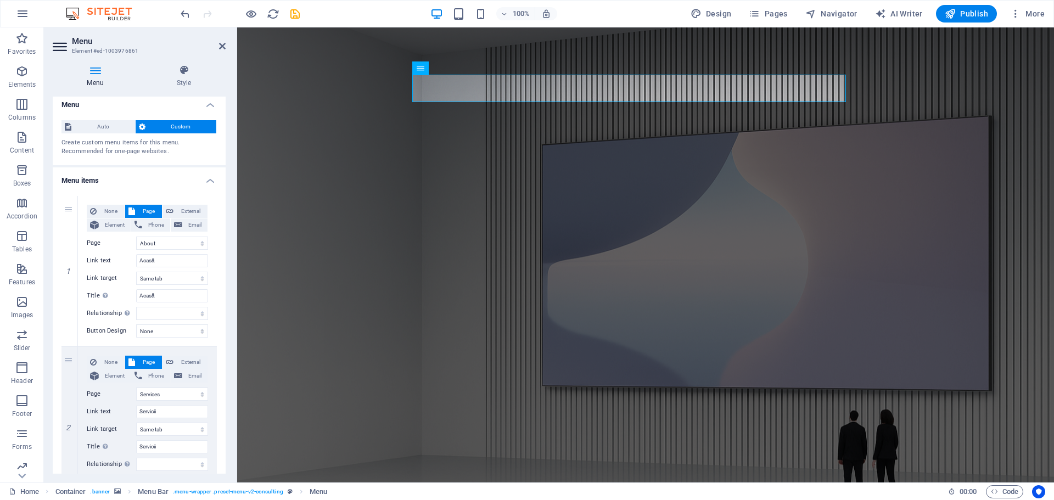
scroll to position [0, 0]
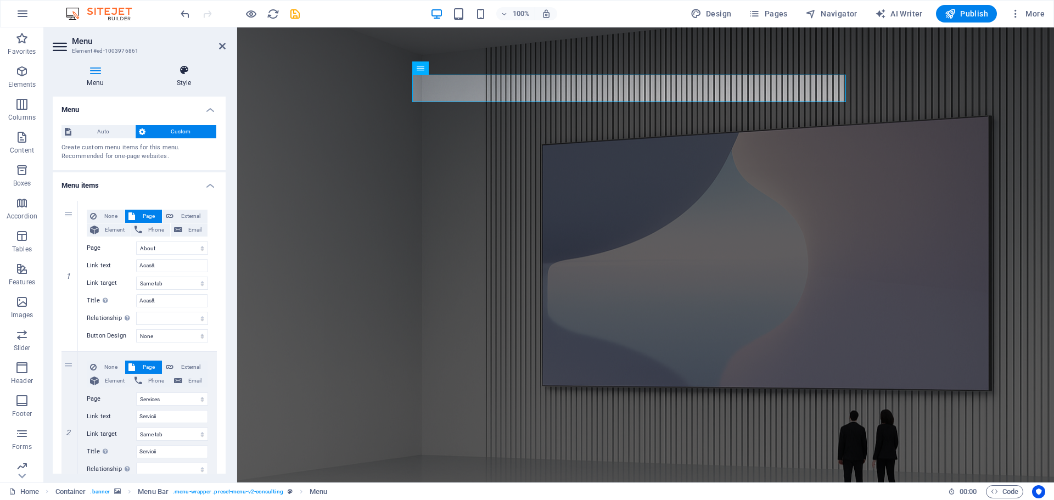
click at [187, 72] on icon at bounding box center [183, 70] width 83 height 11
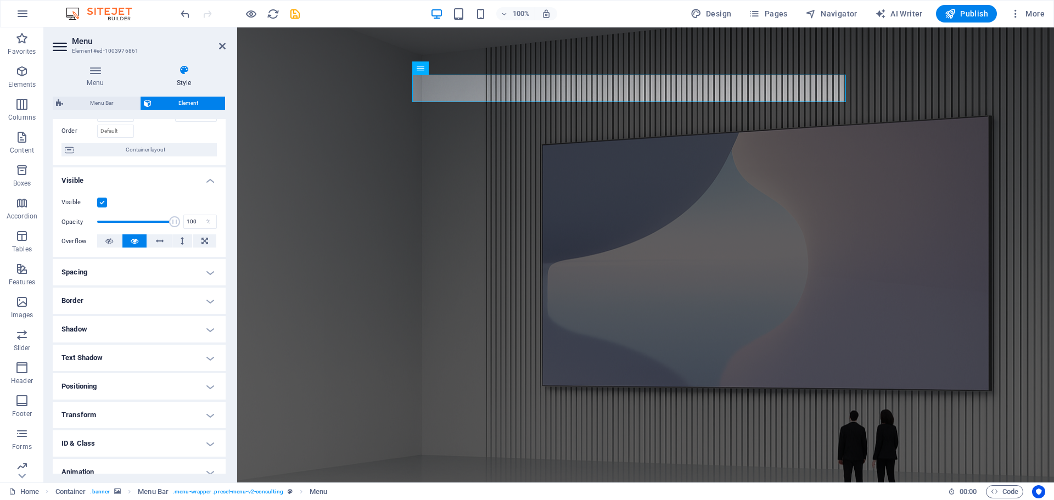
scroll to position [109, 0]
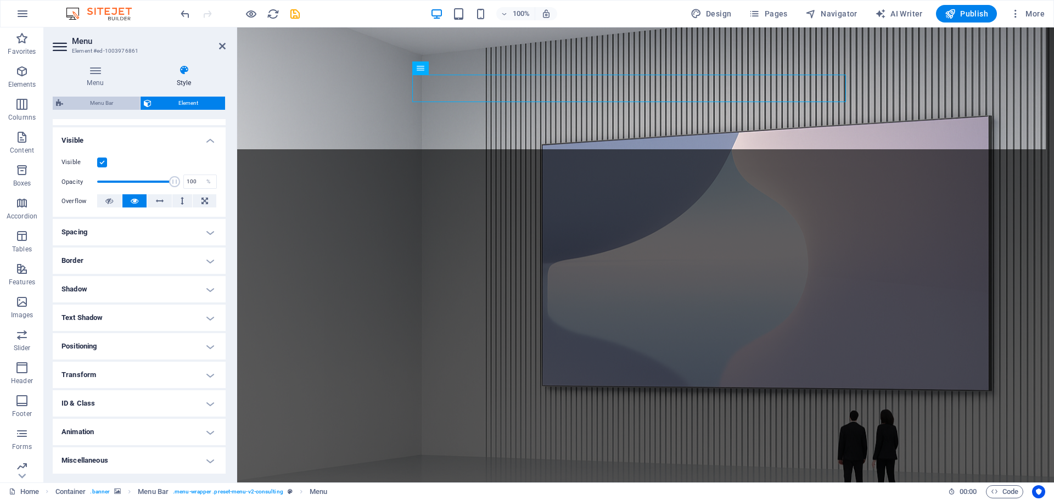
click at [98, 104] on span "Menu Bar" at bounding box center [101, 103] width 70 height 13
select select "rem"
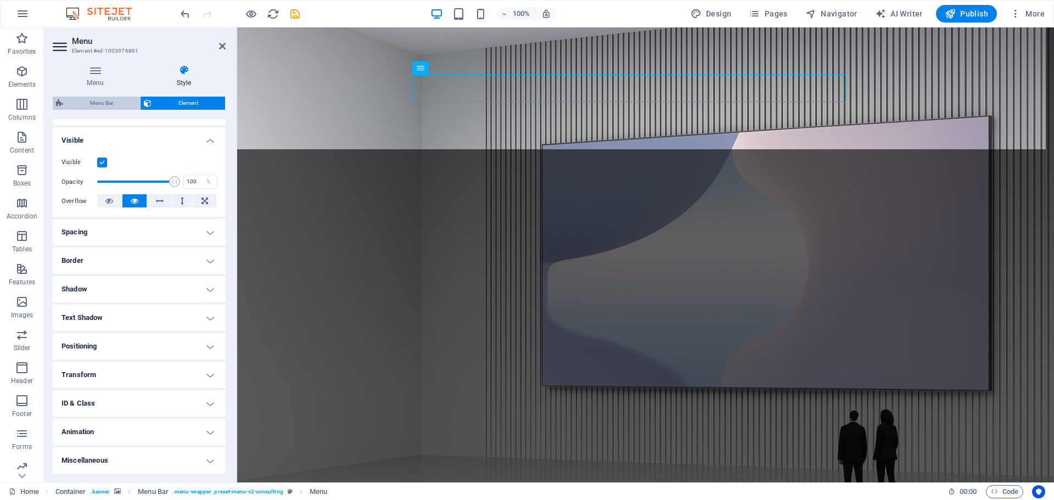
select select "rem"
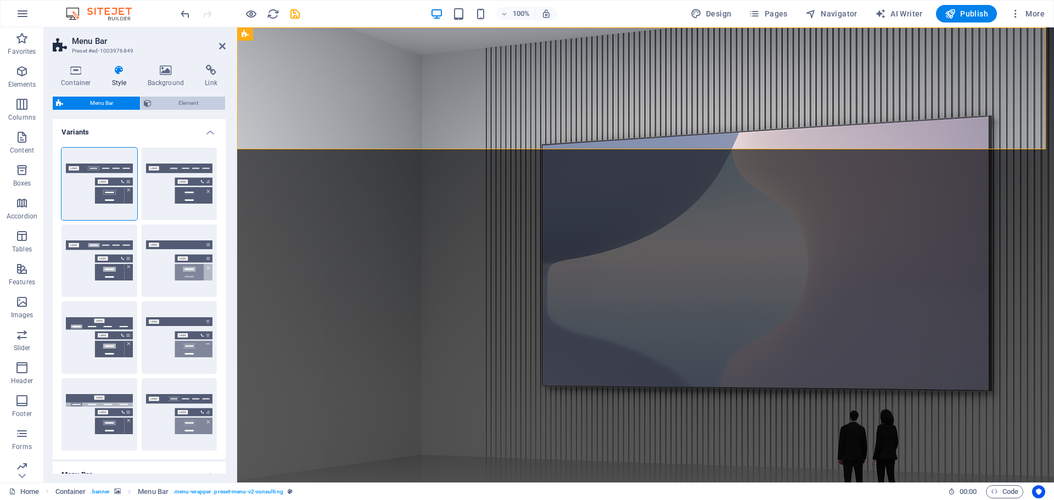
click at [165, 101] on span "Element" at bounding box center [188, 103] width 67 height 13
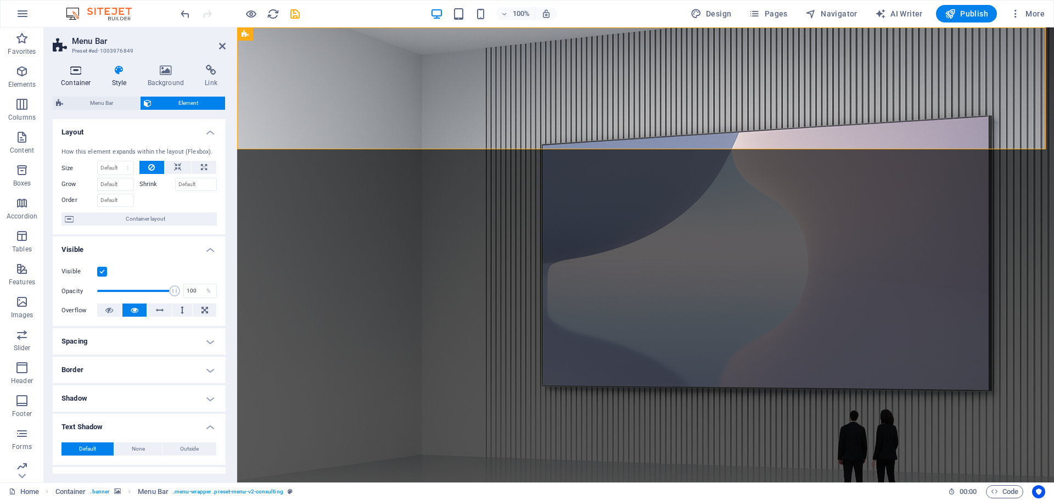
click at [78, 74] on icon at bounding box center [76, 70] width 47 height 11
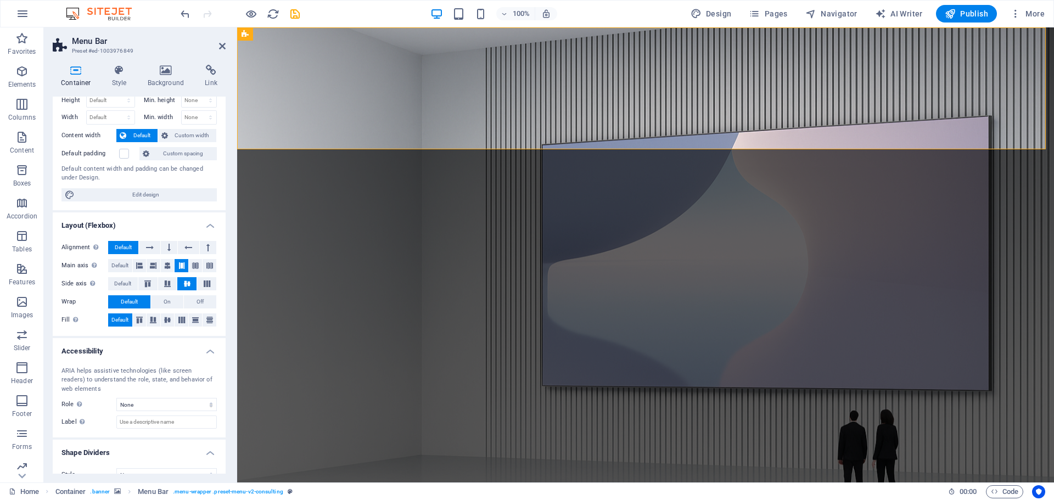
scroll to position [48, 0]
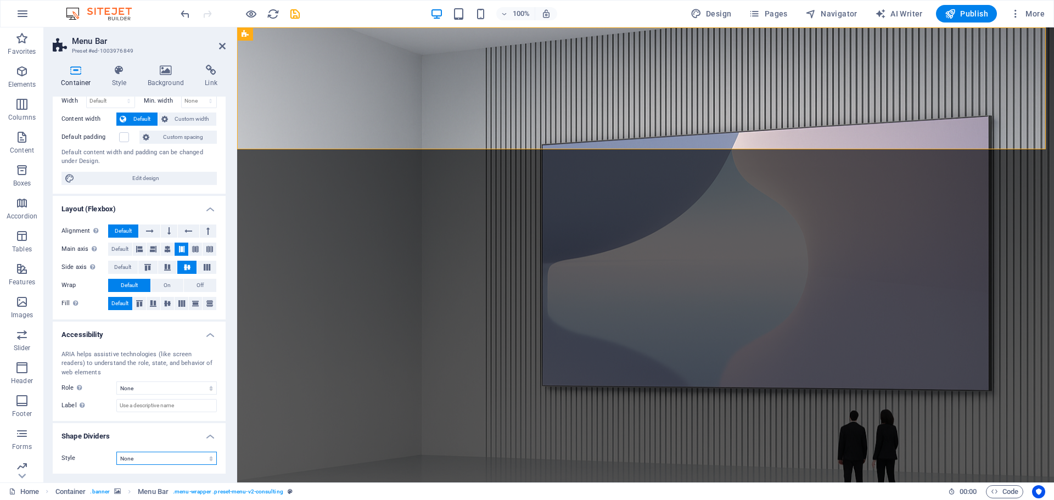
click at [168, 458] on select "None Triangle Square Diagonal Polygon 1 Polygon 2 Zigzag Multiple Zigzags Waves…" at bounding box center [166, 458] width 101 height 13
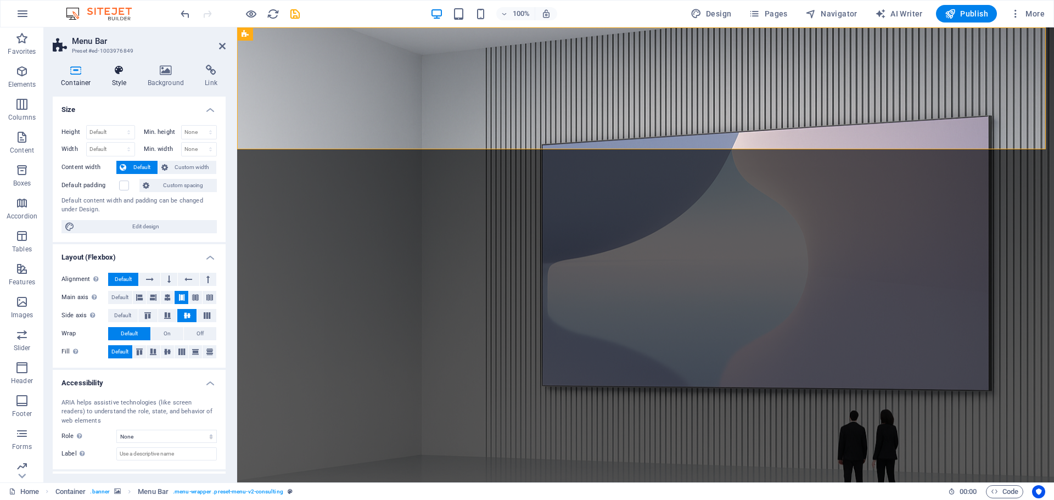
click at [122, 73] on icon at bounding box center [119, 70] width 31 height 11
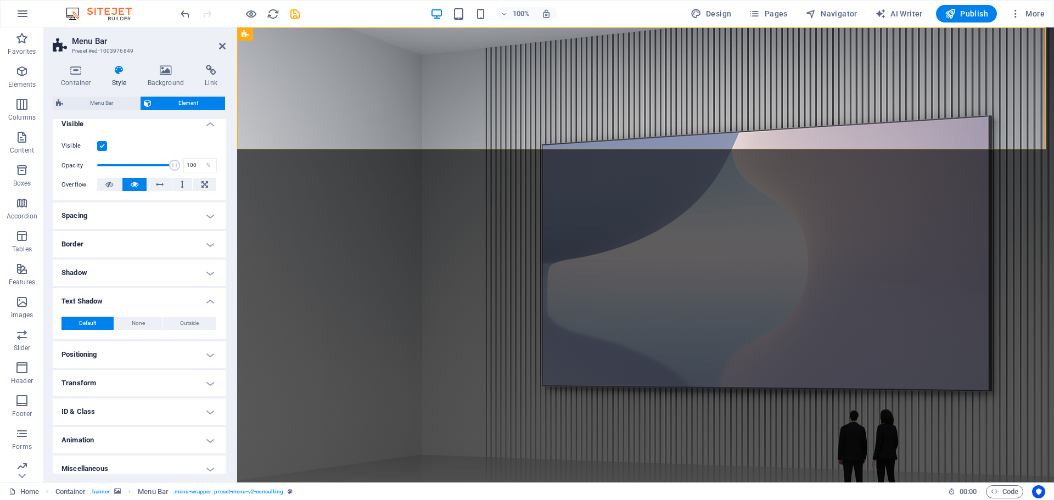
scroll to position [134, 0]
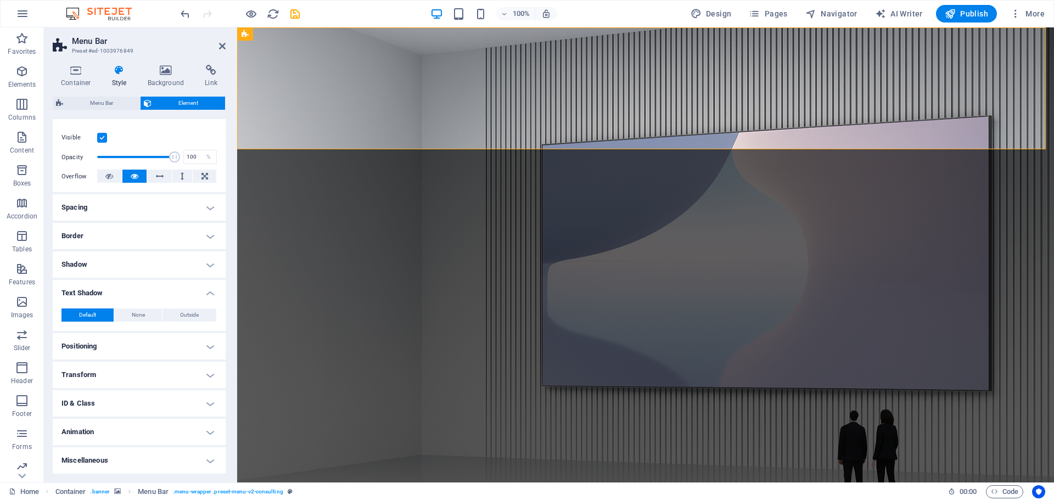
click at [102, 259] on h4 "Shadow" at bounding box center [139, 265] width 173 height 26
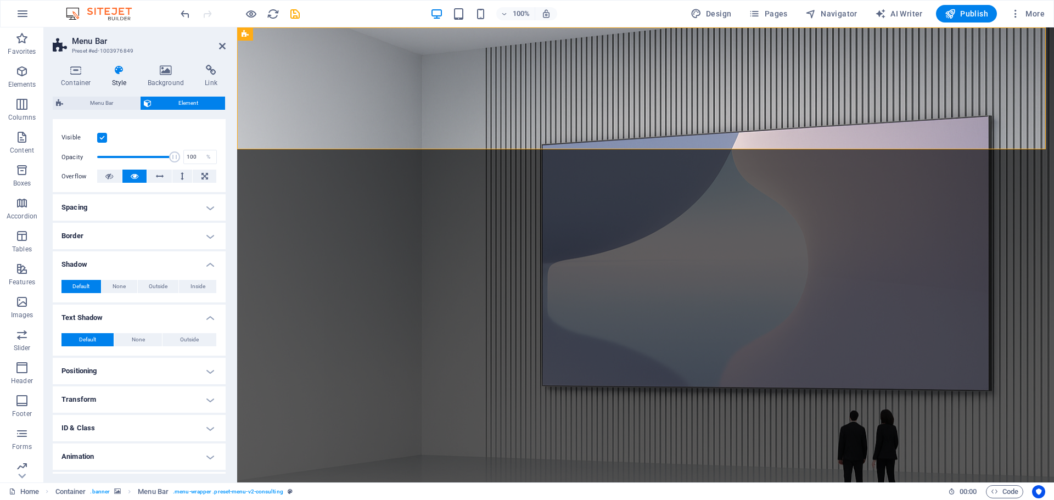
click at [97, 237] on h4 "Border" at bounding box center [139, 236] width 173 height 26
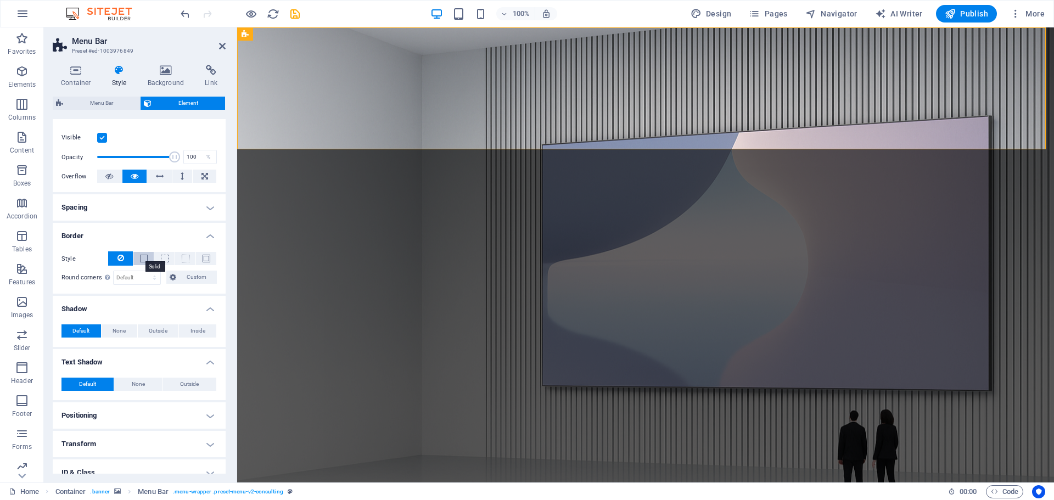
click at [142, 259] on span at bounding box center [144, 259] width 8 height 8
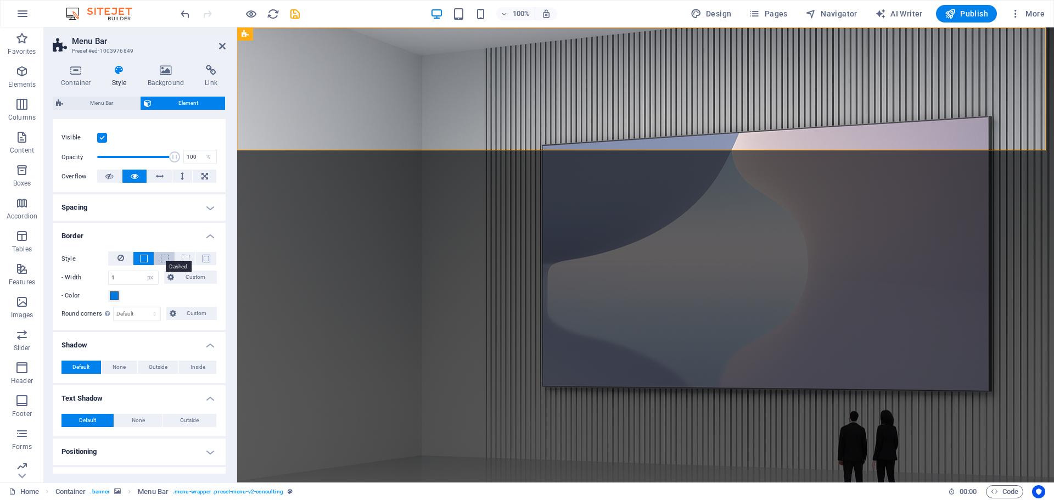
click at [164, 258] on span at bounding box center [165, 259] width 8 height 8
click at [120, 256] on icon at bounding box center [121, 258] width 7 height 13
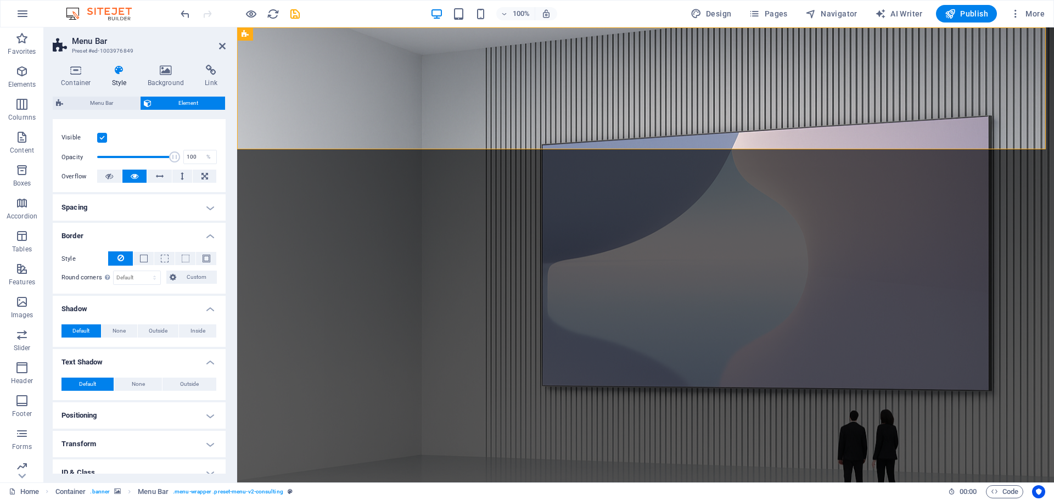
click at [113, 208] on h4 "Spacing" at bounding box center [139, 207] width 173 height 26
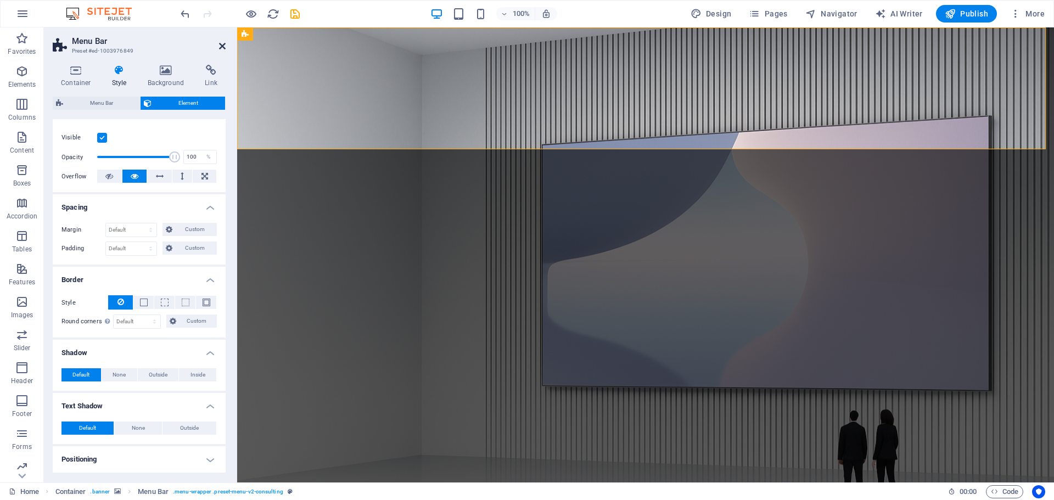
click at [222, 44] on icon at bounding box center [222, 46] width 7 height 9
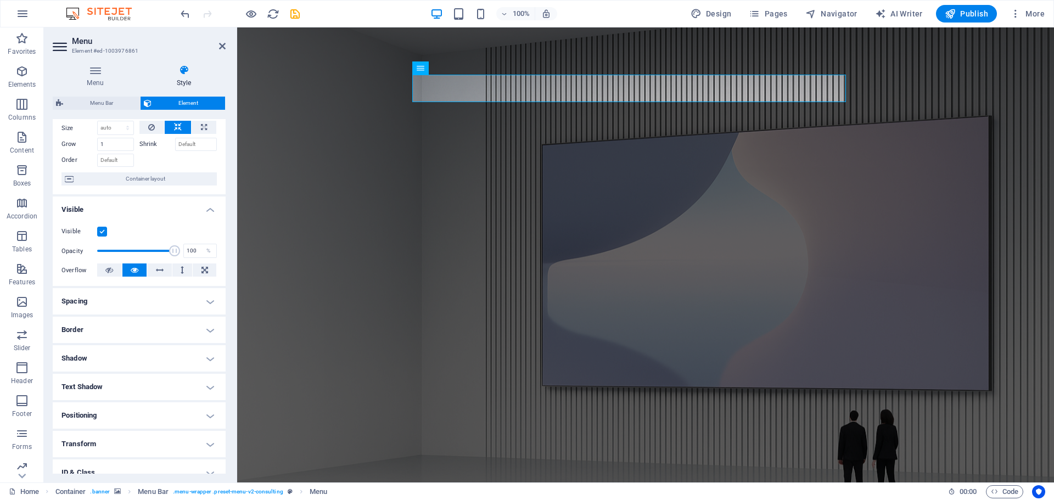
scroll to position [55, 0]
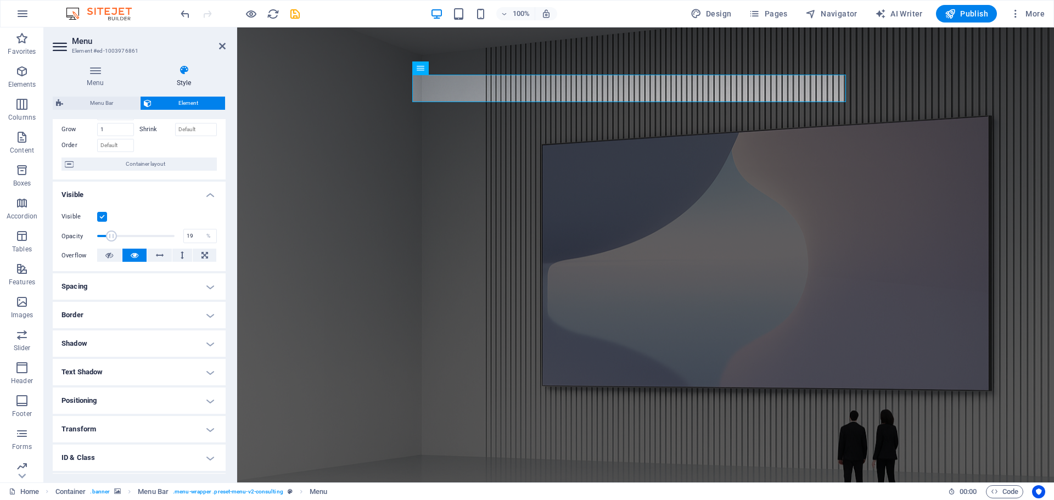
drag, startPoint x: 160, startPoint y: 234, endPoint x: 111, endPoint y: 235, distance: 49.4
click at [111, 235] on span at bounding box center [111, 236] width 11 height 11
type input "100"
drag, startPoint x: 115, startPoint y: 235, endPoint x: 200, endPoint y: 236, distance: 85.7
click at [200, 236] on div "Opacity 100 %" at bounding box center [139, 236] width 155 height 16
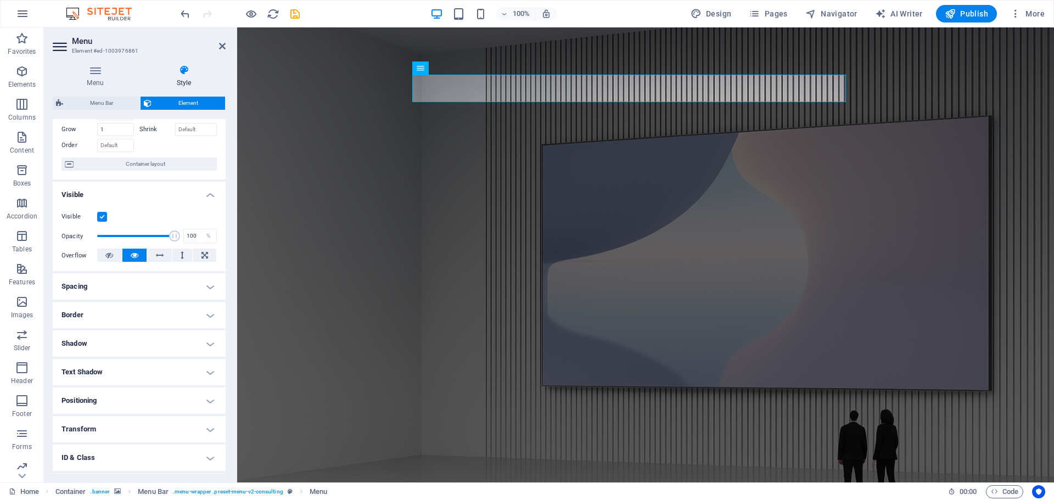
click at [102, 217] on label at bounding box center [102, 217] width 10 height 10
click at [0, 0] on input "Visible" at bounding box center [0, 0] width 0 height 0
click at [102, 217] on label at bounding box center [102, 217] width 10 height 10
click at [0, 0] on input "Visible" at bounding box center [0, 0] width 0 height 0
click at [102, 217] on label at bounding box center [102, 217] width 10 height 10
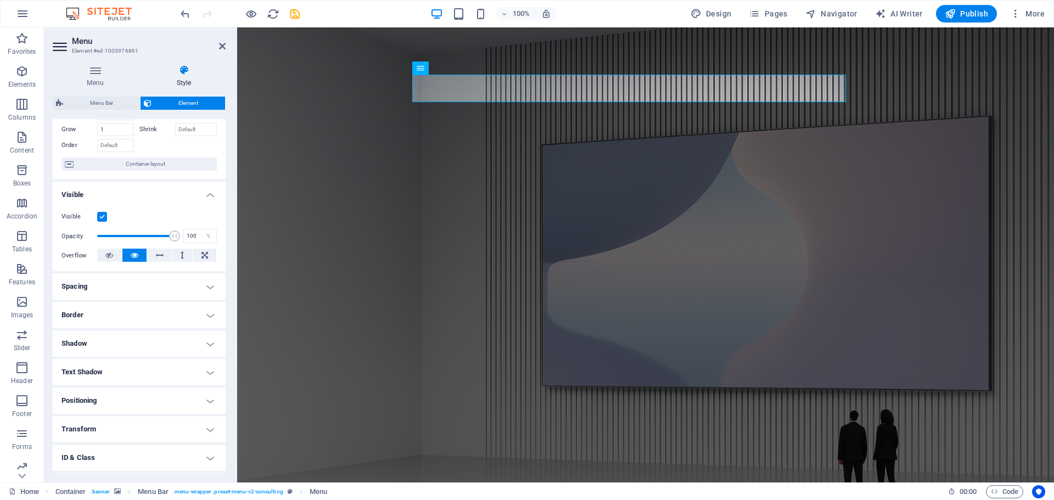
click at [0, 0] on input "Visible" at bounding box center [0, 0] width 0 height 0
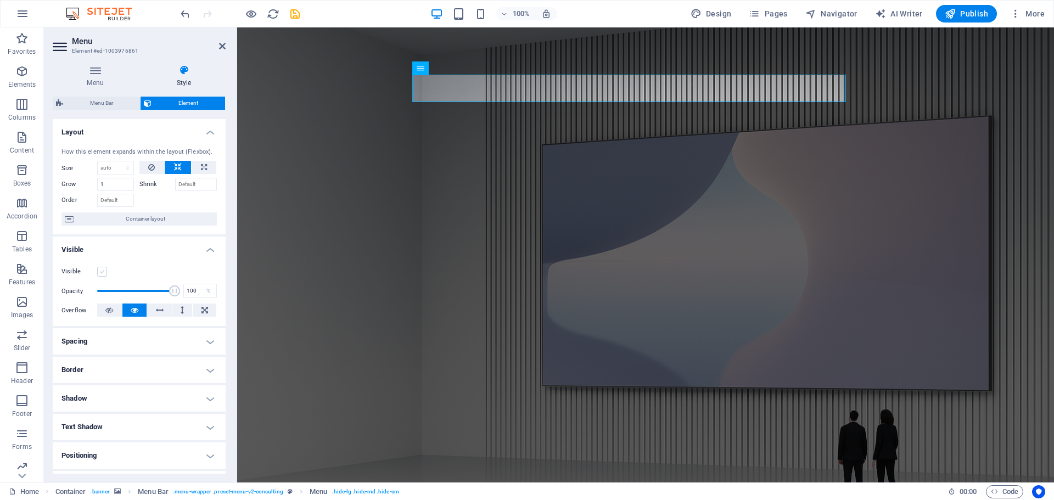
click at [102, 269] on label at bounding box center [102, 272] width 10 height 10
click at [0, 0] on input "Visible" at bounding box center [0, 0] width 0 height 0
click at [181, 306] on icon at bounding box center [182, 310] width 3 height 13
click at [199, 310] on button at bounding box center [205, 310] width 24 height 13
click at [129, 310] on button at bounding box center [134, 310] width 25 height 13
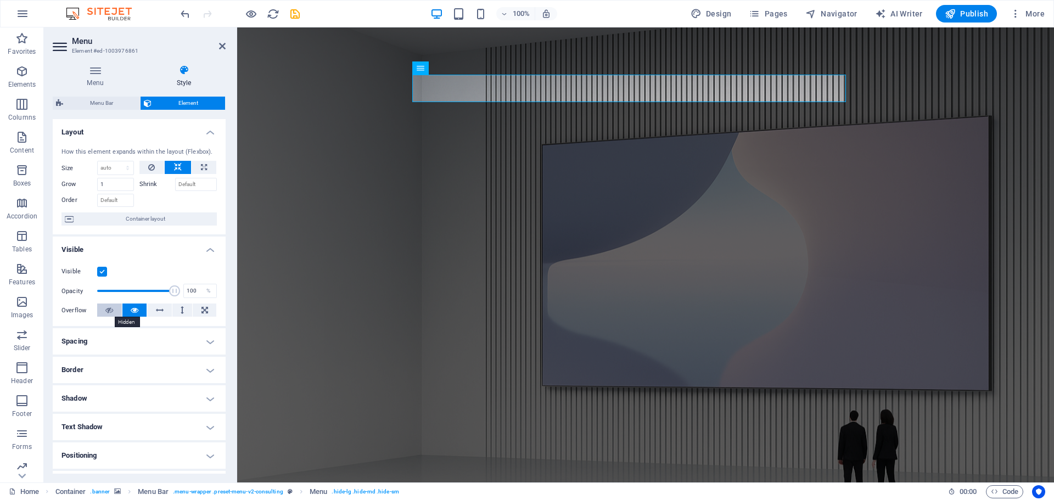
click at [105, 311] on icon at bounding box center [109, 310] width 8 height 13
click at [131, 311] on icon at bounding box center [135, 310] width 8 height 13
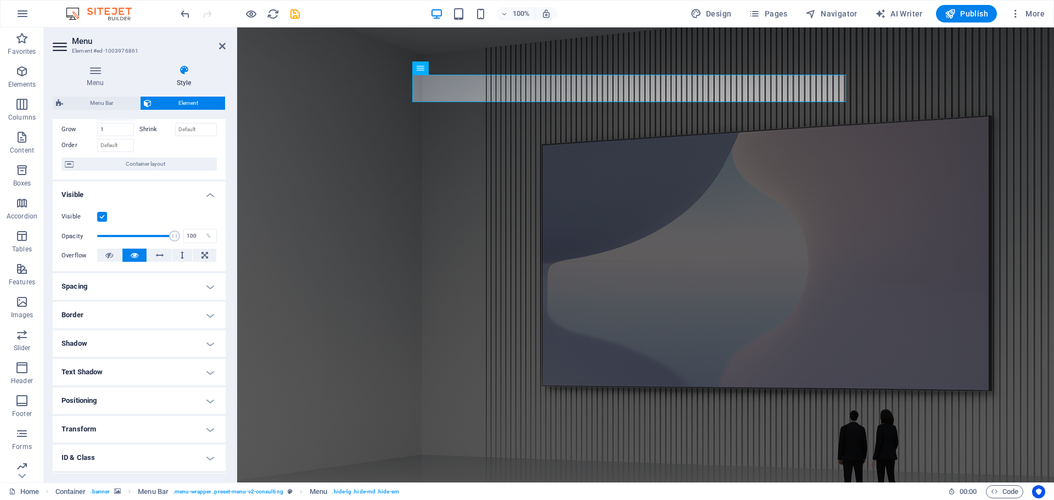
click at [94, 284] on h4 "Spacing" at bounding box center [139, 287] width 173 height 26
click at [131, 313] on select "Default auto px % rem vw vh Custom" at bounding box center [131, 309] width 51 height 13
click at [106, 303] on select "Default auto px % rem vw vh Custom" at bounding box center [131, 309] width 51 height 13
select select "DISABLED_OPTION_VALUE"
click at [118, 365] on h4 "Border" at bounding box center [139, 359] width 173 height 26
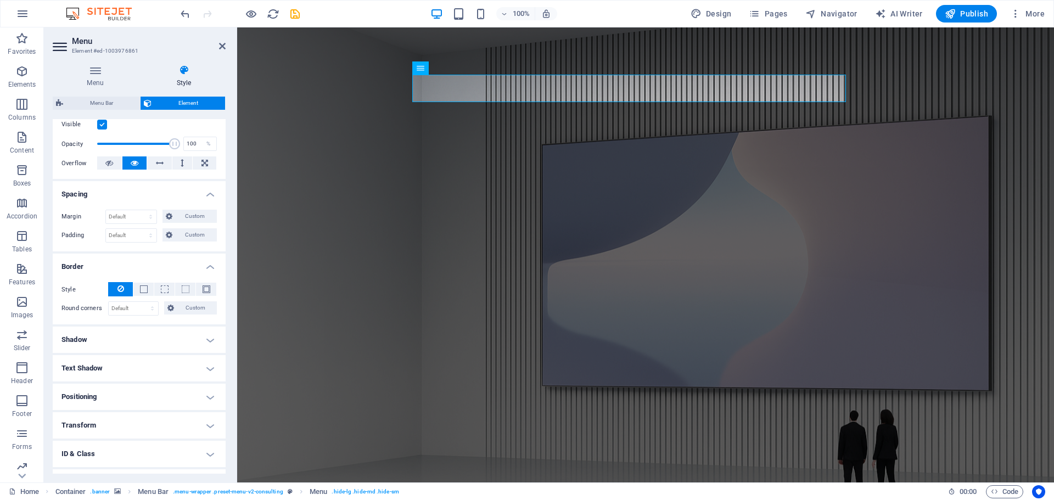
scroll to position [165, 0]
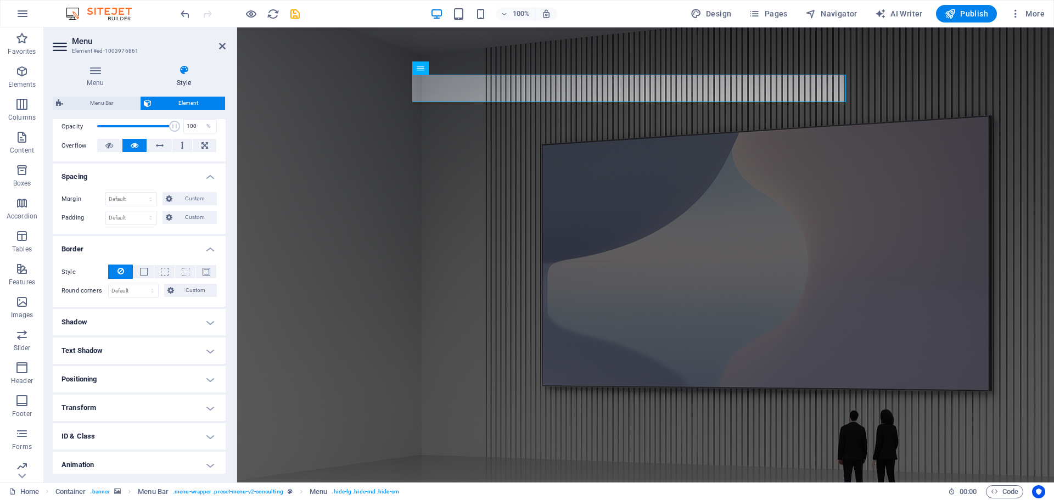
click at [113, 320] on h4 "Shadow" at bounding box center [139, 322] width 173 height 26
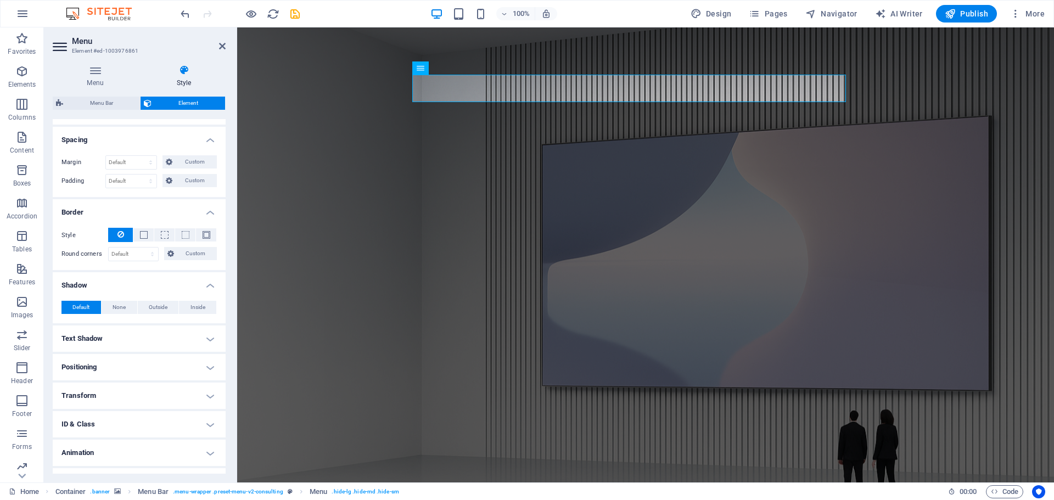
scroll to position [222, 0]
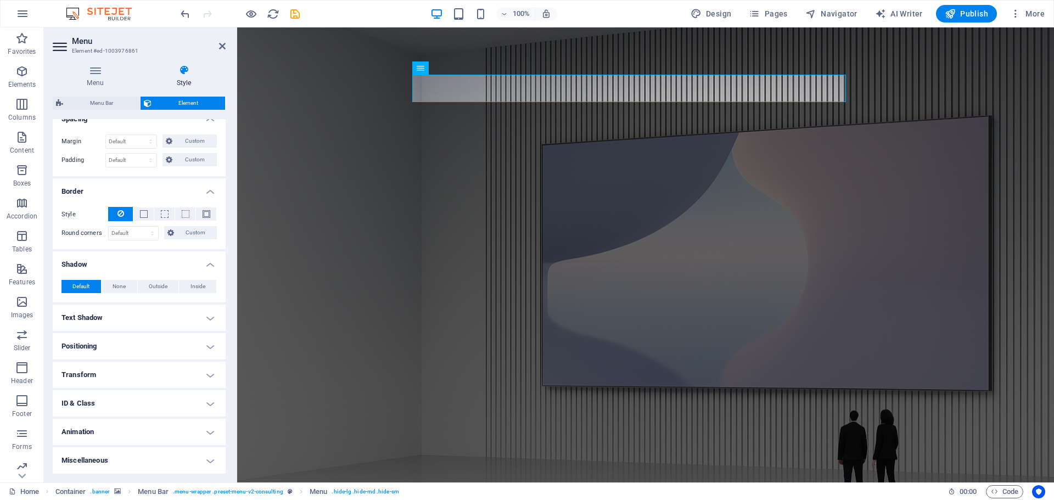
click at [115, 321] on h4 "Text Shadow" at bounding box center [139, 318] width 173 height 26
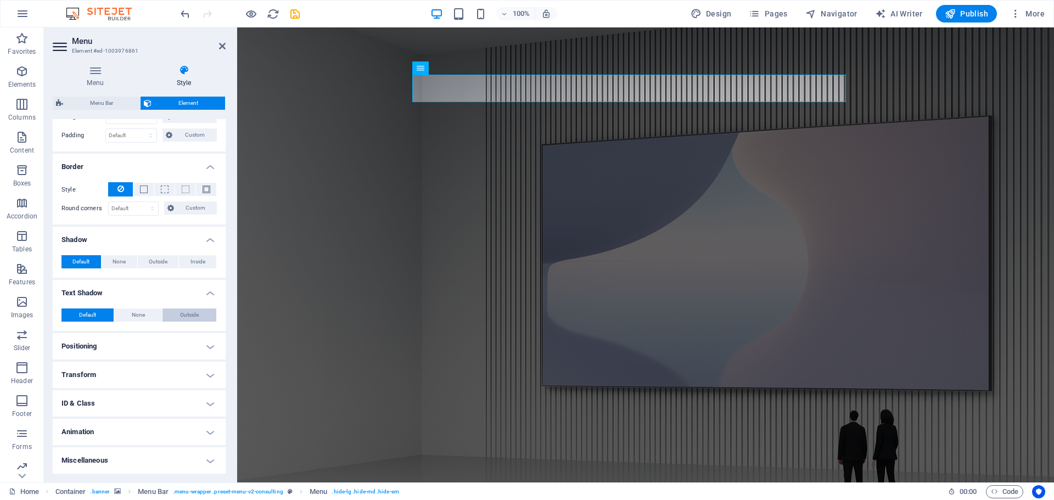
click at [188, 314] on span "Outside" at bounding box center [189, 315] width 19 height 13
type input "2"
type input "4"
click at [103, 333] on span at bounding box center [103, 333] width 9 height 9
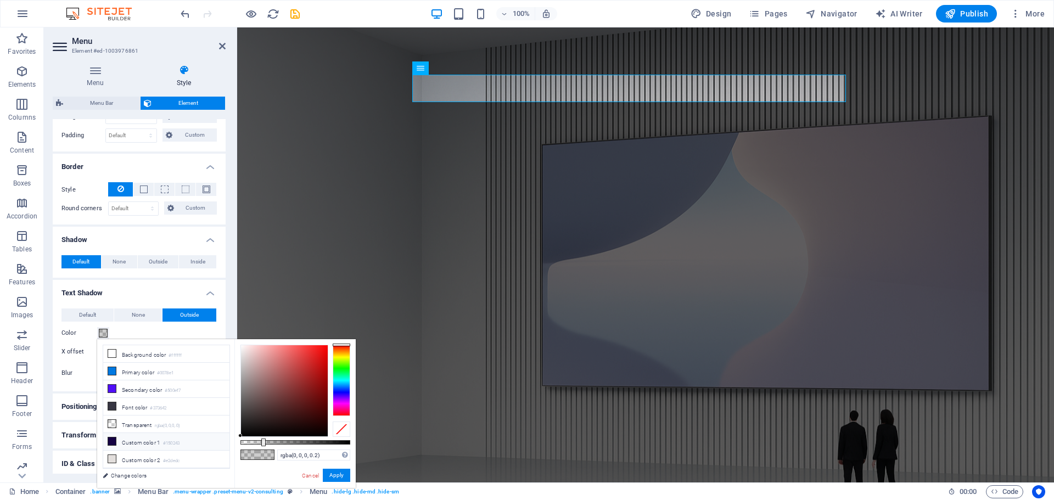
click at [123, 435] on li "Custom color 1 #150243" at bounding box center [166, 442] width 126 height 18
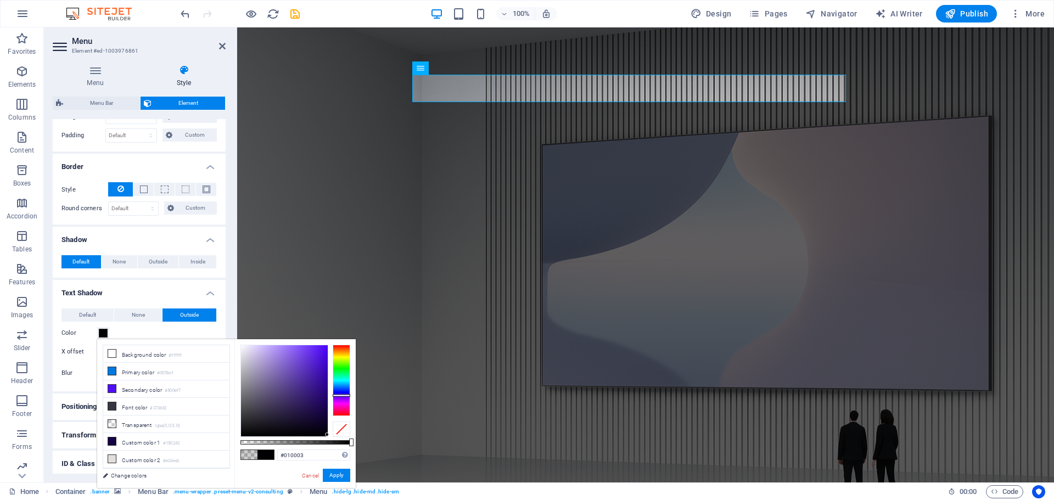
type input "#000000"
drag, startPoint x: 324, startPoint y: 408, endPoint x: 331, endPoint y: 444, distance: 36.4
click at [331, 437] on div at bounding box center [296, 391] width 110 height 92
click at [337, 478] on button "Apply" at bounding box center [336, 475] width 27 height 13
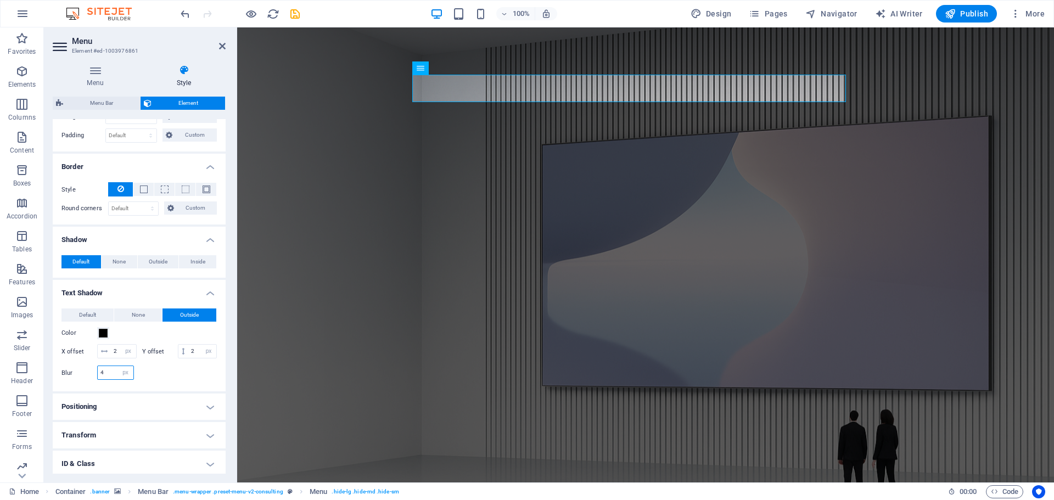
drag, startPoint x: 107, startPoint y: 389, endPoint x: 100, endPoint y: 388, distance: 6.8
click at [100, 380] on input "4" at bounding box center [116, 372] width 36 height 13
type input "7"
click at [126, 350] on input "2" at bounding box center [123, 351] width 25 height 13
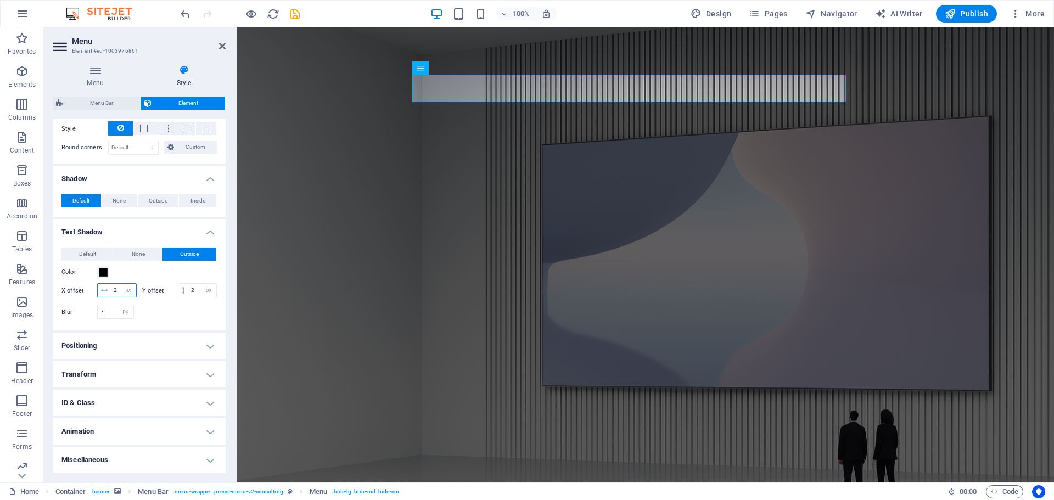
scroll to position [322, 0]
click at [120, 345] on h4 "Positioning" at bounding box center [139, 346] width 173 height 26
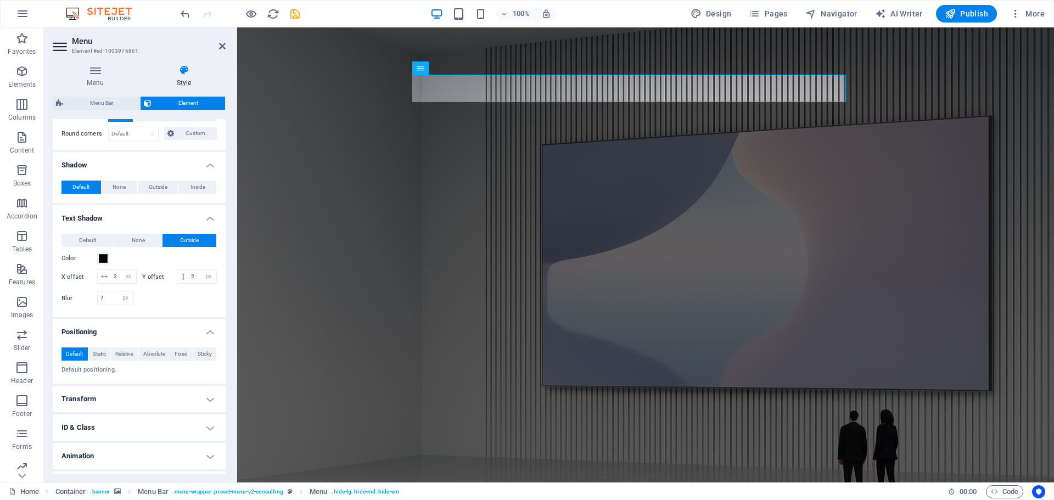
click at [108, 409] on h4 "Transform" at bounding box center [139, 399] width 173 height 26
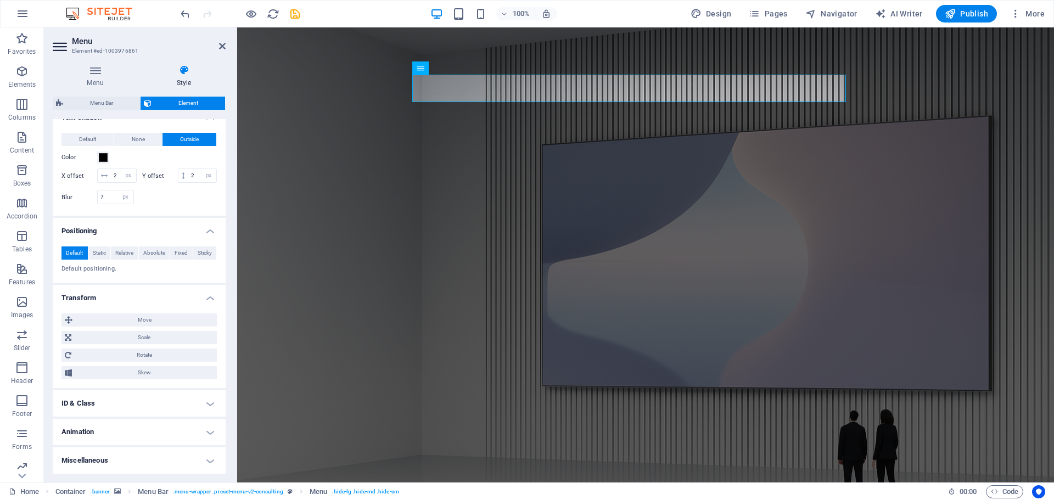
scroll to position [432, 0]
click at [100, 407] on h4 "ID & Class" at bounding box center [139, 403] width 173 height 26
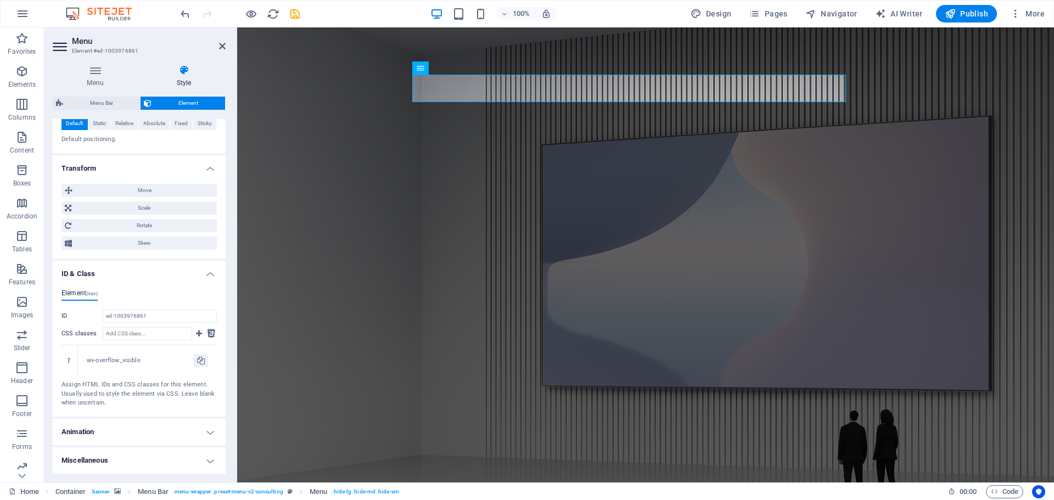
scroll to position [567, 0]
click at [97, 429] on h4 "Animation" at bounding box center [139, 432] width 173 height 26
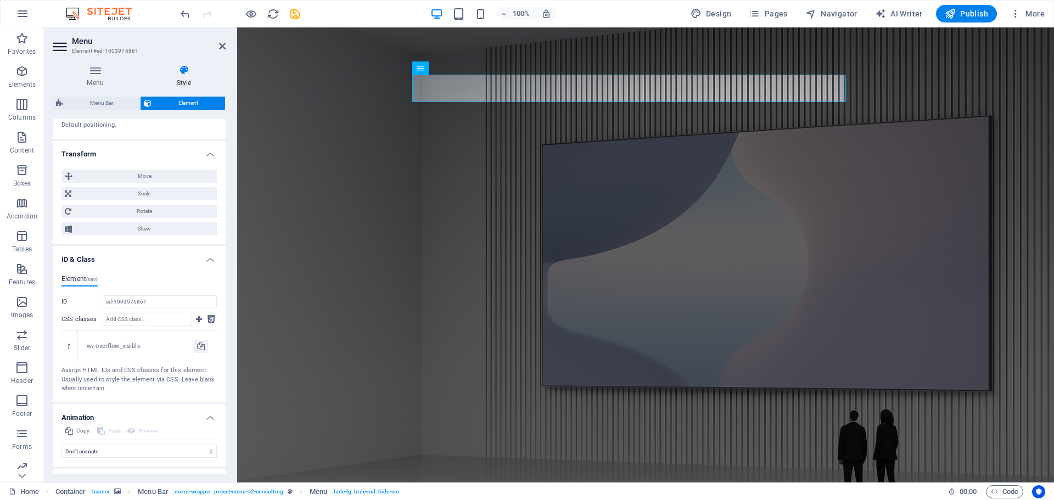
scroll to position [602, 0]
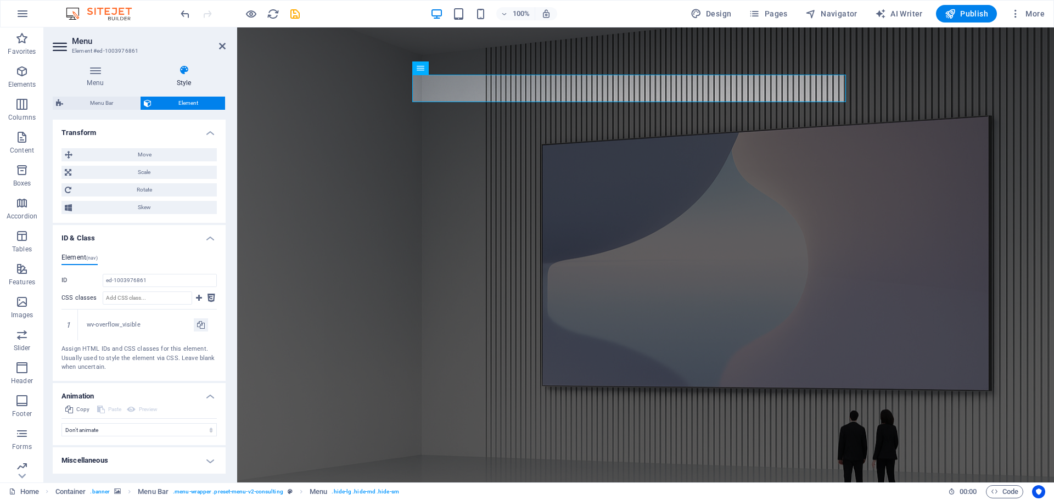
click at [117, 455] on h4 "Miscellaneous" at bounding box center [139, 461] width 173 height 26
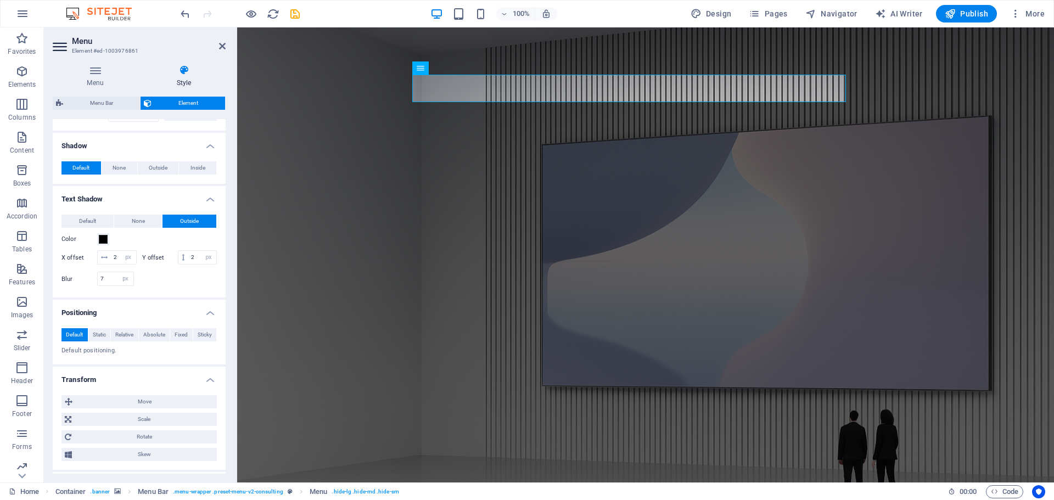
scroll to position [286, 0]
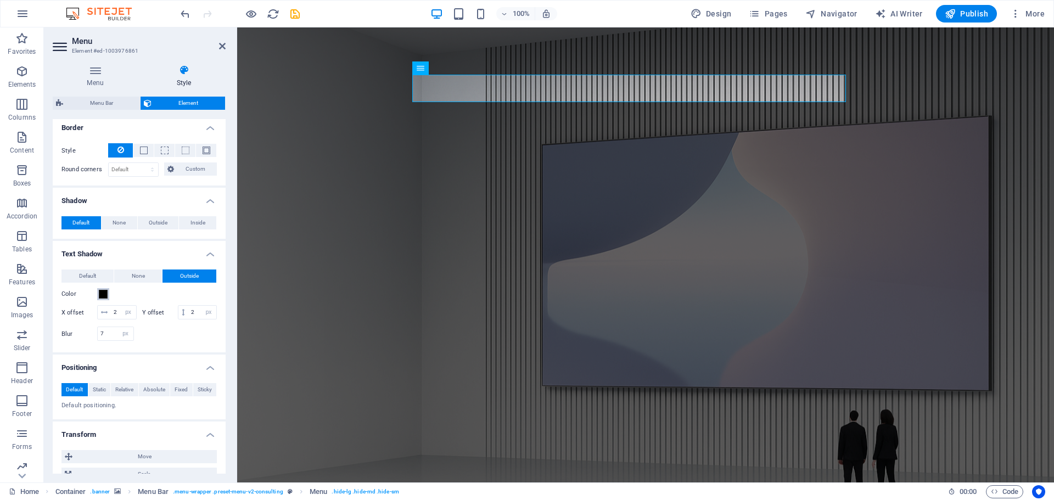
click at [104, 298] on span at bounding box center [103, 294] width 9 height 9
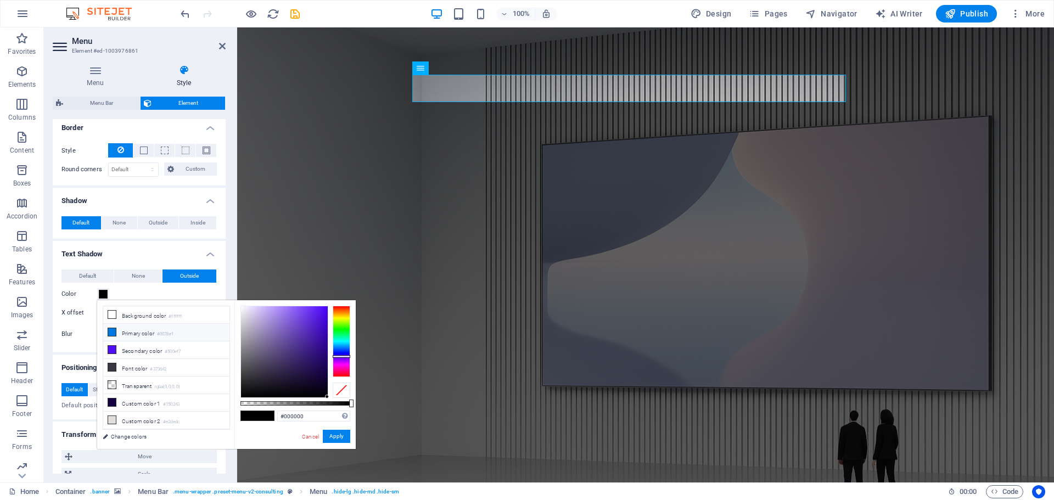
click at [127, 334] on li "Primary color #0078e1" at bounding box center [166, 333] width 126 height 18
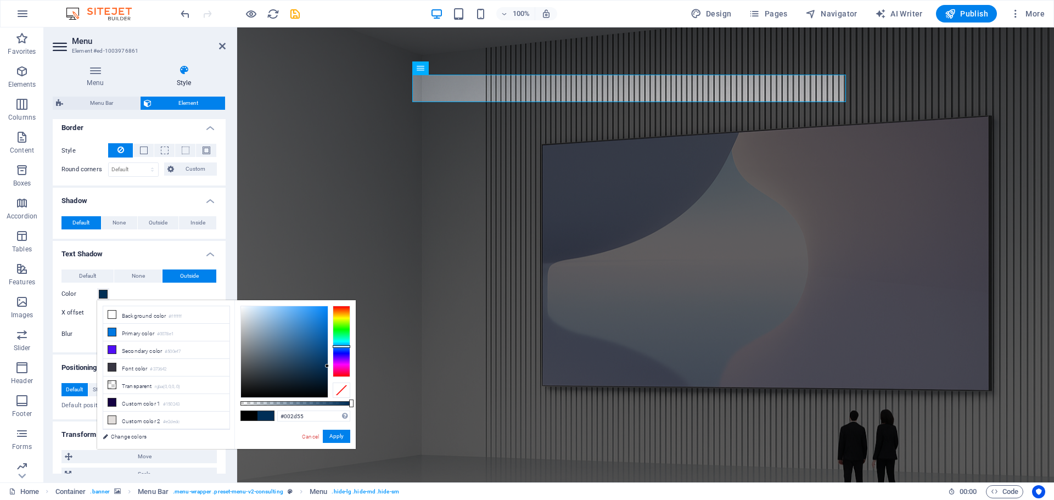
type input "#002c53"
drag, startPoint x: 326, startPoint y: 316, endPoint x: 328, endPoint y: 367, distance: 51.2
click at [328, 367] on div at bounding box center [327, 366] width 4 height 4
click at [338, 440] on button "Apply" at bounding box center [336, 436] width 27 height 13
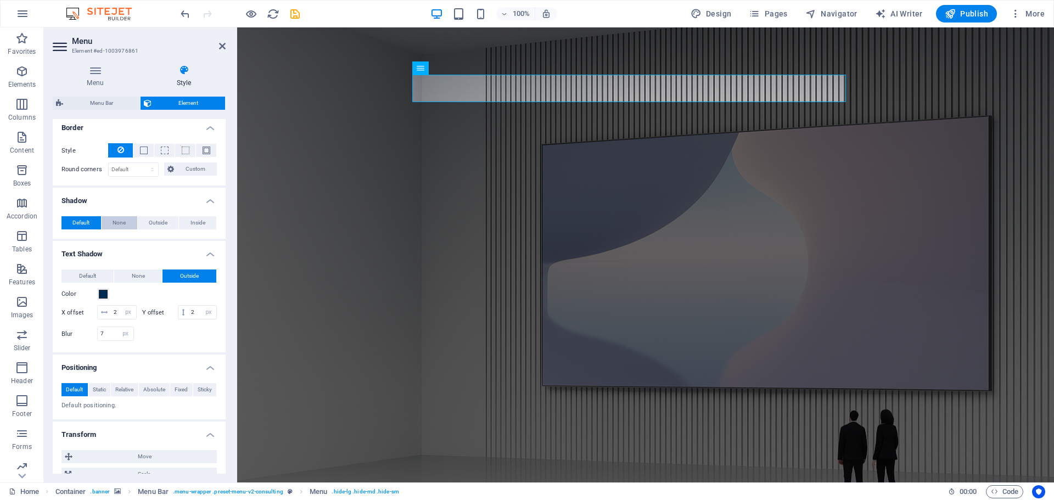
click at [119, 223] on span "None" at bounding box center [119, 222] width 13 height 13
click at [150, 222] on span "Outside" at bounding box center [158, 222] width 19 height 13
type input "2"
type input "4"
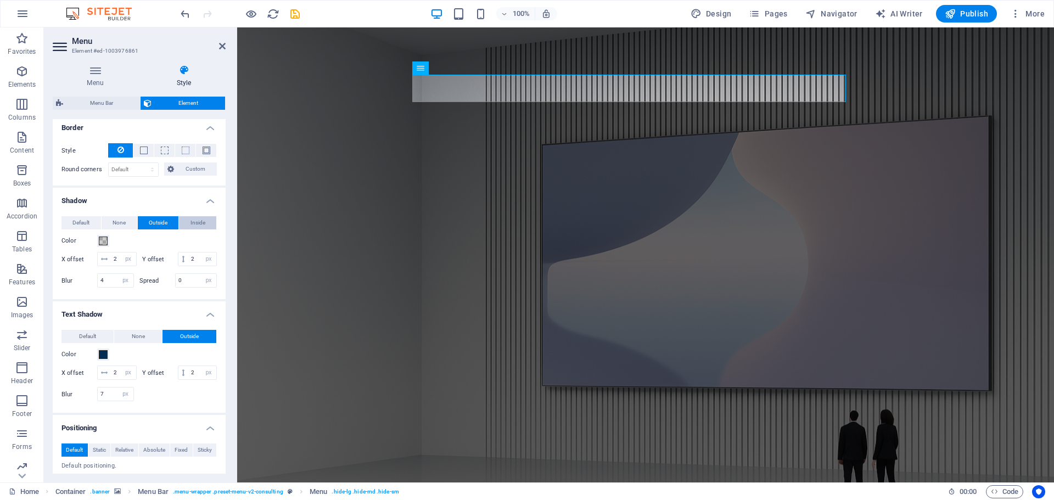
click at [193, 222] on span "Inside" at bounding box center [198, 222] width 15 height 13
click at [104, 242] on span at bounding box center [103, 241] width 9 height 9
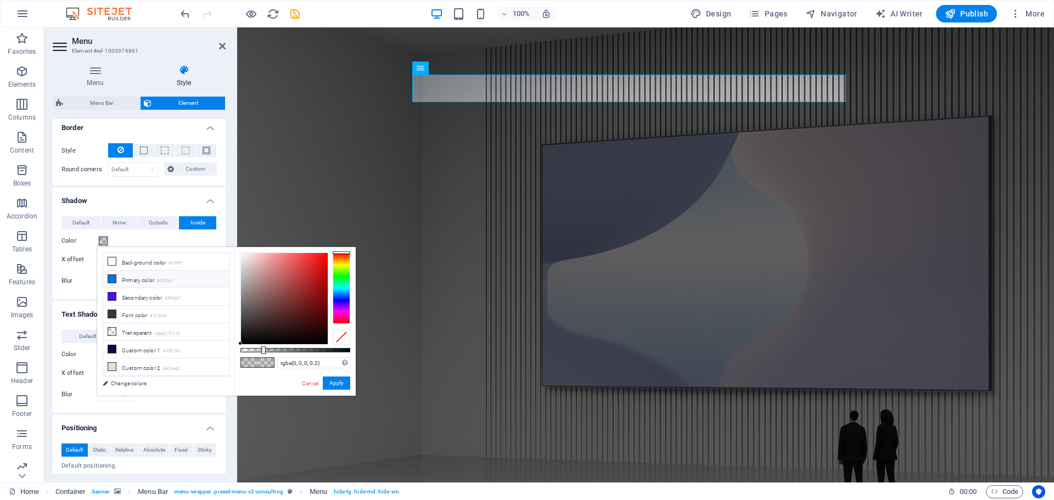
click at [134, 280] on li "Primary color #0078e1" at bounding box center [166, 280] width 126 height 18
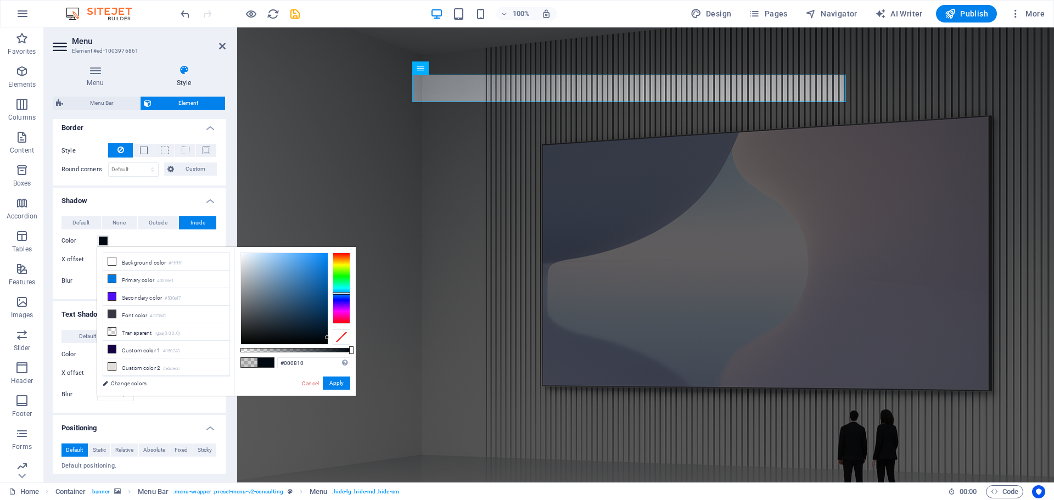
type input "#00070e"
drag, startPoint x: 327, startPoint y: 264, endPoint x: 331, endPoint y: 339, distance: 74.8
click at [331, 339] on div at bounding box center [296, 299] width 110 height 92
click at [334, 380] on button "Apply" at bounding box center [336, 383] width 27 height 13
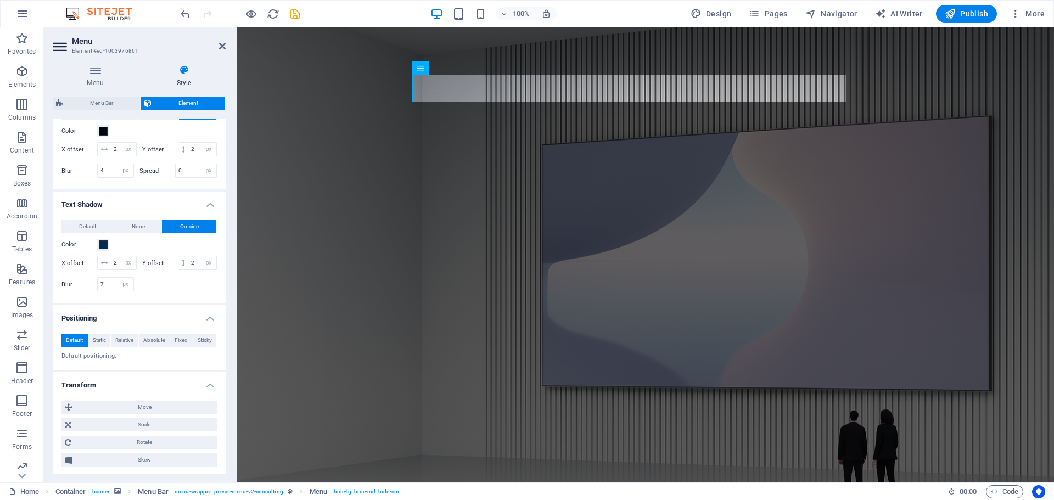
scroll to position [506, 0]
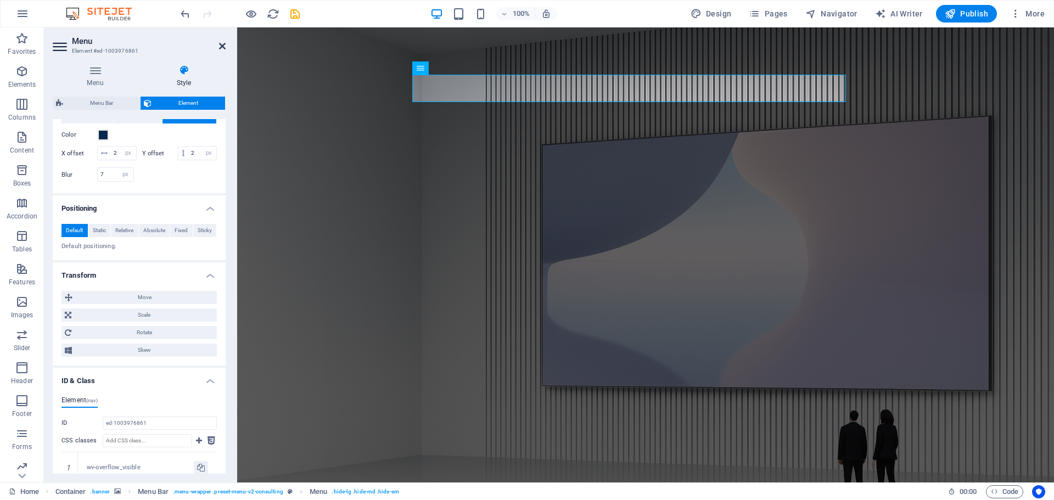
click at [223, 42] on icon at bounding box center [222, 46] width 7 height 9
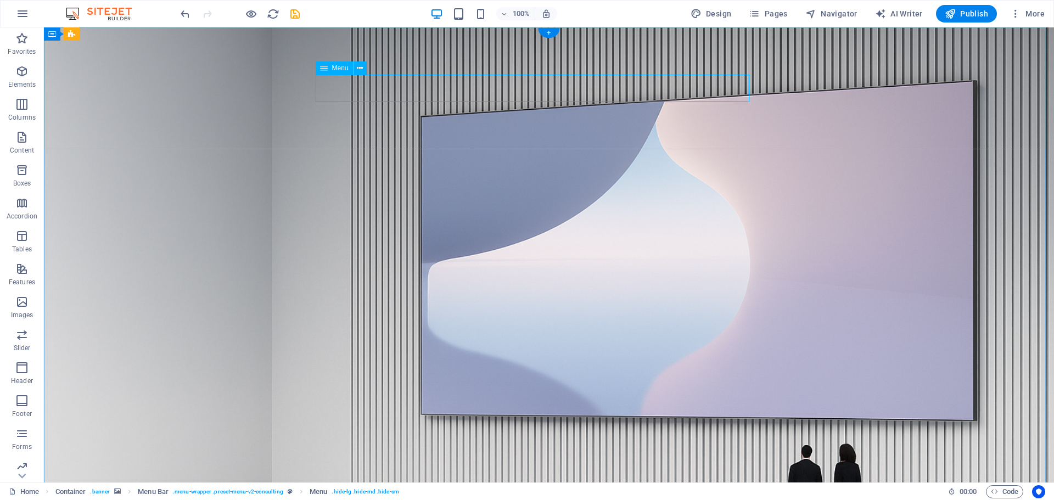
select select "px"
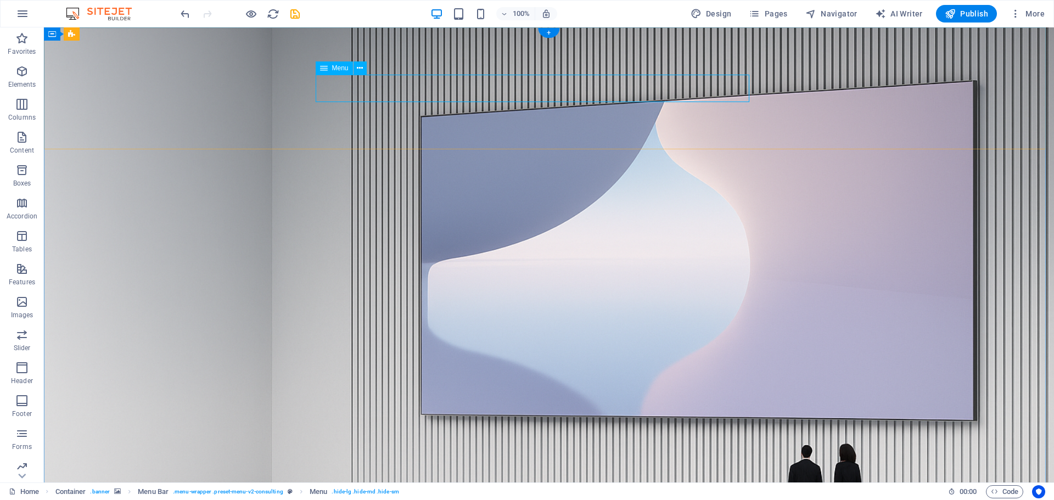
select select "px"
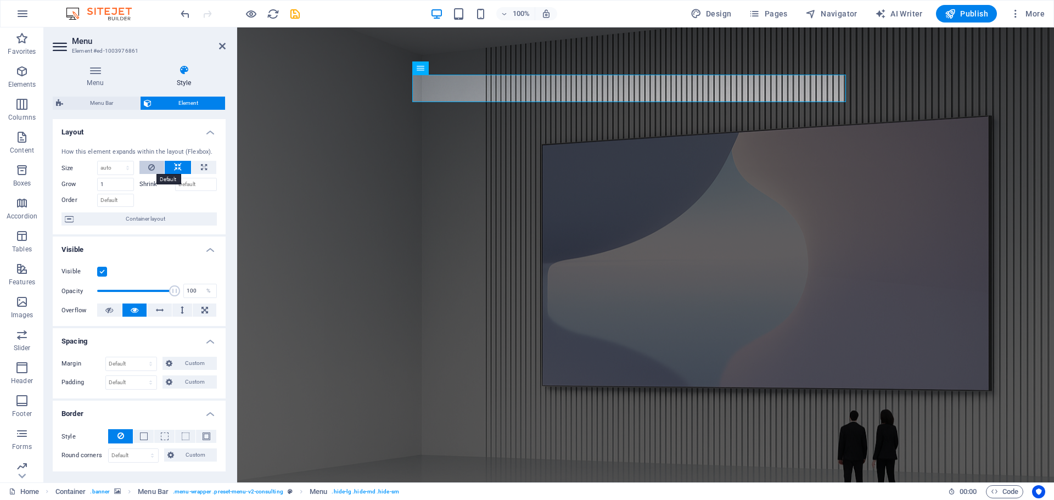
click at [153, 165] on icon at bounding box center [151, 167] width 7 height 13
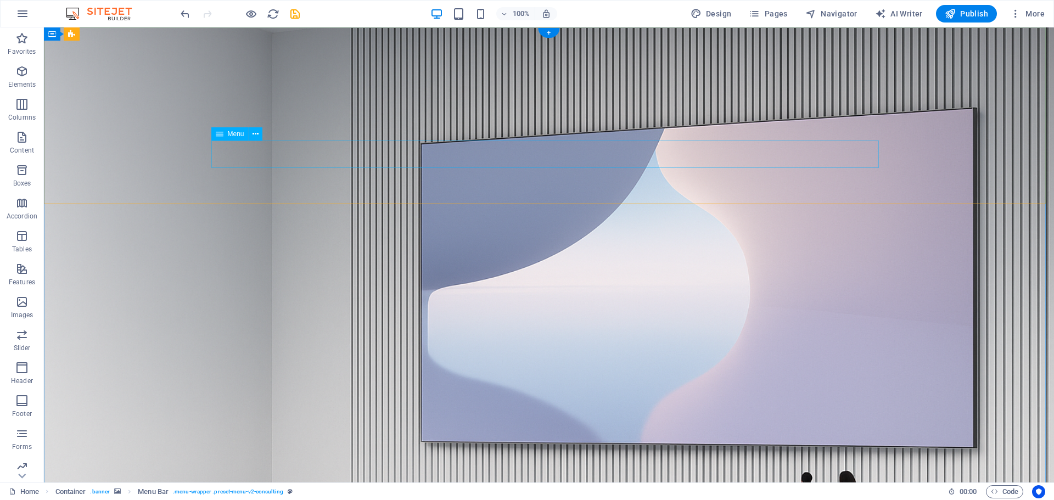
select select "px"
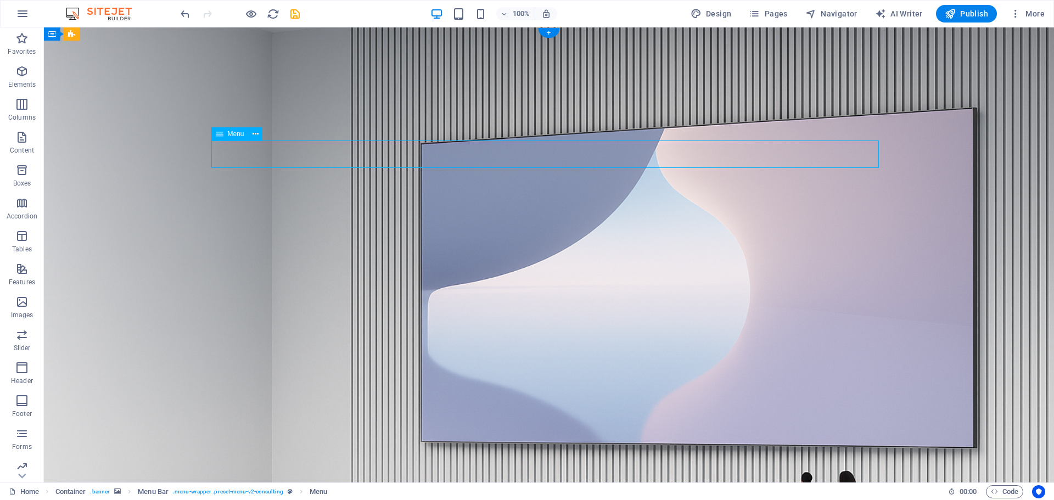
select select "px"
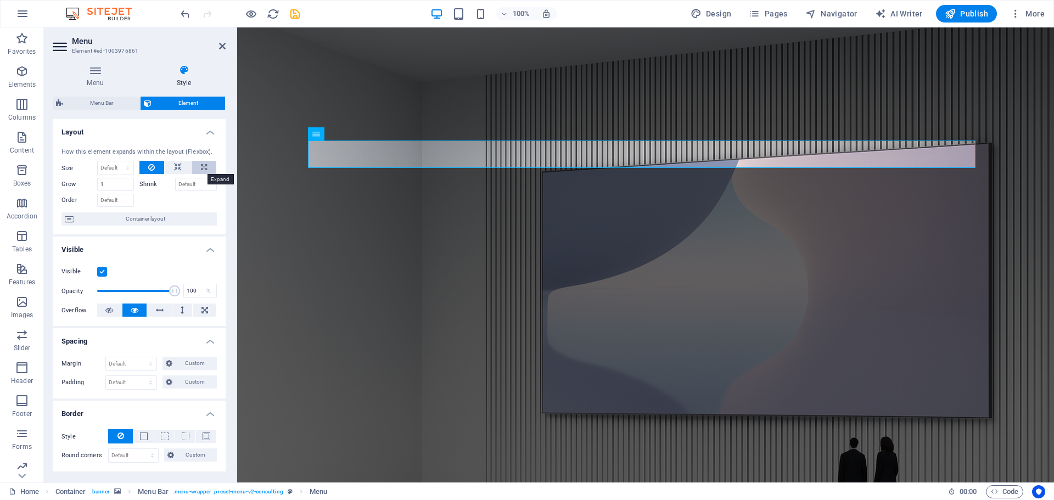
click at [197, 166] on button at bounding box center [204, 167] width 25 height 13
type input "100"
select select "%"
click at [176, 169] on icon at bounding box center [178, 167] width 8 height 13
select select "DISABLED_OPTION_VALUE"
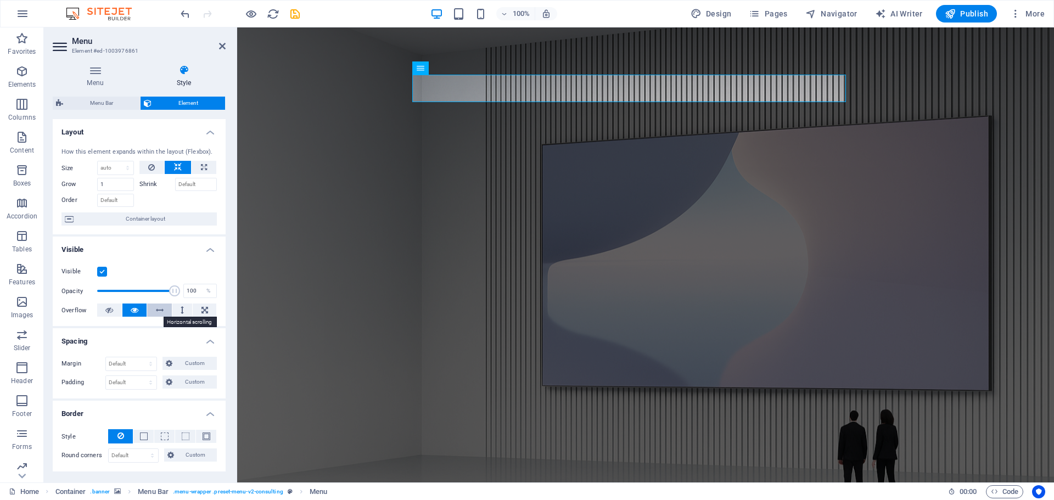
click at [159, 309] on icon at bounding box center [160, 310] width 8 height 13
click at [132, 308] on icon at bounding box center [135, 310] width 8 height 13
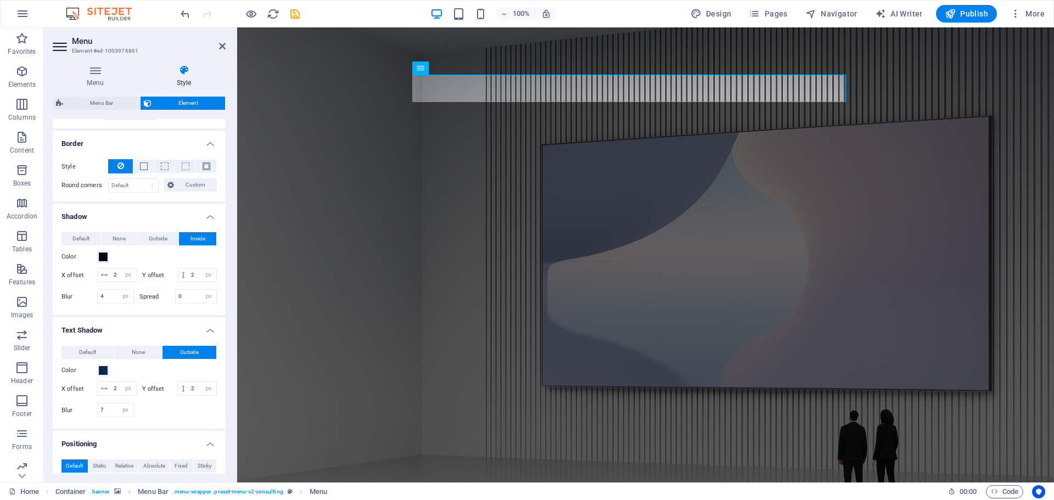
scroll to position [275, 0]
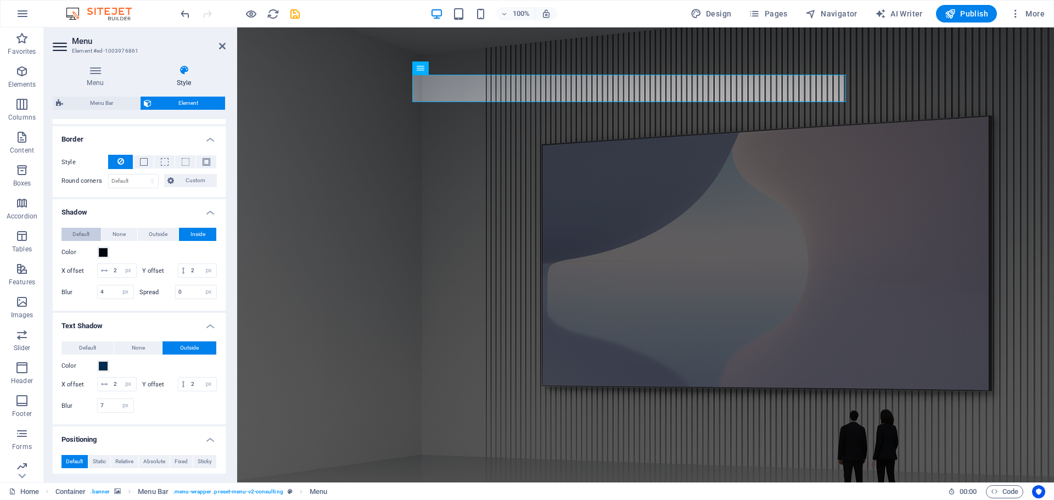
click at [88, 233] on span "Default" at bounding box center [80, 234] width 17 height 13
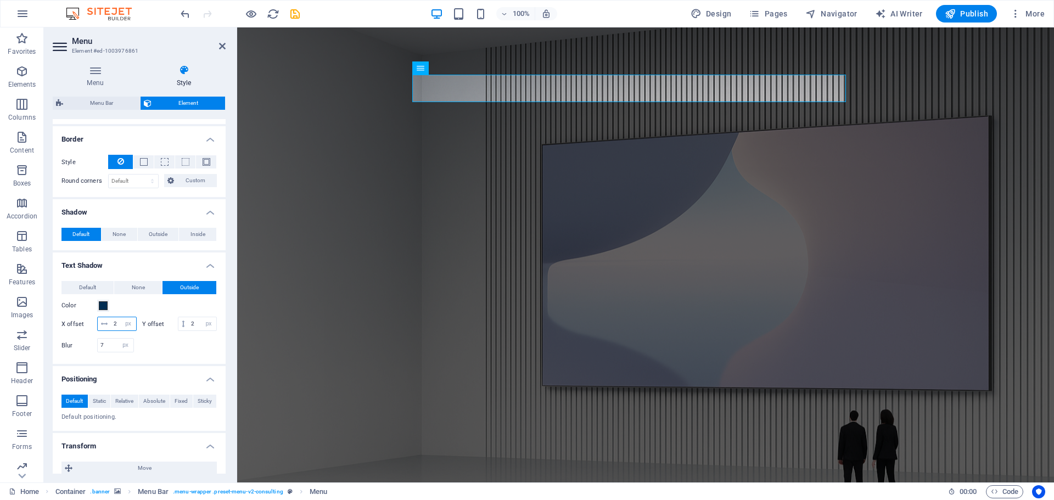
click at [119, 322] on input "2" at bounding box center [123, 323] width 25 height 13
type input "5"
click at [188, 331] on input "2" at bounding box center [202, 323] width 28 height 13
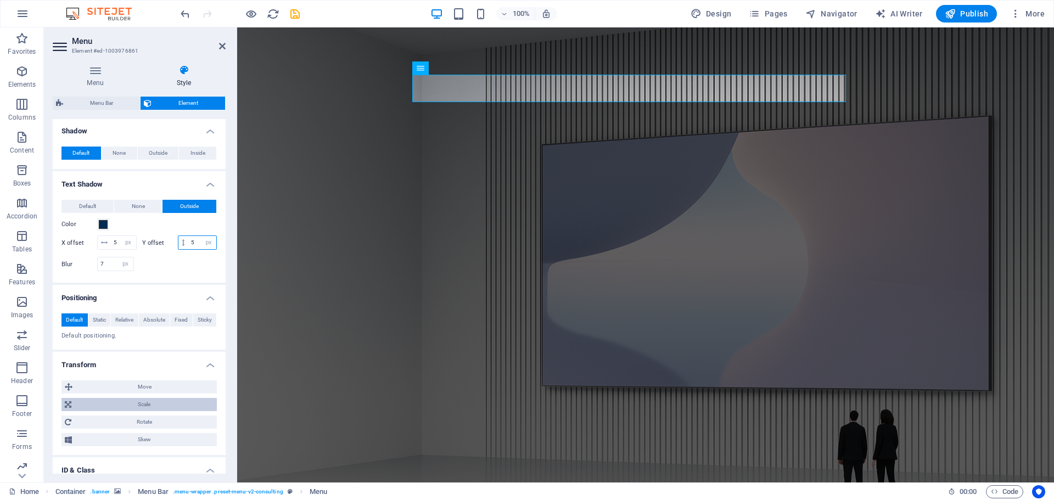
scroll to position [384, 0]
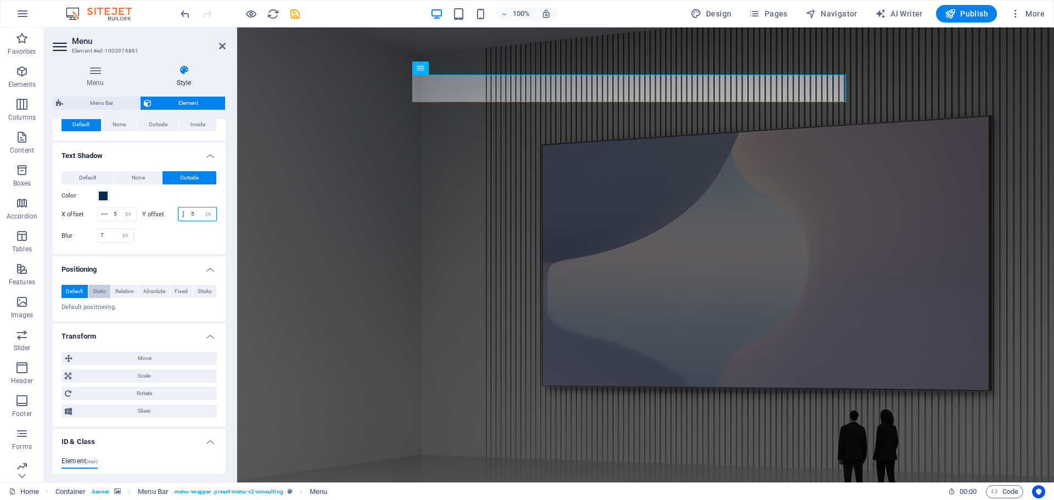
type input "5"
click at [100, 298] on span "Static" at bounding box center [99, 291] width 13 height 13
click at [127, 298] on span "Relative" at bounding box center [124, 291] width 18 height 13
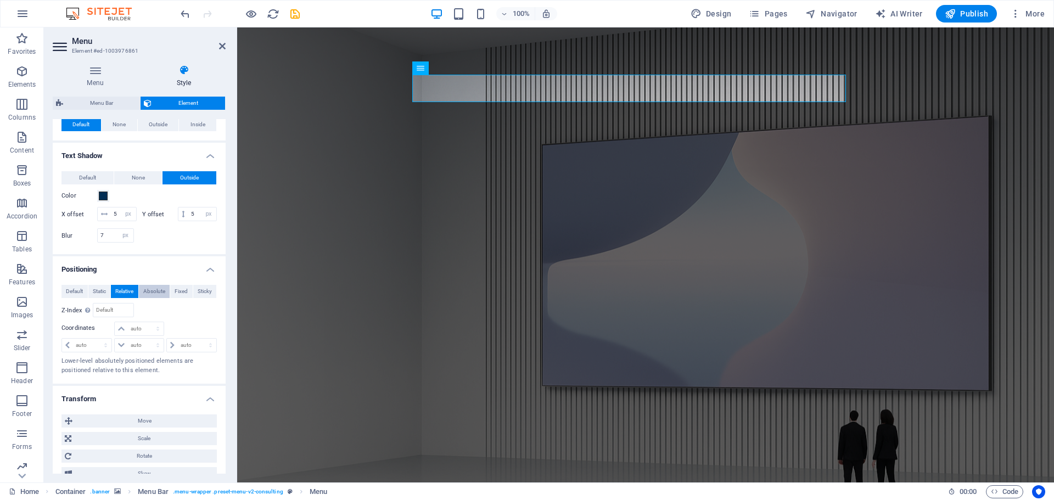
click at [151, 298] on span "Absolute" at bounding box center [154, 291] width 22 height 13
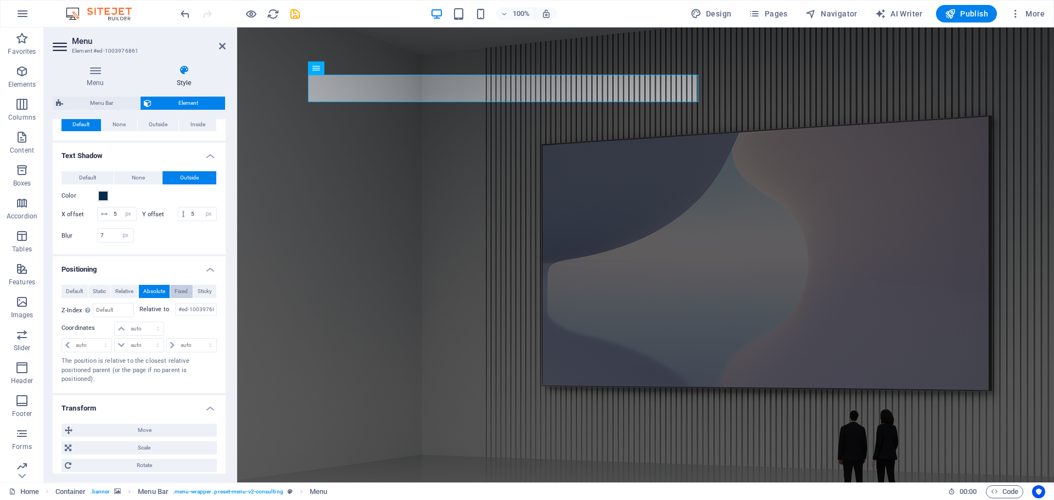
click at [180, 298] on span "Fixed" at bounding box center [181, 291] width 13 height 13
click at [200, 298] on span "Sticky" at bounding box center [205, 291] width 14 height 13
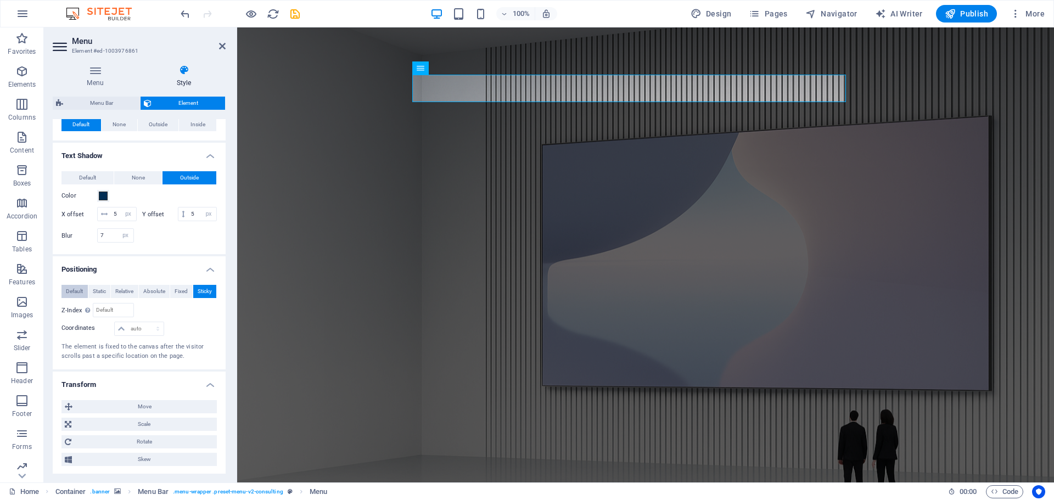
click at [69, 298] on span "Default" at bounding box center [74, 291] width 17 height 13
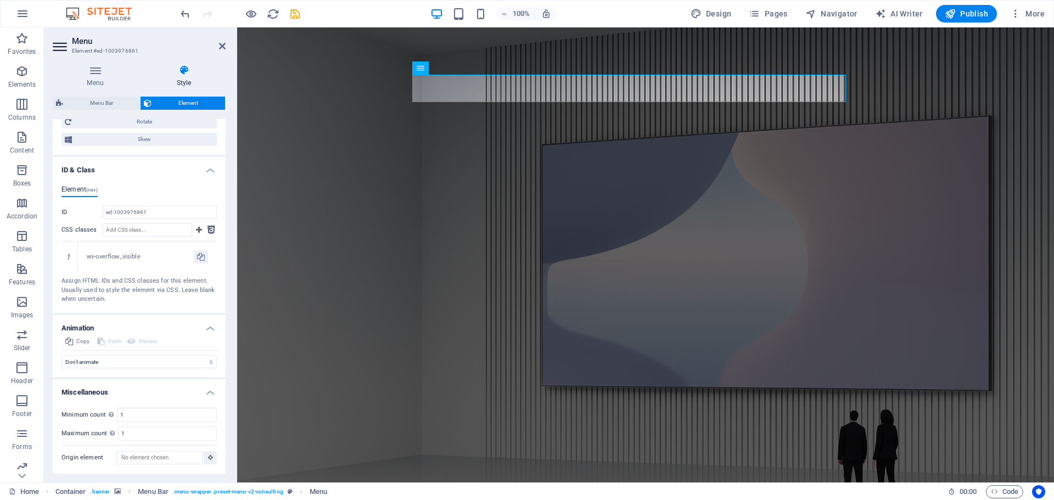
scroll to position [671, 0]
click at [24, 369] on icon "button" at bounding box center [21, 367] width 13 height 13
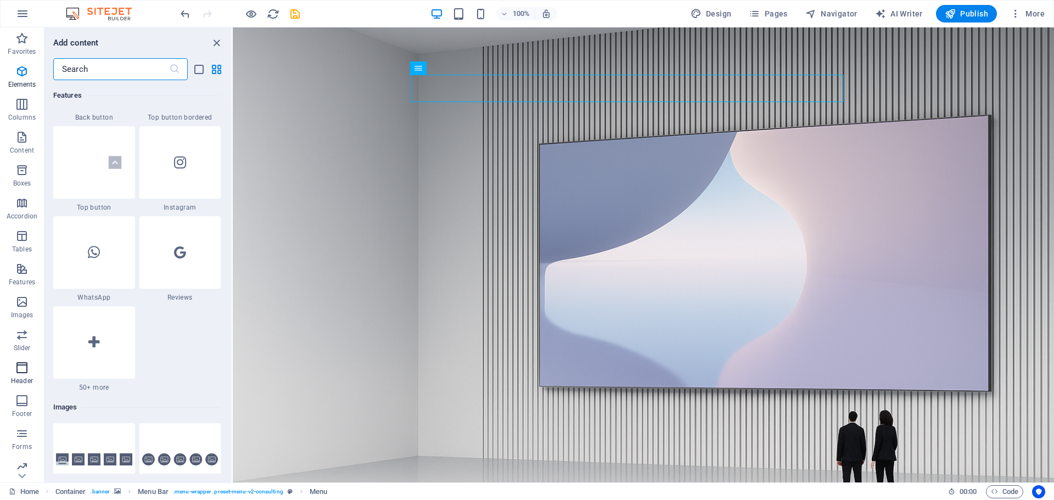
scroll to position [6614, 0]
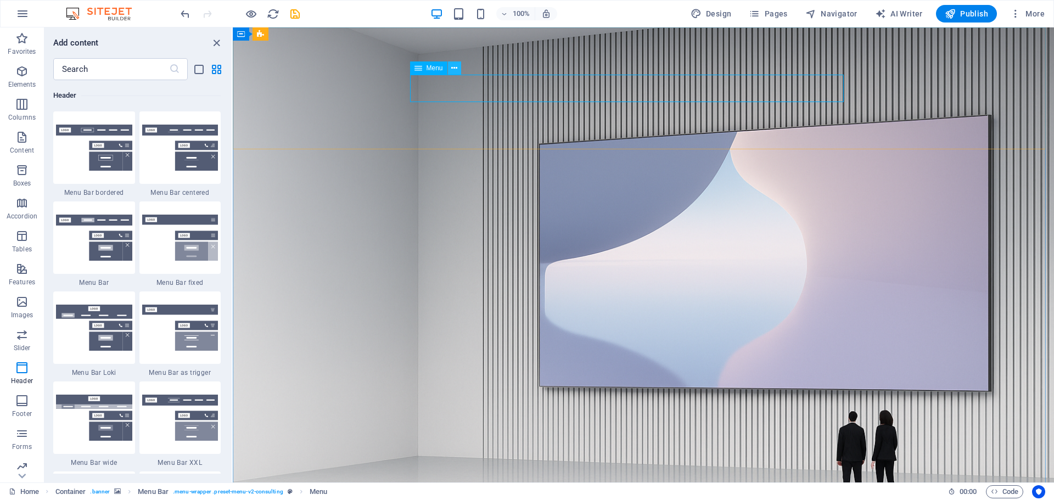
click at [454, 66] on icon at bounding box center [454, 69] width 6 height 12
click at [456, 68] on icon at bounding box center [454, 69] width 6 height 12
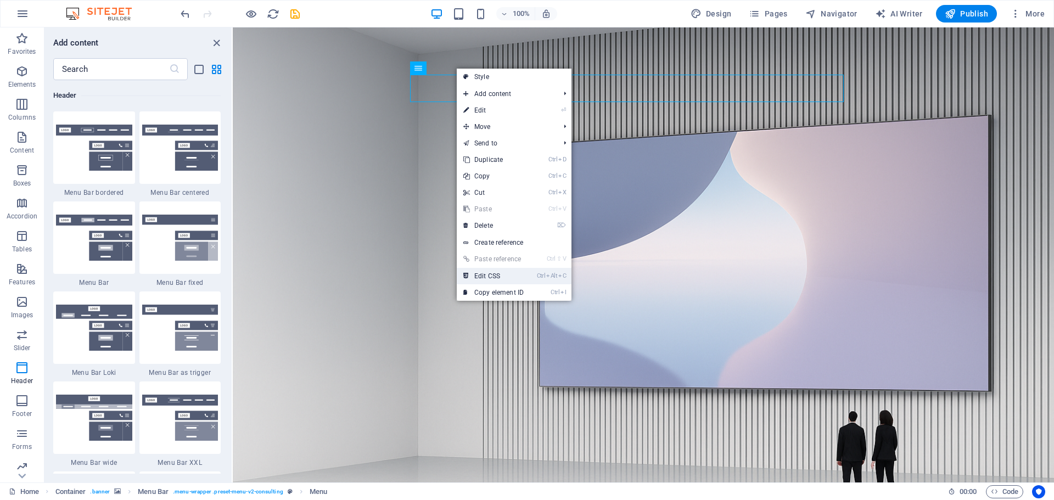
click at [499, 274] on link "Ctrl Alt C Edit CSS" at bounding box center [494, 276] width 74 height 16
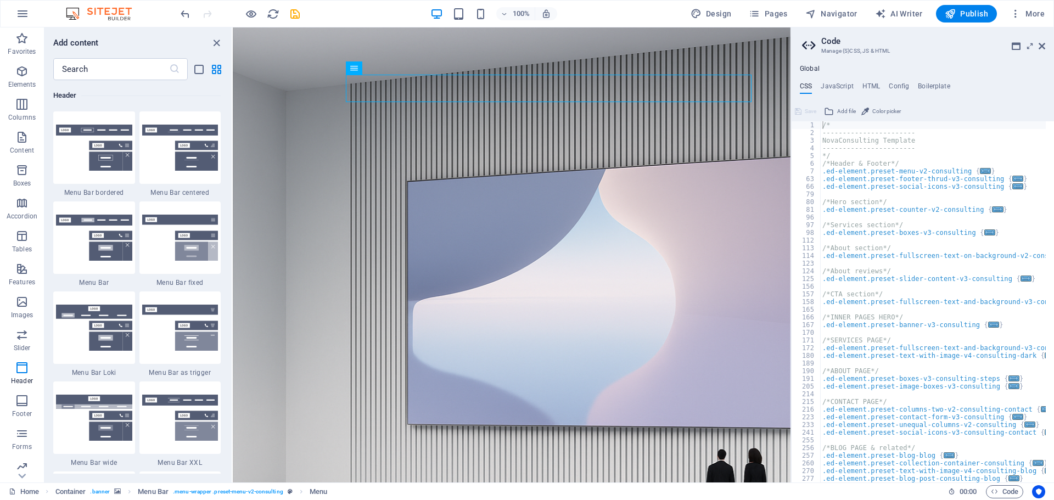
click at [824, 126] on div "/* ----------------------- NovaConsulting Template ----------------------- */ /…" at bounding box center [954, 305] width 267 height 369
paste textarea "}"
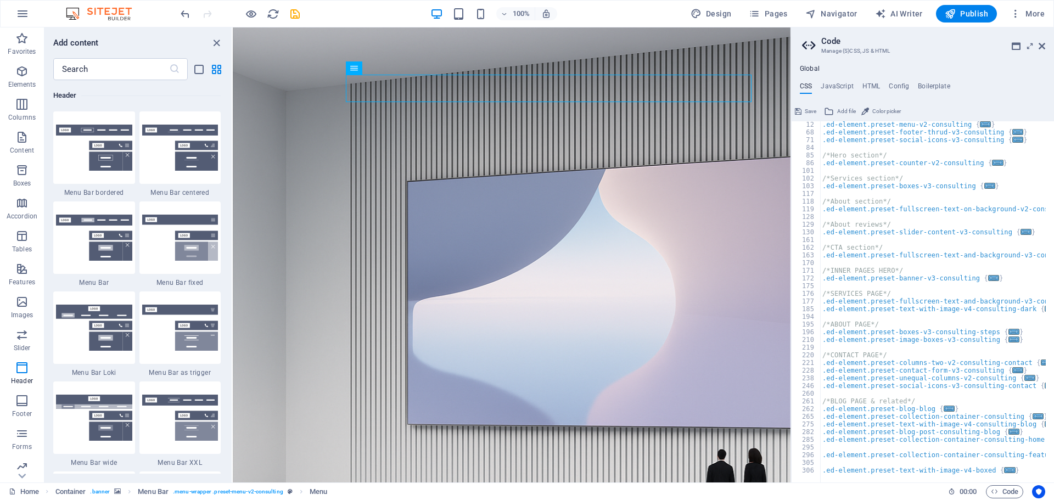
scroll to position [0, 0]
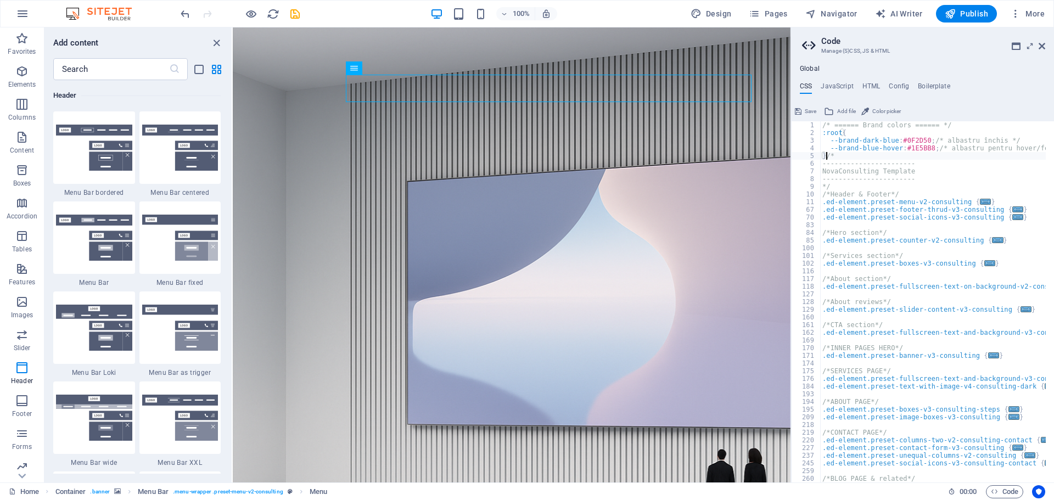
type textarea "/*"
click at [836, 154] on div "/* ====== Brand colors ====== */ :root { --brand-dark-blue : #0F2D50 ; /* albas…" at bounding box center [954, 305] width 267 height 369
type textarea "/*"
click at [1044, 44] on icon at bounding box center [1042, 46] width 7 height 9
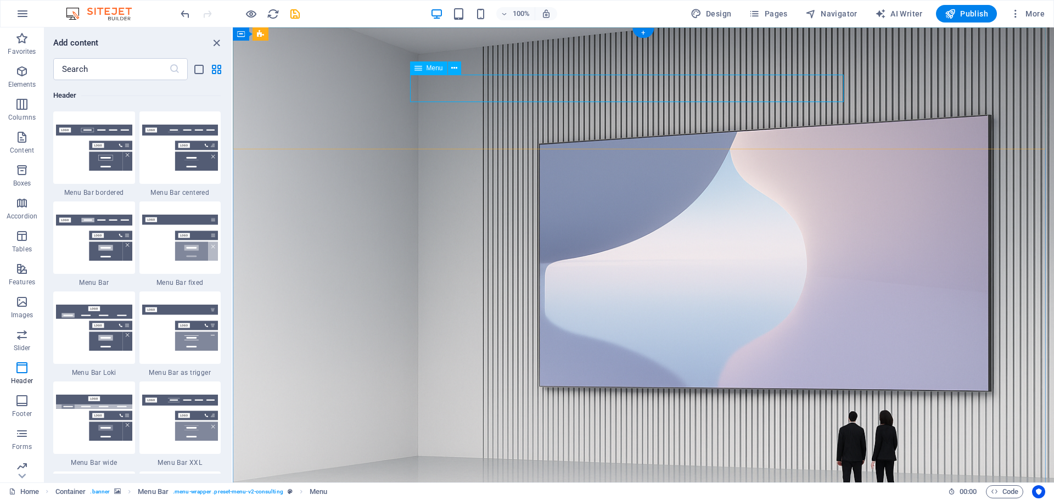
drag, startPoint x: 483, startPoint y: 75, endPoint x: 429, endPoint y: 86, distance: 54.9
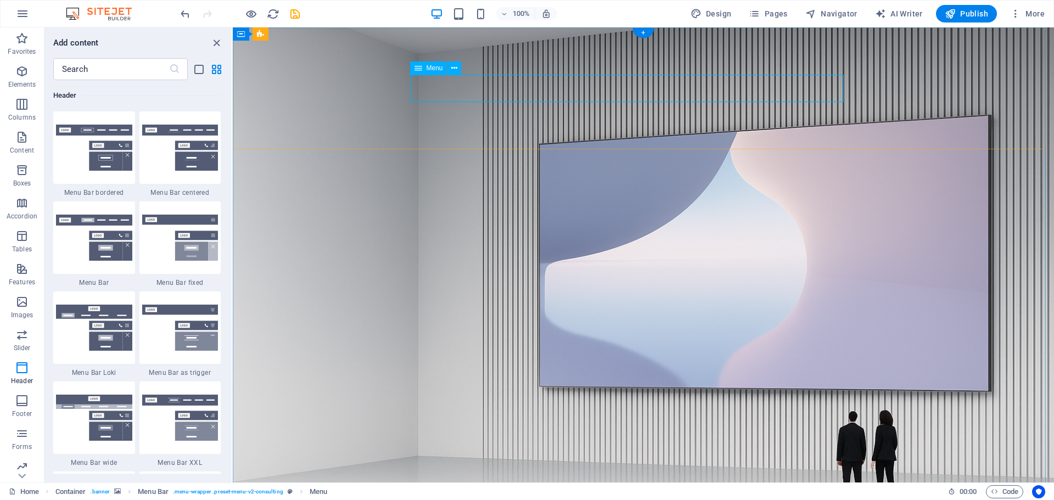
select select "px"
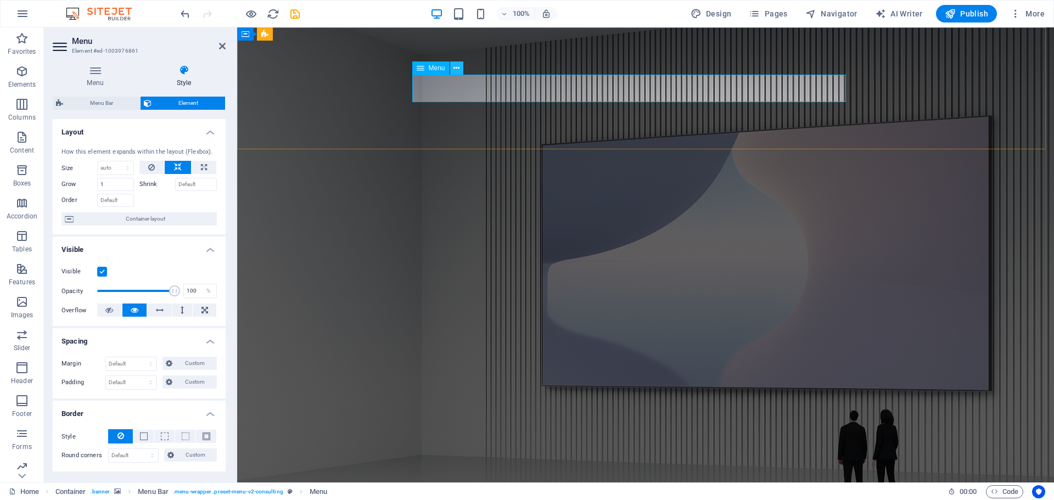
click at [455, 68] on icon at bounding box center [457, 69] width 6 height 12
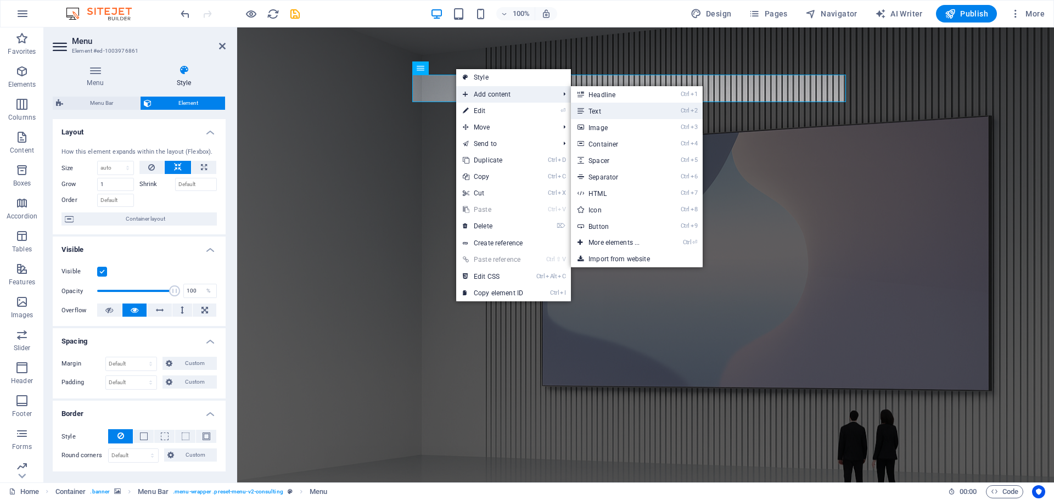
click at [618, 109] on link "Ctrl 2 Text" at bounding box center [616, 111] width 91 height 16
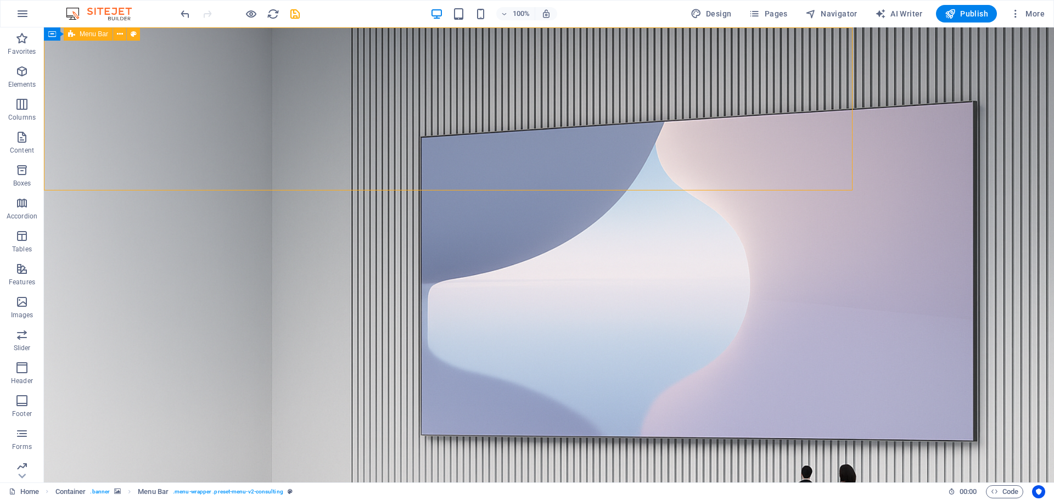
select select "px"
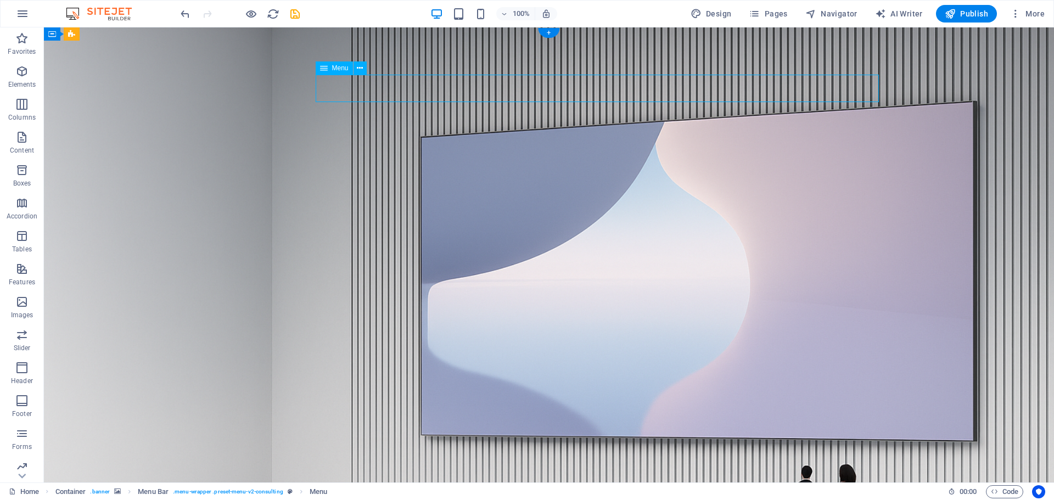
select select "px"
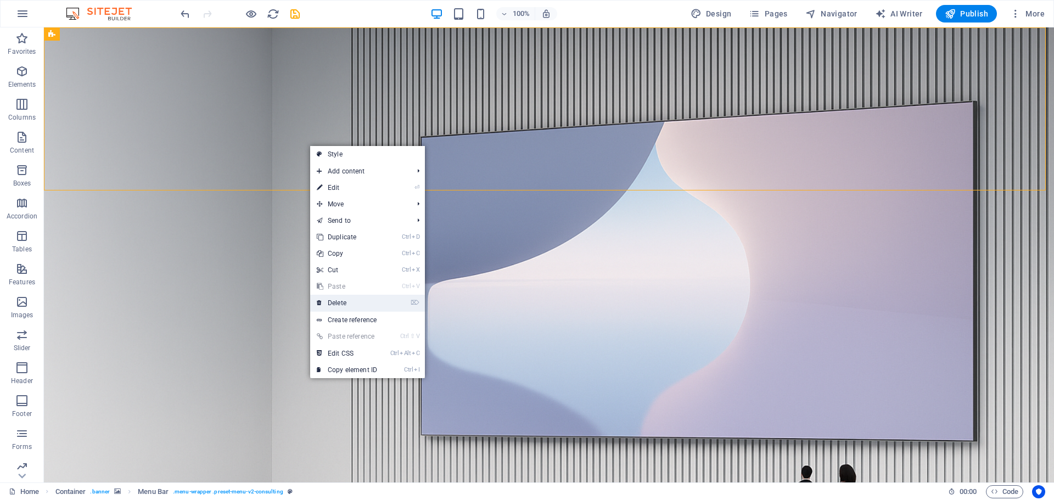
click at [346, 301] on link "⌦ Delete" at bounding box center [347, 303] width 74 height 16
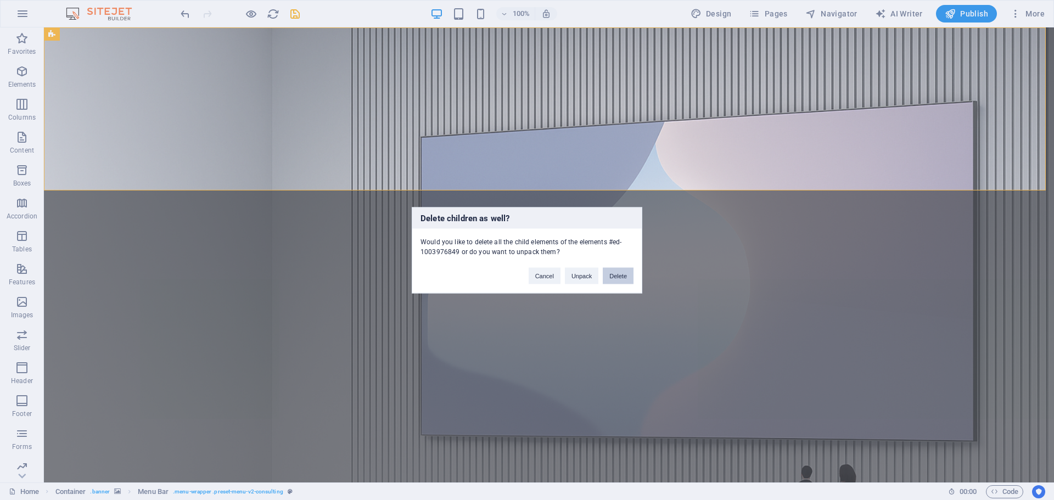
click at [619, 281] on button "Delete" at bounding box center [618, 275] width 31 height 16
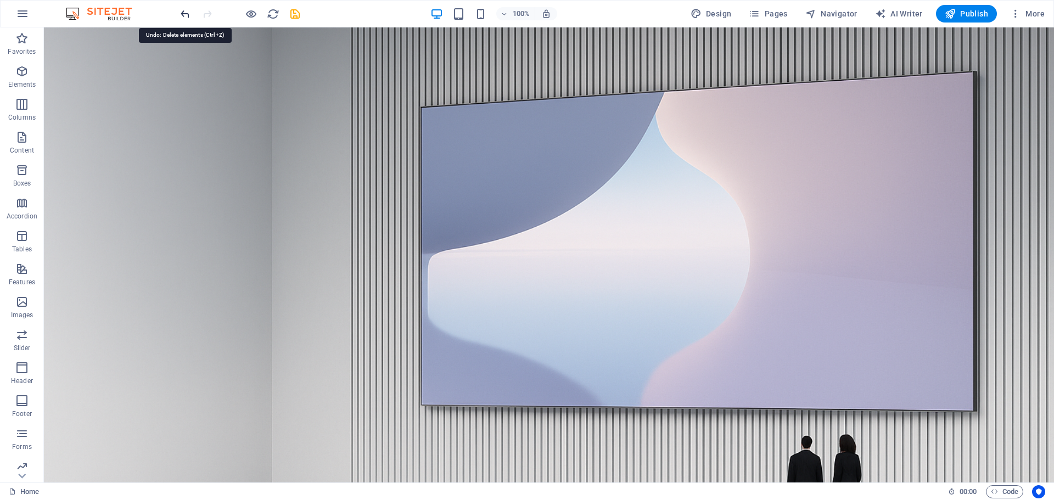
click at [186, 15] on icon "undo" at bounding box center [185, 14] width 13 height 13
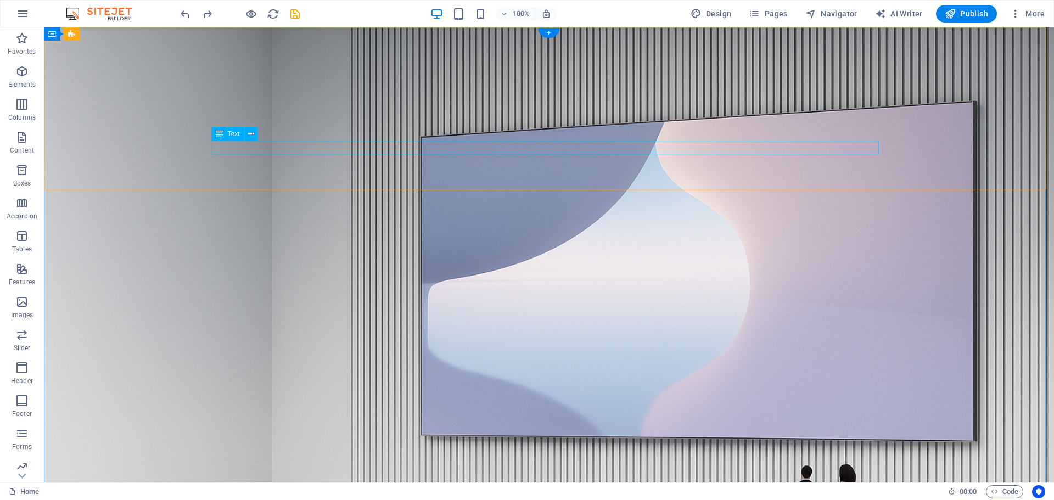
click at [248, 134] on button at bounding box center [251, 133] width 13 height 13
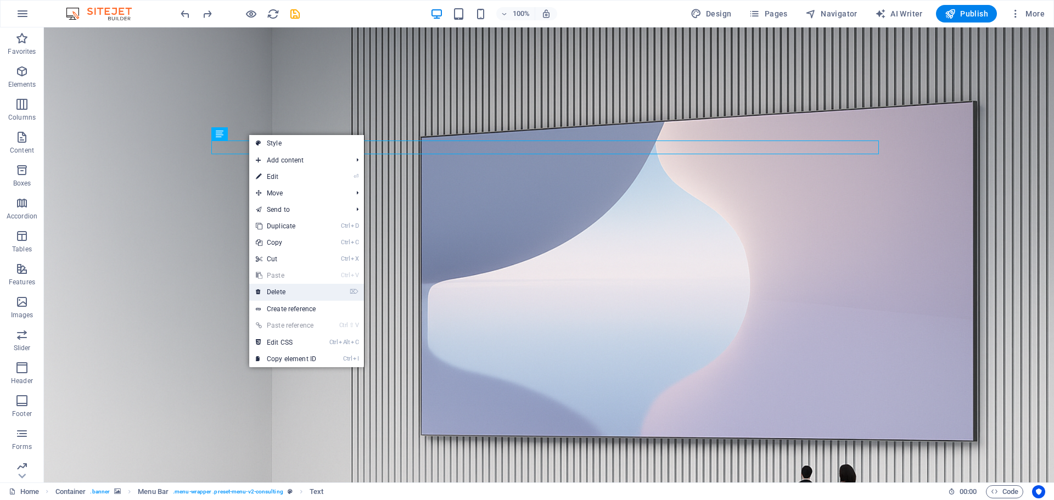
click at [290, 290] on link "⌦ Delete" at bounding box center [286, 292] width 74 height 16
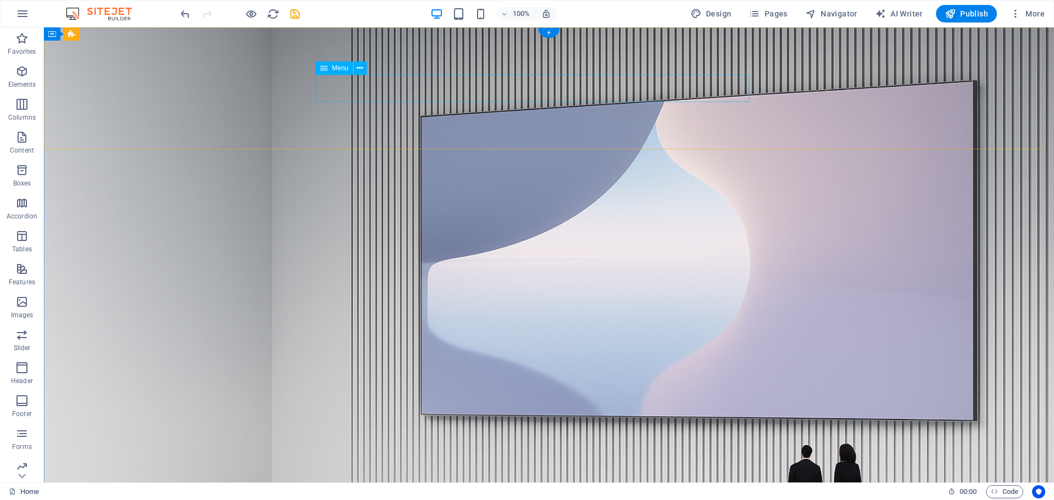
select select "px"
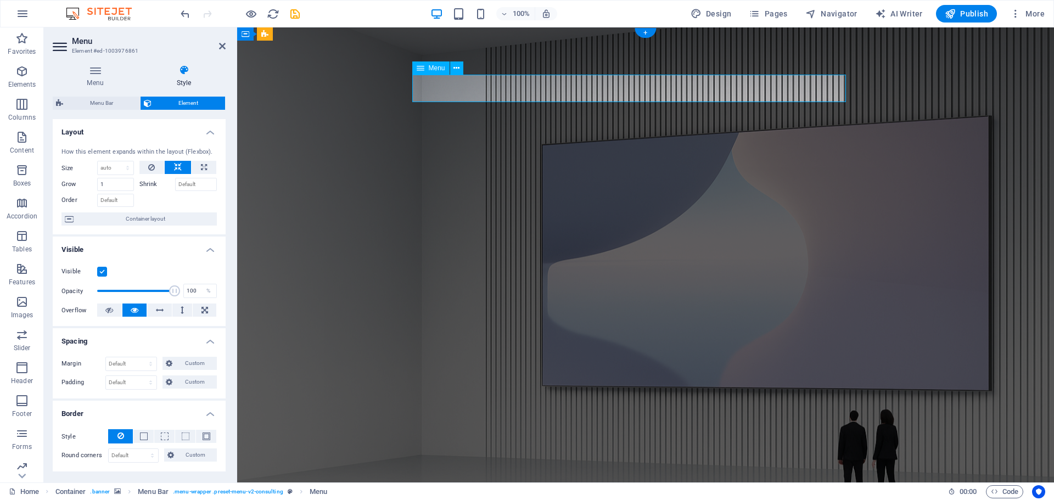
click at [460, 66] on icon at bounding box center [457, 69] width 6 height 12
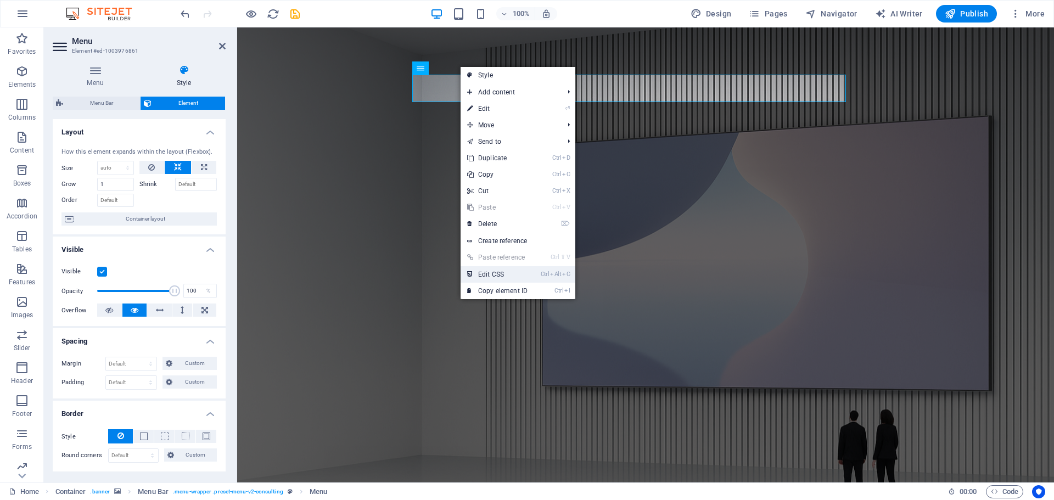
click at [499, 278] on link "Ctrl Alt C Edit CSS" at bounding box center [498, 274] width 74 height 16
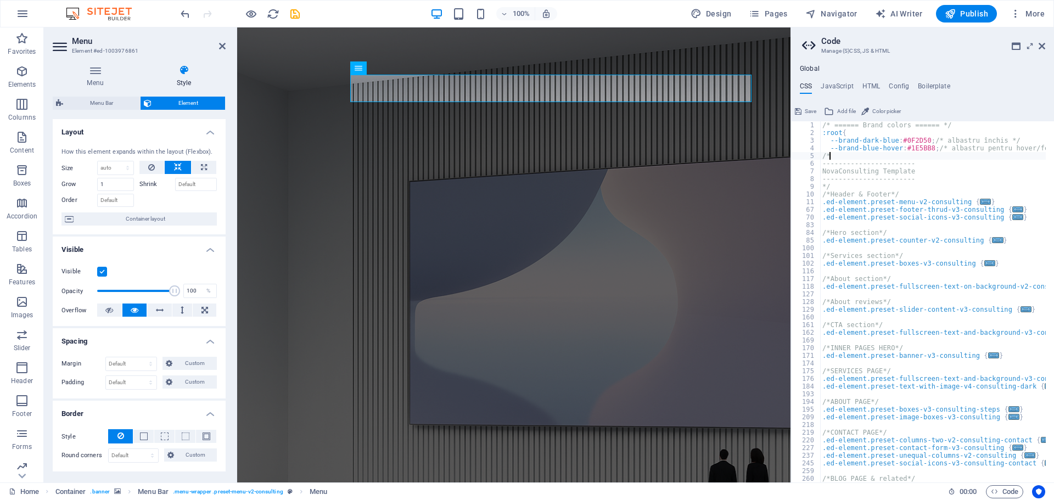
click at [839, 155] on div "/* ====== Brand colors ====== */ :root { --brand-dark-blue : #0F2D50 ; /* albas…" at bounding box center [954, 305] width 267 height 369
paste textarea "}"
type textarea "}"
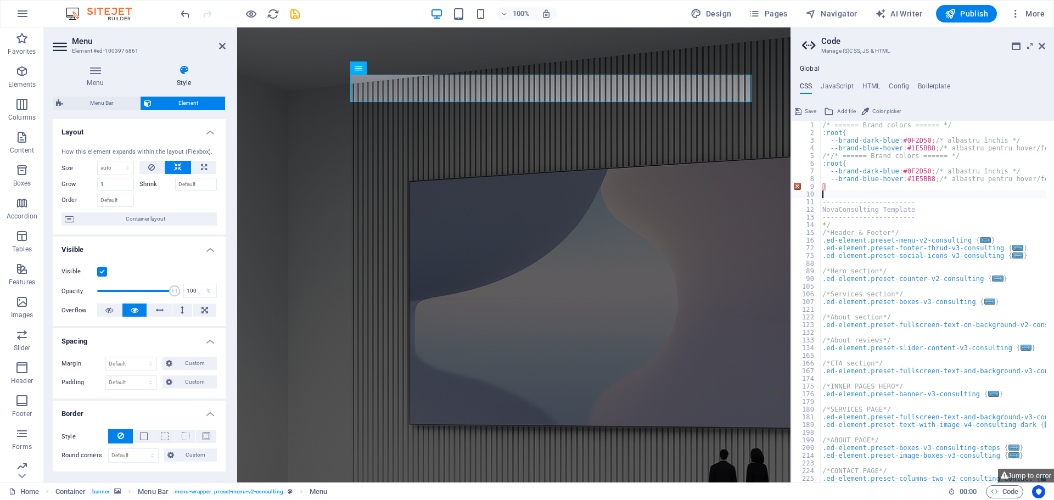
type textarea "}"
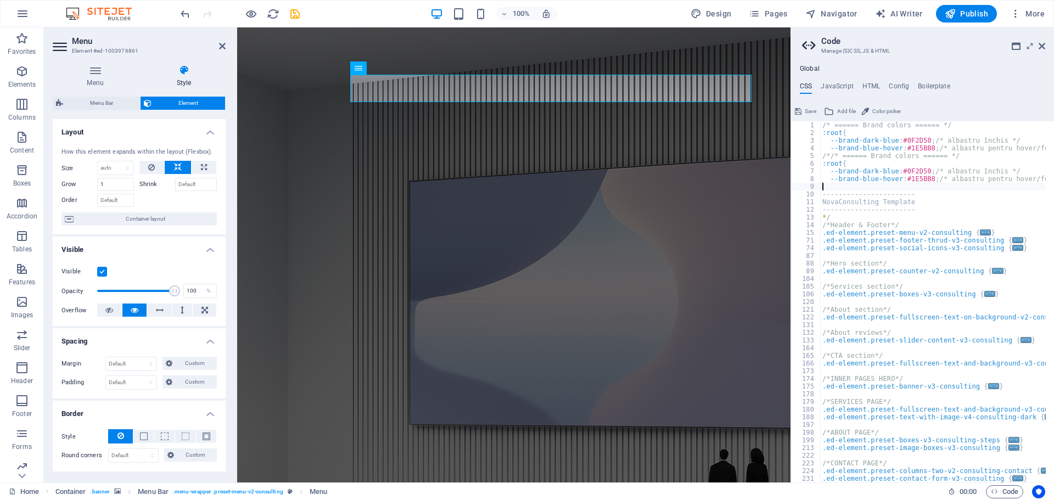
type textarea "--brand-blue-hover: #1E5BB8; /* albastru pentru hover/focus */"
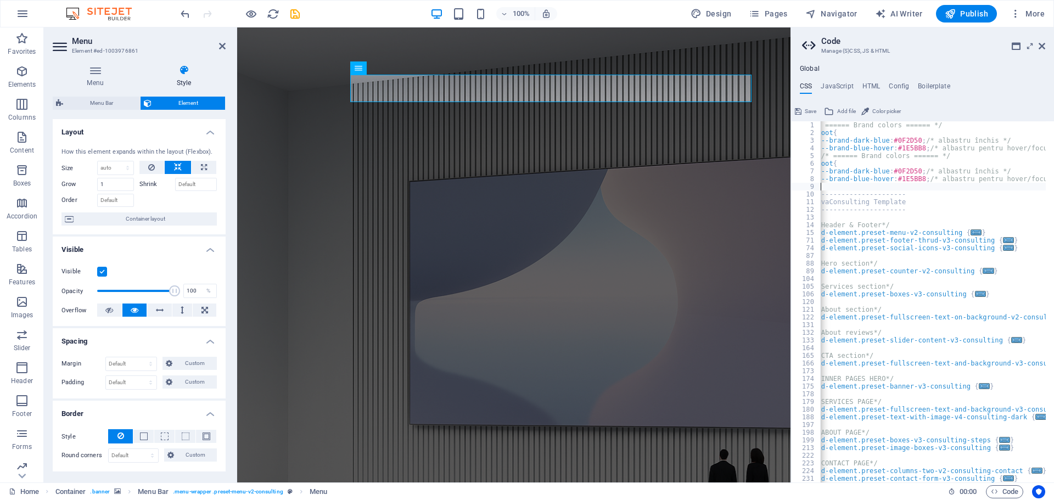
scroll to position [0, 9]
click at [883, 181] on div "/* ====== Brand colors ====== */ :root { --brand-dark-blue : #0F2D50 ; /* albas…" at bounding box center [944, 305] width 267 height 369
type textarea "--brand-blue-hover: #1E5BB8; /* albastru pentru hover/focus */"
click at [834, 189] on div "/* ====== Brand colors ====== */ :root { --brand-dark-blue : #0F2D50 ; /* albas…" at bounding box center [944, 305] width 267 height 369
paste textarea "}"
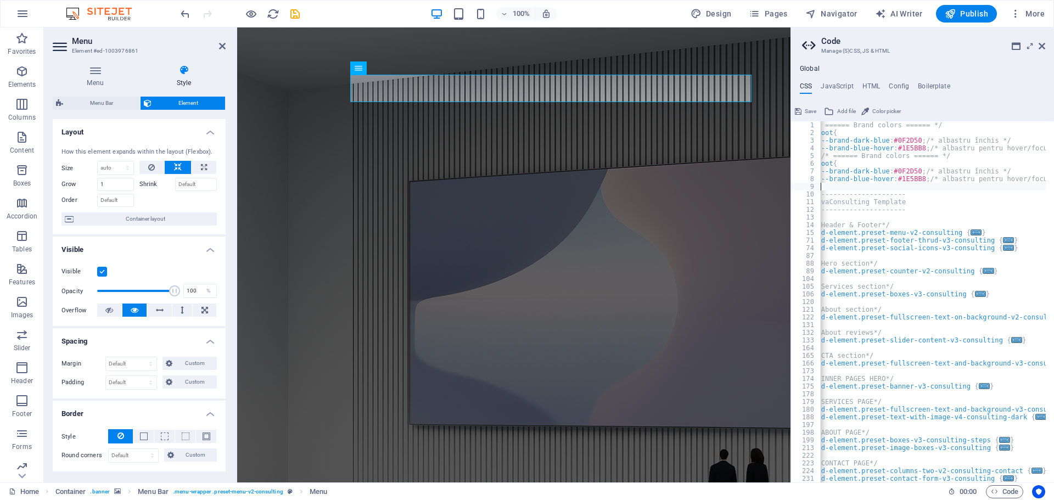
type textarea "}"
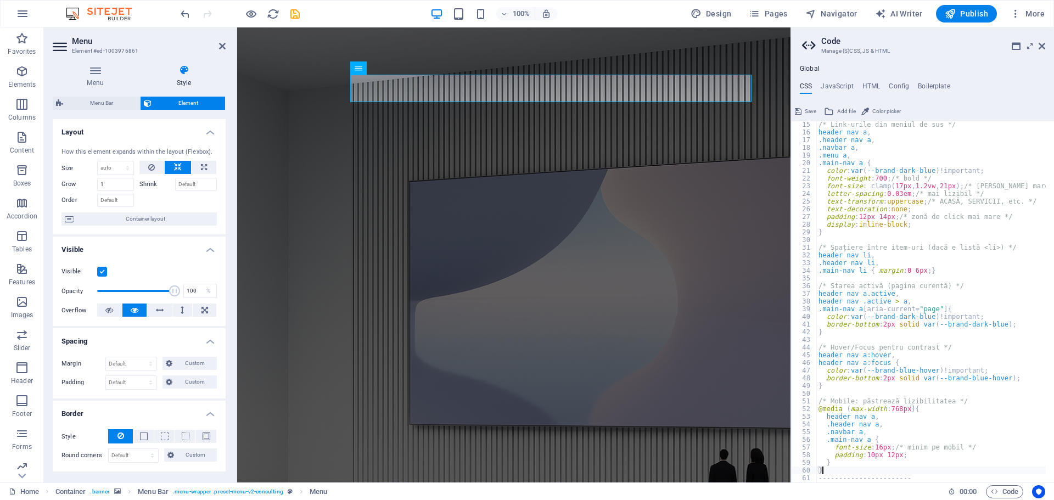
scroll to position [174, 0]
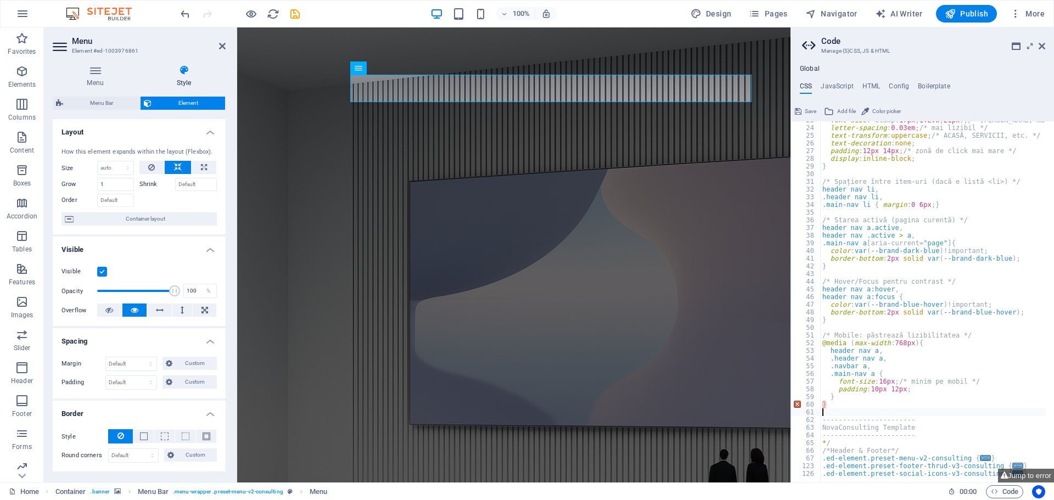
click at [831, 405] on div "font-size : clamp ( 17px , 1.2vw , 21px ) ; /* puțin mai mare + responsive */ l…" at bounding box center [964, 300] width 286 height 369
type textarea "}"
click at [844, 399] on div "font-size : clamp ( 17px , 1.2vw , 21px ) ; /* puțin mai mare + responsive */ l…" at bounding box center [964, 300] width 286 height 369
type textarea "}"
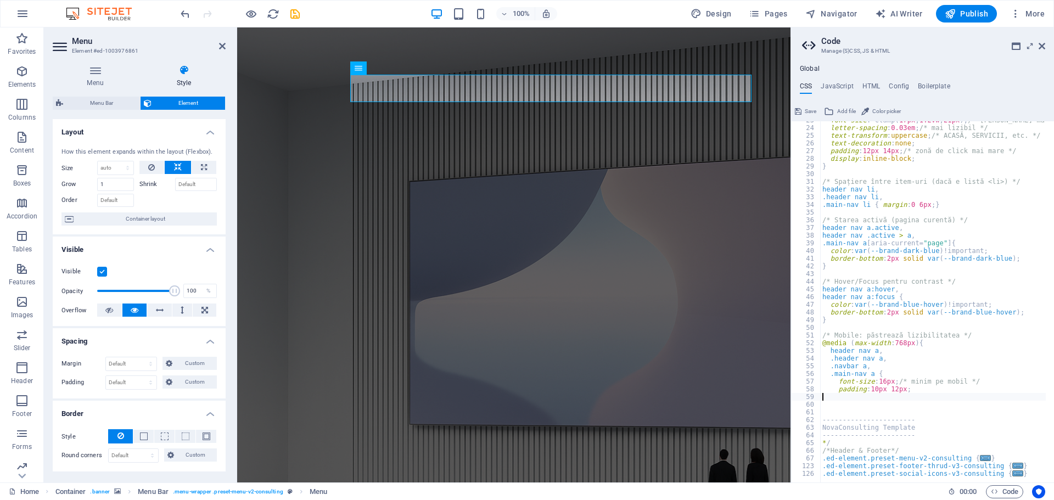
type textarea "padding: 10px 12px;"
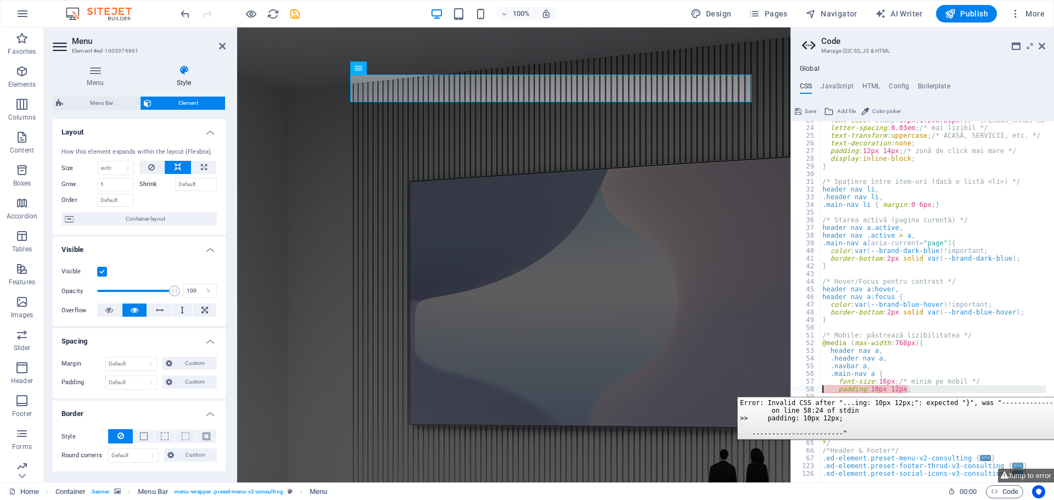
click at [798, 389] on div "58" at bounding box center [807, 390] width 30 height 8
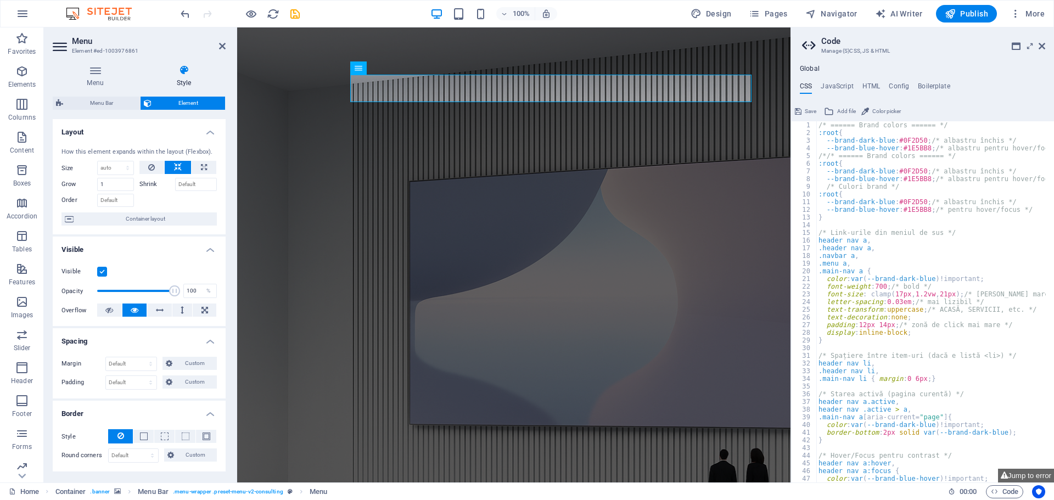
scroll to position [0, 0]
type textarea "padding: 10px 12px;"
click at [1042, 46] on icon at bounding box center [1042, 46] width 7 height 9
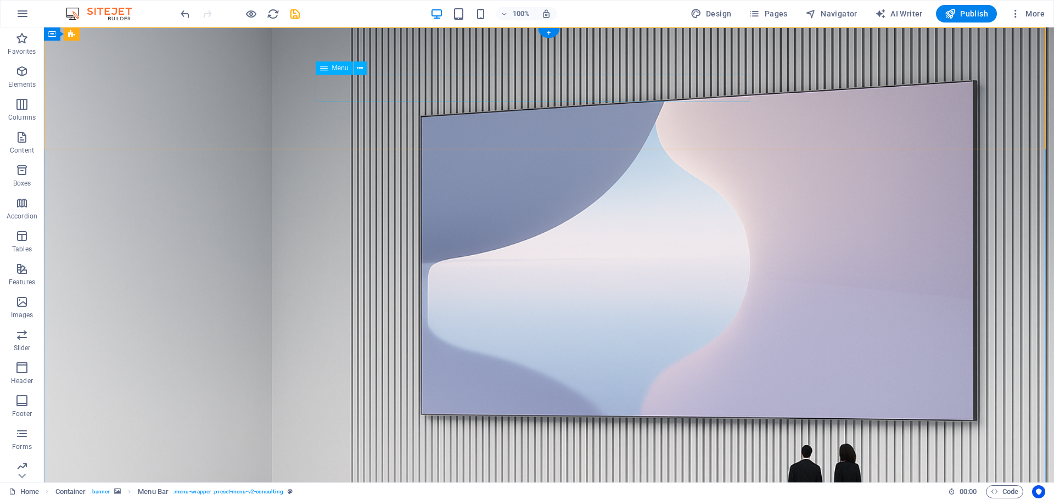
select select "px"
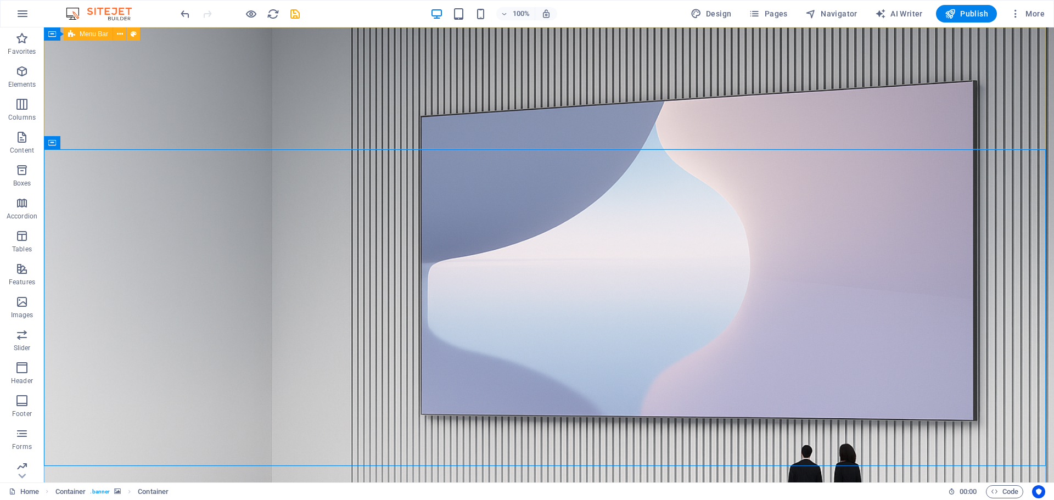
click at [90, 32] on span "Menu Bar" at bounding box center [94, 34] width 29 height 7
click at [117, 35] on icon at bounding box center [120, 35] width 6 height 12
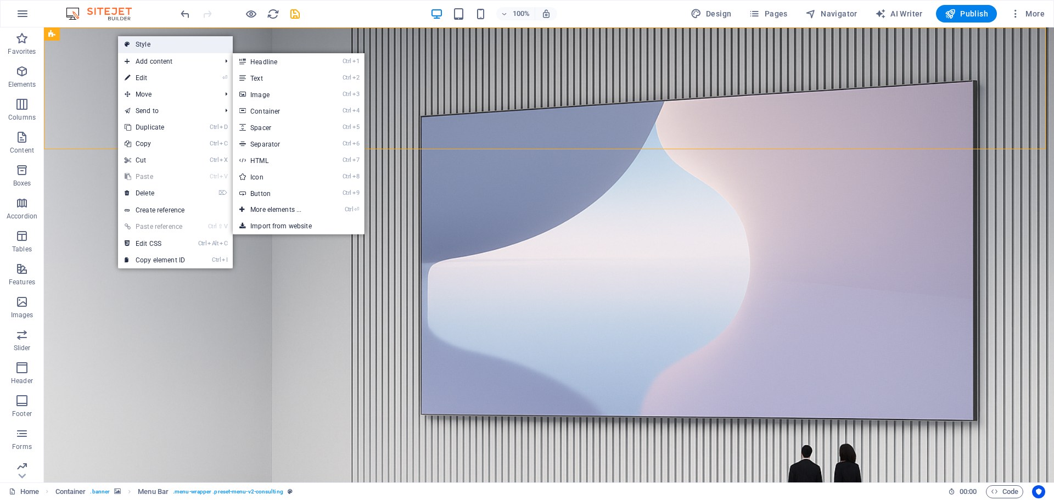
click at [146, 45] on link "Style" at bounding box center [175, 44] width 115 height 16
select select "rem"
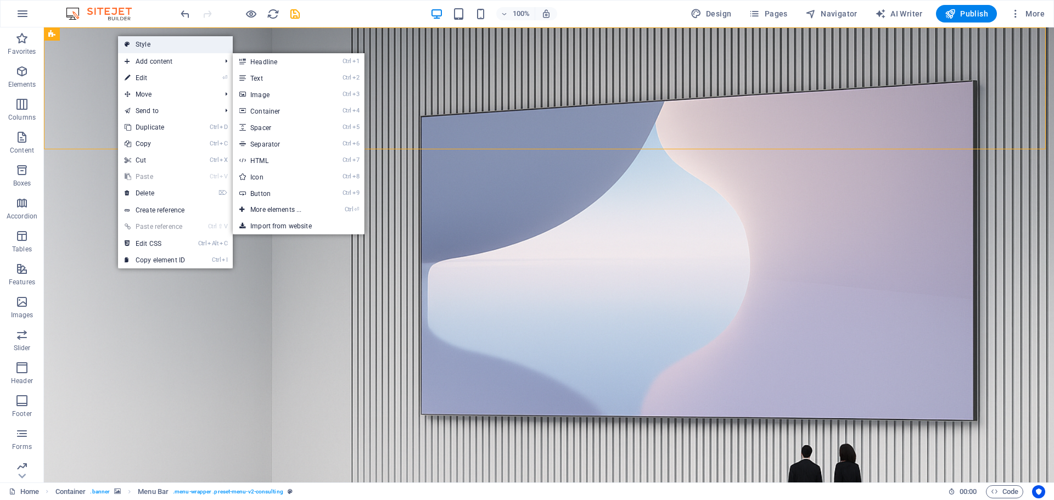
select select "rem"
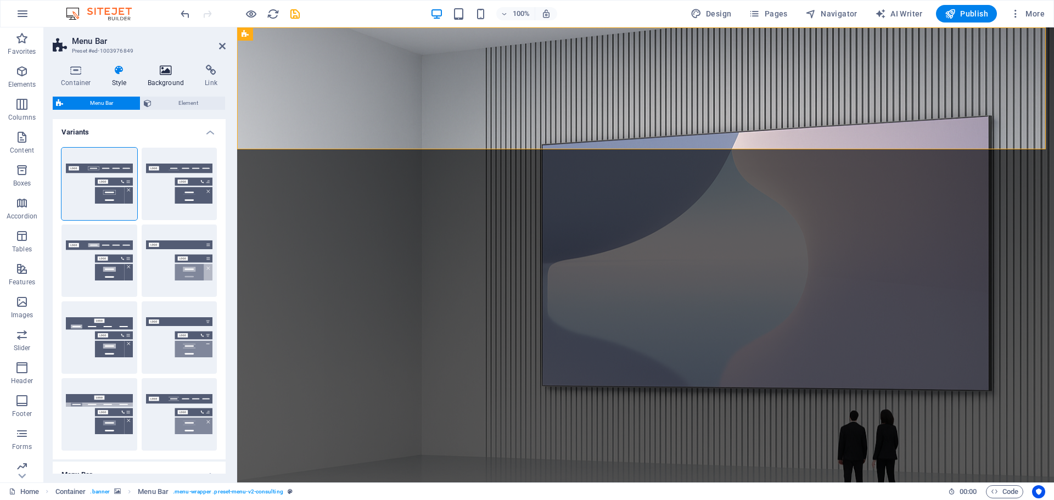
click at [178, 71] on icon at bounding box center [166, 70] width 53 height 11
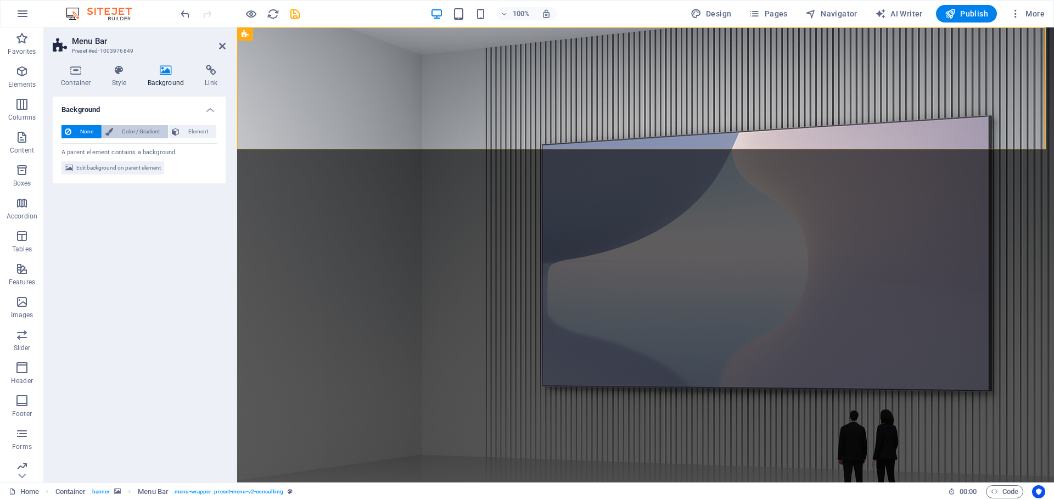
click at [136, 133] on span "Color / Gradient" at bounding box center [140, 131] width 48 height 13
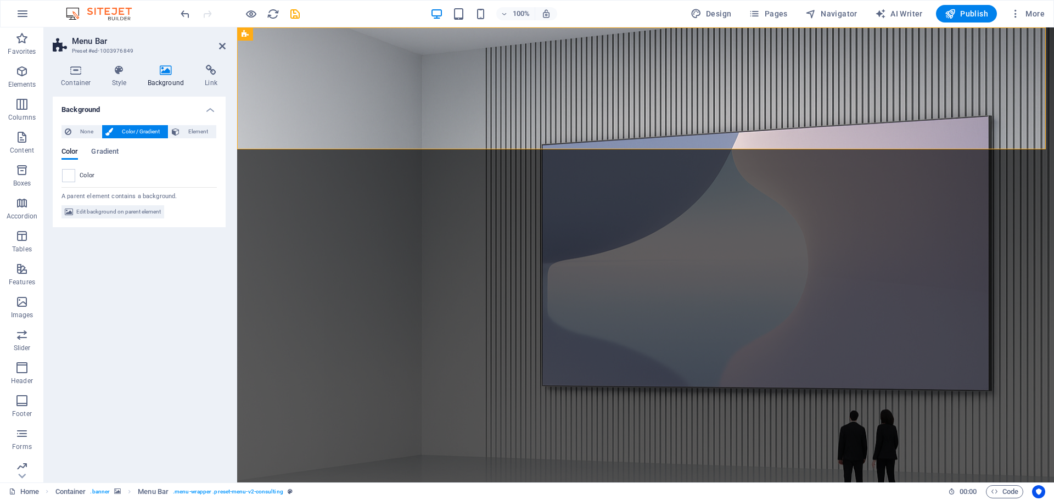
click at [83, 175] on span "Color" at bounding box center [87, 175] width 15 height 9
drag, startPoint x: 60, startPoint y: 172, endPoint x: 70, endPoint y: 171, distance: 10.5
click at [60, 172] on div "None Color / Gradient Element Stretch background to full-width Color overlay Pl…" at bounding box center [139, 171] width 173 height 111
click at [107, 150] on span "Gradient" at bounding box center [104, 152] width 27 height 15
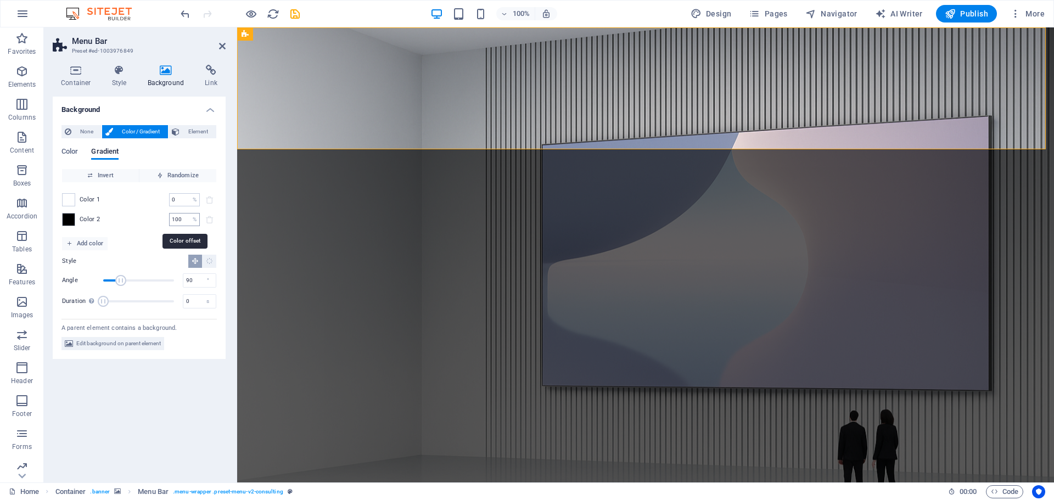
click at [182, 222] on input "100" at bounding box center [178, 219] width 19 height 13
drag, startPoint x: 182, startPoint y: 222, endPoint x: 164, endPoint y: 220, distance: 18.3
click at [164, 220] on div "Color 2 100 % ​" at bounding box center [139, 219] width 154 height 13
type input "2"
click at [179, 217] on input "2" at bounding box center [178, 219] width 19 height 13
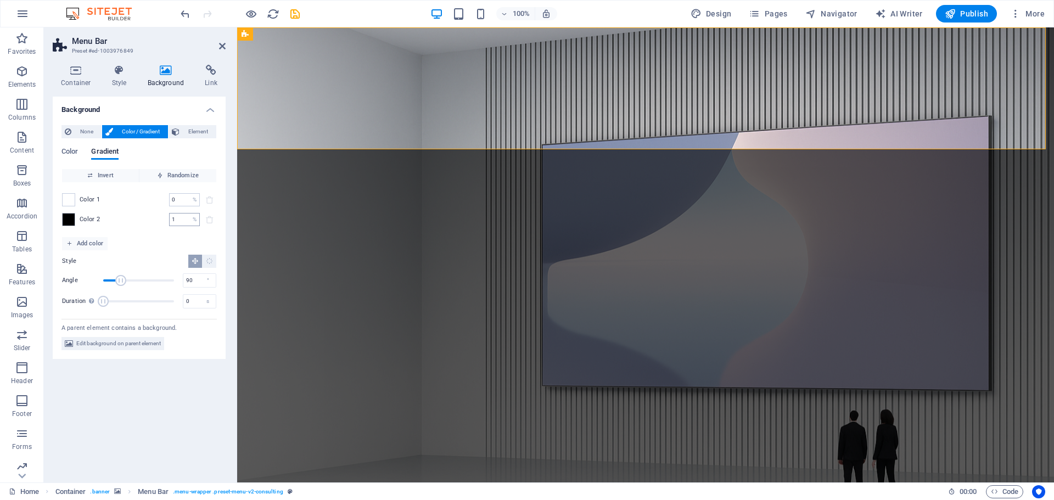
click at [176, 219] on input "1" at bounding box center [178, 219] width 19 height 13
type input "100"
drag, startPoint x: 121, startPoint y: 280, endPoint x: 177, endPoint y: 280, distance: 56.6
click at [184, 284] on div "Angle 360 °" at bounding box center [139, 280] width 154 height 16
drag, startPoint x: 171, startPoint y: 279, endPoint x: 103, endPoint y: 283, distance: 68.2
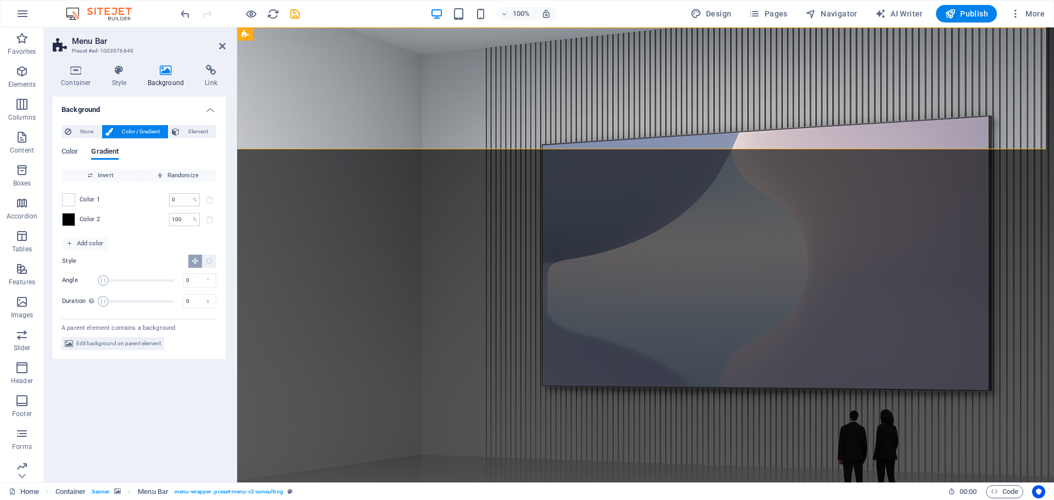
click at [103, 283] on span "Angle" at bounding box center [103, 280] width 11 height 11
drag, startPoint x: 103, startPoint y: 277, endPoint x: 125, endPoint y: 281, distance: 22.2
click at [125, 281] on span "Angle" at bounding box center [124, 280] width 11 height 11
drag, startPoint x: 124, startPoint y: 281, endPoint x: 142, endPoint y: 281, distance: 17.6
click at [142, 281] on span "Angle" at bounding box center [141, 280] width 11 height 11
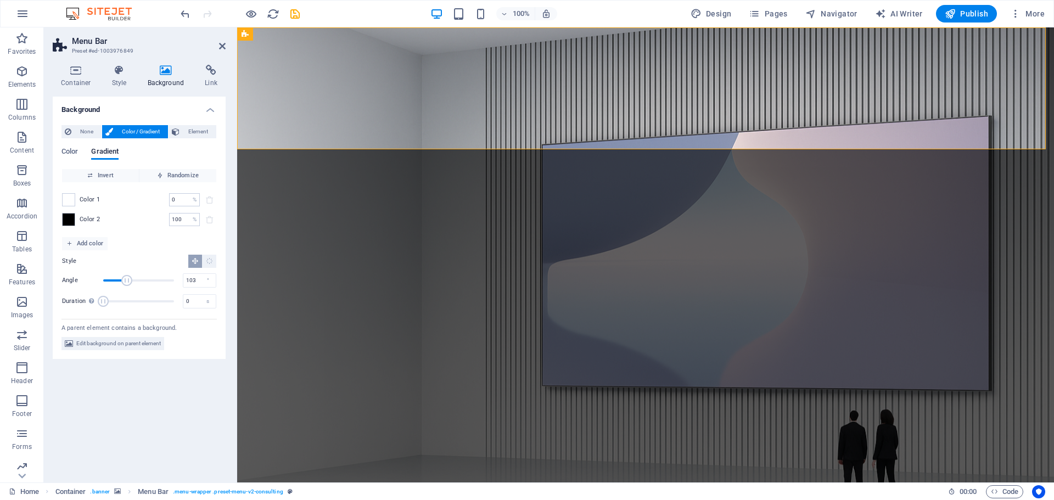
type input "100"
drag, startPoint x: 138, startPoint y: 281, endPoint x: 123, endPoint y: 281, distance: 15.4
click at [123, 281] on span "Angle" at bounding box center [126, 280] width 11 height 11
drag, startPoint x: 103, startPoint y: 301, endPoint x: 120, endPoint y: 301, distance: 16.5
click at [120, 301] on span "Duration" at bounding box center [119, 301] width 11 height 11
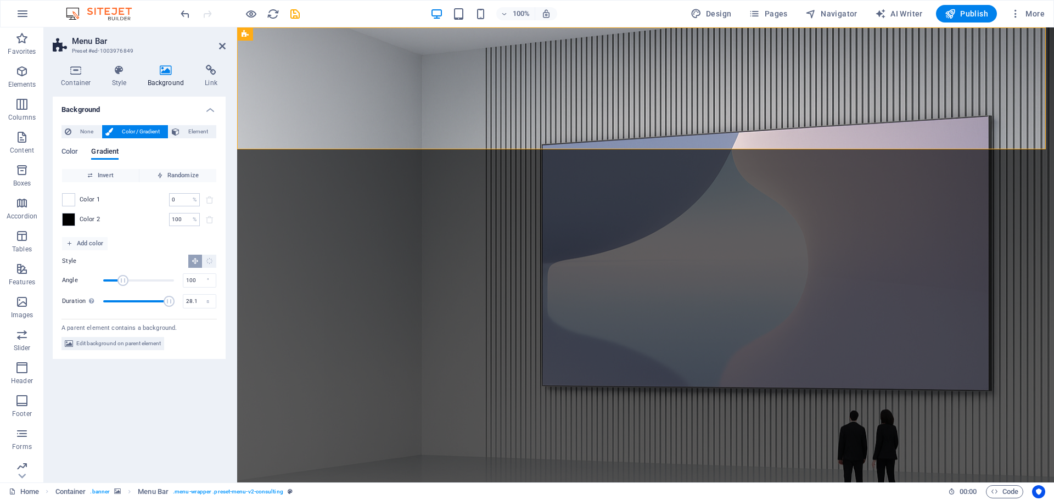
drag, startPoint x: 121, startPoint y: 301, endPoint x: 170, endPoint y: 302, distance: 48.9
click at [170, 302] on span "Duration" at bounding box center [169, 301] width 11 height 11
drag, startPoint x: 168, startPoint y: 300, endPoint x: 159, endPoint y: 302, distance: 8.9
click at [159, 302] on span "Duration" at bounding box center [157, 301] width 11 height 11
drag, startPoint x: 158, startPoint y: 302, endPoint x: 108, endPoint y: 303, distance: 49.4
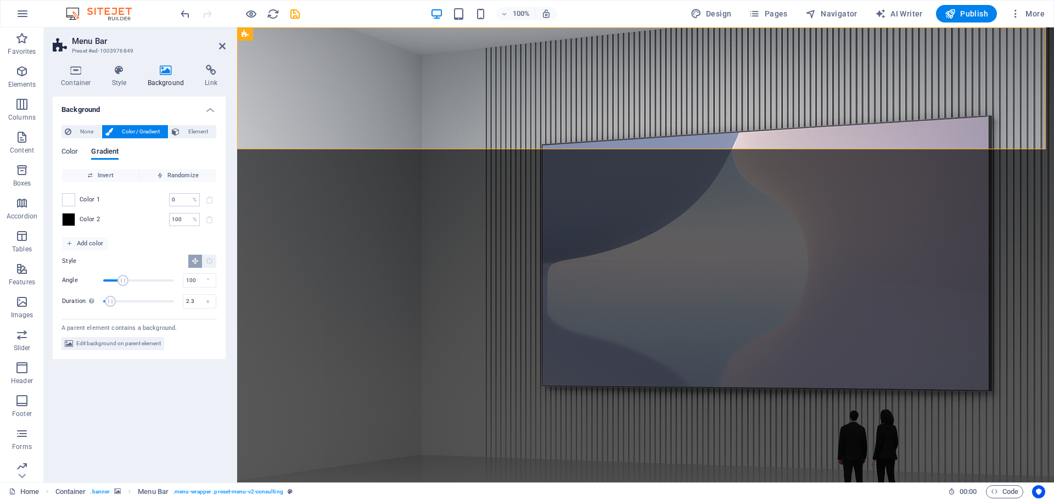
click at [109, 303] on span "Duration" at bounding box center [110, 301] width 11 height 11
type input "0"
drag, startPoint x: 113, startPoint y: 303, endPoint x: 103, endPoint y: 302, distance: 10.4
click at [103, 303] on span "Duration" at bounding box center [103, 301] width 11 height 11
click at [210, 263] on icon "Radial gradient" at bounding box center [209, 261] width 7 height 7
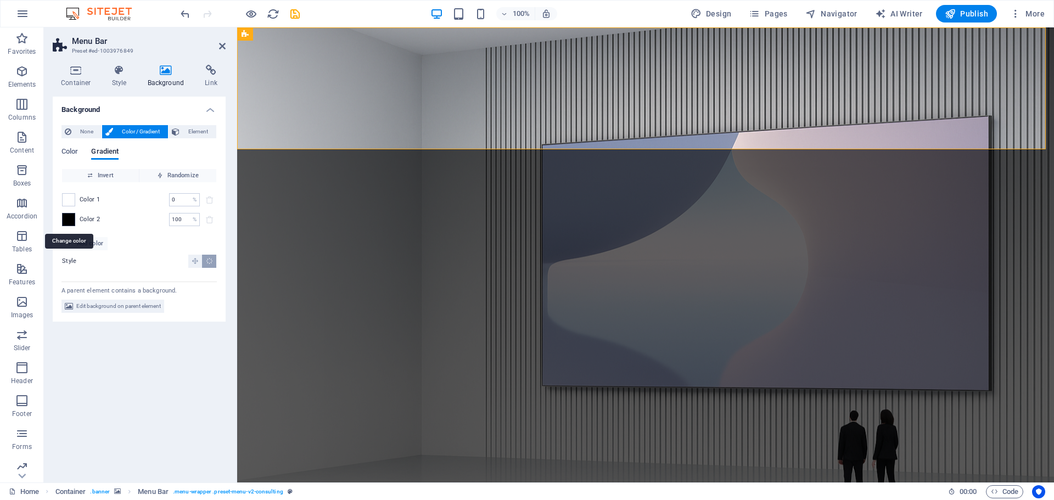
click at [66, 219] on span at bounding box center [69, 220] width 12 height 12
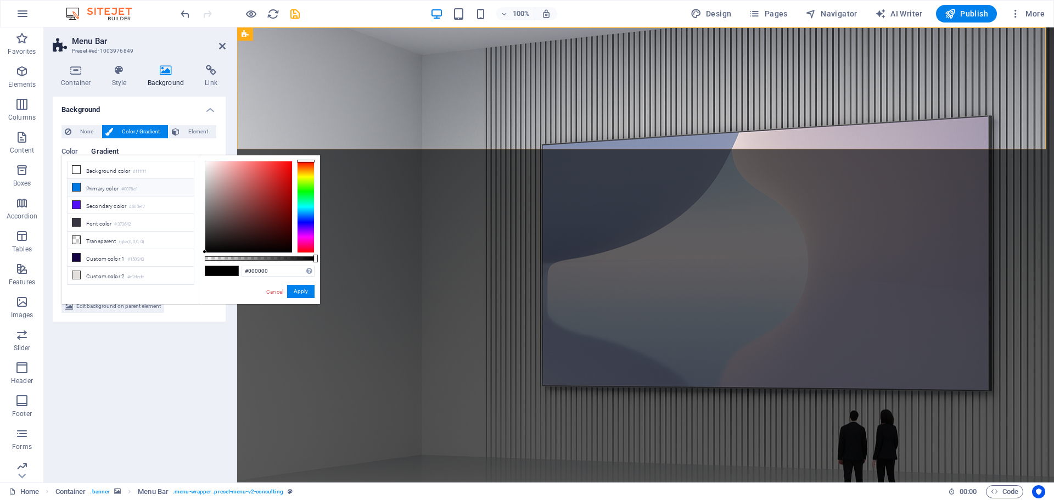
click at [80, 187] on span at bounding box center [76, 187] width 9 height 9
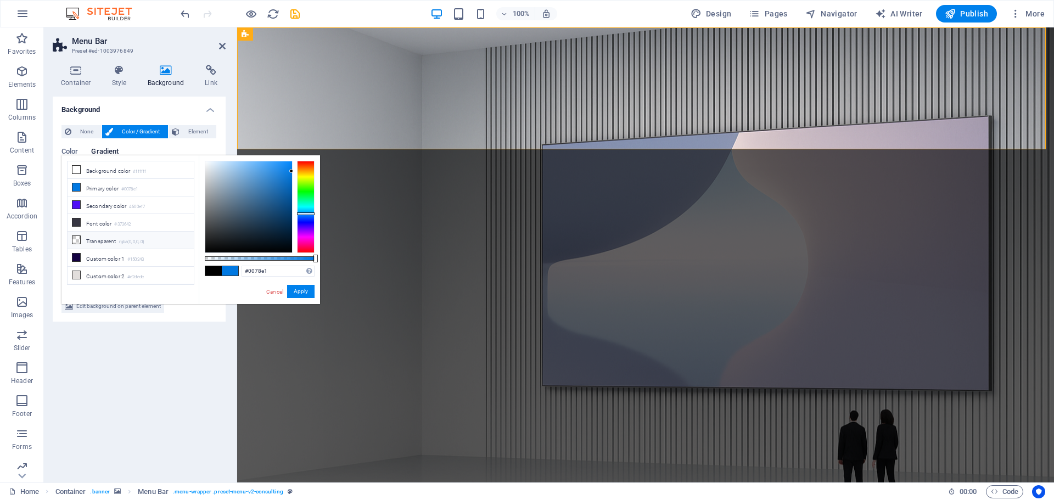
click at [80, 237] on li "Transparent rgba(0,0,0,.0)" at bounding box center [131, 241] width 126 height 18
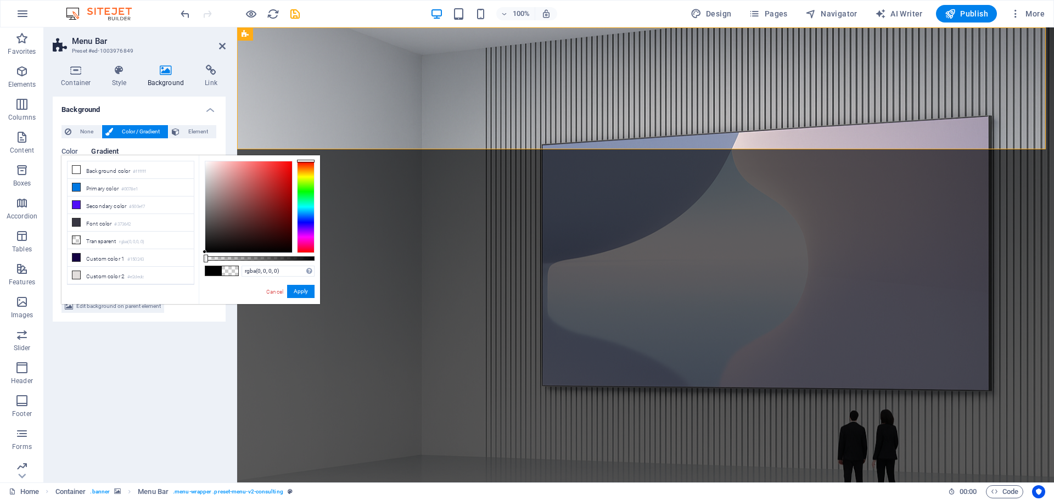
click at [182, 347] on div "Background None Color / Gradient Element Stretch background to full-width Color…" at bounding box center [139, 285] width 173 height 377
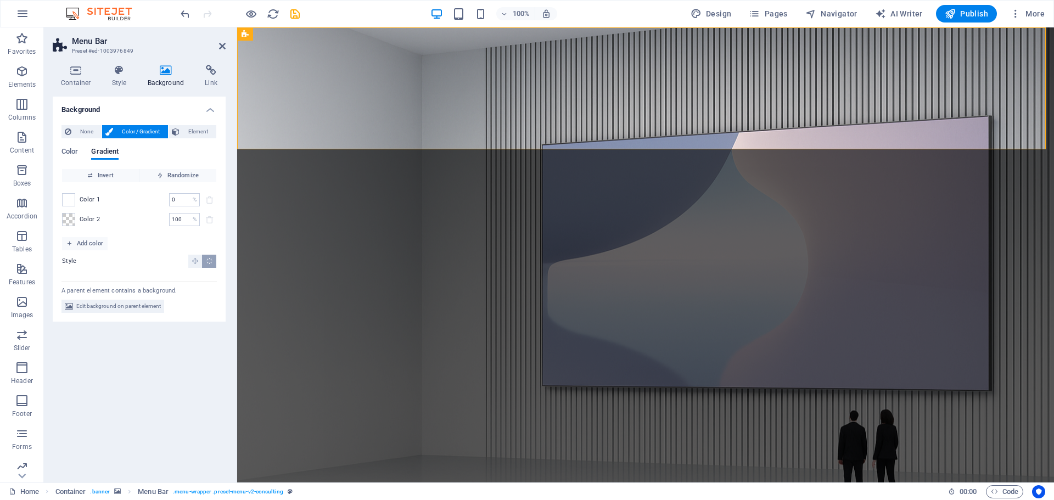
click at [84, 199] on span "Color 1" at bounding box center [90, 200] width 21 height 9
click at [70, 199] on span at bounding box center [69, 200] width 12 height 12
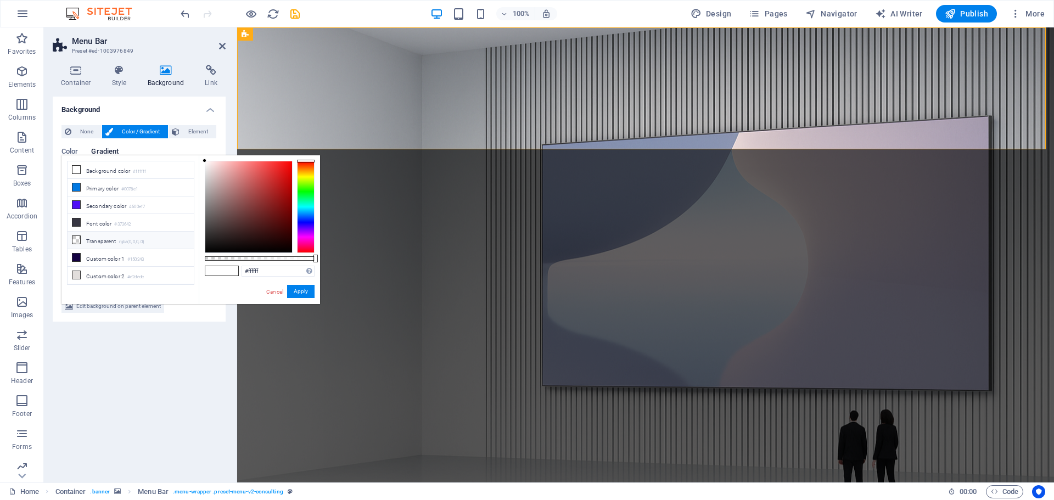
click at [89, 238] on li "Transparent rgba(0,0,0,.0)" at bounding box center [131, 241] width 126 height 18
drag, startPoint x: 84, startPoint y: 238, endPoint x: 80, endPoint y: 214, distance: 25.0
click at [83, 238] on li "Transparent rgba(0,0,0,.0)" at bounding box center [131, 241] width 126 height 18
click at [75, 170] on icon at bounding box center [76, 170] width 8 height 8
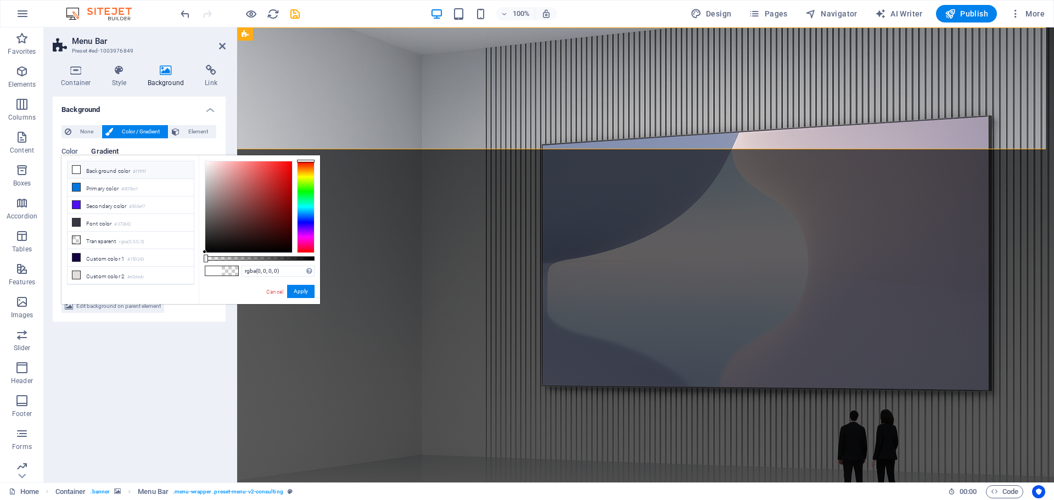
type input "#ffffff"
click at [166, 344] on div "Background None Color / Gradient Element Stretch background to full-width Color…" at bounding box center [139, 285] width 173 height 377
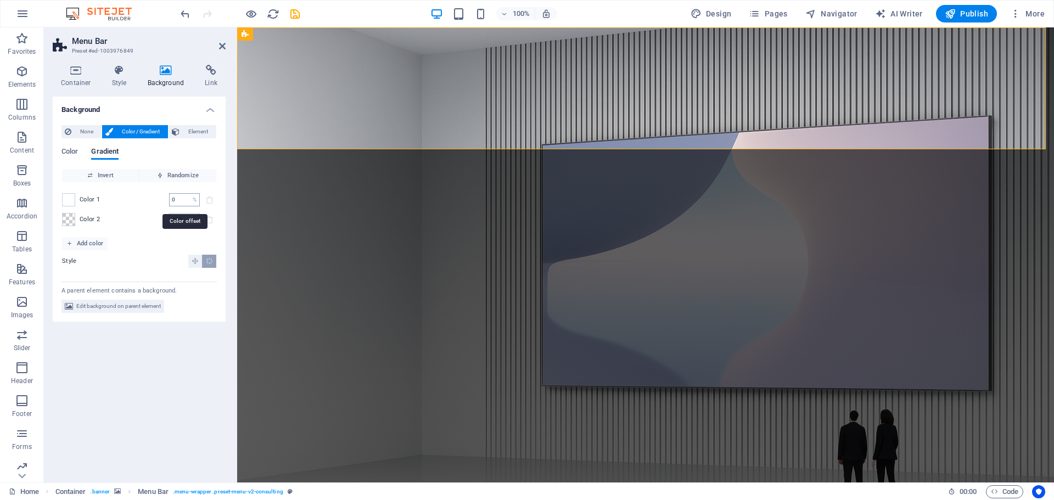
click at [181, 202] on input "0" at bounding box center [178, 199] width 19 height 13
click at [182, 202] on input "3" at bounding box center [178, 199] width 19 height 13
click at [181, 202] on input "30" at bounding box center [178, 199] width 19 height 13
type input "3"
type input "0"
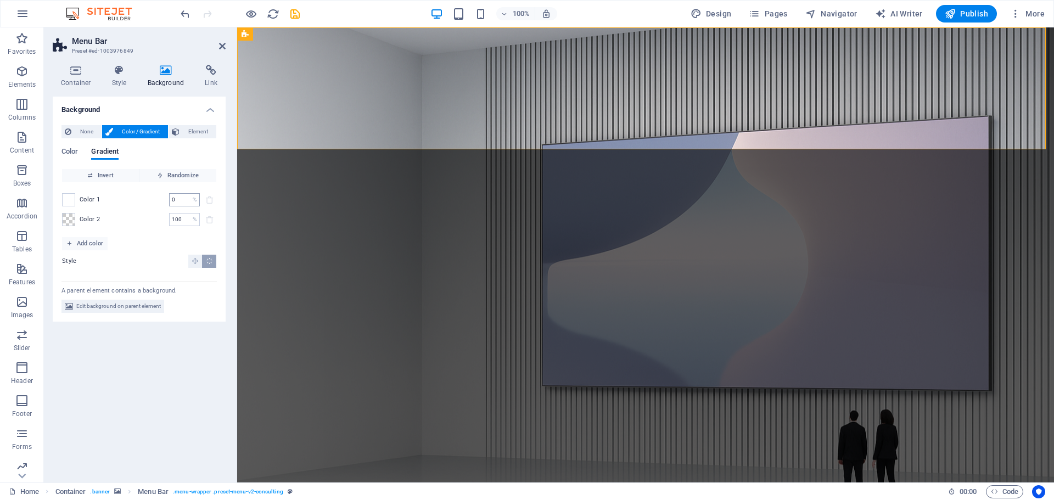
click at [191, 204] on div "0 % ​" at bounding box center [184, 199] width 31 height 13
click at [182, 197] on input "25" at bounding box center [178, 199] width 19 height 13
click at [182, 197] on input "20" at bounding box center [178, 199] width 19 height 13
type input "2"
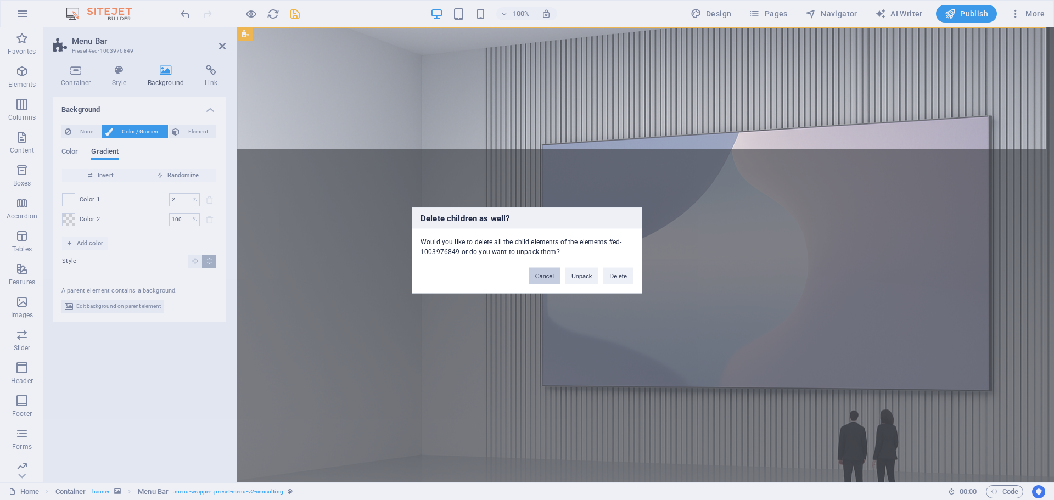
click at [555, 276] on button "Cancel" at bounding box center [545, 275] width 32 height 16
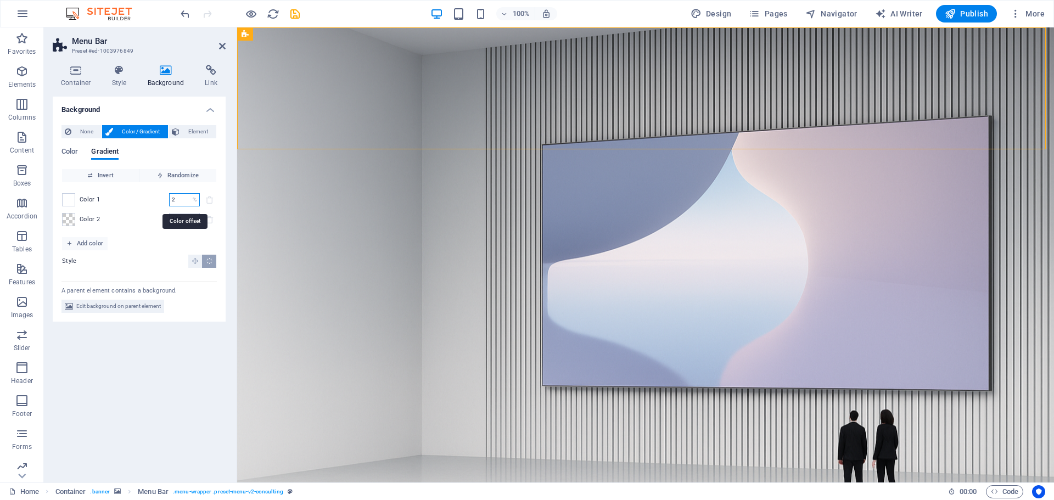
click at [180, 200] on input "2" at bounding box center [178, 199] width 19 height 13
type input "10"
click at [70, 151] on span "Color" at bounding box center [70, 152] width 16 height 15
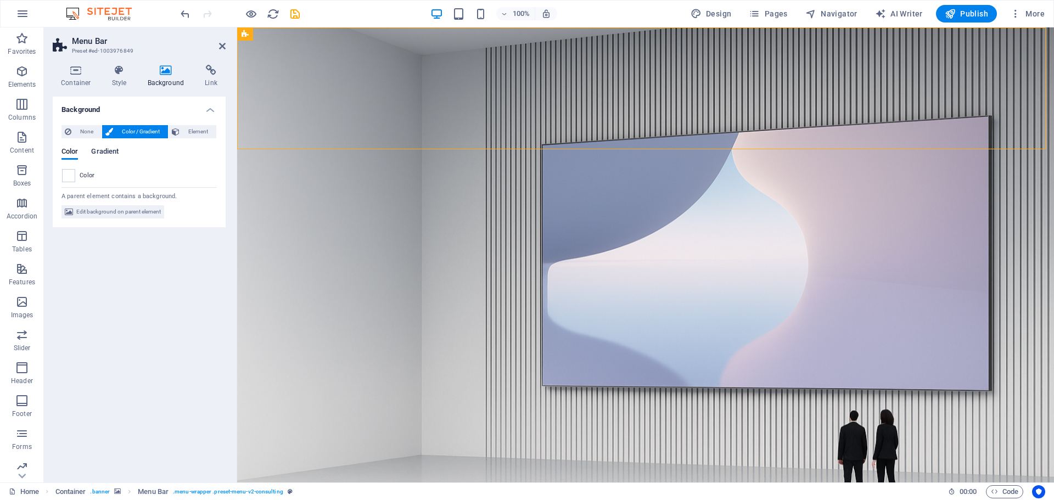
click at [111, 149] on span "Gradient" at bounding box center [104, 152] width 27 height 15
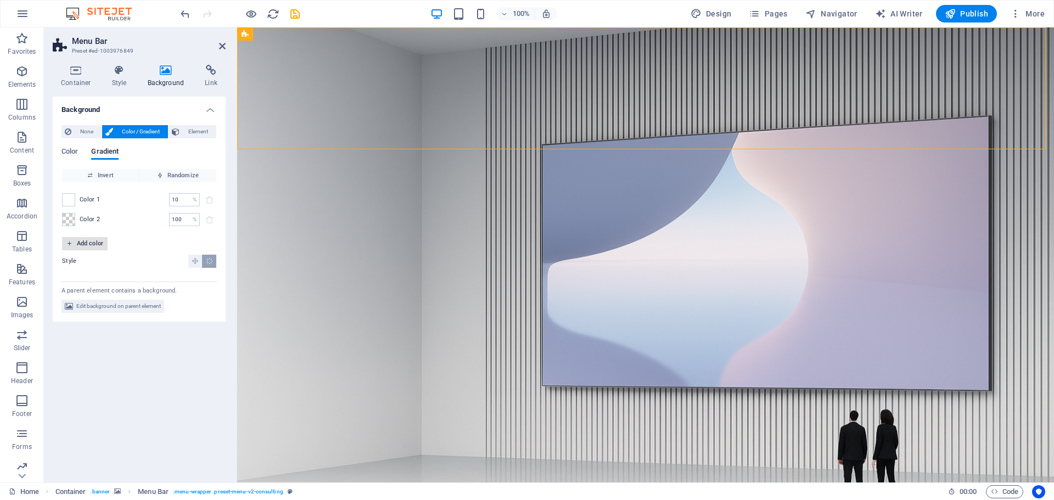
click at [93, 244] on span "Add color" at bounding box center [84, 243] width 37 height 13
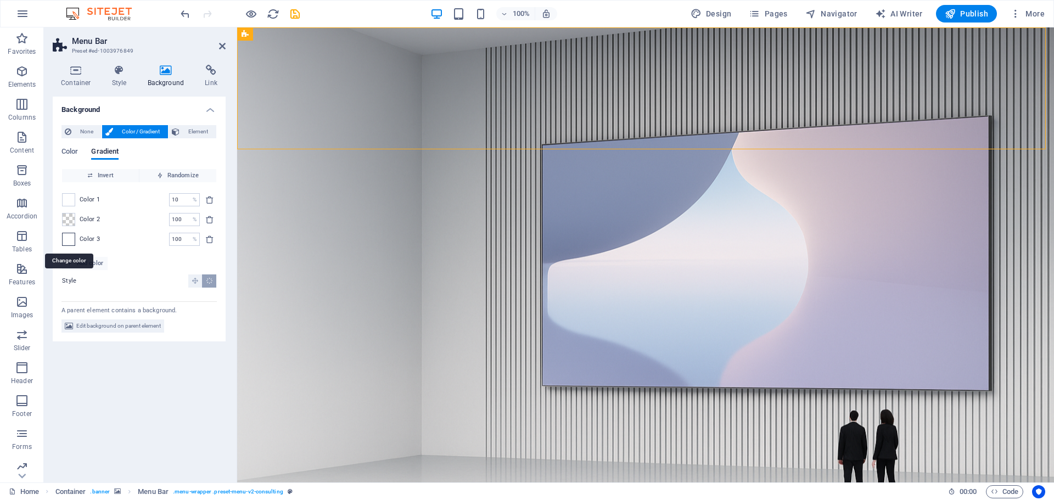
click at [71, 238] on span at bounding box center [69, 239] width 12 height 12
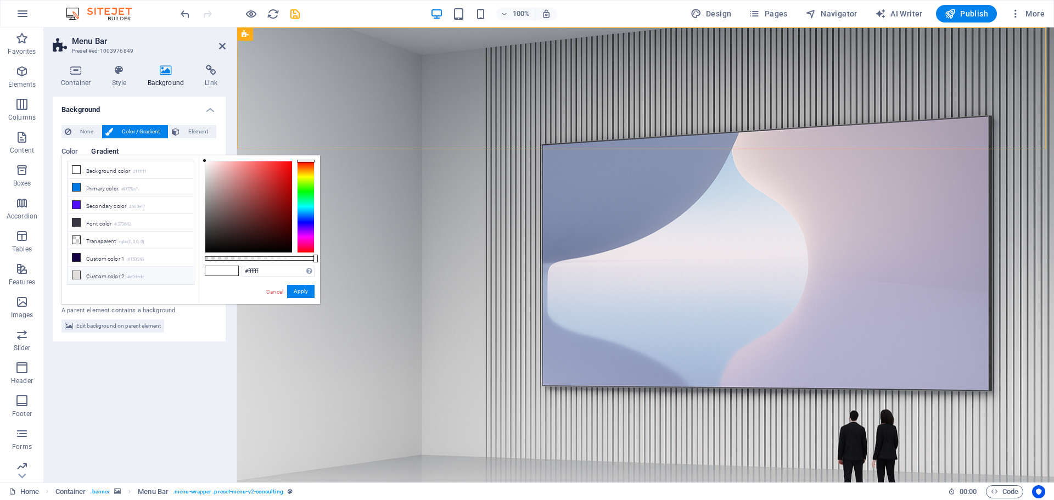
click at [97, 274] on li "Custom color 2 #e2dedc" at bounding box center [131, 276] width 126 height 18
click at [91, 186] on li "Primary color #0078e1" at bounding box center [131, 188] width 126 height 18
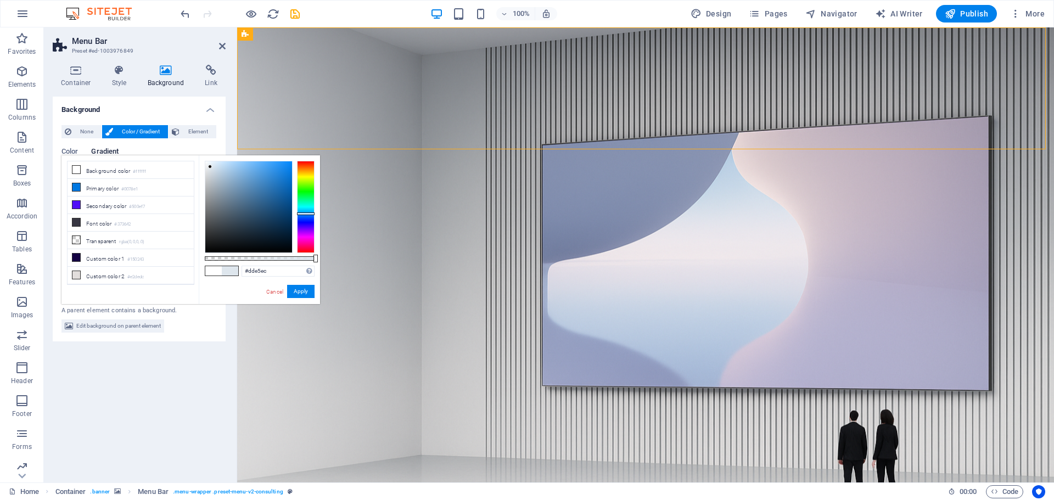
type input "#dce3ea"
drag, startPoint x: 289, startPoint y: 169, endPoint x: 210, endPoint y: 168, distance: 79.1
click at [210, 168] on div at bounding box center [248, 206] width 87 height 91
click at [305, 294] on button "Apply" at bounding box center [300, 291] width 27 height 13
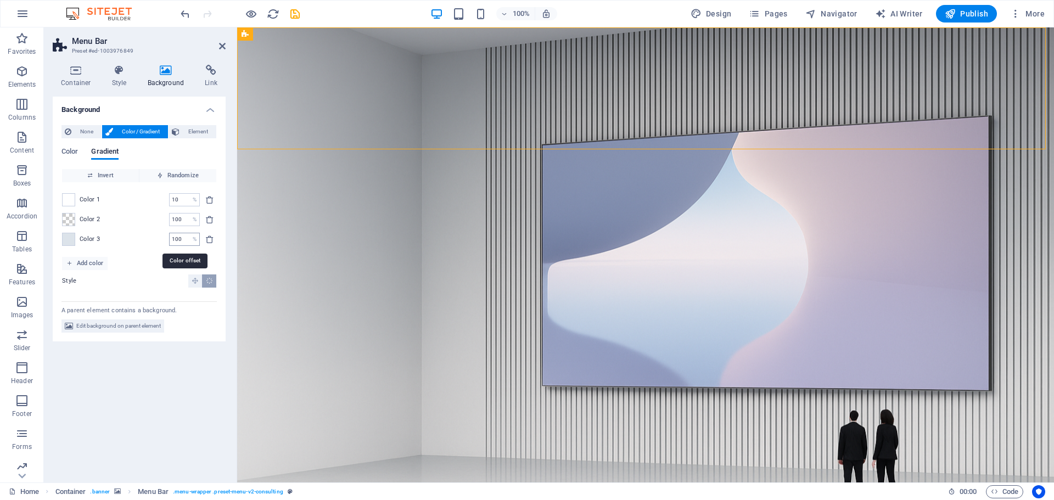
click at [181, 240] on input "100" at bounding box center [178, 239] width 19 height 13
drag, startPoint x: 185, startPoint y: 242, endPoint x: 169, endPoint y: 241, distance: 15.5
click at [169, 241] on input "100" at bounding box center [178, 239] width 19 height 13
type input "2"
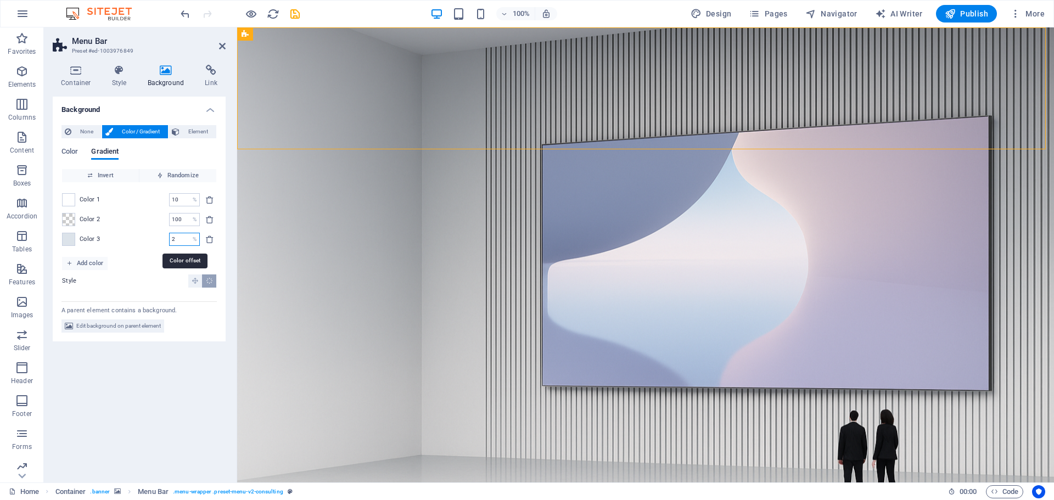
type input "10"
click at [182, 241] on input "100" at bounding box center [178, 239] width 19 height 13
drag, startPoint x: 182, startPoint y: 241, endPoint x: 163, endPoint y: 240, distance: 19.8
click at [163, 240] on div "Color 3 100 % ​" at bounding box center [139, 239] width 154 height 13
type input "2"
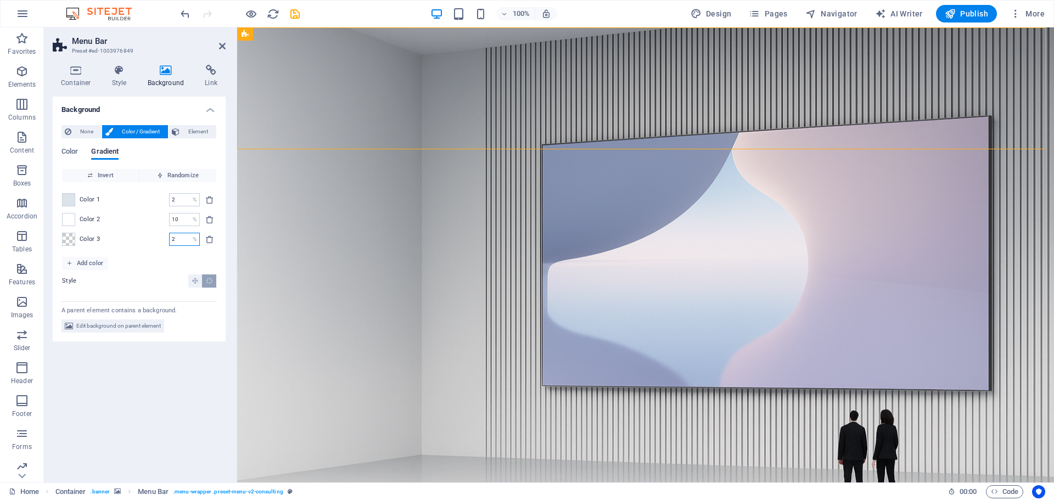
type input "2"
click at [179, 241] on input "10" at bounding box center [178, 239] width 19 height 13
type input "100"
click at [209, 239] on icon "delete" at bounding box center [209, 239] width 9 height 9
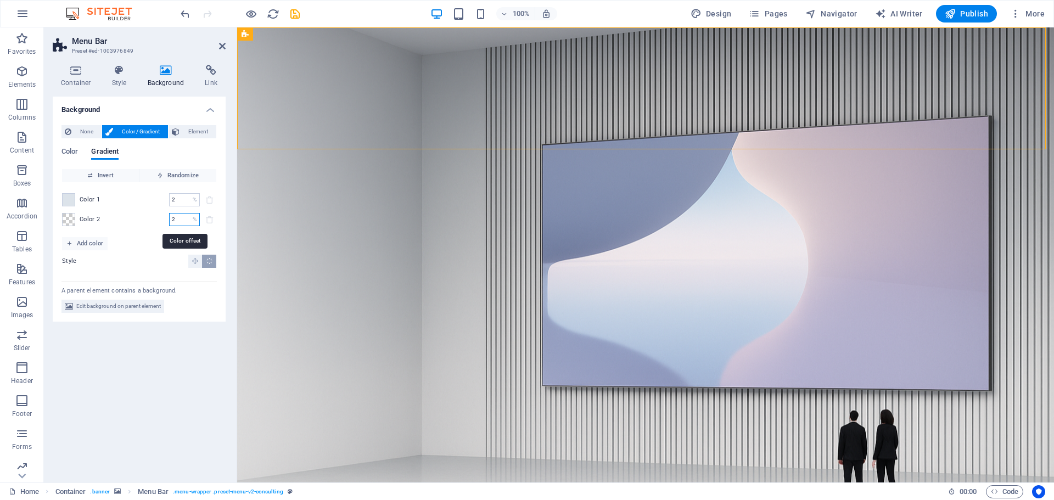
click at [182, 219] on input "2" at bounding box center [178, 219] width 19 height 13
click at [180, 222] on input "20" at bounding box center [178, 219] width 19 height 13
type input "2"
type input "0"
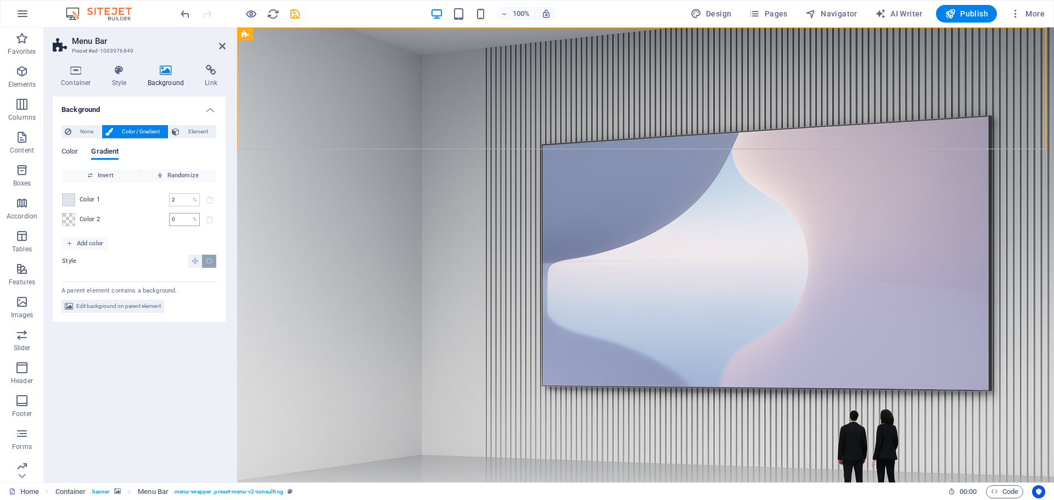
type input "2"
click at [180, 222] on input "2" at bounding box center [178, 219] width 19 height 13
click at [183, 219] on input "100" at bounding box center [178, 219] width 19 height 13
type input "1"
type input "0"
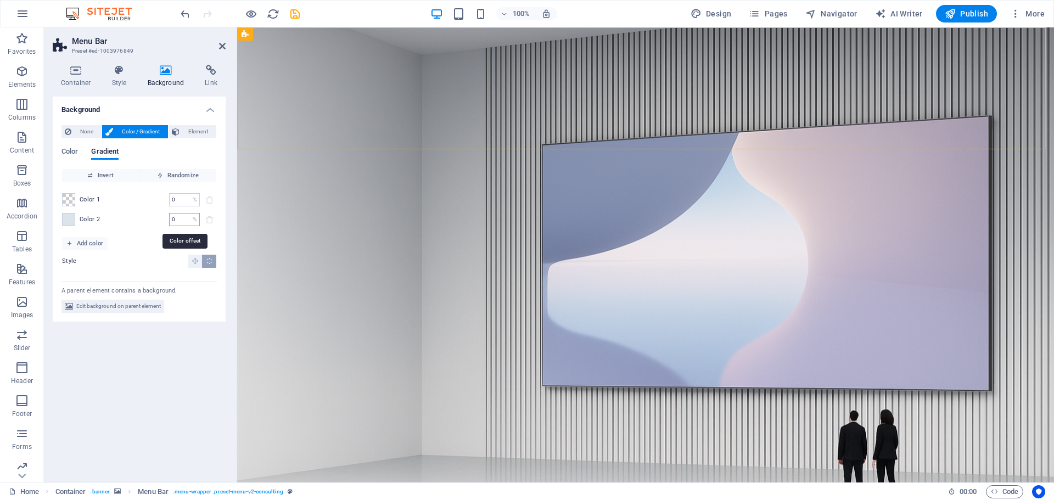
click at [183, 221] on input "0" at bounding box center [178, 219] width 19 height 13
click at [196, 261] on icon "Linear gradient" at bounding box center [195, 261] width 7 height 7
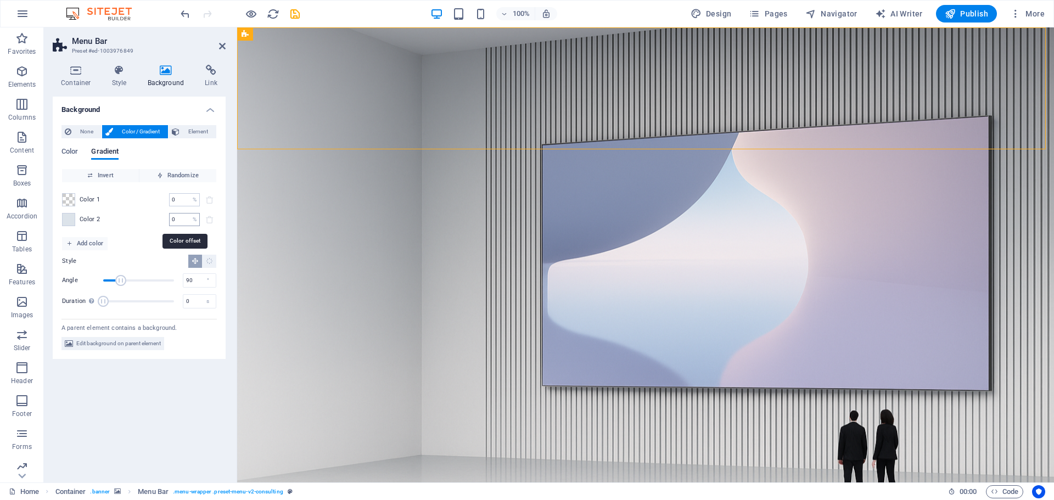
click at [176, 219] on input "0" at bounding box center [178, 219] width 19 height 13
drag, startPoint x: 123, startPoint y: 280, endPoint x: 152, endPoint y: 281, distance: 28.6
click at [152, 281] on span "Angle" at bounding box center [151, 280] width 11 height 11
type input "100"
drag, startPoint x: 149, startPoint y: 281, endPoint x: 123, endPoint y: 280, distance: 26.4
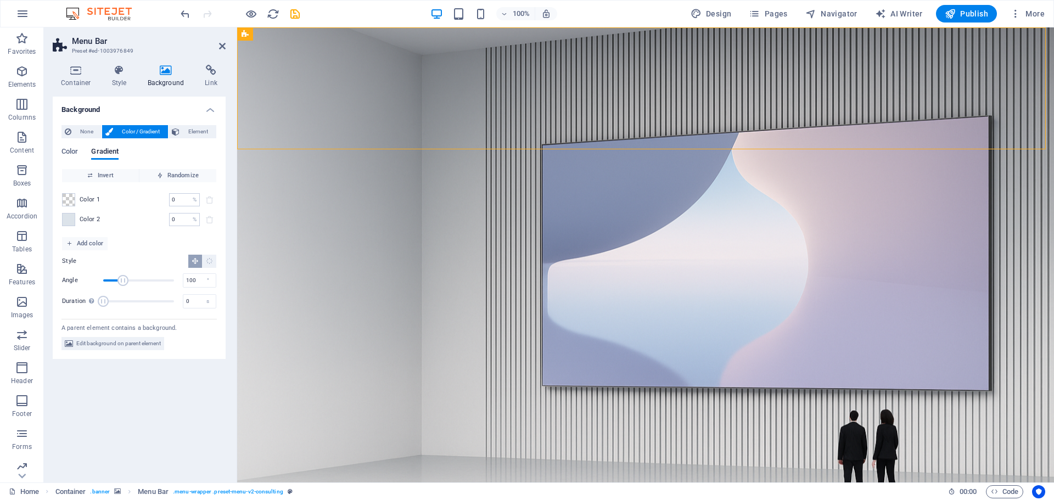
click at [123, 280] on span "Angle" at bounding box center [123, 280] width 11 height 11
click at [210, 264] on icon "Radial gradient" at bounding box center [209, 261] width 7 height 7
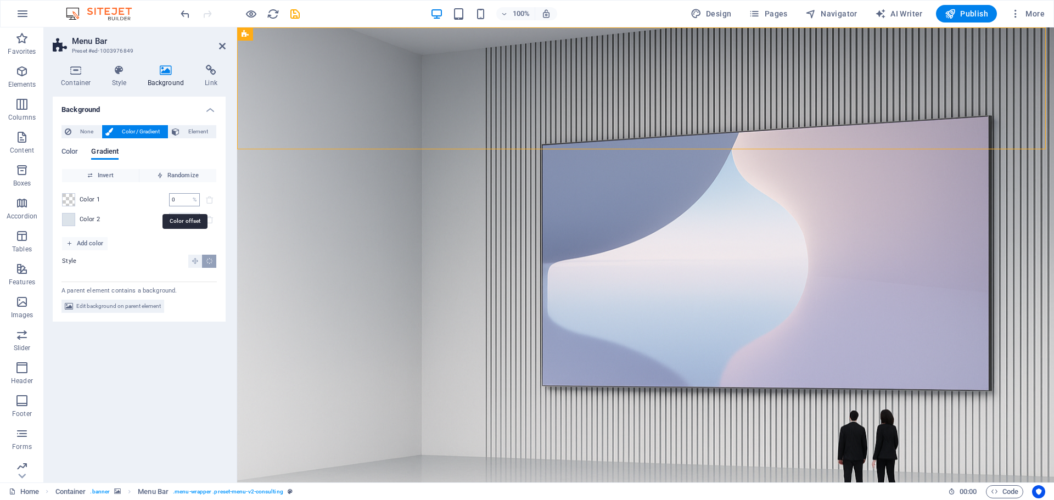
click at [180, 202] on input "0" at bounding box center [178, 199] width 19 height 13
type input "0"
type input "1"
click at [181, 200] on input "0" at bounding box center [178, 199] width 19 height 13
click at [181, 200] on input "1" at bounding box center [178, 199] width 19 height 13
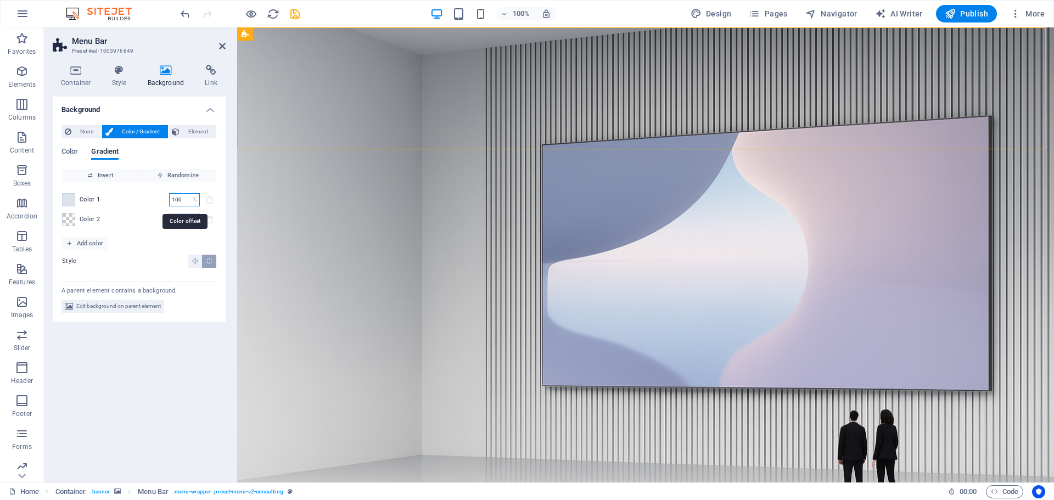
type input "1"
type input "100"
click at [81, 130] on span "None" at bounding box center [87, 131] width 24 height 13
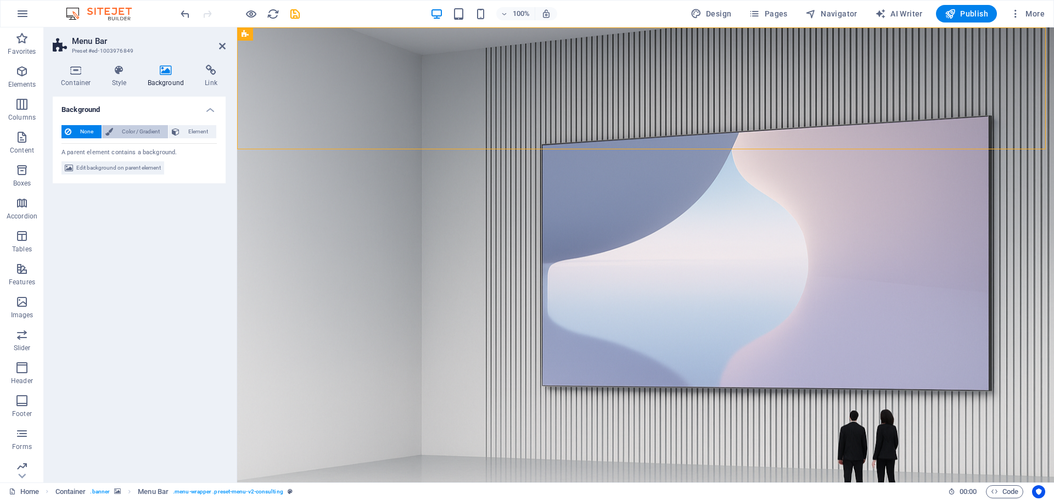
click at [149, 130] on span "Color / Gradient" at bounding box center [140, 131] width 48 height 13
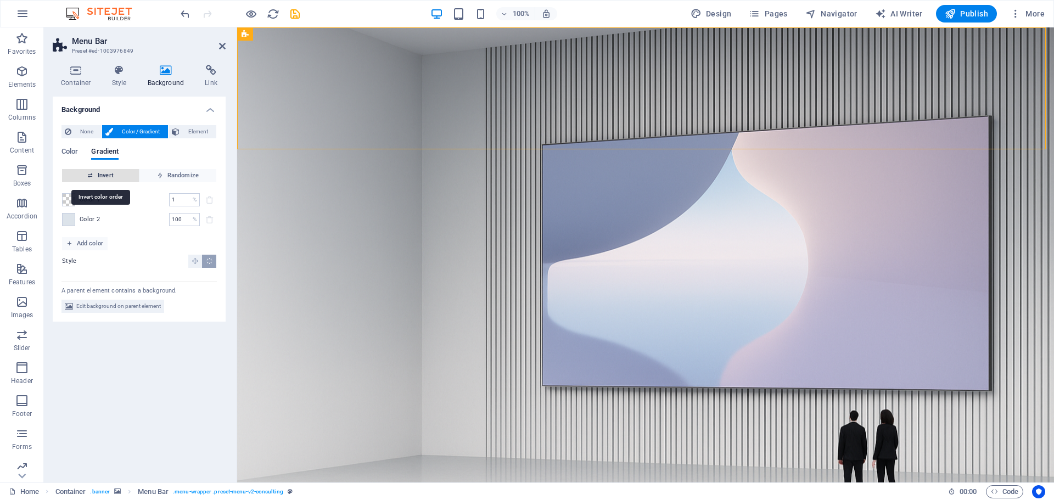
click at [108, 174] on span "Invert" at bounding box center [100, 175] width 68 height 13
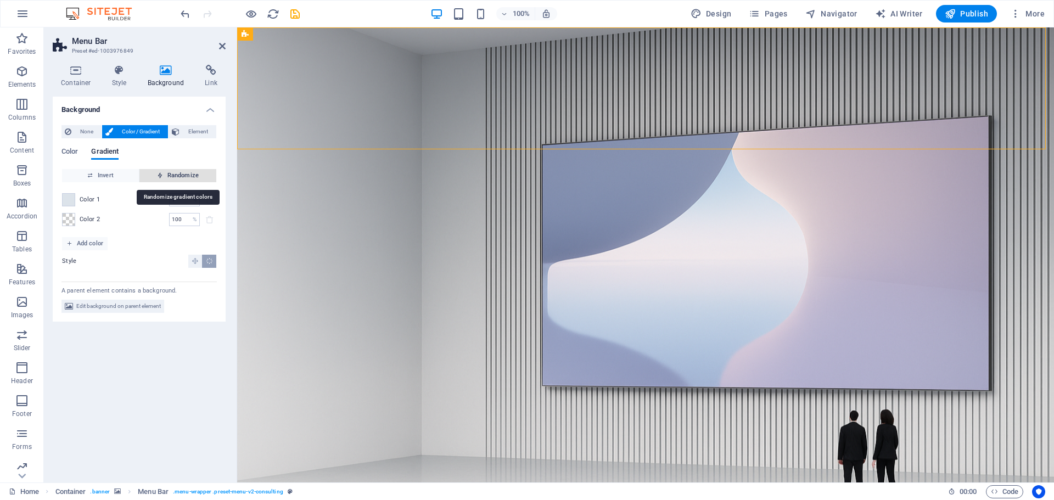
click at [177, 173] on span "Randomize" at bounding box center [178, 175] width 68 height 13
type input "0"
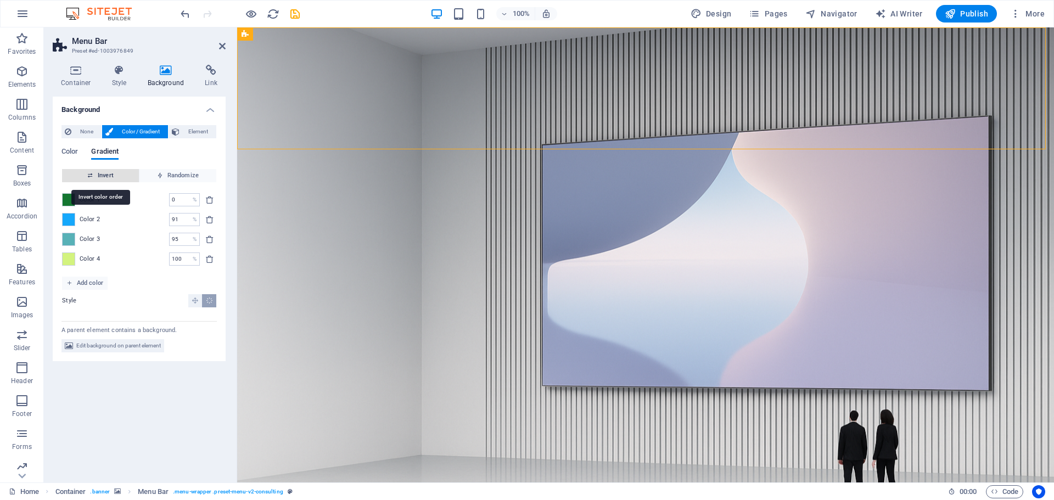
click at [102, 177] on span "Invert" at bounding box center [100, 175] width 68 height 13
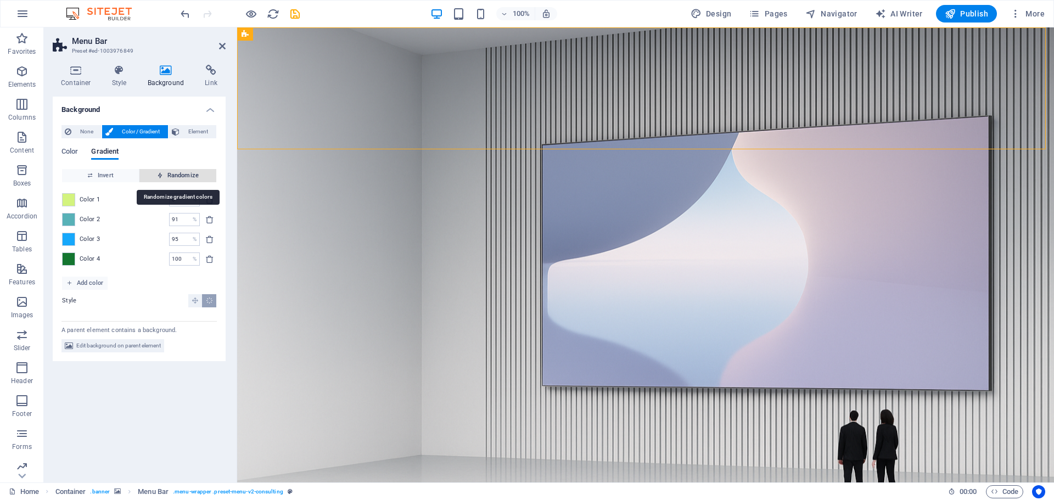
click at [174, 175] on span "Randomize" at bounding box center [178, 175] width 68 height 13
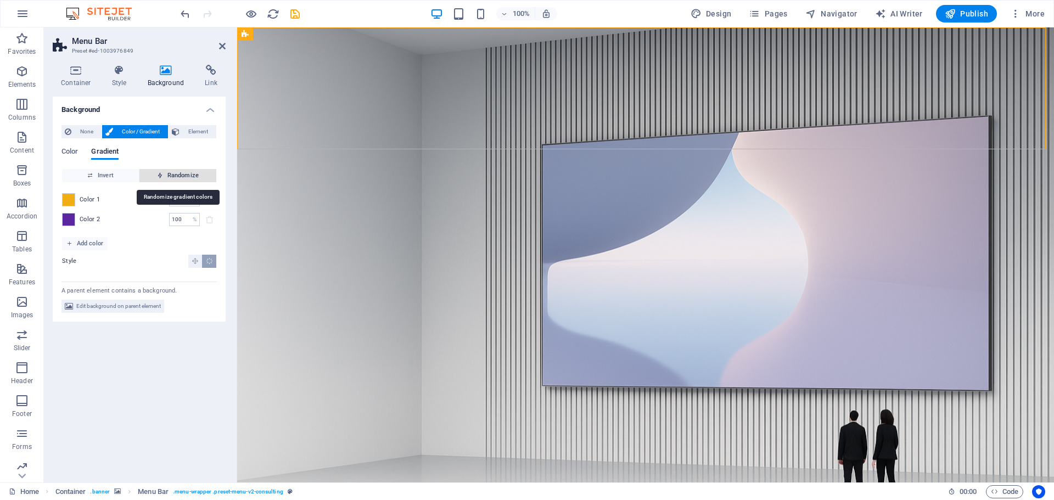
click at [174, 176] on span "Randomize" at bounding box center [178, 175] width 68 height 13
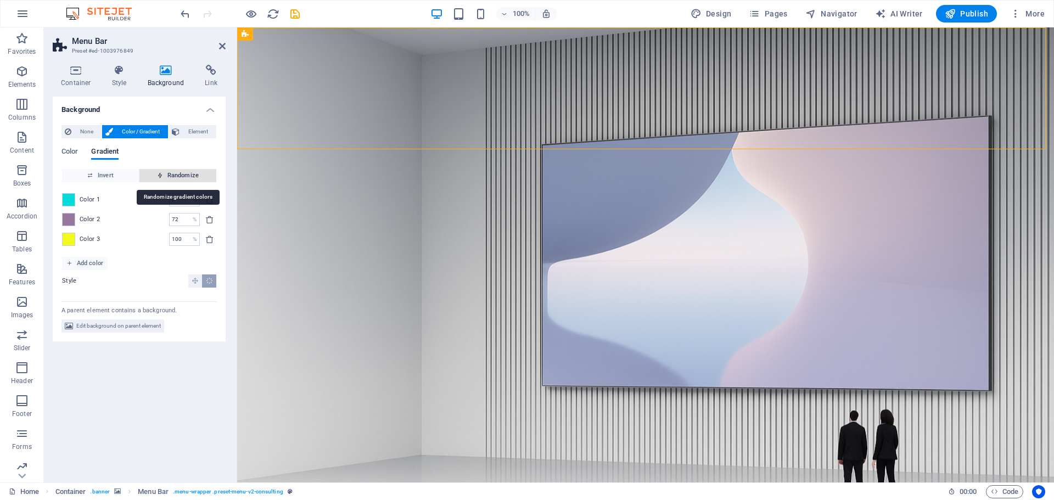
click at [174, 176] on span "Randomize" at bounding box center [178, 175] width 68 height 13
type input "13"
type input "39"
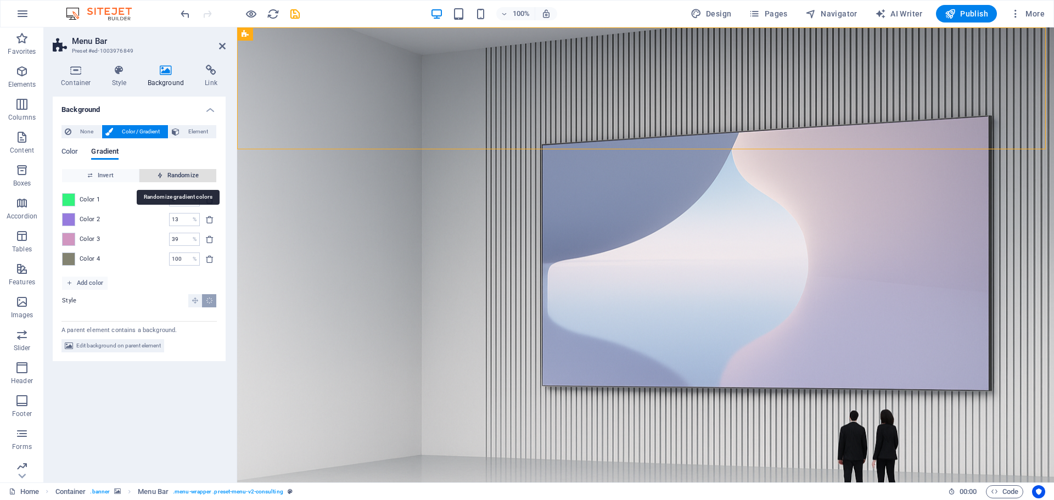
click at [174, 176] on span "Randomize" at bounding box center [178, 175] width 68 height 13
type input "45"
type input "50"
click at [174, 176] on span "Randomize" at bounding box center [178, 175] width 68 height 13
type input "91"
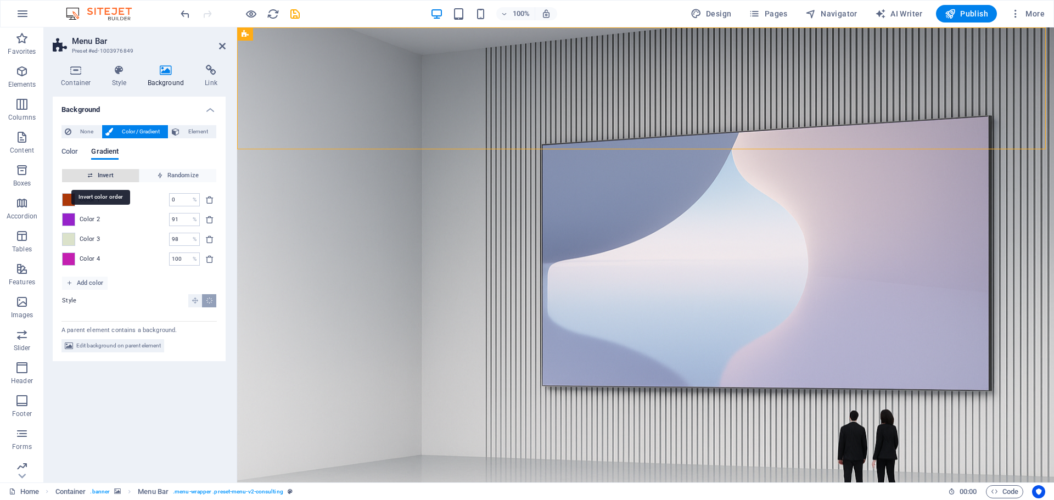
click at [92, 175] on icon "button" at bounding box center [90, 175] width 6 height 6
click at [66, 152] on span "Color" at bounding box center [70, 152] width 16 height 15
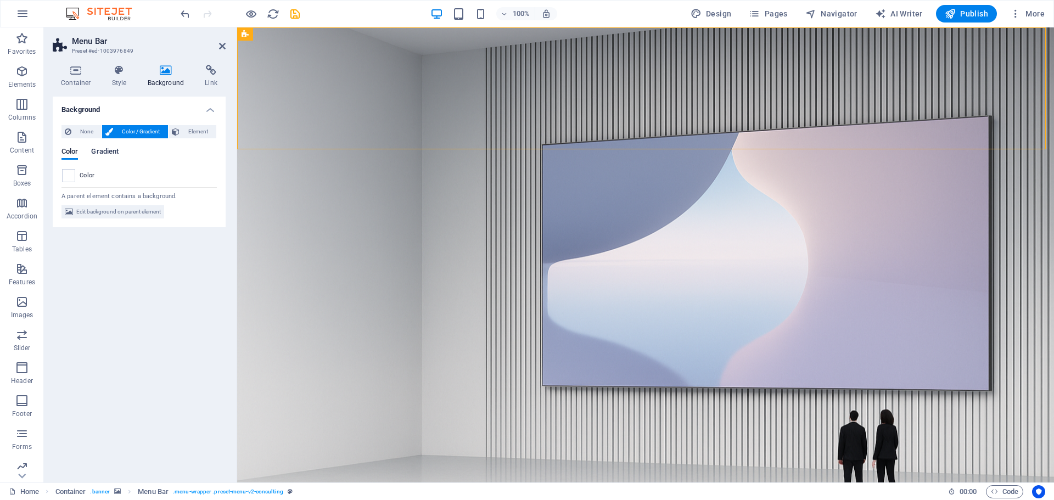
click at [104, 153] on span "Gradient" at bounding box center [104, 152] width 27 height 15
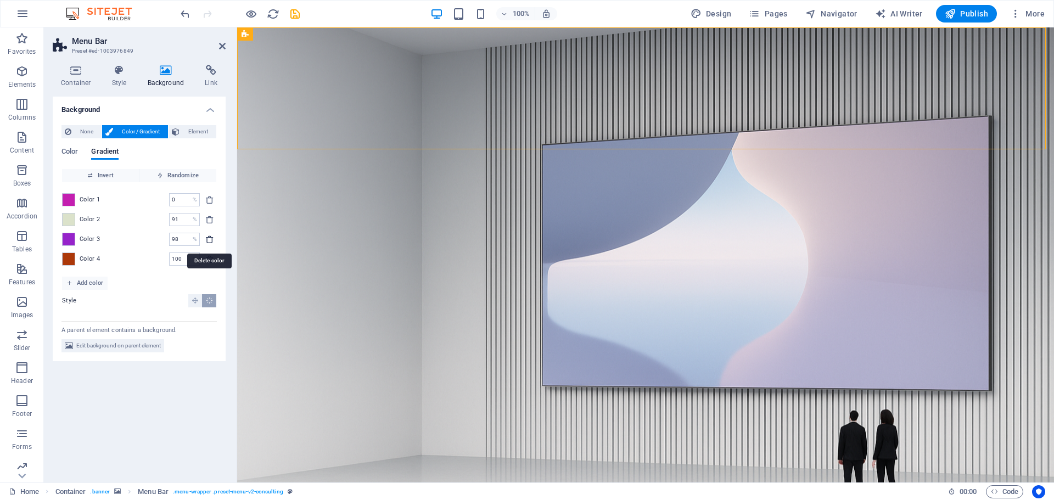
click at [210, 238] on icon "delete" at bounding box center [209, 239] width 9 height 9
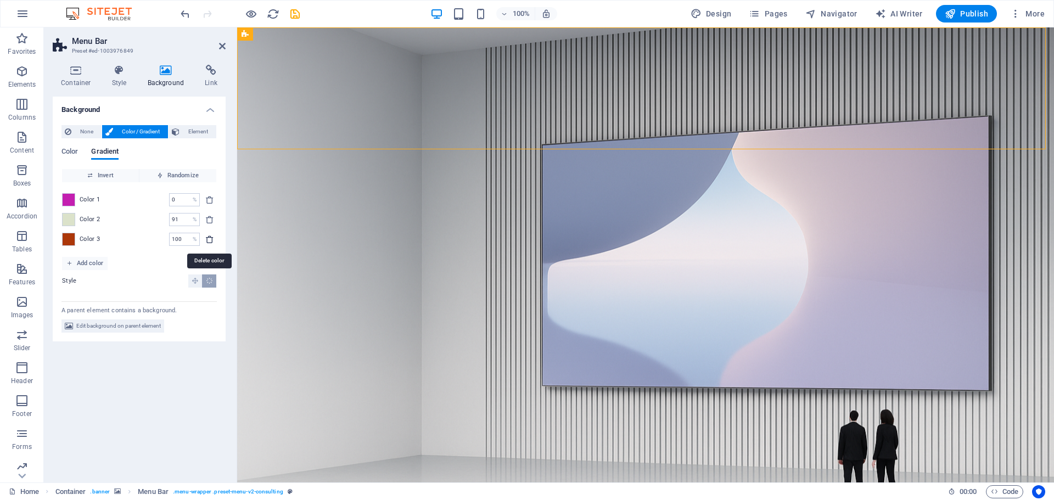
click at [211, 238] on icon "delete" at bounding box center [209, 239] width 9 height 9
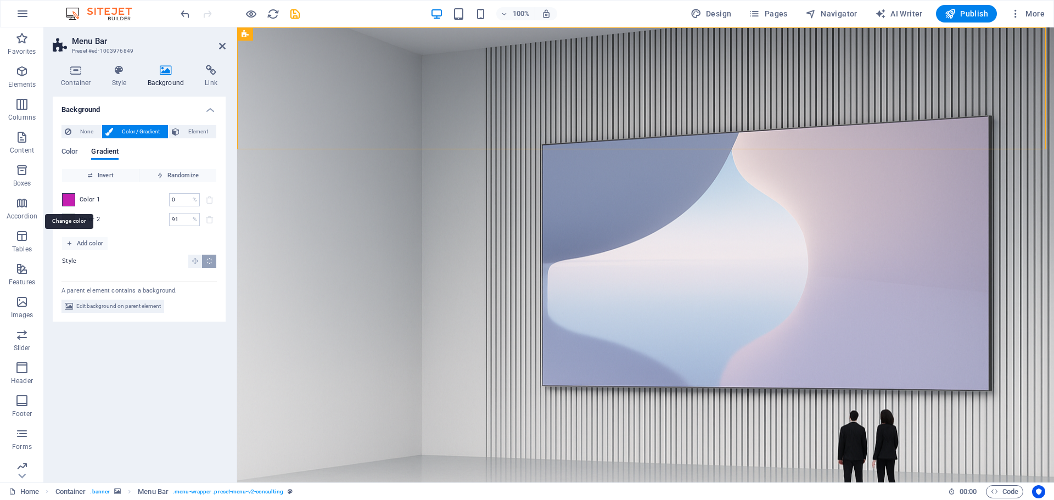
click at [71, 198] on span at bounding box center [69, 200] width 12 height 12
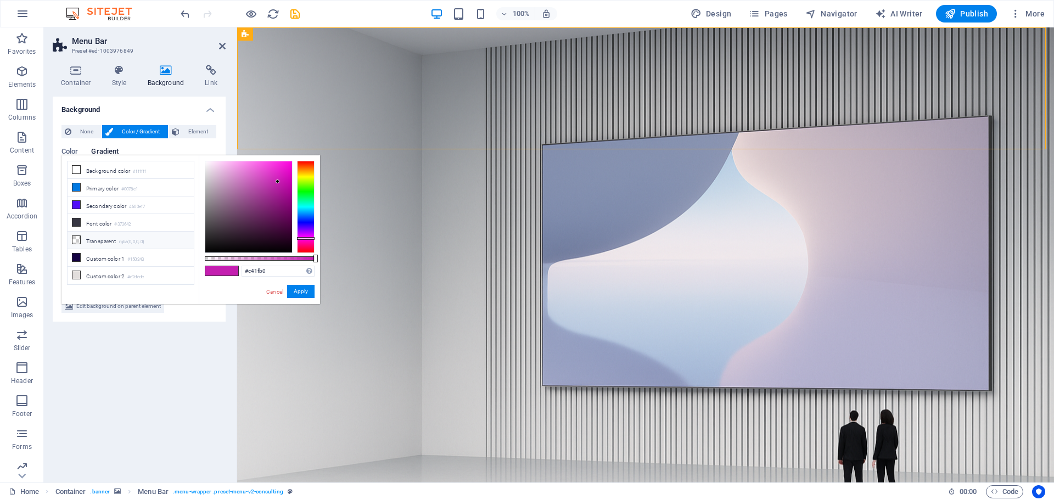
click at [91, 234] on li "Transparent rgba(0,0,0,.0)" at bounding box center [131, 241] width 126 height 18
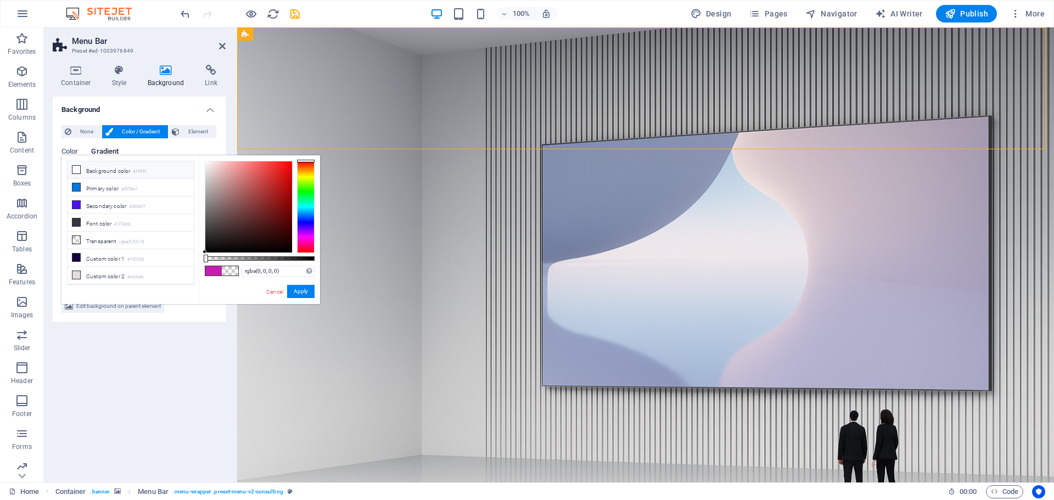
click at [107, 169] on li "Background color #ffffff" at bounding box center [131, 170] width 126 height 18
click at [78, 236] on icon at bounding box center [76, 240] width 8 height 8
drag, startPoint x: 307, startPoint y: 293, endPoint x: 69, endPoint y: 265, distance: 239.5
click at [307, 293] on button "Apply" at bounding box center [300, 291] width 27 height 13
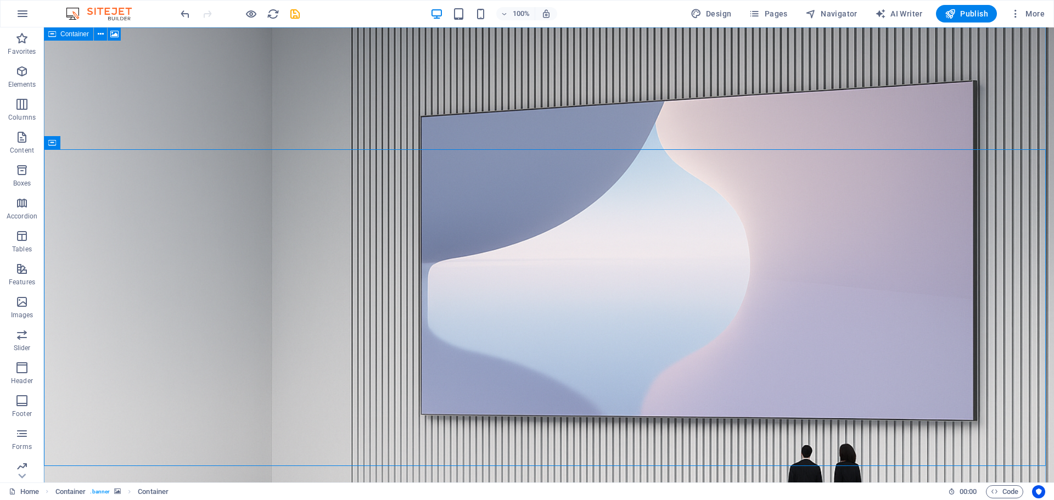
click at [72, 35] on span "Container" at bounding box center [74, 34] width 29 height 7
click at [104, 37] on button at bounding box center [100, 33] width 13 height 13
click at [113, 33] on icon at bounding box center [114, 35] width 8 height 12
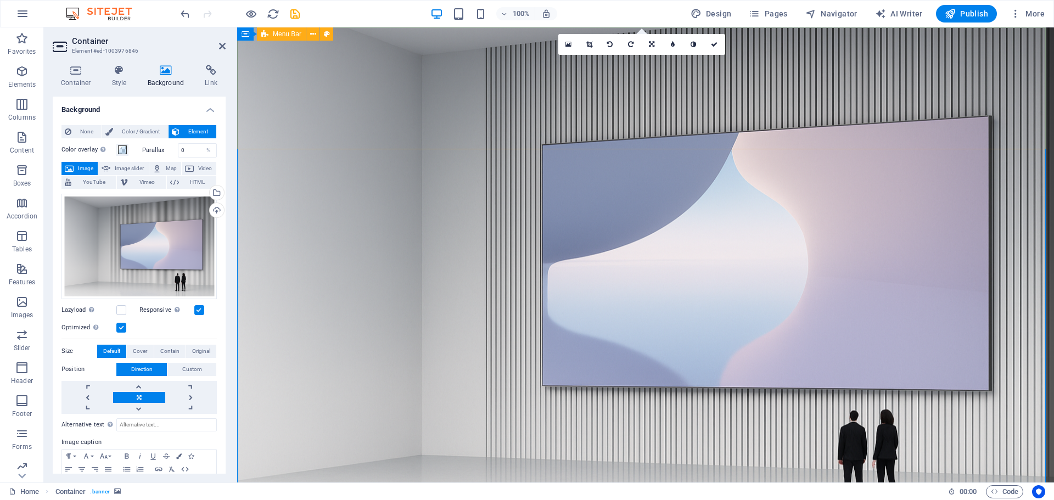
click at [288, 35] on span "Menu Bar" at bounding box center [287, 34] width 29 height 7
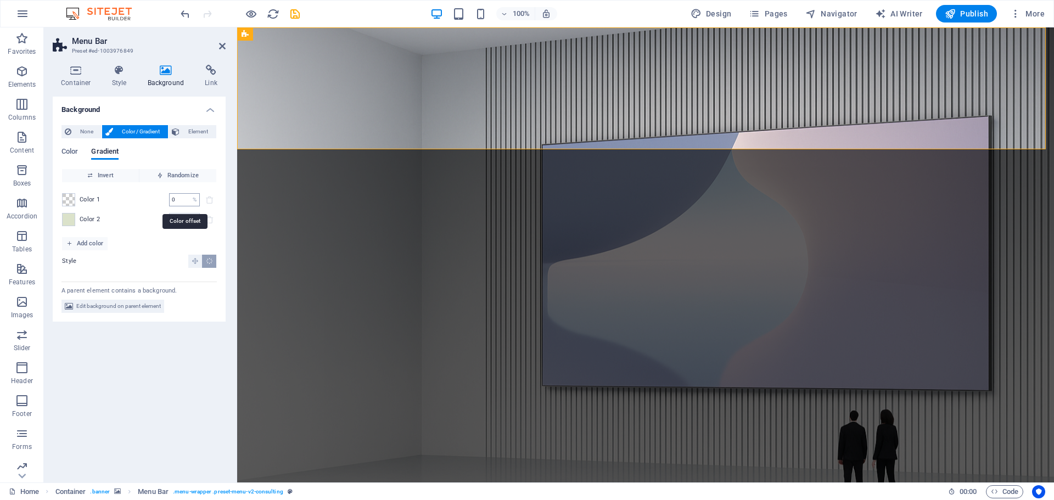
click at [180, 198] on input "0" at bounding box center [178, 199] width 19 height 13
click at [179, 203] on input "1" at bounding box center [178, 199] width 19 height 13
click at [75, 199] on div at bounding box center [68, 199] width 13 height 13
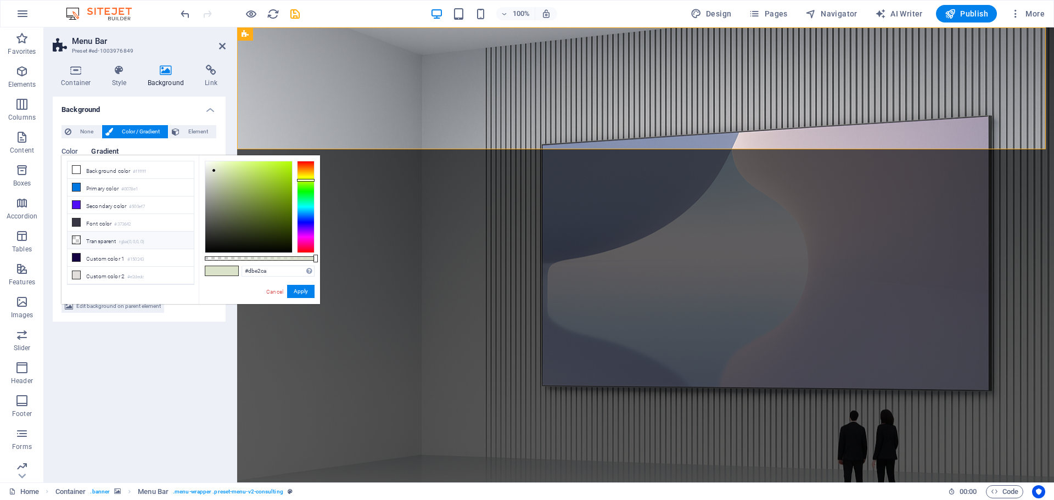
click at [93, 238] on li "Transparent rgba(0,0,0,.0)" at bounding box center [131, 241] width 126 height 18
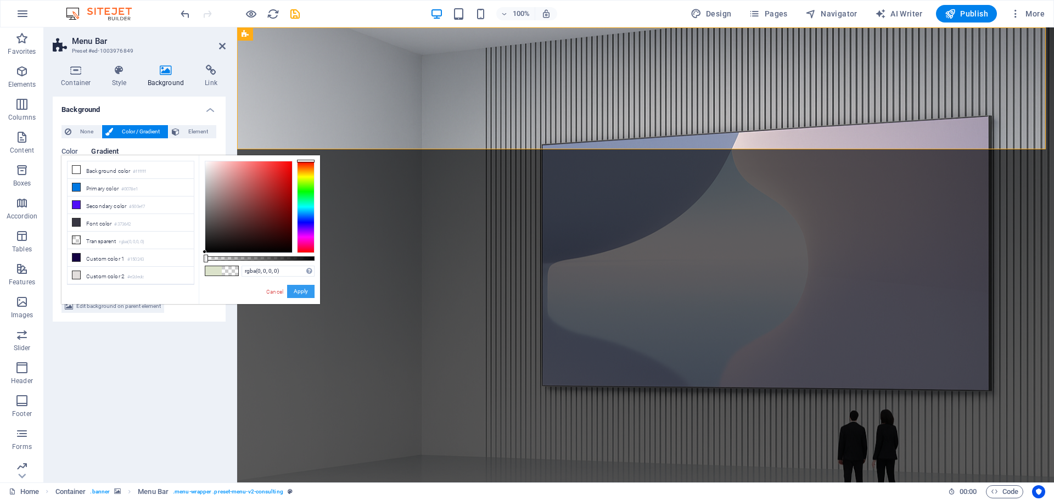
click at [309, 291] on button "Apply" at bounding box center [300, 291] width 27 height 13
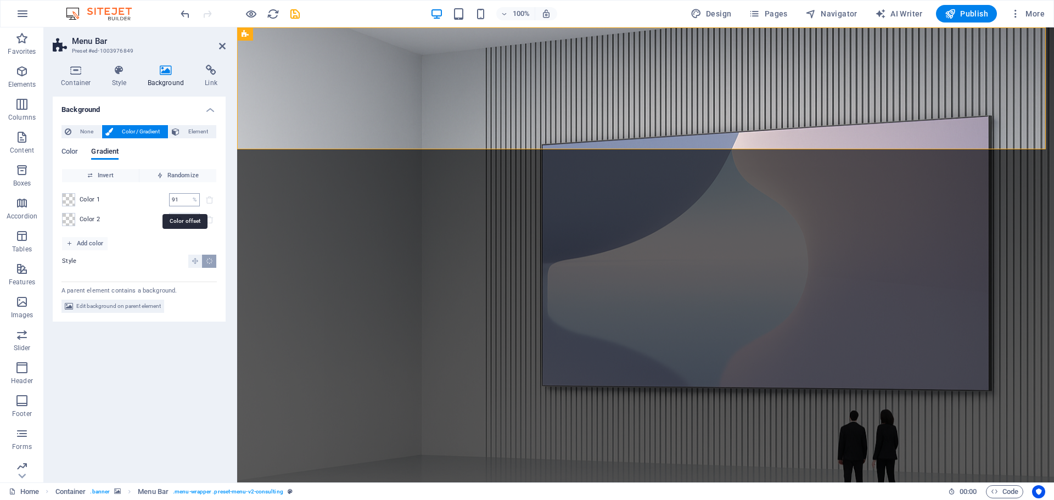
click at [186, 200] on input "91" at bounding box center [178, 199] width 19 height 13
click at [180, 200] on input "0" at bounding box center [178, 199] width 19 height 13
click at [181, 200] on input "34" at bounding box center [178, 199] width 19 height 13
click at [178, 203] on input "0" at bounding box center [178, 199] width 19 height 13
click at [194, 262] on icon "Linear gradient" at bounding box center [195, 261] width 7 height 7
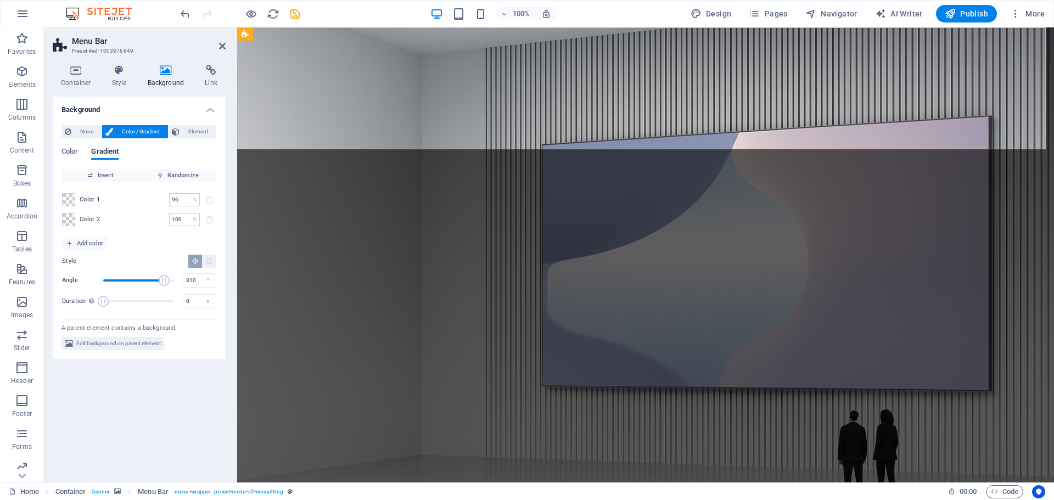
drag, startPoint x: 121, startPoint y: 280, endPoint x: 164, endPoint y: 282, distance: 43.4
click at [164, 282] on span "Angle" at bounding box center [164, 280] width 11 height 11
drag, startPoint x: 162, startPoint y: 279, endPoint x: 107, endPoint y: 284, distance: 55.7
click at [107, 284] on span "Angle" at bounding box center [106, 280] width 11 height 11
drag, startPoint x: 105, startPoint y: 298, endPoint x: 191, endPoint y: 300, distance: 85.7
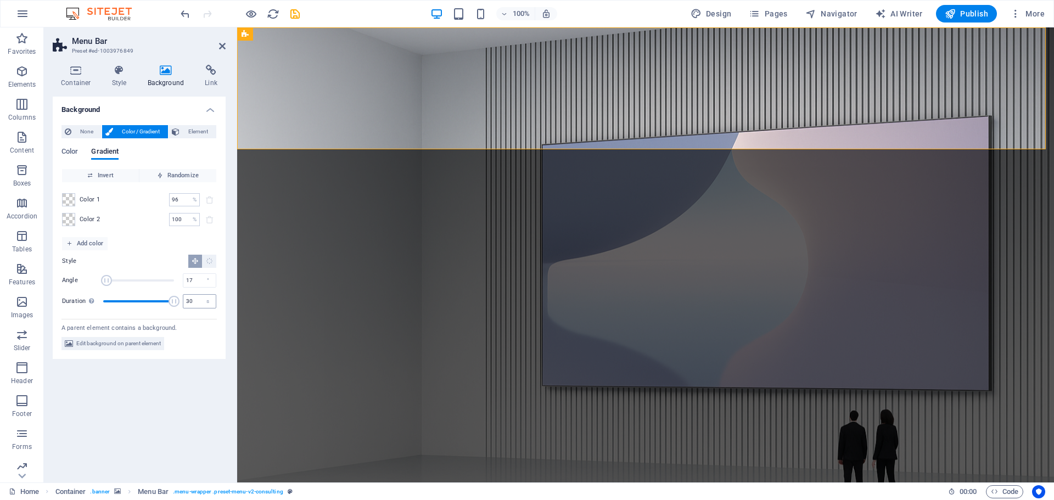
click at [197, 300] on div "Duration Duration of the background animation. A value of "0" disables the anim…" at bounding box center [139, 301] width 154 height 16
drag, startPoint x: 172, startPoint y: 300, endPoint x: 129, endPoint y: 303, distance: 44.1
click at [129, 303] on span "Duration" at bounding box center [134, 301] width 11 height 11
drag, startPoint x: 120, startPoint y: 281, endPoint x: 143, endPoint y: 282, distance: 22.5
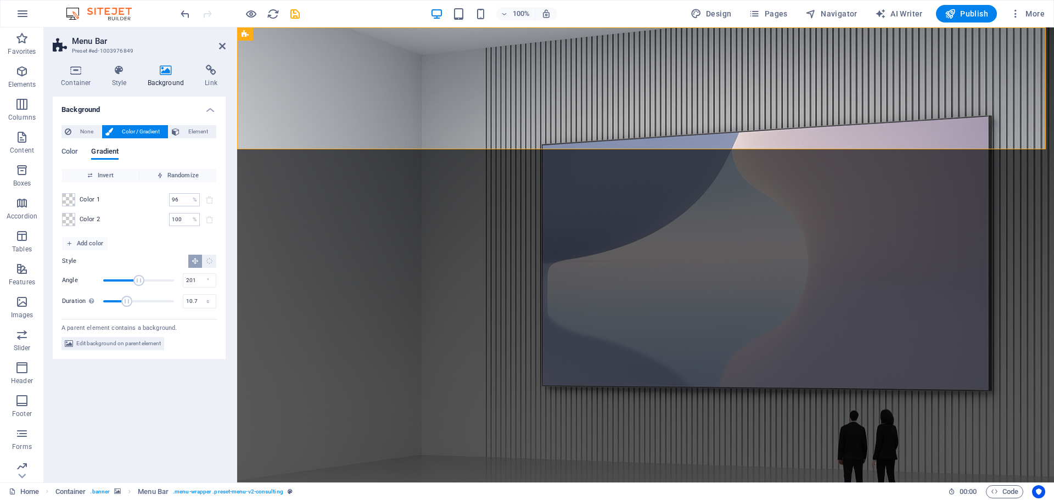
click at [143, 282] on span "Angle" at bounding box center [138, 280] width 11 height 11
click at [72, 148] on span "Color" at bounding box center [70, 152] width 16 height 15
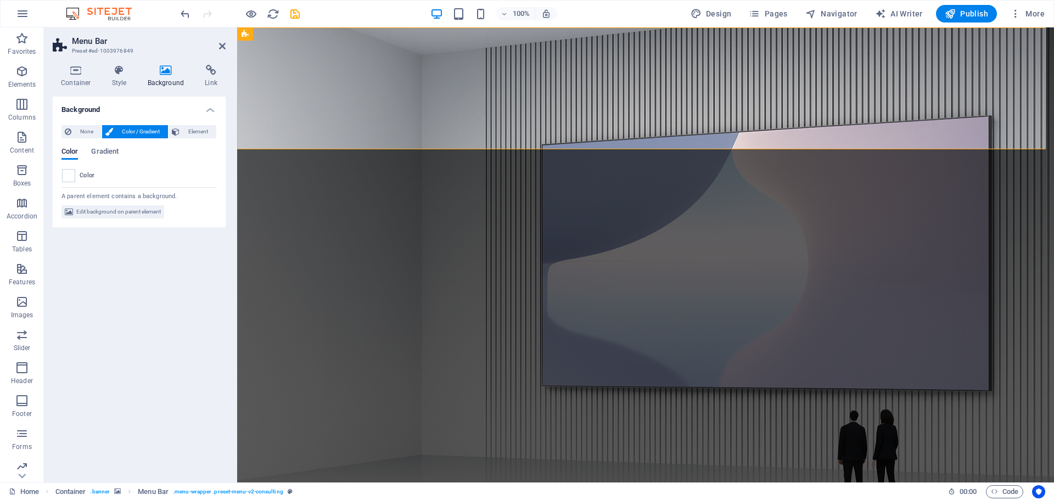
click at [76, 176] on div "Color" at bounding box center [139, 175] width 154 height 13
click at [66, 176] on span at bounding box center [69, 176] width 12 height 12
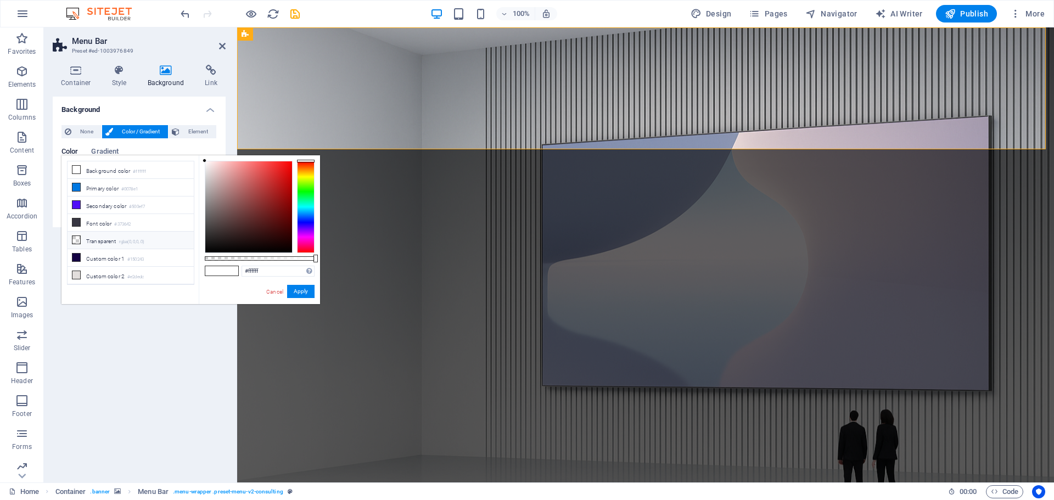
click at [91, 234] on li "Transparent rgba(0,0,0,.0)" at bounding box center [131, 241] width 126 height 18
click at [91, 170] on li "Background color #ffffff" at bounding box center [131, 170] width 126 height 18
click at [85, 242] on li "Transparent rgba(0,0,0,.0)" at bounding box center [131, 241] width 126 height 18
drag, startPoint x: 205, startPoint y: 258, endPoint x: 274, endPoint y: 266, distance: 69.1
click at [274, 266] on div "rgba(0, 0, 0, 0.63) Supported formats #0852ed rgb(8, 82, 237) rgba(8, 82, 237, …" at bounding box center [259, 309] width 121 height 308
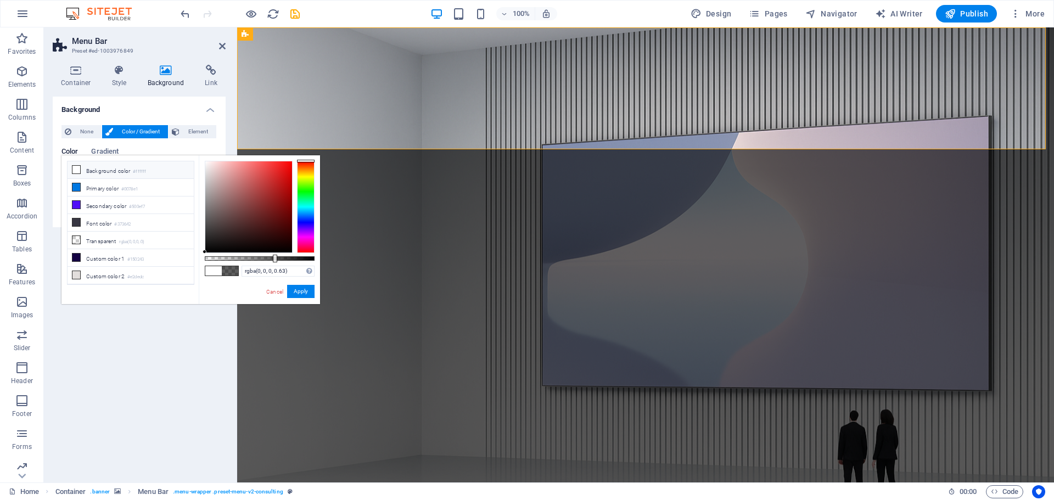
click at [79, 168] on icon at bounding box center [76, 170] width 8 height 8
drag, startPoint x: 274, startPoint y: 257, endPoint x: 288, endPoint y: 258, distance: 14.3
click at [288, 258] on div at bounding box center [289, 259] width 4 height 8
drag, startPoint x: 298, startPoint y: 291, endPoint x: 60, endPoint y: 264, distance: 239.4
click at [298, 291] on button "Apply" at bounding box center [300, 291] width 27 height 13
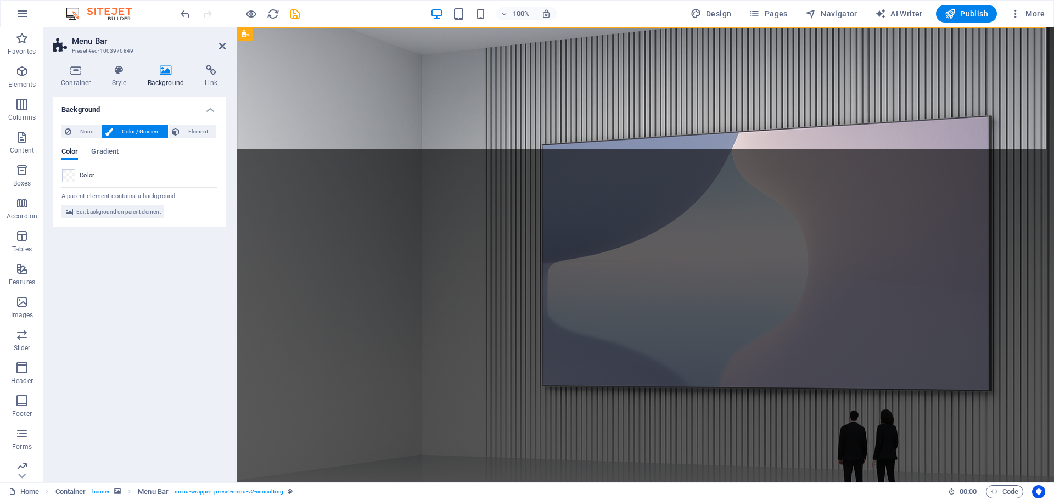
click at [181, 295] on div "Background None Color / Gradient Element Stretch background to full-width Color…" at bounding box center [139, 285] width 173 height 377
click at [222, 49] on icon at bounding box center [222, 46] width 7 height 9
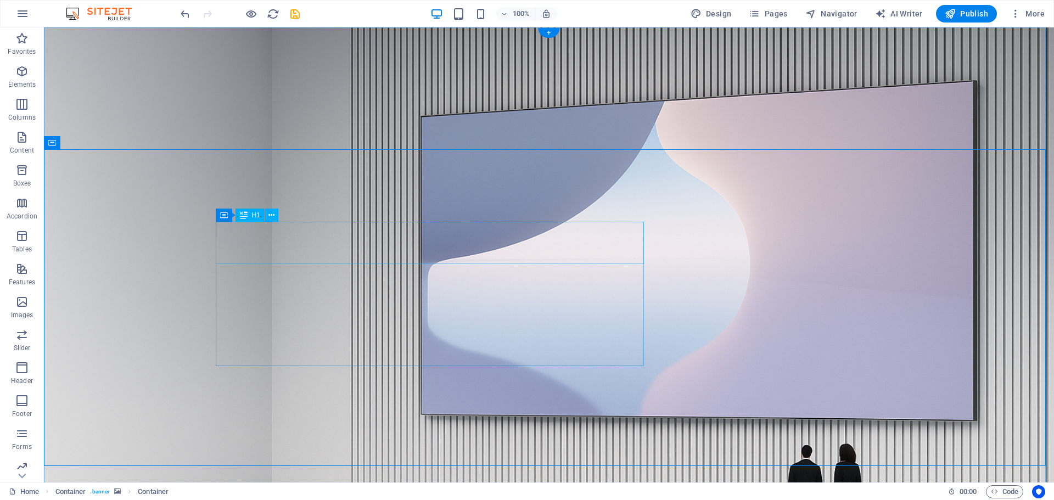
click at [254, 216] on span "H1" at bounding box center [256, 215] width 8 height 7
drag, startPoint x: 298, startPoint y: 243, endPoint x: 192, endPoint y: 219, distance: 109.4
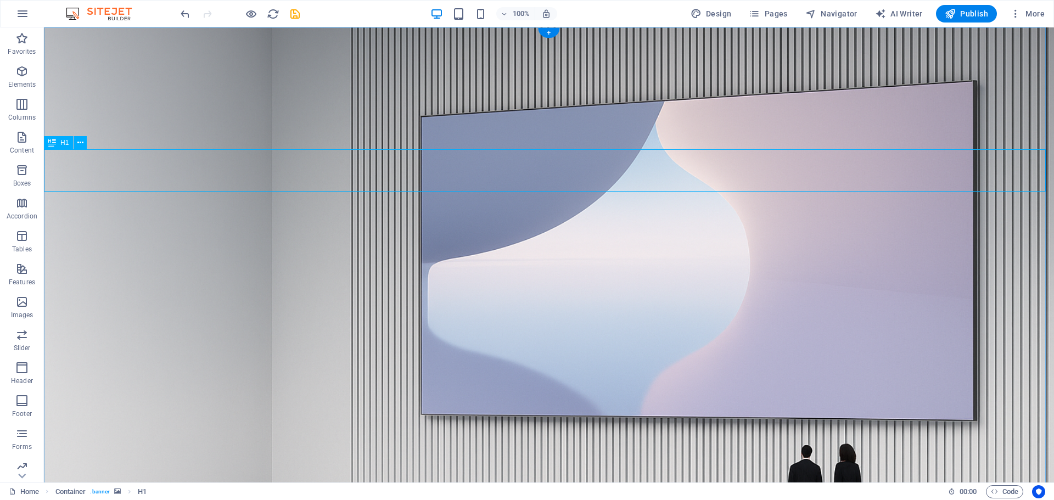
click at [181, 10] on icon "undo" at bounding box center [185, 14] width 13 height 13
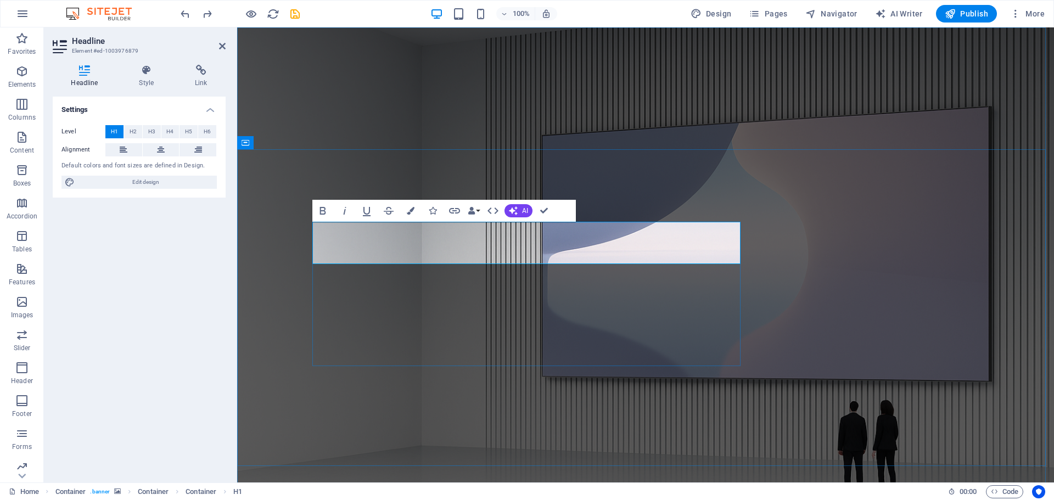
drag, startPoint x: 710, startPoint y: 247, endPoint x: 282, endPoint y: 233, distance: 428.1
click at [151, 185] on span "Edit design" at bounding box center [146, 182] width 136 height 13
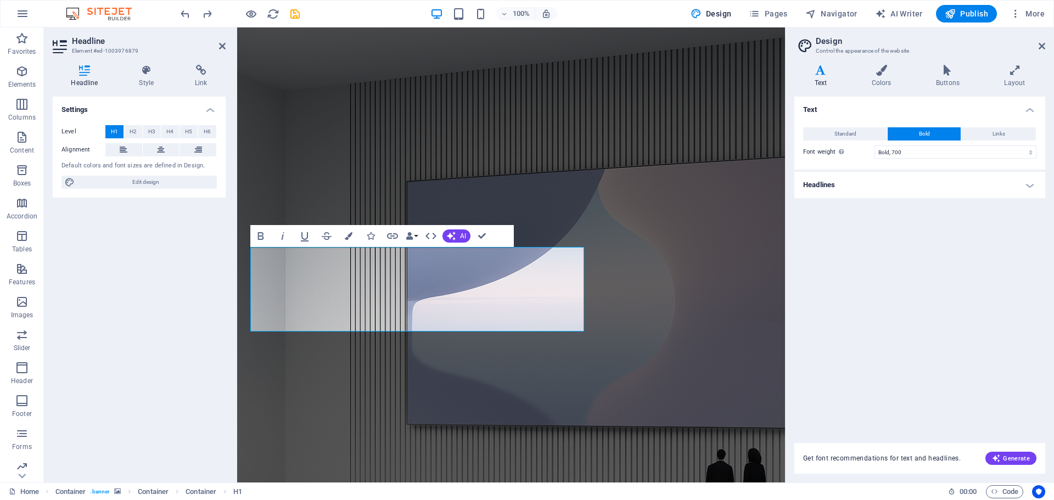
click at [818, 77] on h4 "Text" at bounding box center [823, 76] width 57 height 23
click at [1021, 73] on icon at bounding box center [1015, 70] width 61 height 11
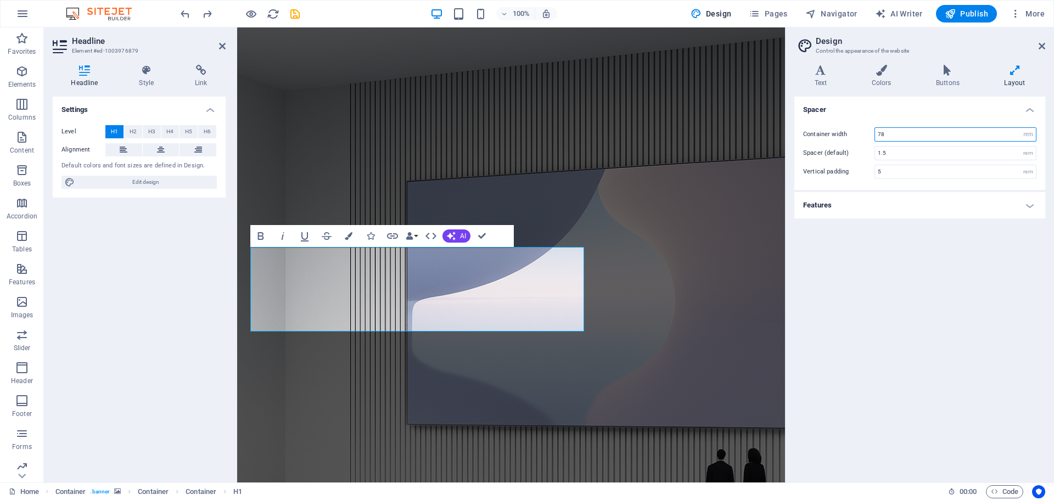
click at [1007, 135] on input "78" at bounding box center [955, 134] width 161 height 13
click at [1041, 42] on icon at bounding box center [1042, 46] width 7 height 9
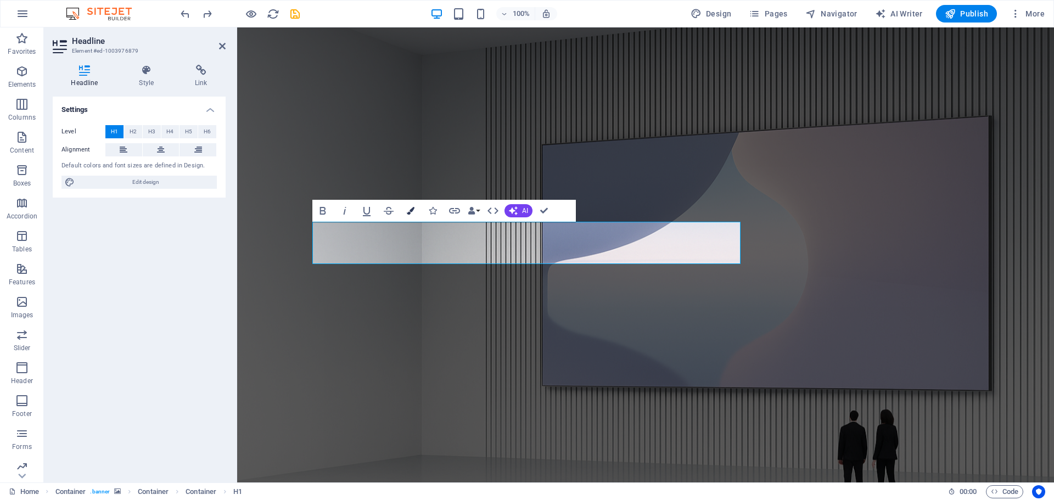
click at [412, 209] on icon "button" at bounding box center [411, 211] width 8 height 8
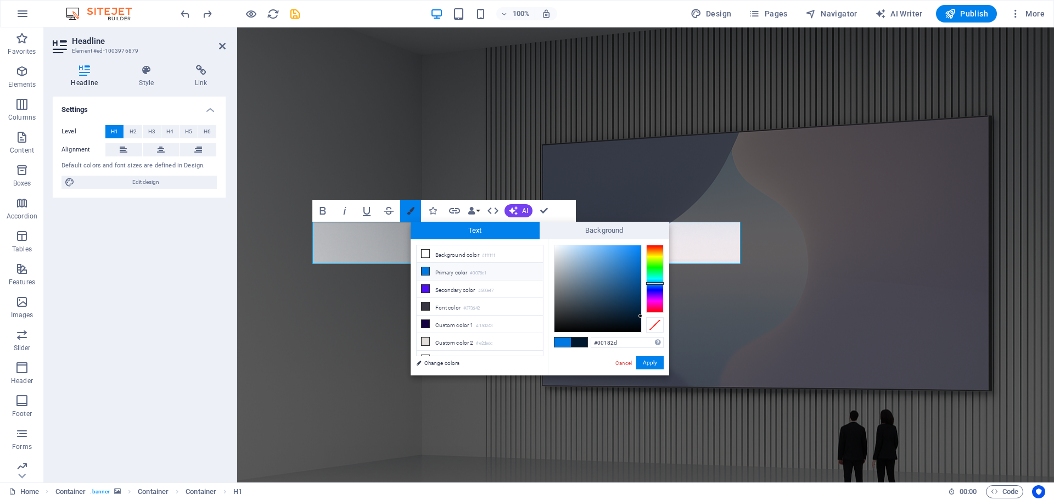
click at [412, 209] on icon "button" at bounding box center [411, 211] width 8 height 8
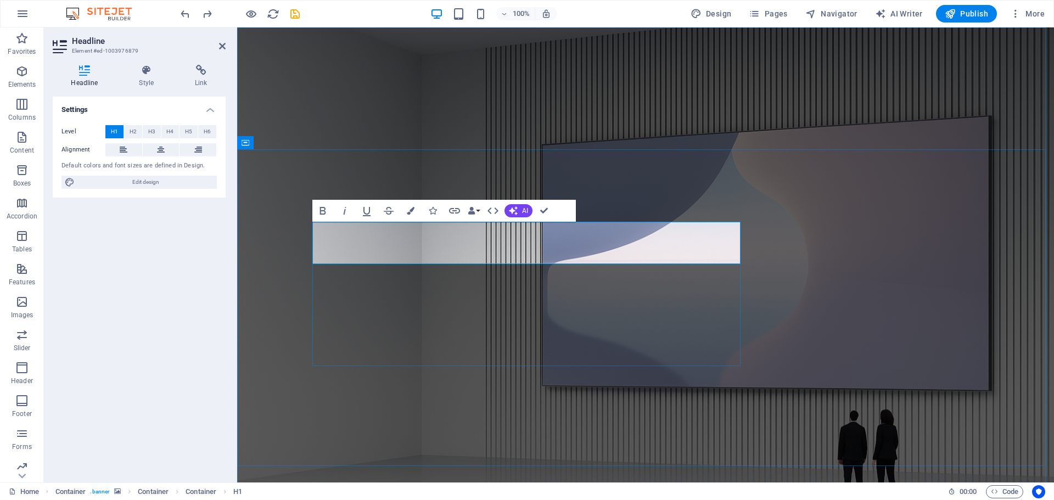
drag, startPoint x: 695, startPoint y: 243, endPoint x: 318, endPoint y: 241, distance: 376.8
click at [150, 69] on icon at bounding box center [147, 70] width 52 height 11
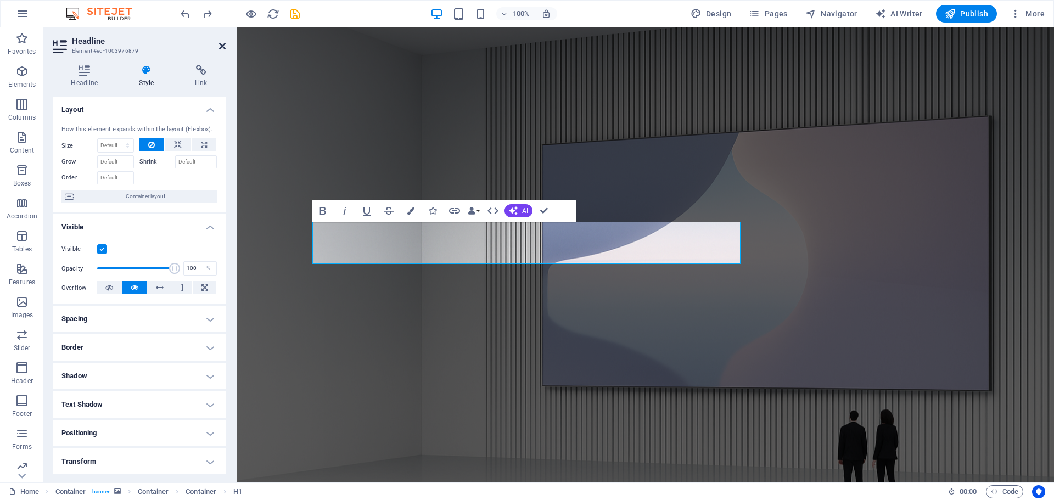
click at [220, 44] on icon at bounding box center [222, 46] width 7 height 9
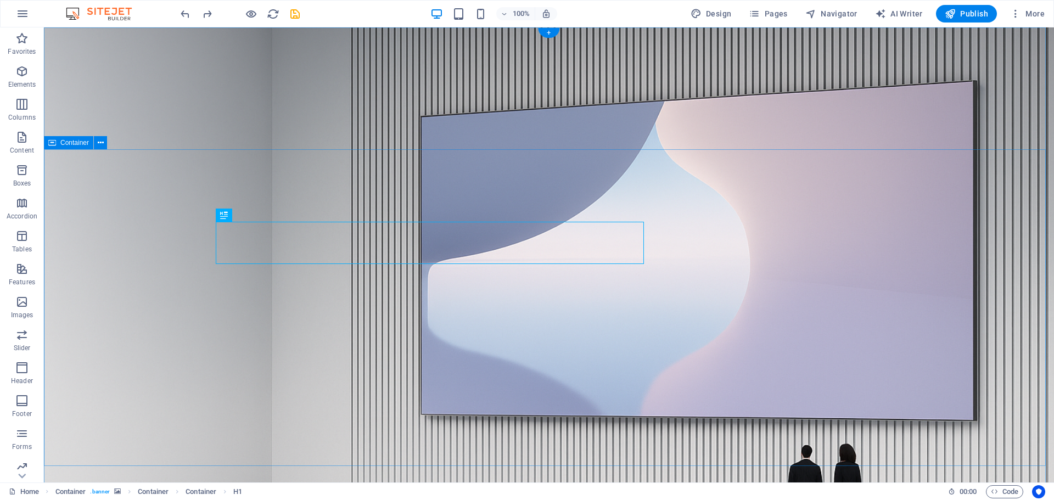
click at [974, 16] on span "Publish" at bounding box center [966, 13] width 43 height 11
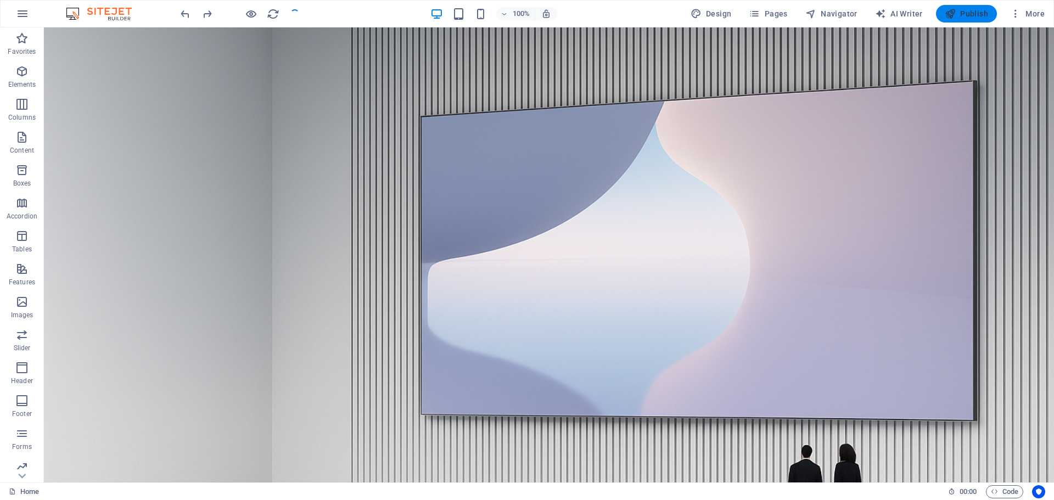
click at [968, 18] on span "Publish" at bounding box center [966, 13] width 43 height 11
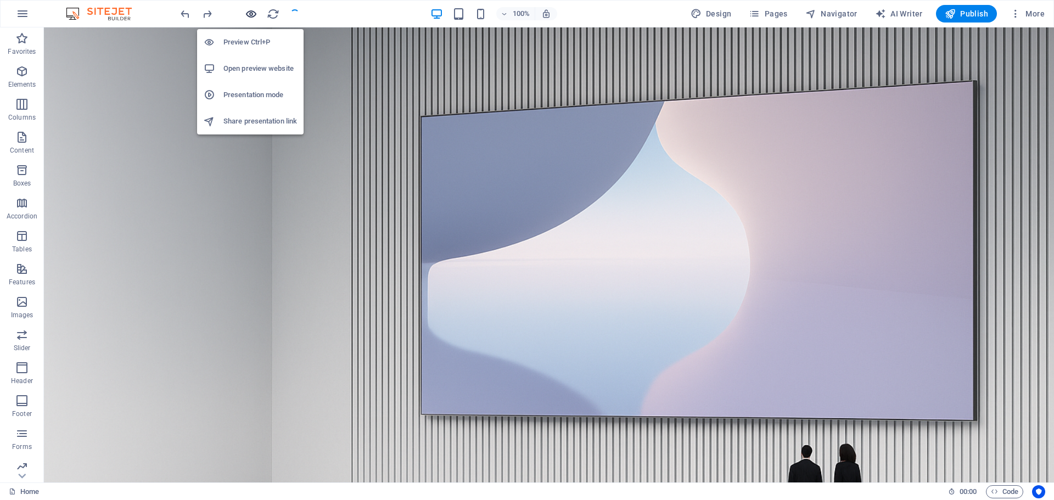
click at [255, 11] on icon "button" at bounding box center [251, 14] width 13 height 13
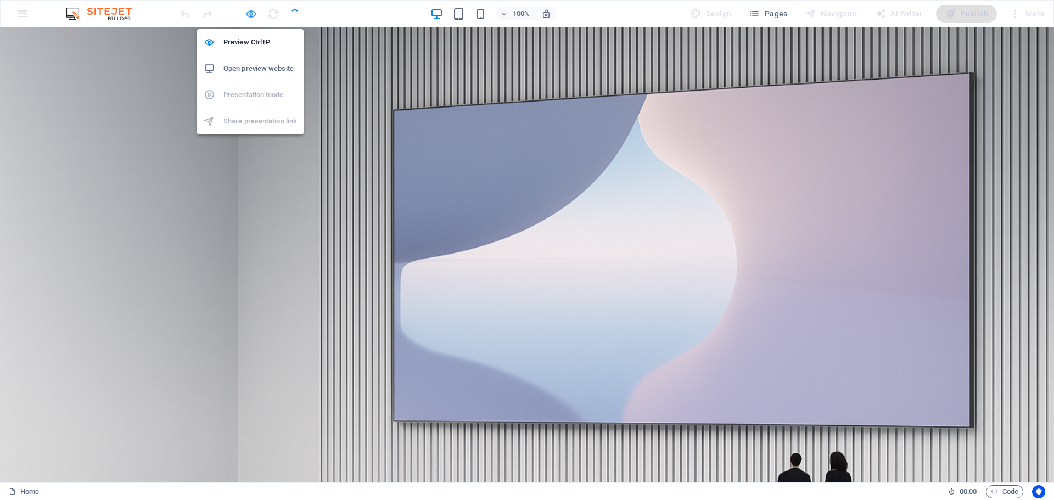
click at [253, 12] on icon "button" at bounding box center [251, 14] width 13 height 13
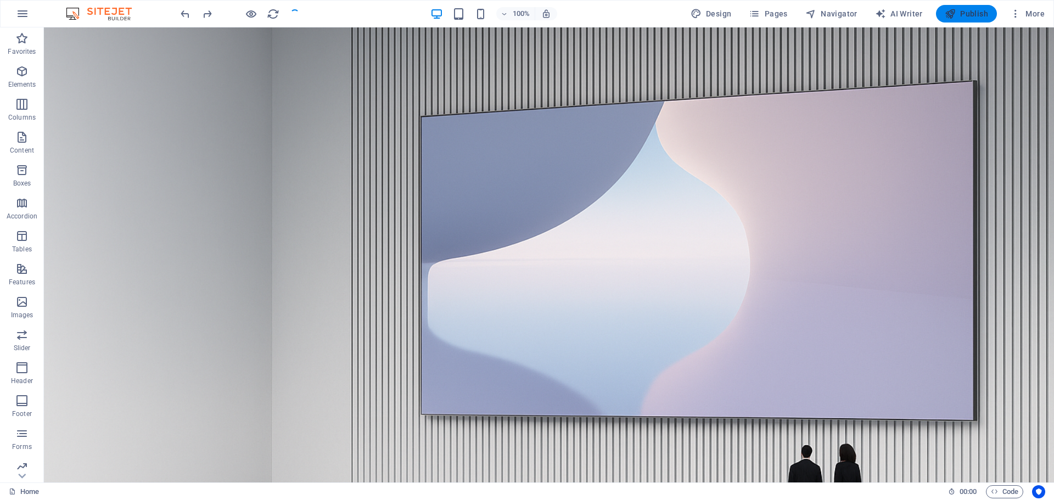
click at [962, 11] on span "Publish" at bounding box center [966, 13] width 43 height 11
click at [1018, 14] on icon "button" at bounding box center [1016, 13] width 11 height 11
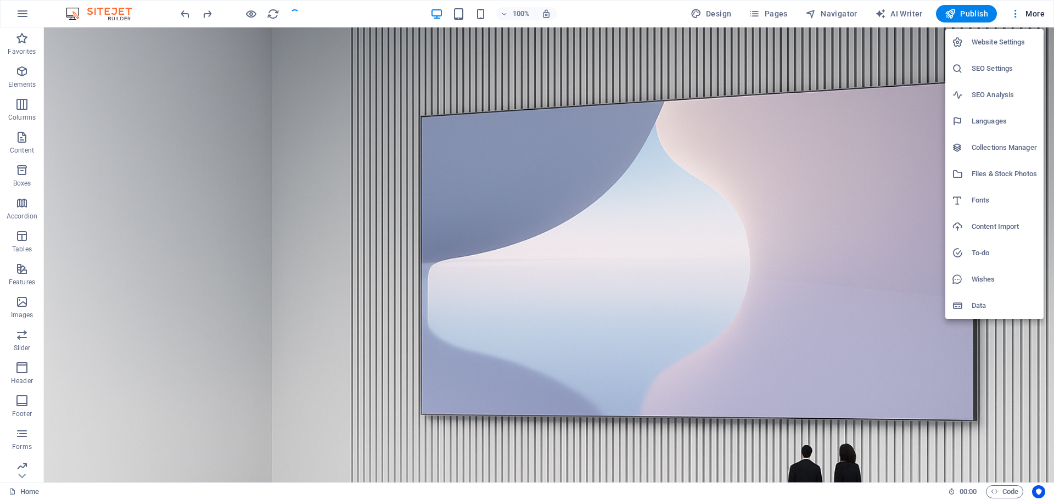
drag, startPoint x: 987, startPoint y: 41, endPoint x: 1010, endPoint y: 42, distance: 22.5
click at [1010, 42] on h6 "Website Settings" at bounding box center [1004, 42] width 65 height 13
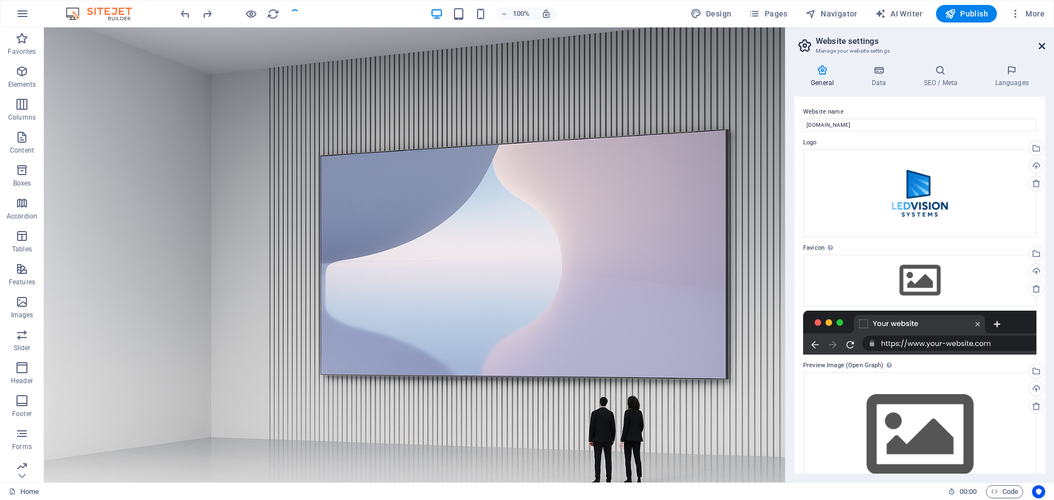
click at [1044, 44] on icon at bounding box center [1042, 46] width 7 height 9
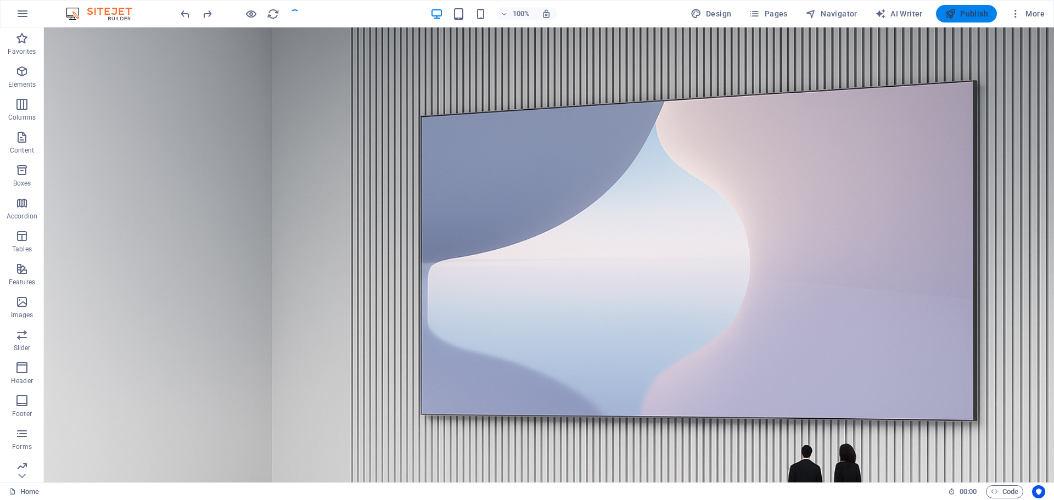
click at [952, 9] on icon "button" at bounding box center [950, 13] width 11 height 11
click at [768, 12] on span "Pages" at bounding box center [768, 13] width 38 height 11
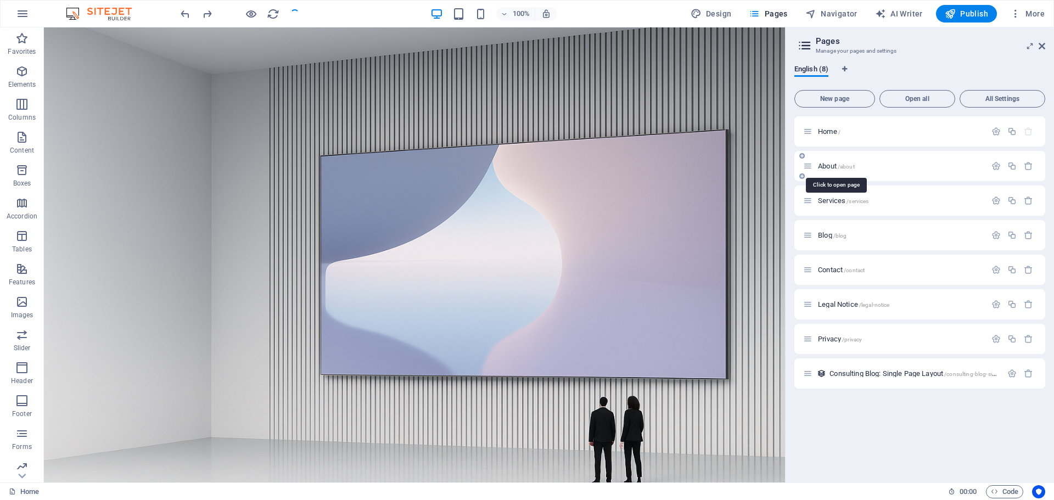
click at [823, 166] on span "About /about" at bounding box center [836, 166] width 37 height 8
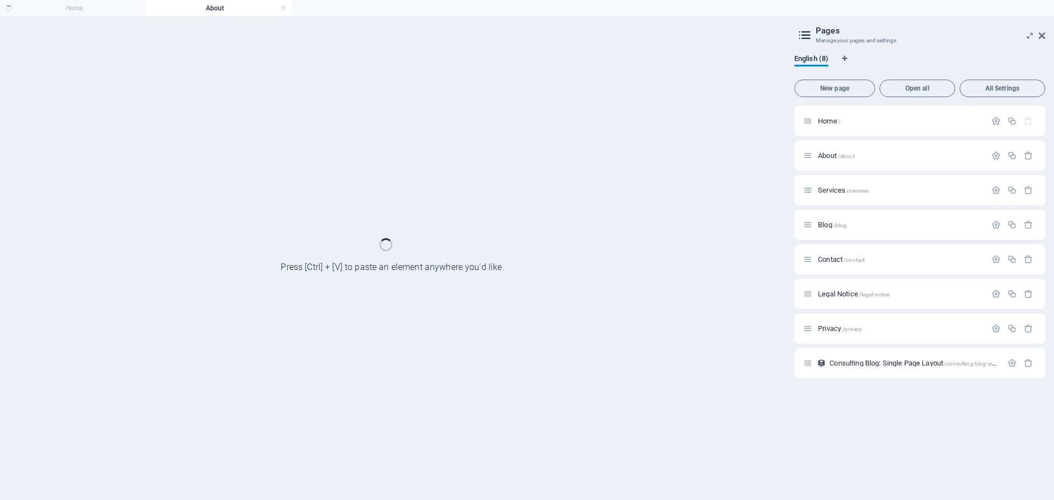
click at [64, 9] on ul "Home About" at bounding box center [527, 8] width 1054 height 16
click at [283, 9] on link at bounding box center [283, 8] width 7 height 10
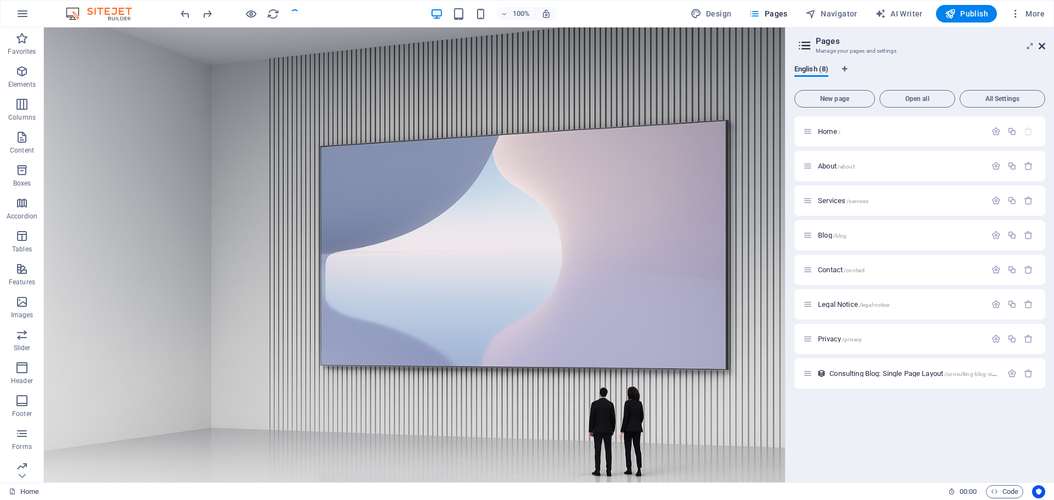
click at [1041, 45] on icon at bounding box center [1042, 46] width 7 height 9
